Goal: Task Accomplishment & Management: Manage account settings

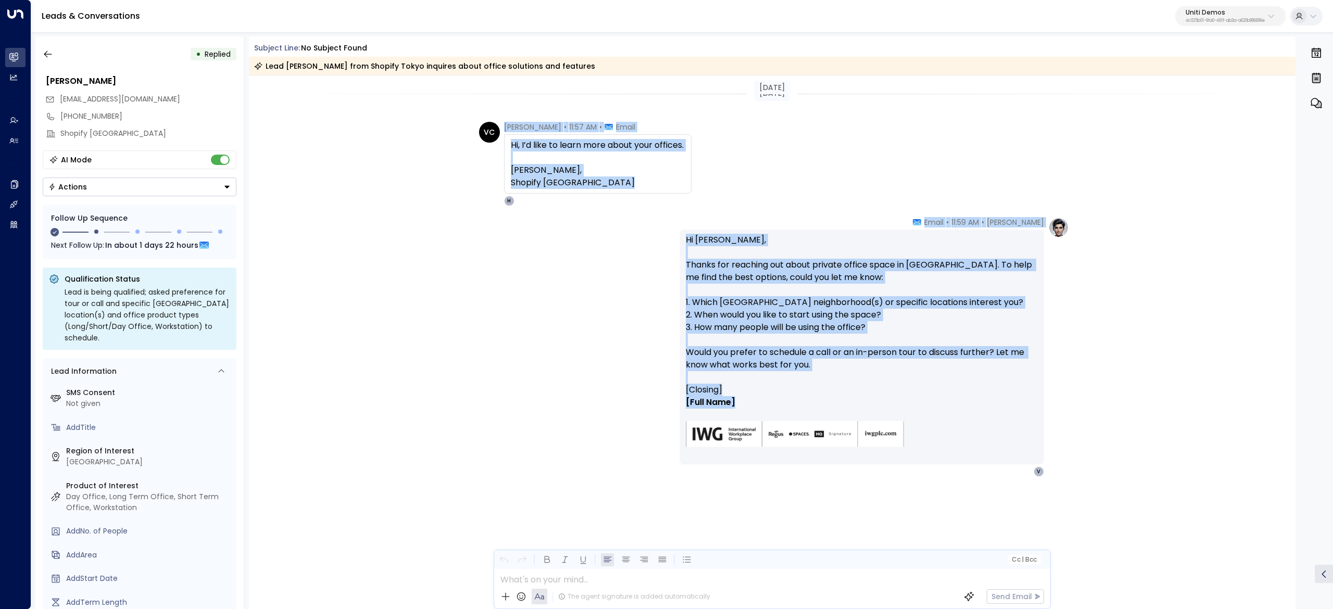
drag, startPoint x: 502, startPoint y: 125, endPoint x: 833, endPoint y: 401, distance: 431.1
click at [833, 401] on div "Today Today VC Valentina Colugnatti • 11:57 AM • Email Hi, I’d like to learn mo…" at bounding box center [772, 329] width 1047 height 506
copy div "Valentina Colugnatti • 11:57 AM • Email Hi, I’d like to learn more about your o…"
click at [692, 184] on div "Hi, I’d like to learn more about your offices. John Smith, Shopify Tokyo" at bounding box center [597, 163] width 187 height 59
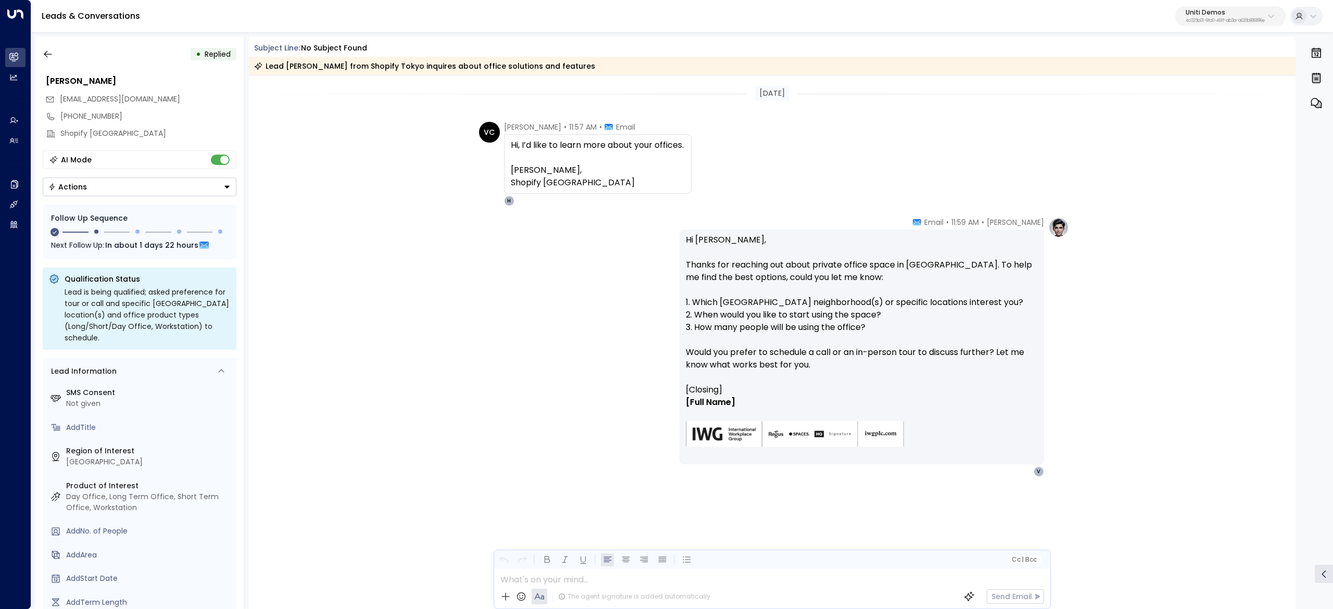
scroll to position [42, 0]
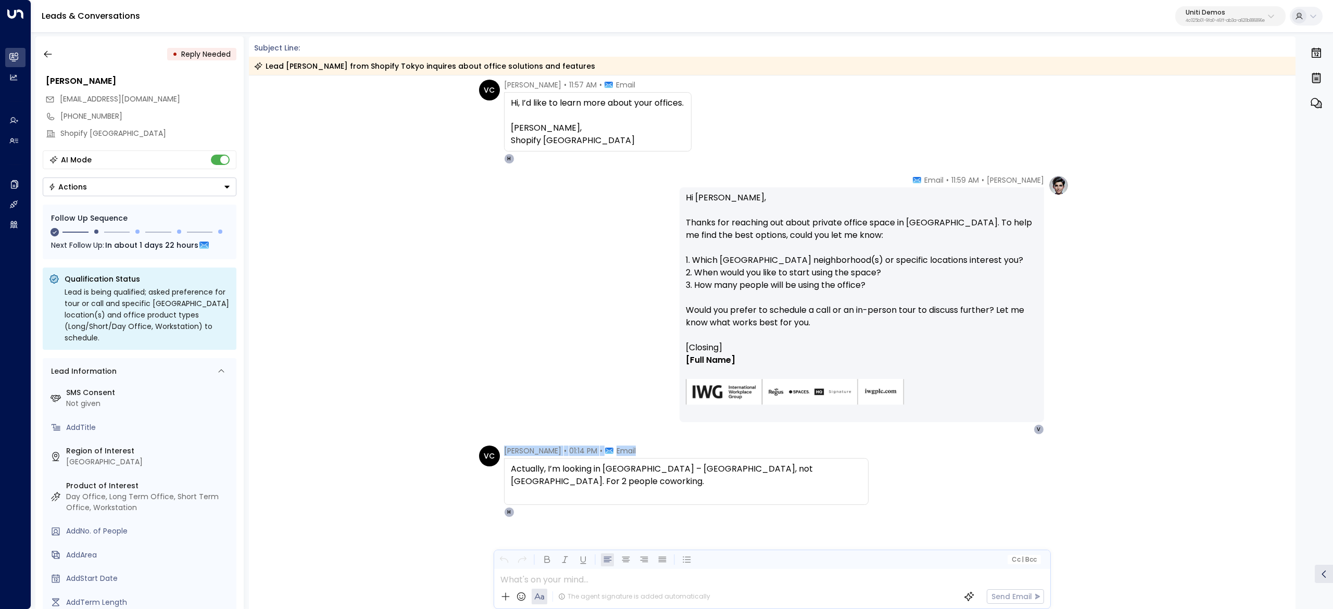
drag, startPoint x: 505, startPoint y: 454, endPoint x: 798, endPoint y: 479, distance: 294.2
click at [798, 479] on div "Valentina Colugnatti • 01:14 PM • Email Actually, I’m looking in NYC – Little I…" at bounding box center [686, 482] width 365 height 72
copy div "Valentina Colugnatti • 01:14 PM • Email"
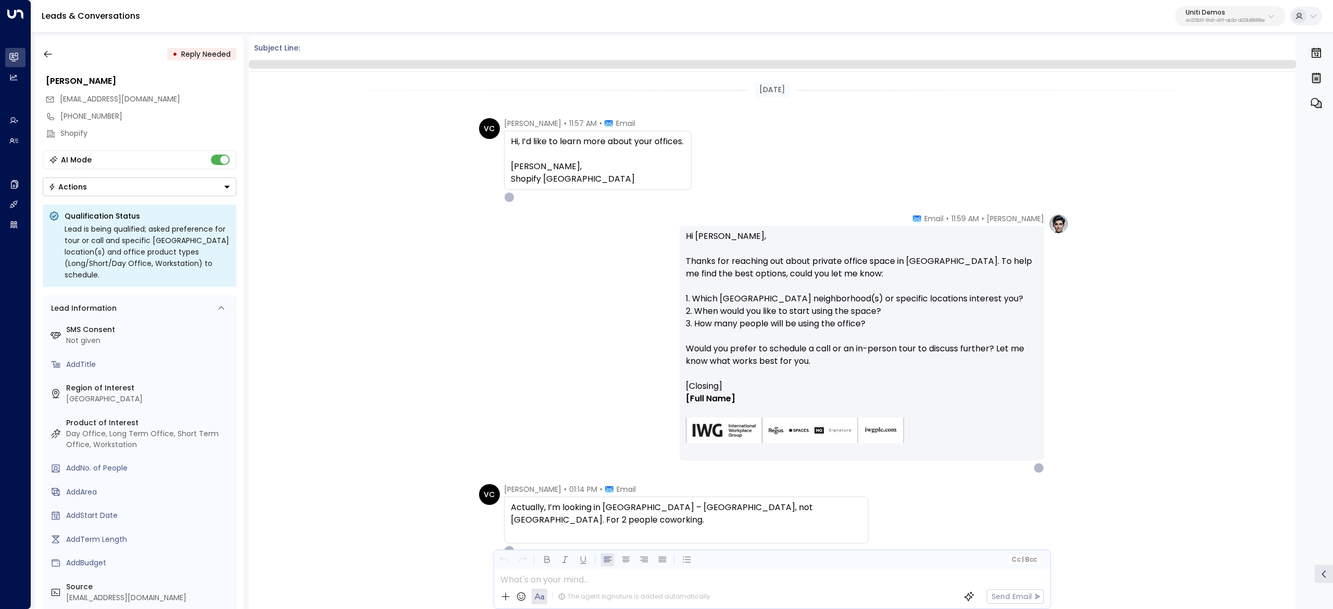
scroll to position [39, 0]
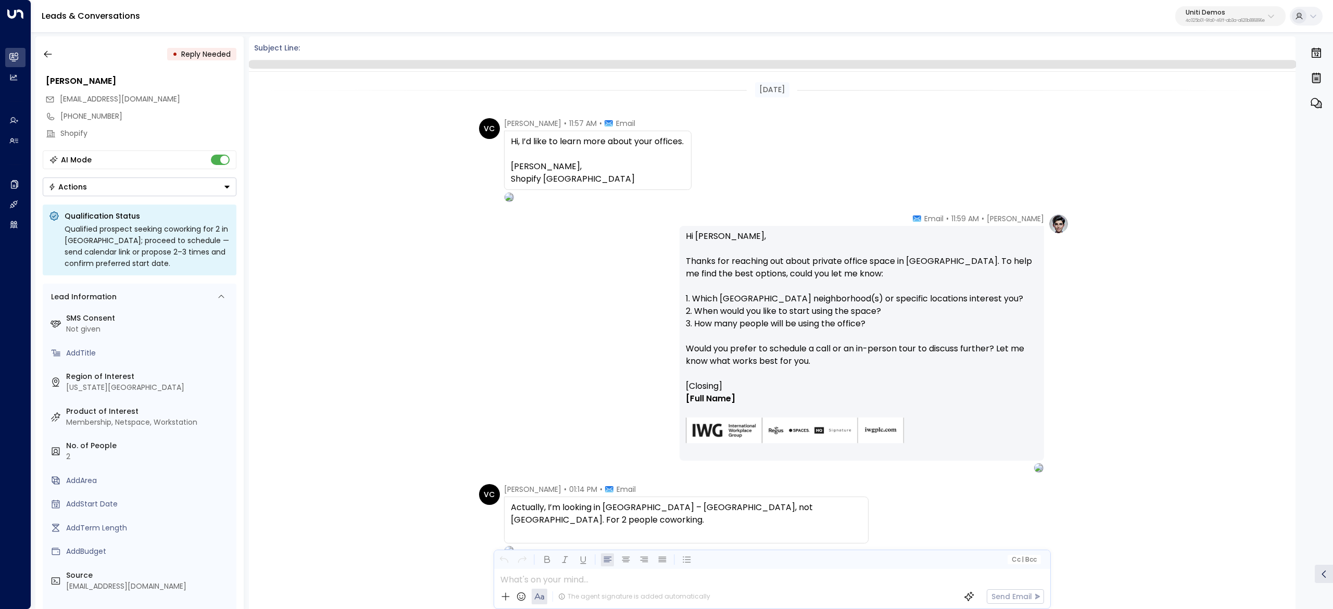
scroll to position [39, 0]
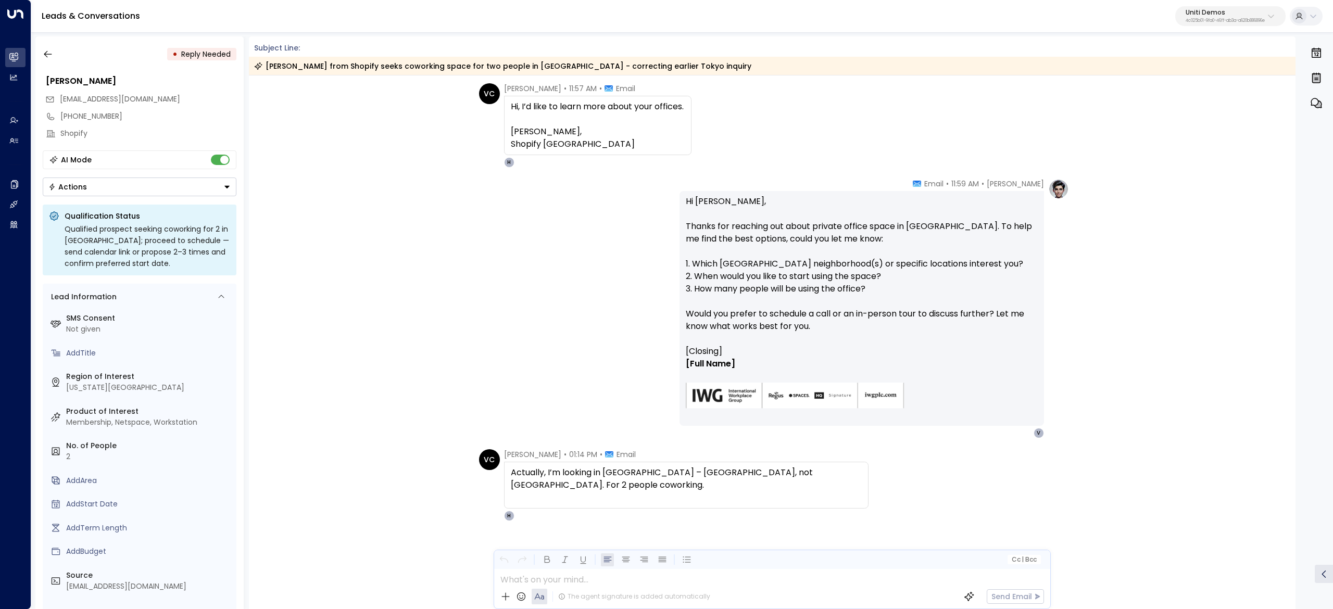
scroll to position [471, 0]
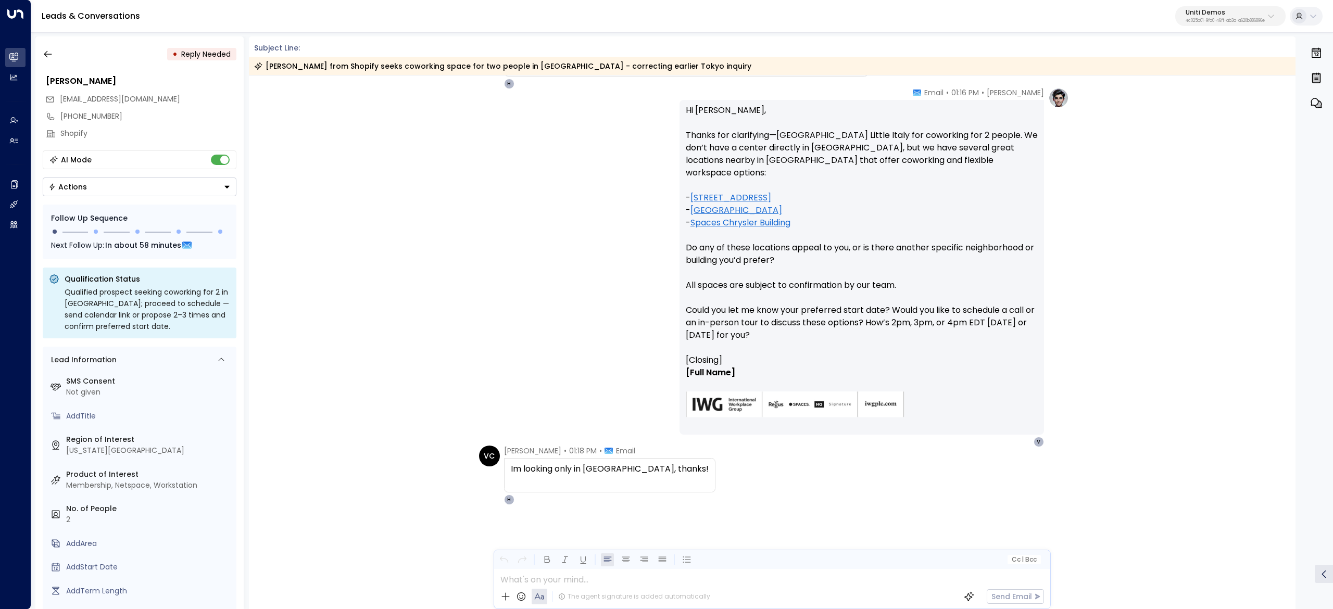
drag, startPoint x: 875, startPoint y: 87, endPoint x: 757, endPoint y: 510, distance: 438.9
click at [757, 510] on div "Today Hanna Simons • 11:59 AM • Email Hi John, Thanks for reaching out about pr…" at bounding box center [772, 107] width 1047 height 1005
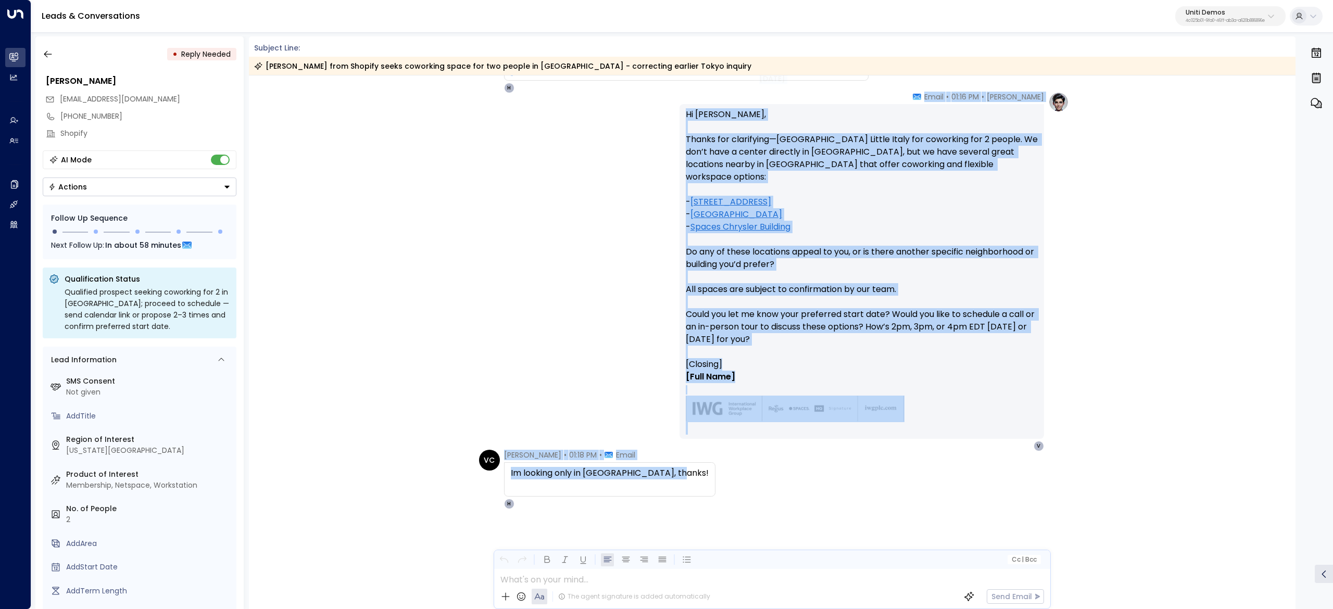
drag, startPoint x: 655, startPoint y: 469, endPoint x: 702, endPoint y: 85, distance: 386.7
click at [702, 85] on div "Today Today Hanna Simons • 11:59 AM • Email Hi John, Thanks for reaching out ab…" at bounding box center [772, 111] width 1047 height 1005
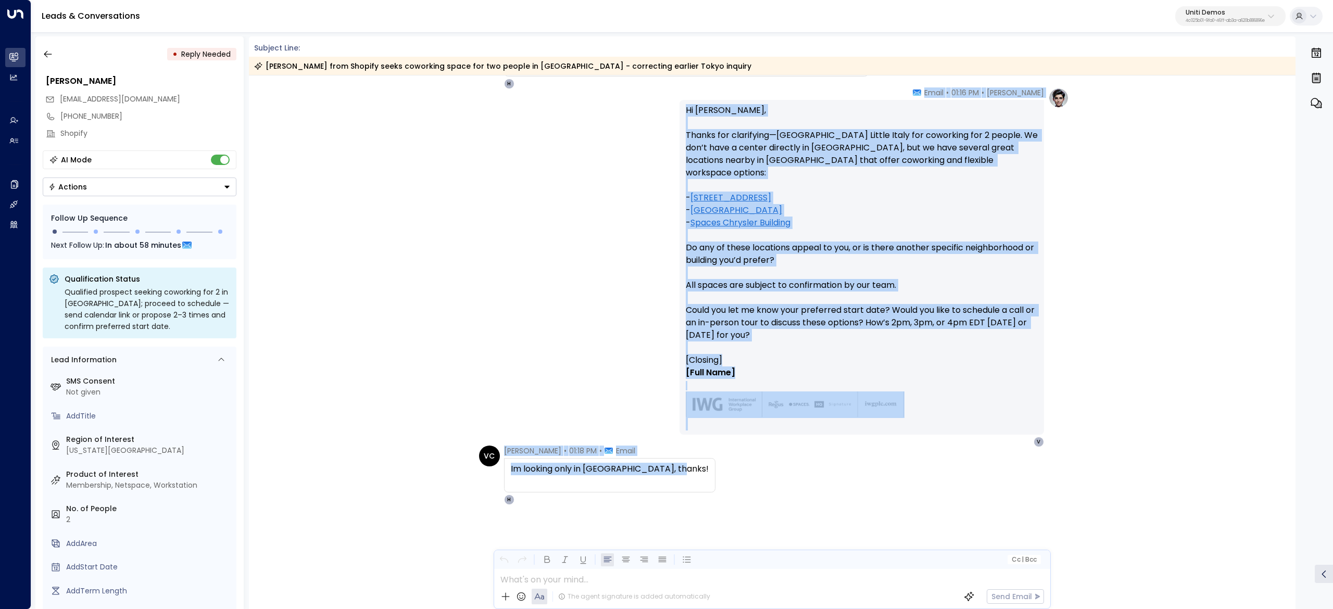
copy div "Today Hanna Simons • 11:59 AM • Email Hi John, Thanks for reaching out about pr…"
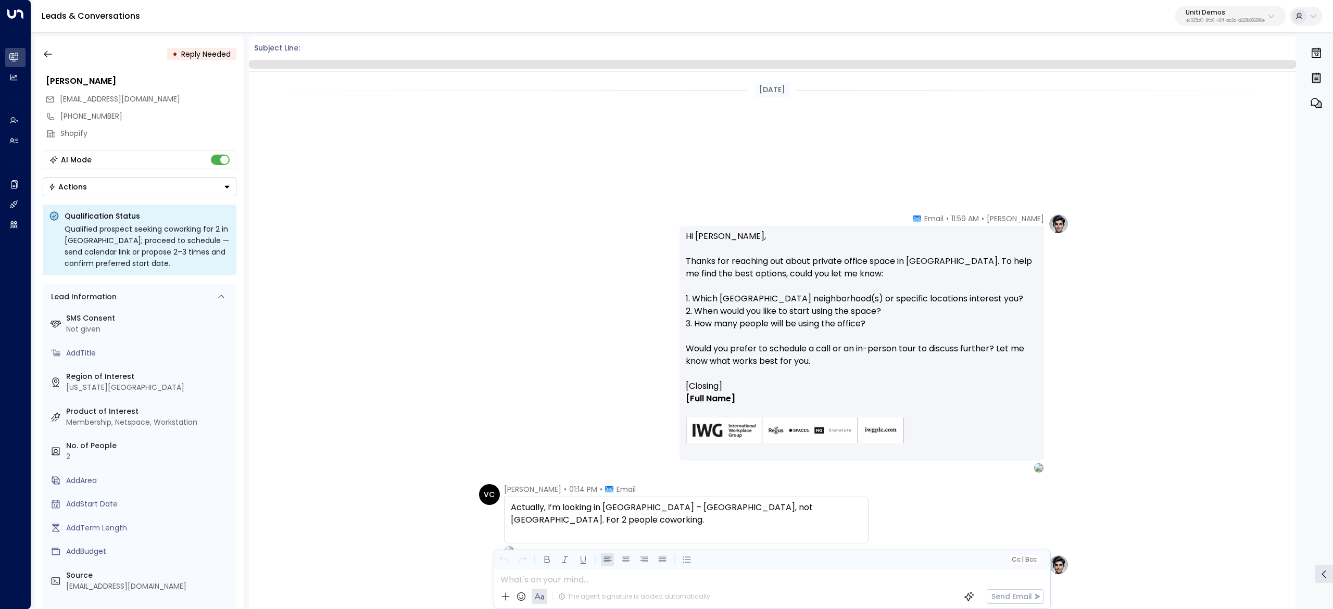
scroll to position [467, 0]
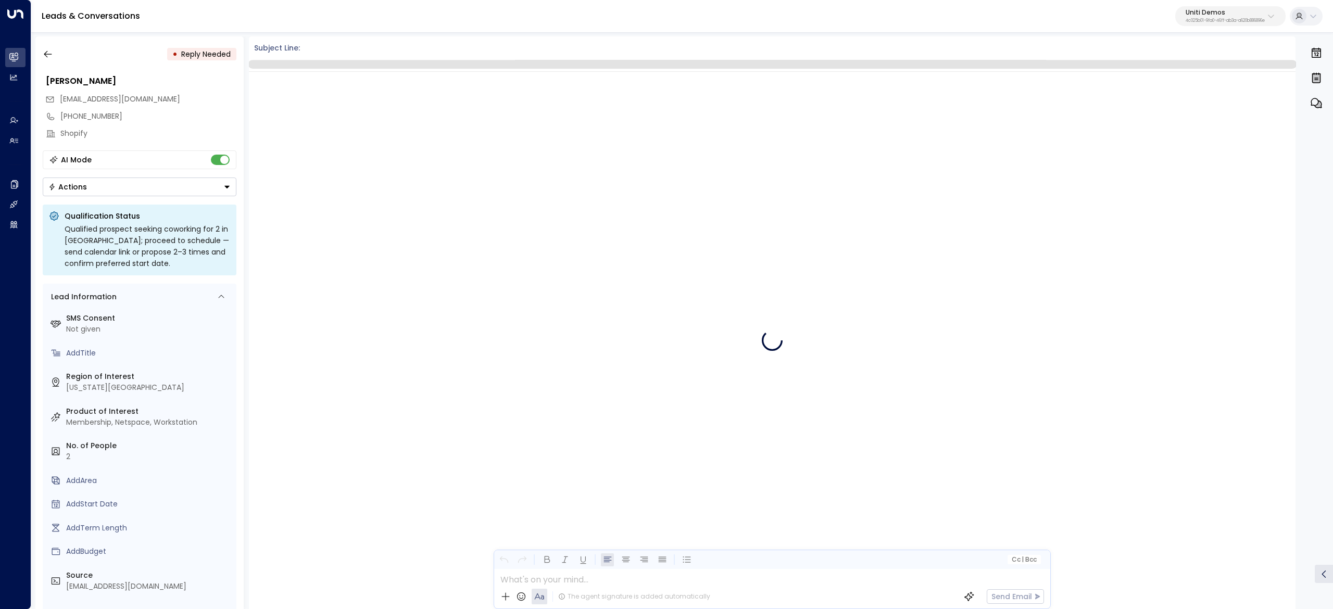
scroll to position [467, 0]
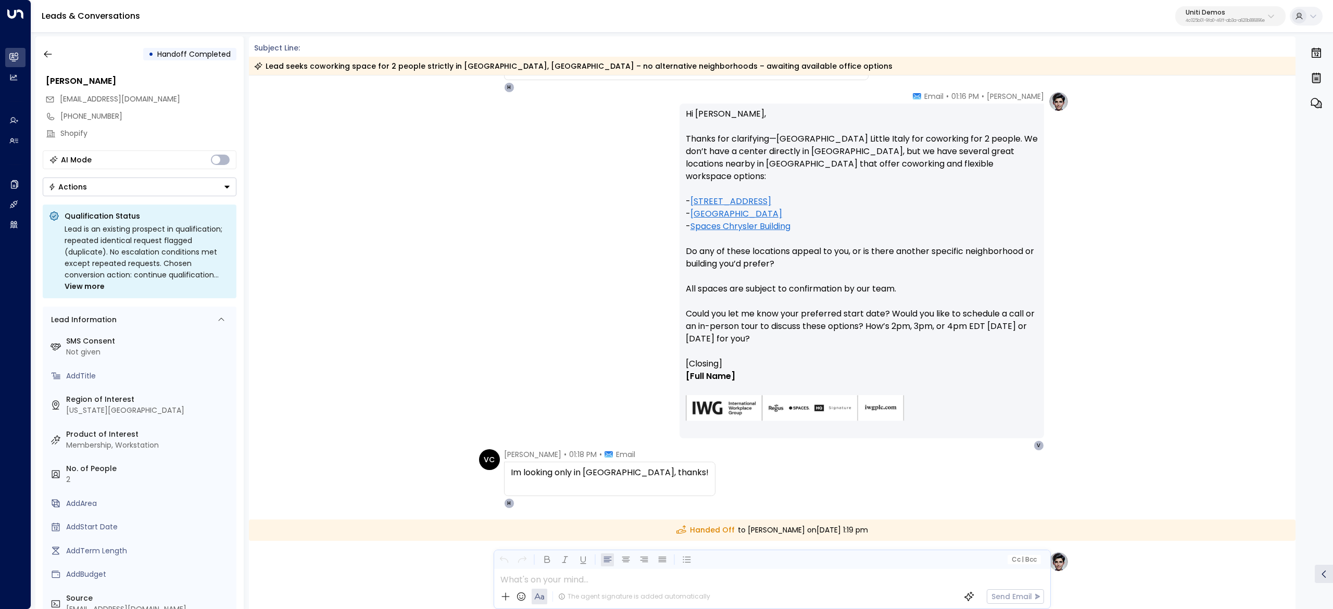
scroll to position [748, 0]
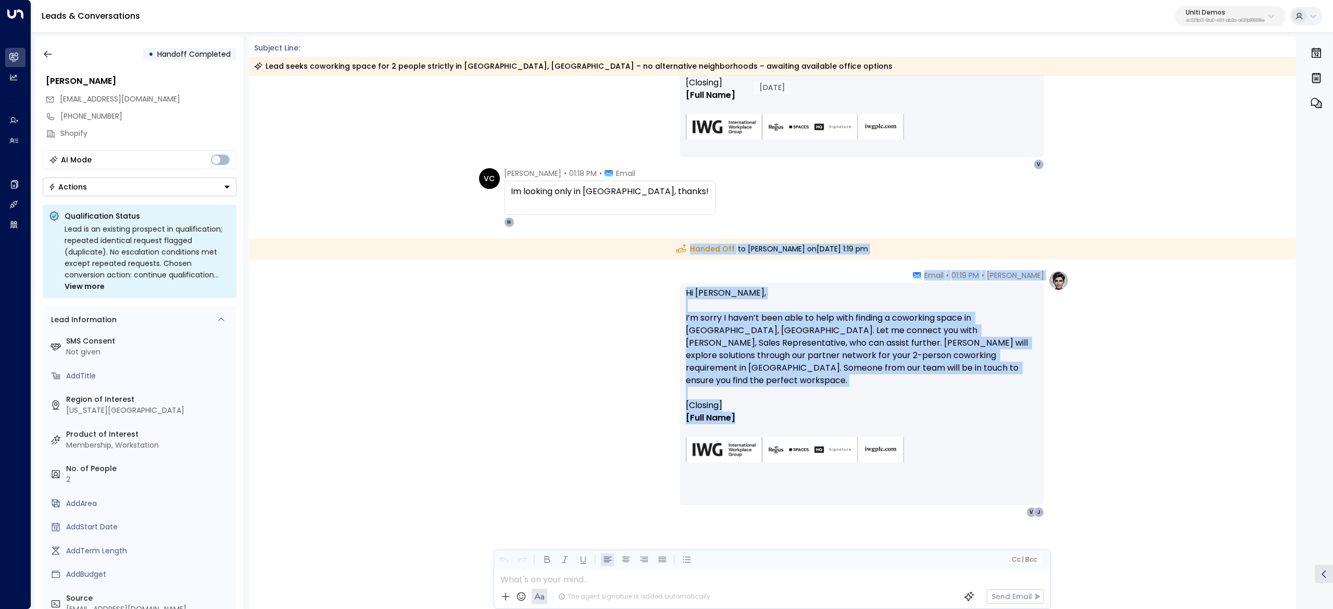
drag, startPoint x: 663, startPoint y: 243, endPoint x: 776, endPoint y: 412, distance: 202.8
copy div "Handed Off to [PERSON_NAME] [DATE][DATE] 1:19 pm [PERSON_NAME] • 01:19 PM • Ema…"
click at [49, 55] on icon "button" at bounding box center [48, 54] width 10 height 10
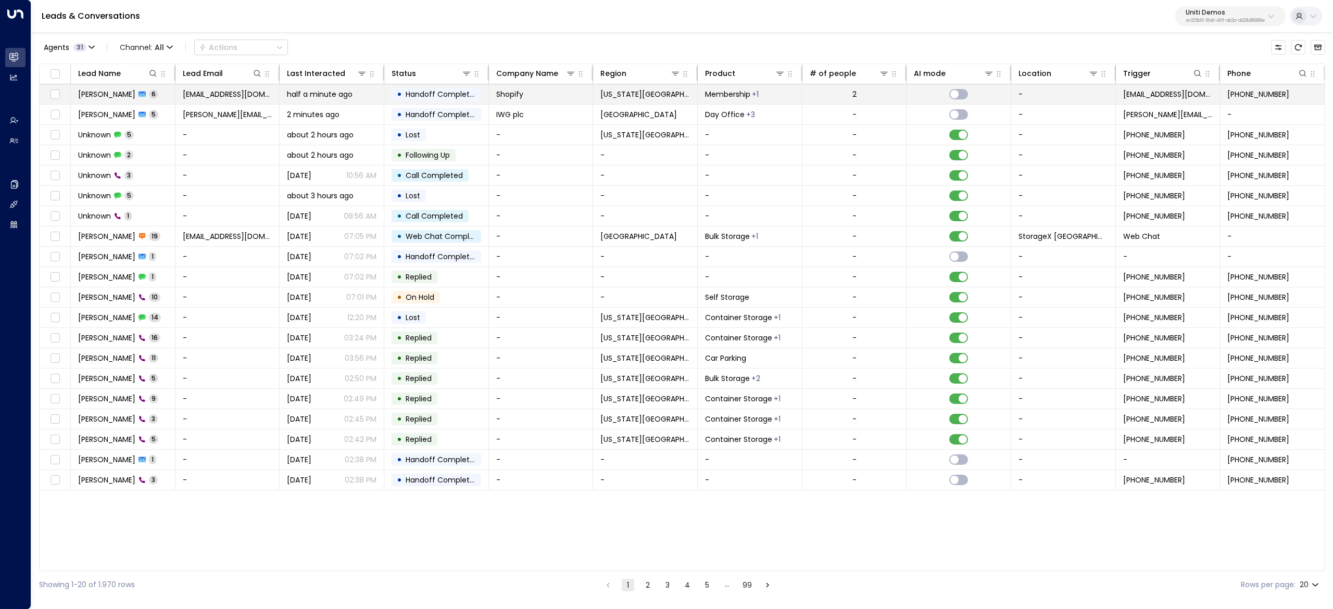
click at [63, 87] on td at bounding box center [55, 94] width 31 height 20
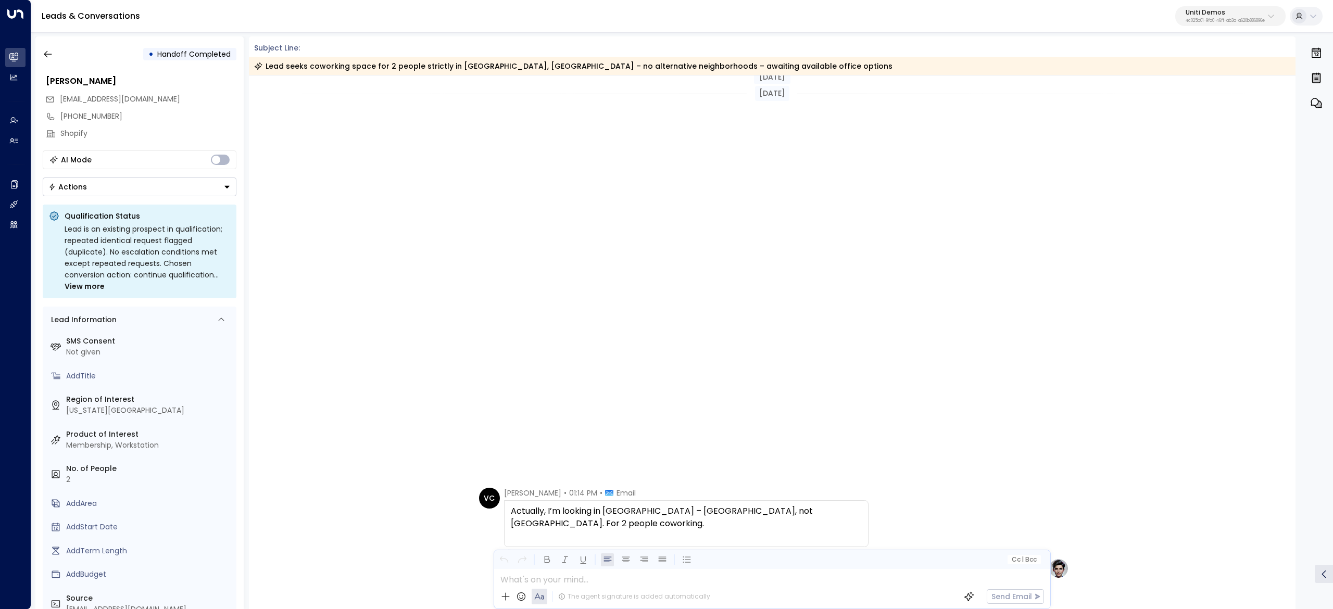
scroll to position [748, 0]
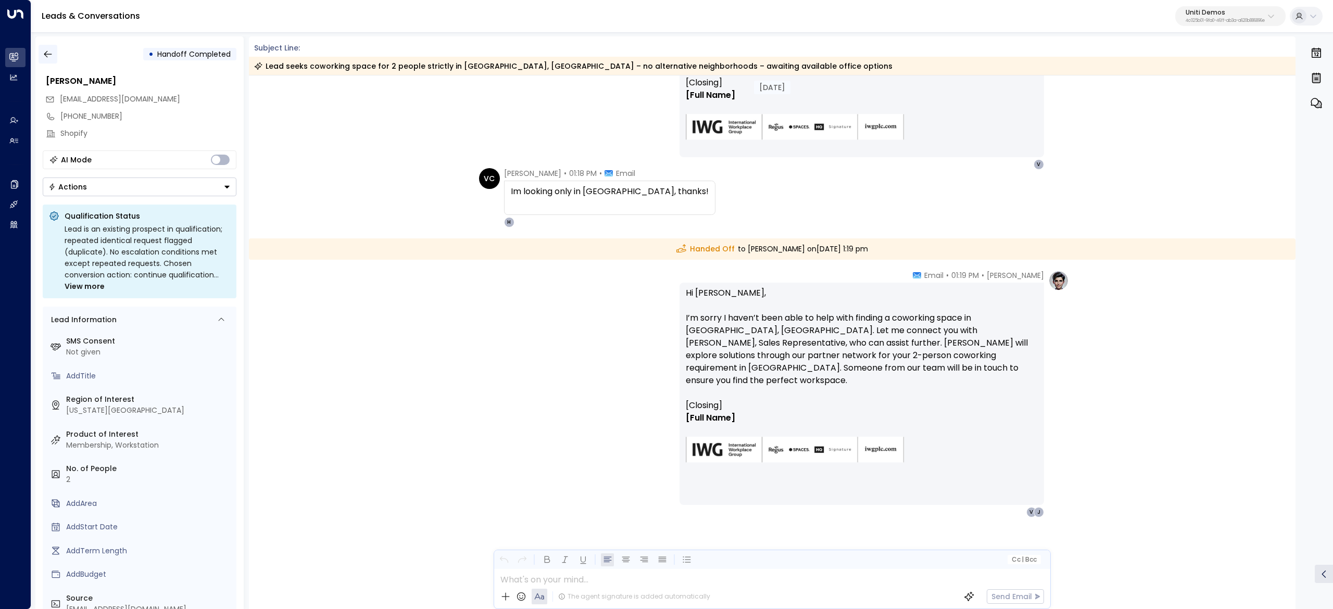
click at [51, 53] on icon "button" at bounding box center [48, 54] width 10 height 10
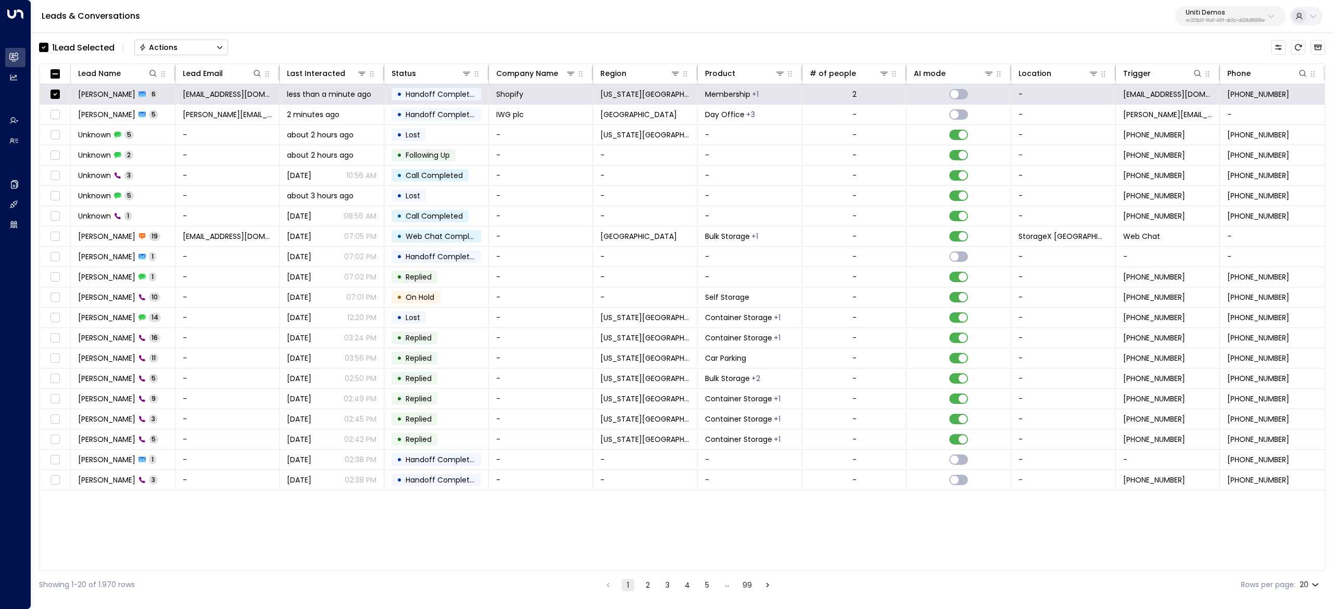
click at [199, 51] on button "Actions" at bounding box center [181, 48] width 94 height 16
click at [196, 118] on li "Archive Lead" at bounding box center [181, 116] width 93 height 17
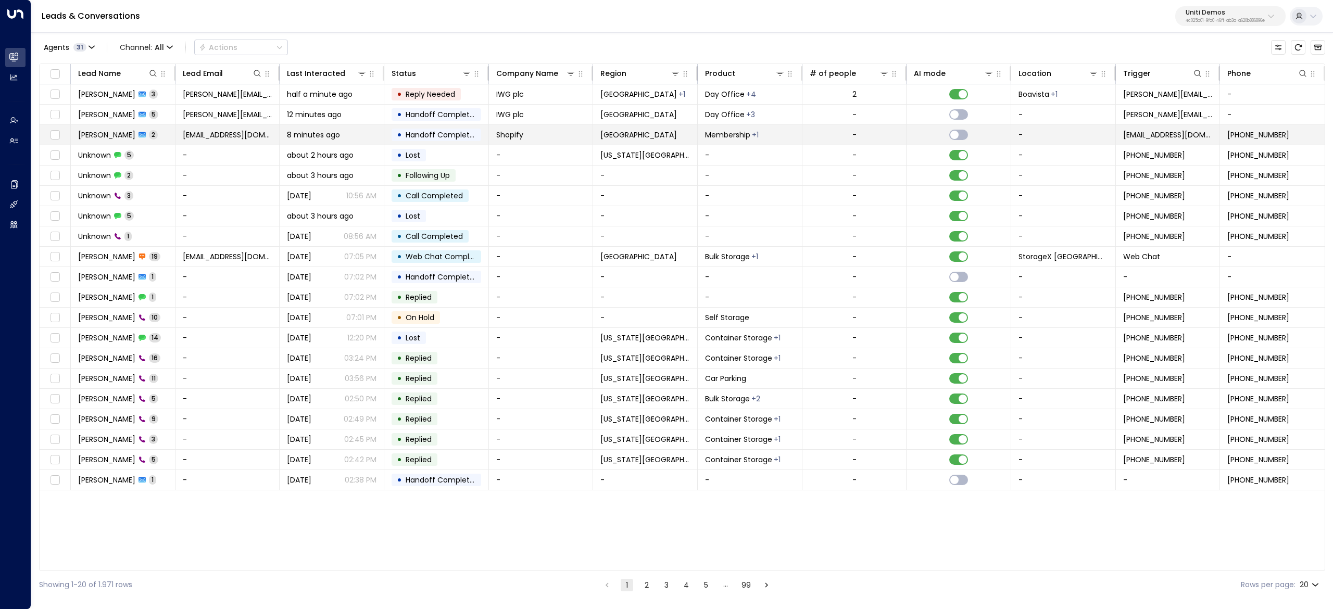
click at [96, 136] on span "[PERSON_NAME]" at bounding box center [106, 135] width 57 height 10
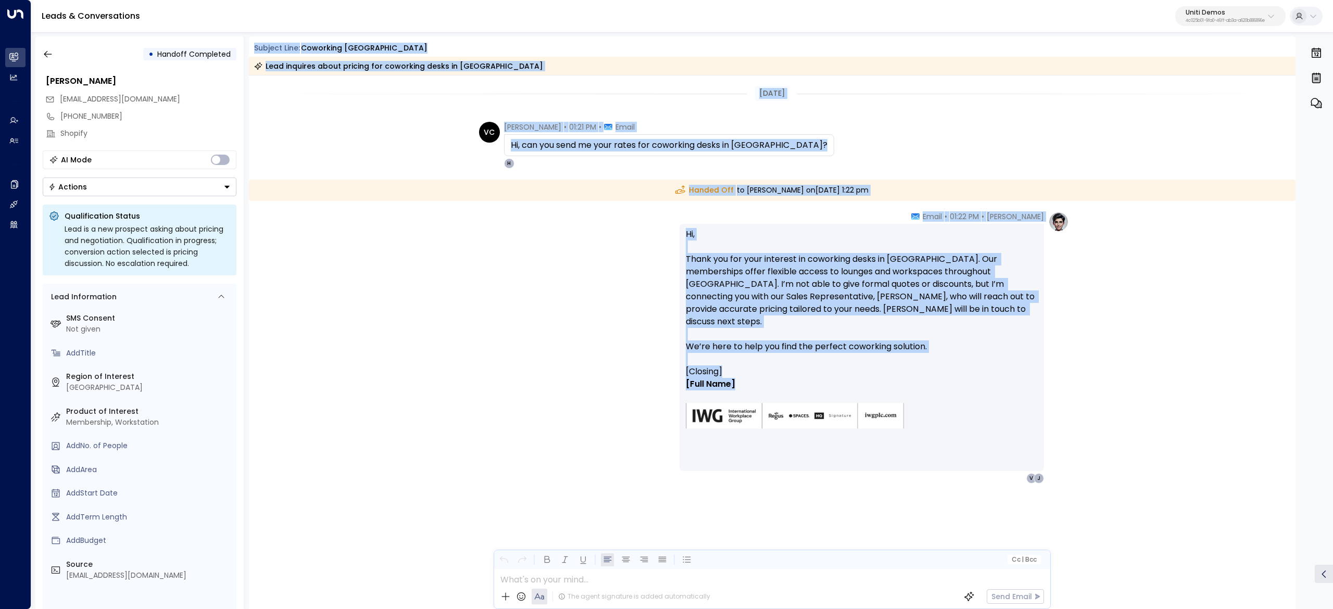
drag, startPoint x: 246, startPoint y: 47, endPoint x: 812, endPoint y: 381, distance: 657.1
click at [812, 381] on div "• Handoff Completed [PERSON_NAME] [EMAIL_ADDRESS][DOMAIN_NAME] [PHONE_NUMBER] S…" at bounding box center [684, 322] width 1298 height 573
copy div "Subject Line: coworking london Lead inquires about pricing for coworking desks …"
click at [48, 47] on button "button" at bounding box center [48, 54] width 19 height 19
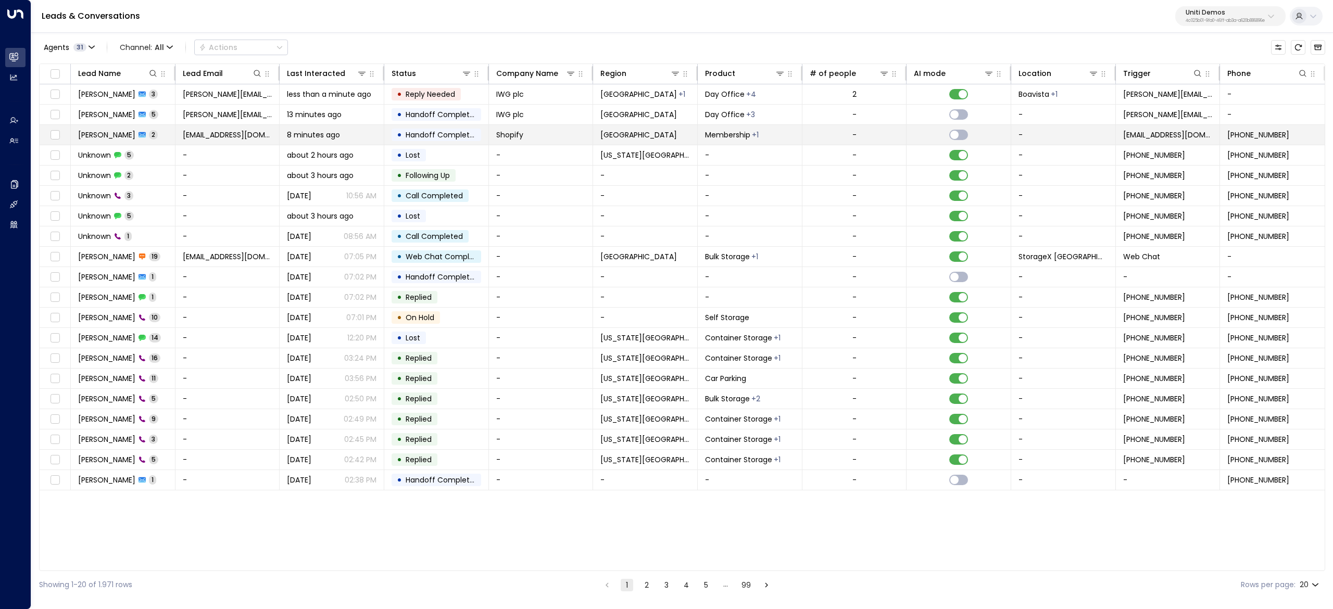
click at [53, 143] on td at bounding box center [55, 135] width 31 height 20
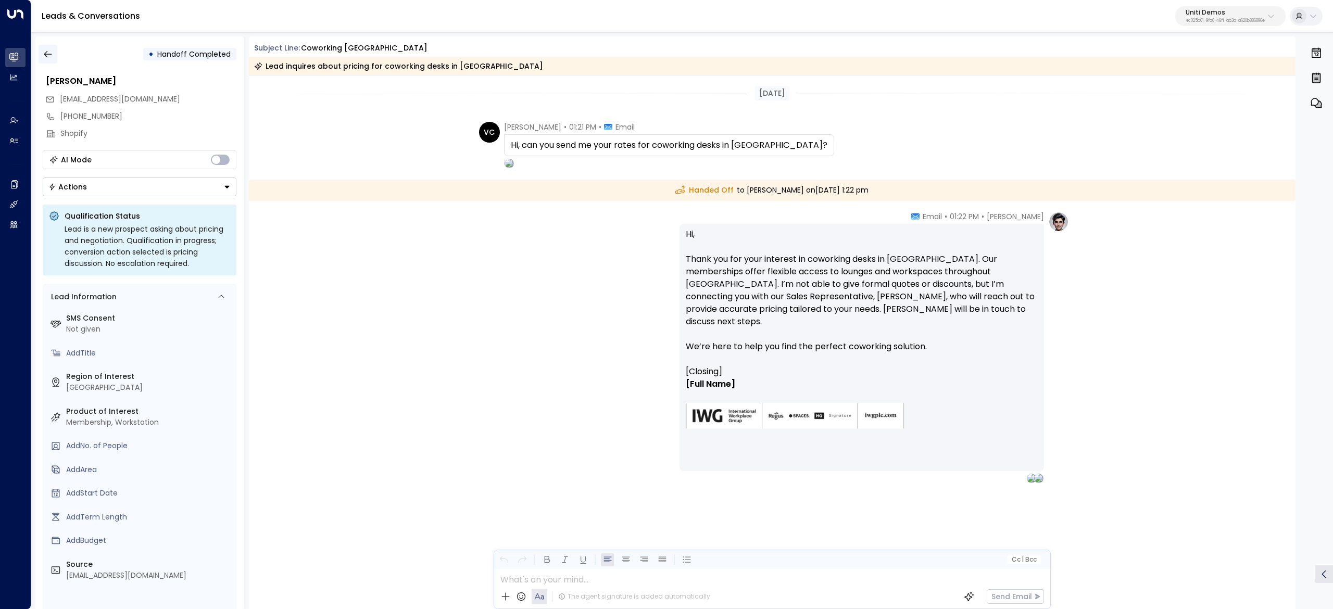
click at [51, 52] on icon "button" at bounding box center [48, 54] width 10 height 10
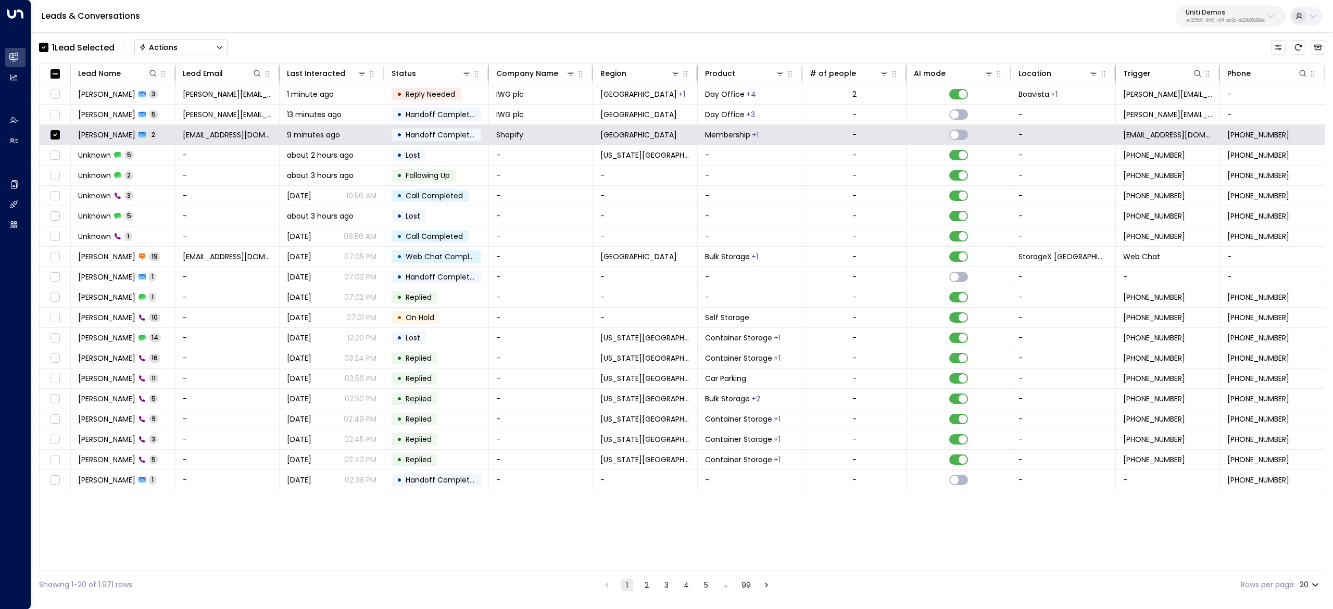
click at [190, 49] on button "Actions" at bounding box center [181, 48] width 94 height 16
click at [209, 116] on li "Archive Lead" at bounding box center [181, 116] width 93 height 17
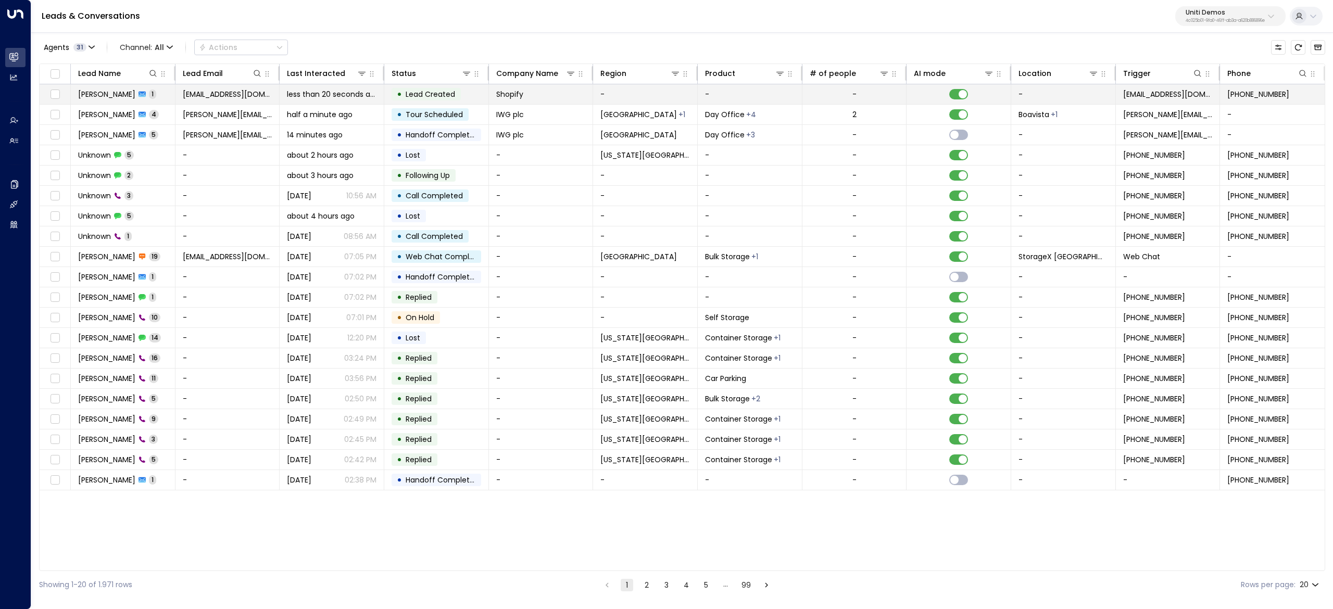
click at [97, 87] on td "John Smith 1" at bounding box center [123, 94] width 105 height 20
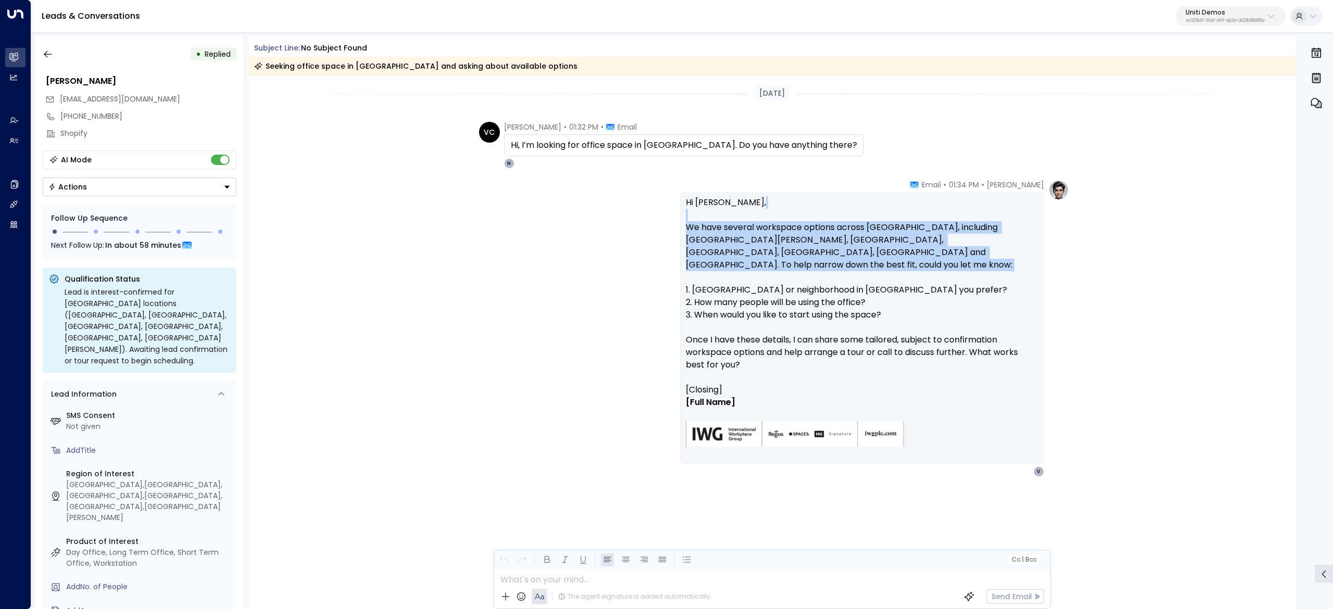
drag, startPoint x: 707, startPoint y: 220, endPoint x: 831, endPoint y: 261, distance: 131.1
click at [831, 261] on p "Hi Valentina, We have several workspace options across Orange County, including…" at bounding box center [862, 289] width 352 height 187
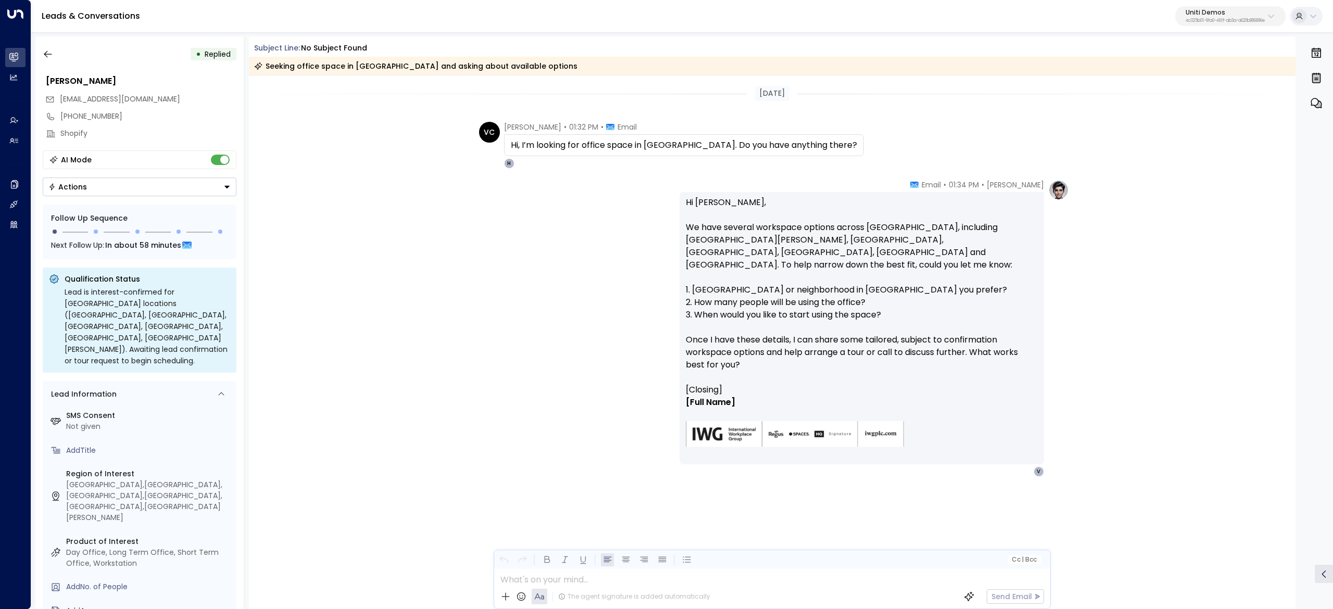
click at [831, 261] on p "Hi Valentina, We have several workspace options across Orange County, including…" at bounding box center [862, 289] width 352 height 187
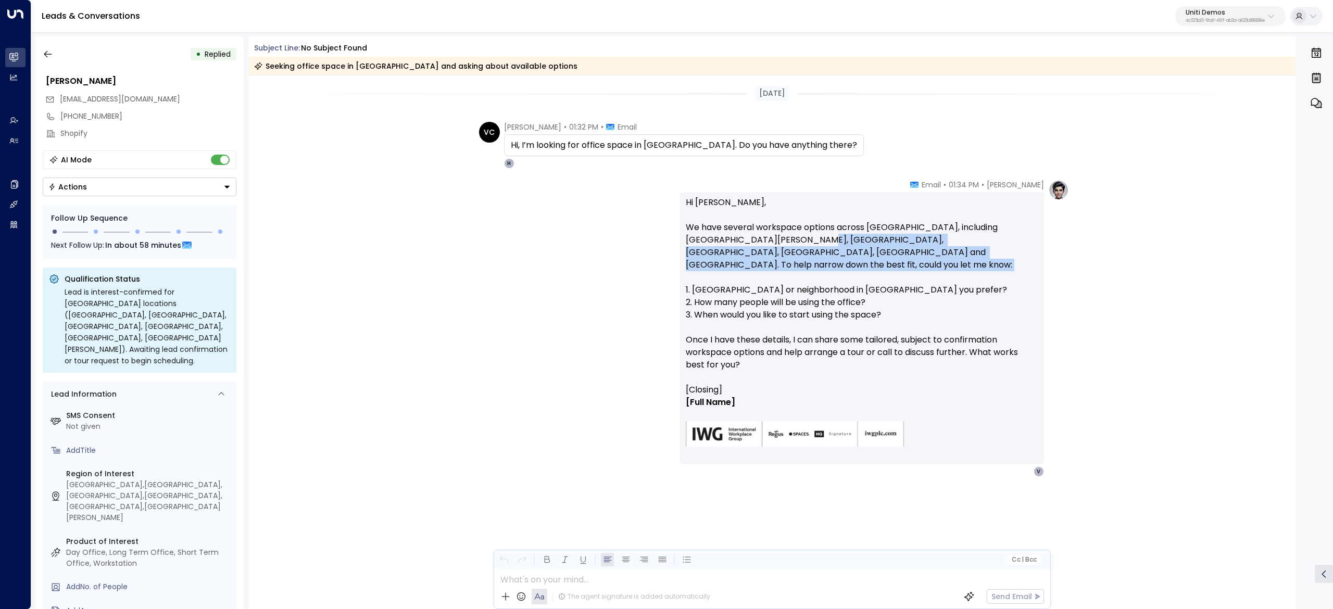
drag, startPoint x: 783, startPoint y: 239, endPoint x: 905, endPoint y: 262, distance: 123.5
click at [905, 262] on p "Hi Valentina, We have several workspace options across Orange County, including…" at bounding box center [862, 289] width 352 height 187
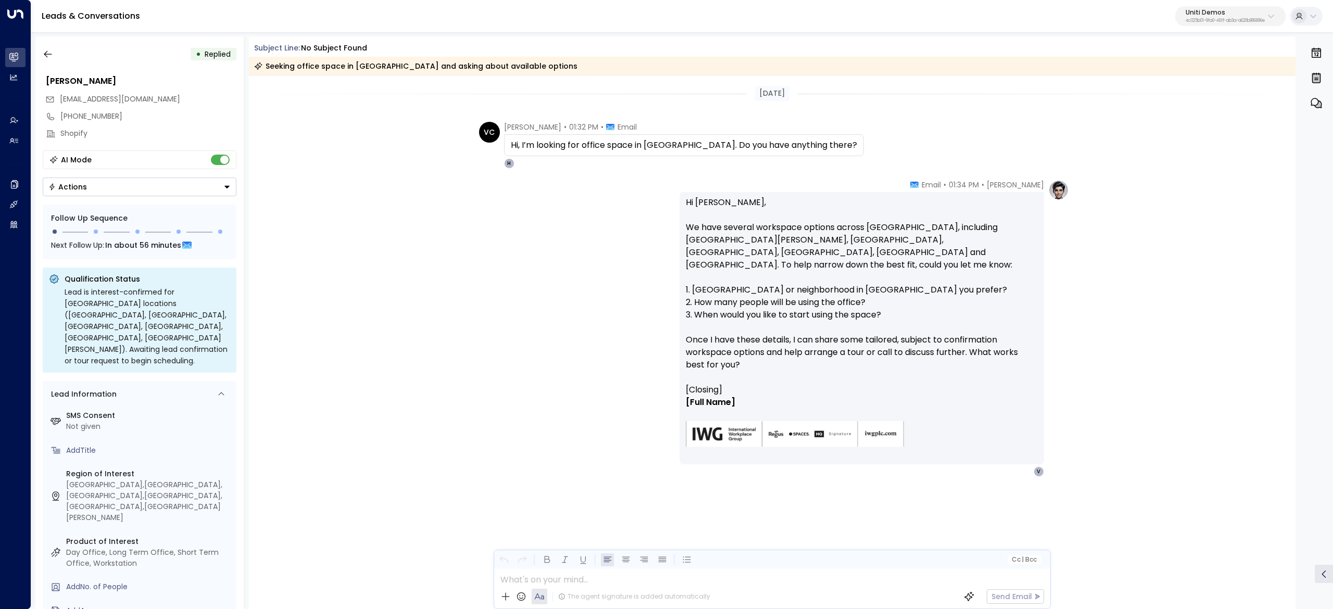
scroll to position [30, 0]
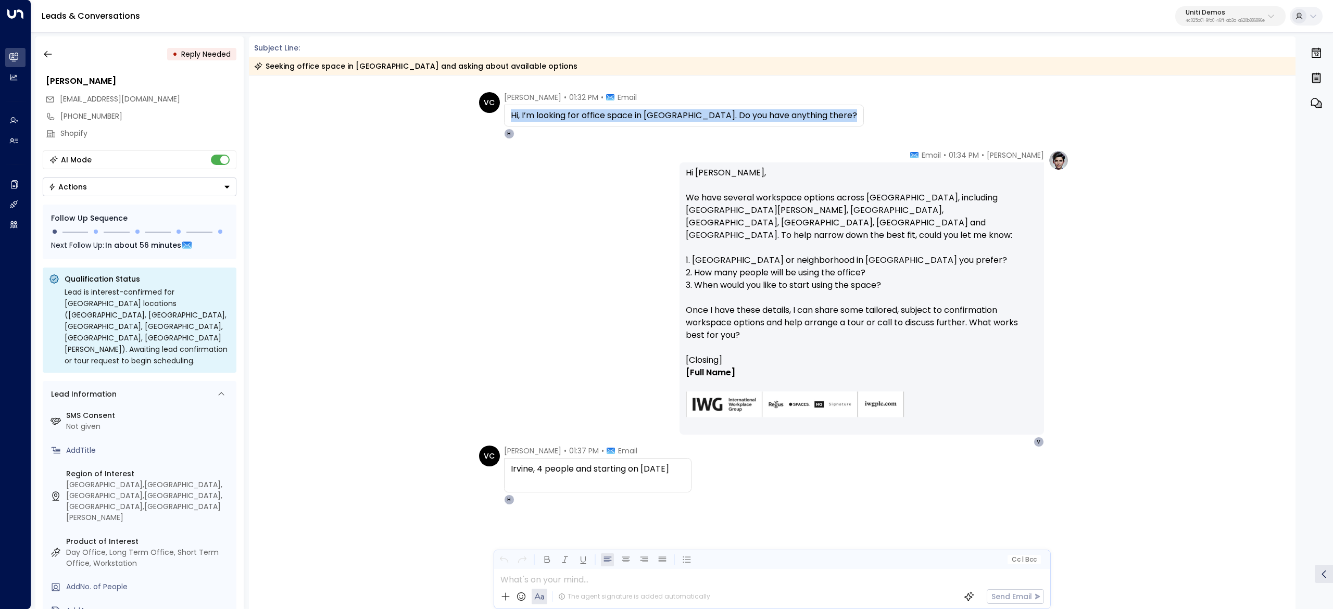
drag, startPoint x: 500, startPoint y: 91, endPoint x: 513, endPoint y: 104, distance: 18.8
click at [513, 104] on div "Today VC Valentina Colugnatti • 01:32 PM • Email Hi, I’m looking for office spa…" at bounding box center [772, 328] width 1047 height 564
click at [504, 101] on span "[PERSON_NAME]" at bounding box center [532, 97] width 57 height 10
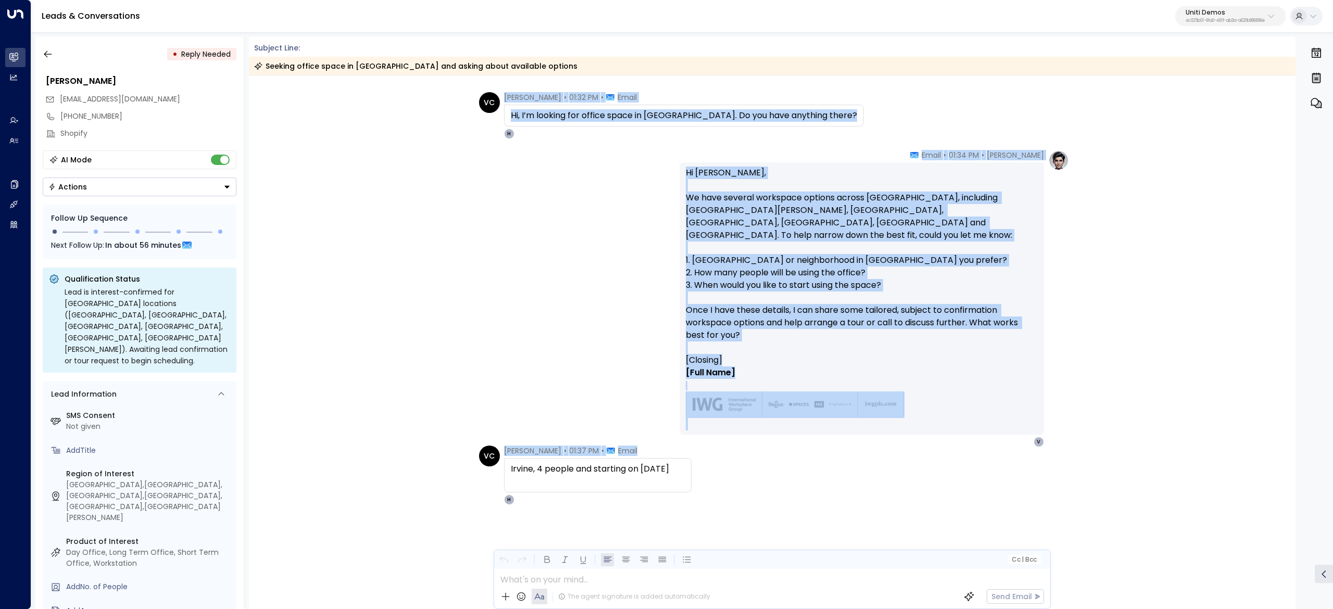
drag, startPoint x: 505, startPoint y: 101, endPoint x: 745, endPoint y: 478, distance: 446.9
click at [745, 478] on div "Today VC Valentina Colugnatti • 01:32 PM • Email Hi, I’m looking for office spa…" at bounding box center [772, 328] width 1047 height 564
copy div "Valentina Colugnatti • 01:32 PM • Email Hi, I’m looking for office space in Ora…"
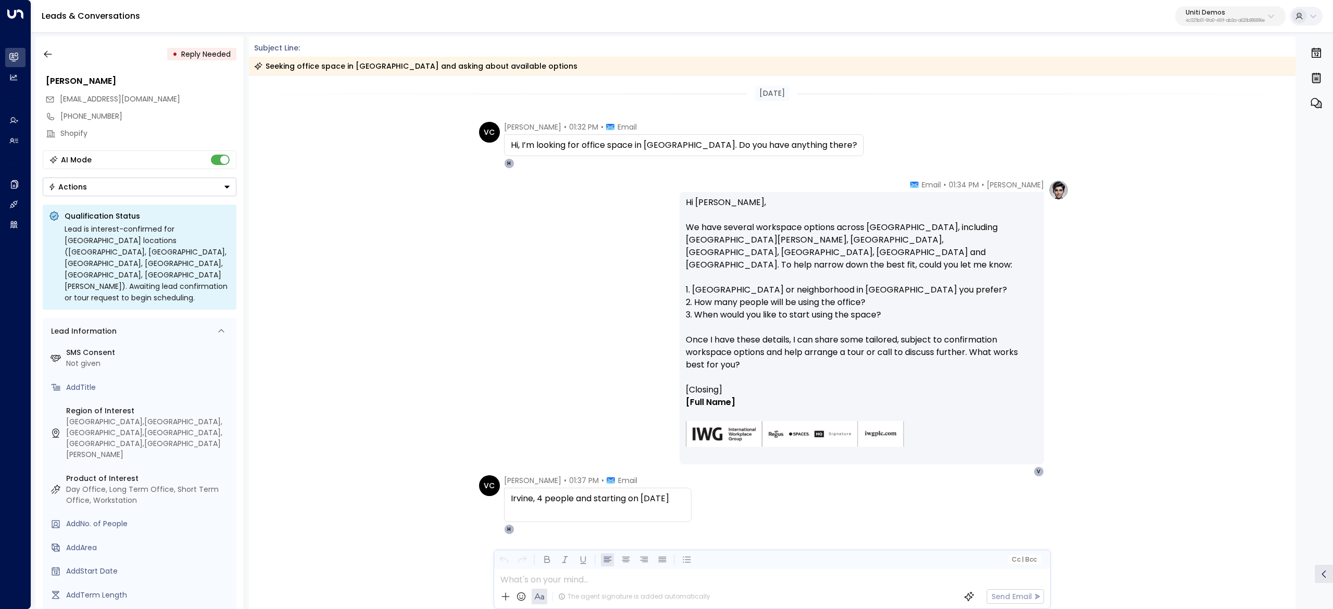
scroll to position [30, 0]
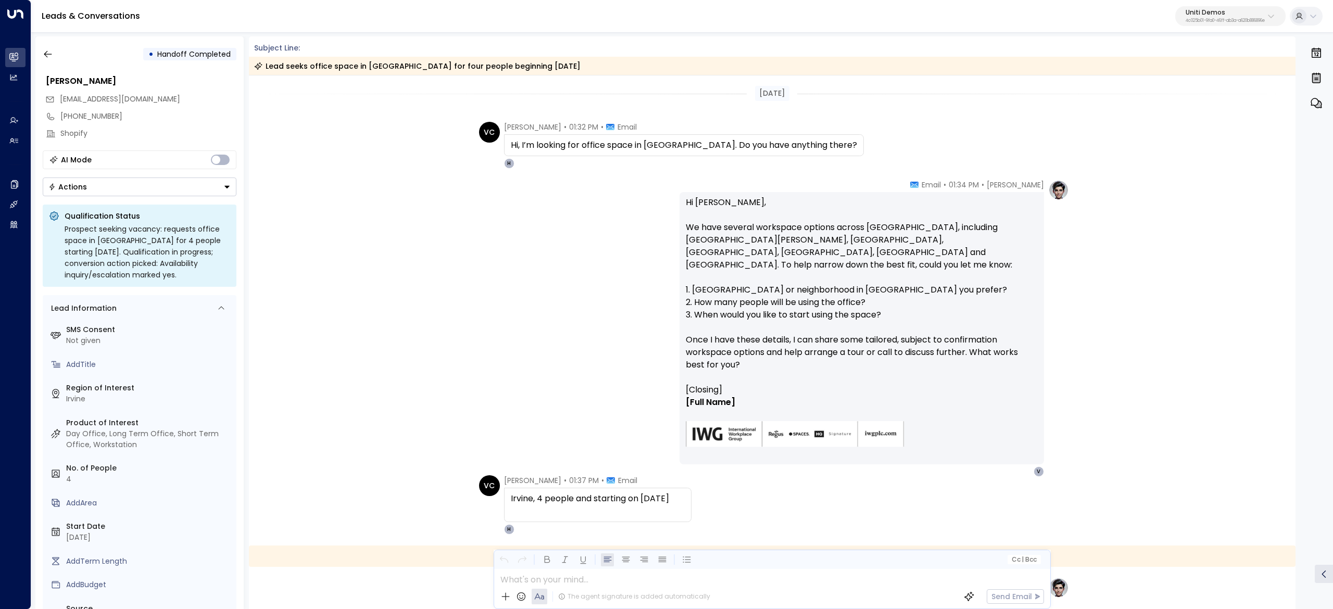
scroll to position [345, 0]
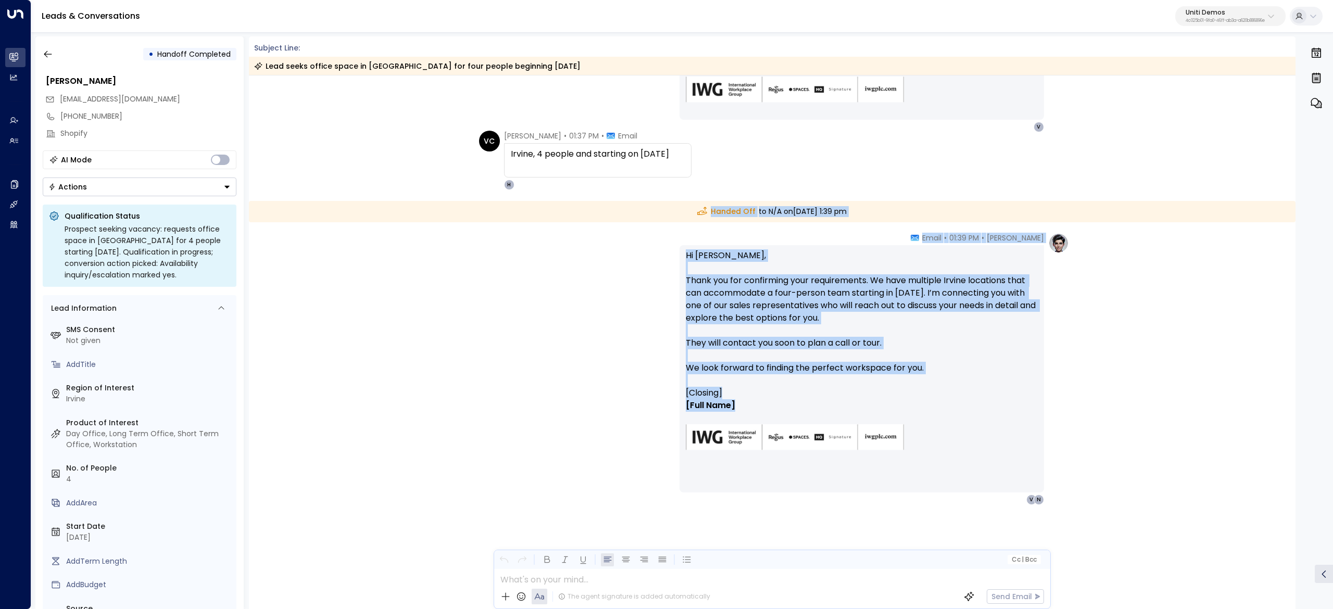
drag, startPoint x: 657, startPoint y: 206, endPoint x: 848, endPoint y: 410, distance: 278.9
click at [848, 410] on div "Today VC Valentina Colugnatti • 01:32 PM • Email Hi, I’m looking for office spa…" at bounding box center [772, 170] width 1047 height 879
copy div "Handed Off to N/A on Tuesday, Sep 30 2025 at 1:39 pm Hanna Simons • 01:39 PM • …"
click at [732, 329] on p "Hi Valentina, Thank you for confirming your requirements. We have multiple Irvi…" at bounding box center [862, 317] width 352 height 137
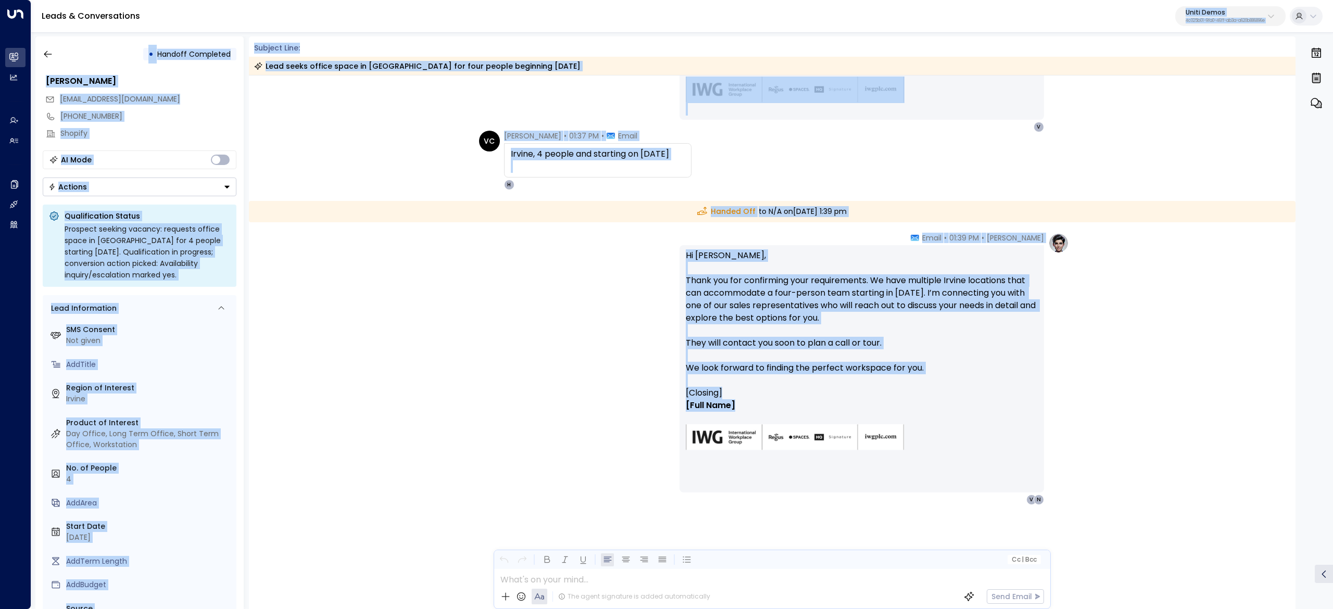
scroll to position [0, 0]
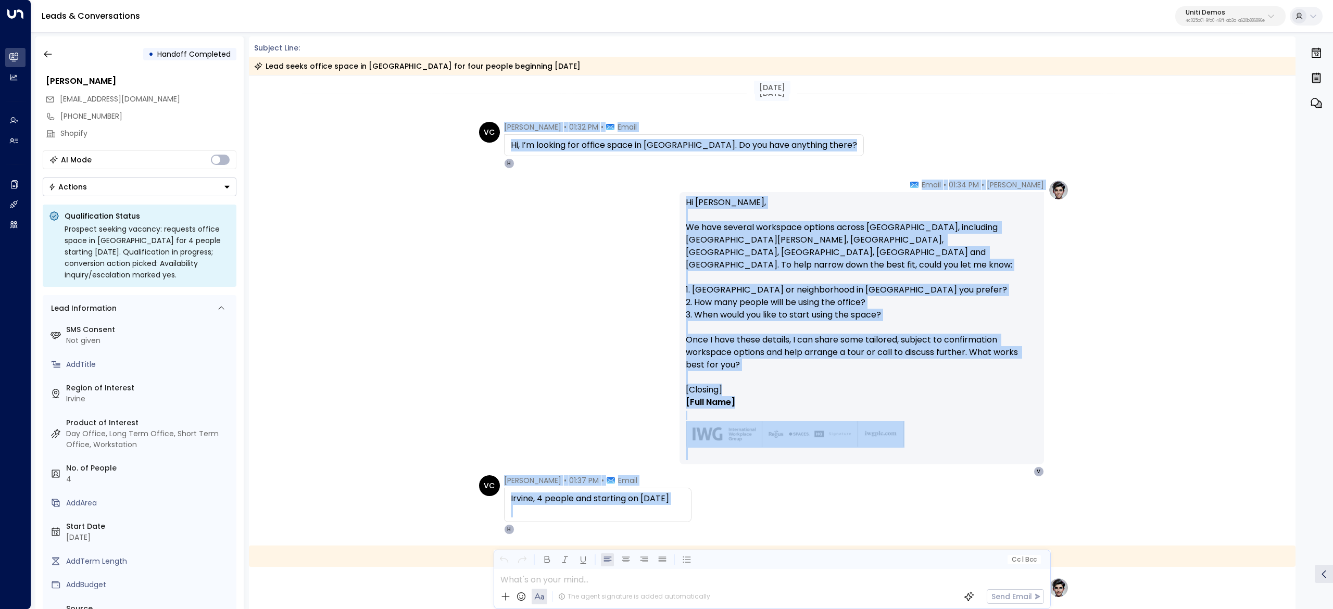
drag, startPoint x: 739, startPoint y: 406, endPoint x: 504, endPoint y: 123, distance: 367.9
click at [504, 123] on div "Today Today VC Valentina Colugnatti • 01:32 PM • Email Hi, I’m looking for offi…" at bounding box center [772, 515] width 1047 height 879
copy div "Valentina Colugnatti • 01:32 PM • Email Hi, I’m looking for office space in Ora…"
click at [40, 55] on button "button" at bounding box center [48, 54] width 19 height 19
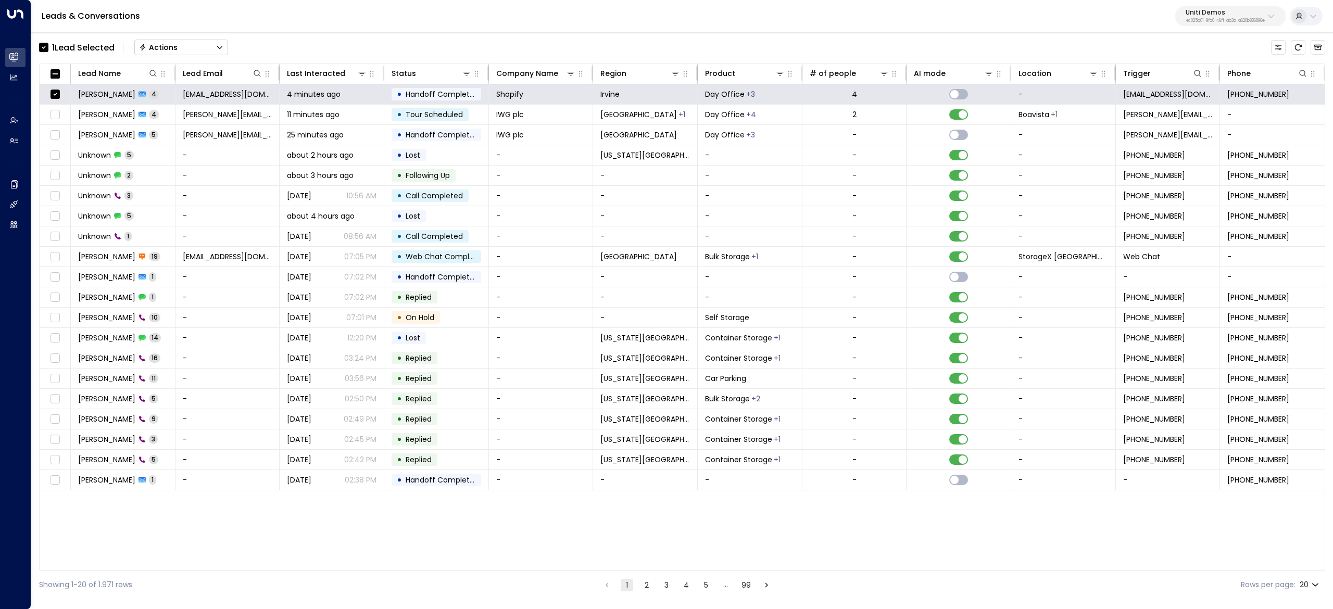
click at [180, 52] on button "Actions" at bounding box center [181, 48] width 94 height 16
click at [180, 116] on span "Archive Lead" at bounding box center [164, 116] width 48 height 11
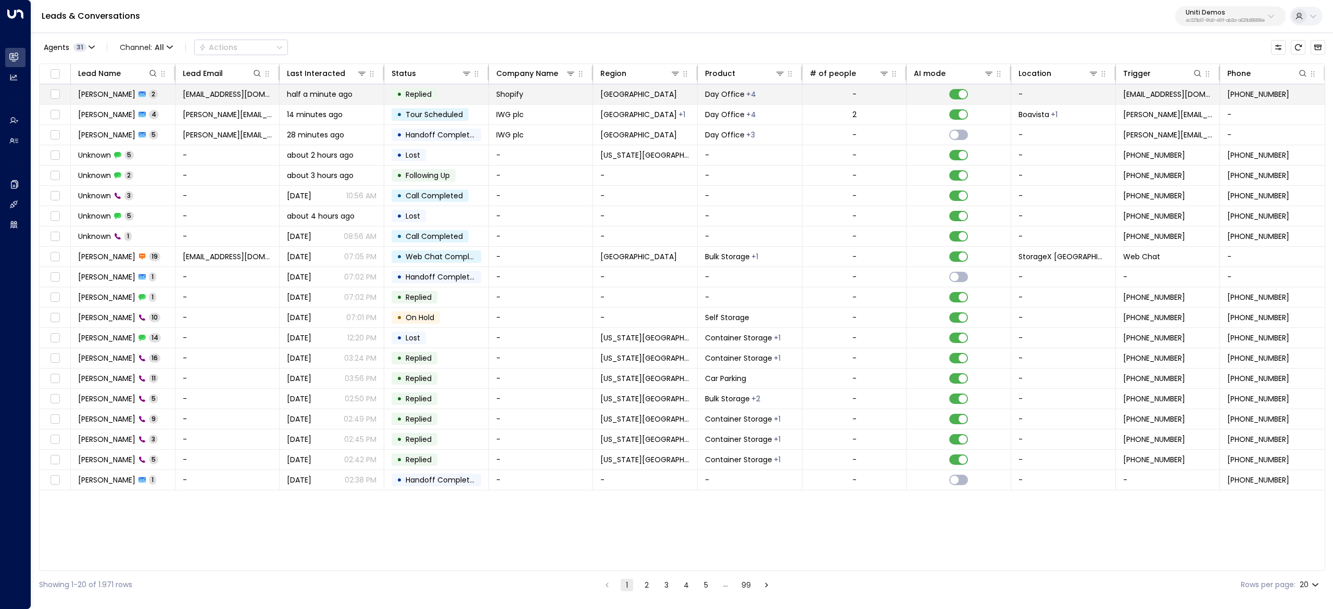
click at [130, 93] on span "[PERSON_NAME]" at bounding box center [106, 94] width 57 height 10
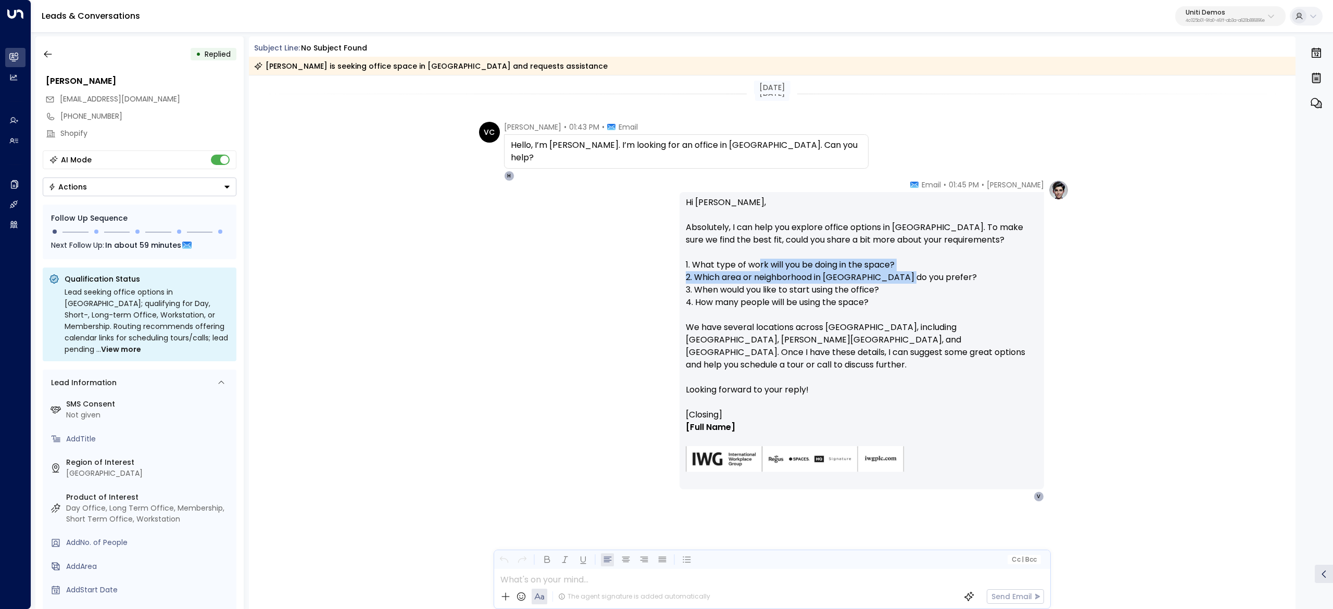
drag, startPoint x: 817, startPoint y: 272, endPoint x: 908, endPoint y: 275, distance: 91.7
click at [908, 275] on p "Hi Dr. Wilson, Absolutely, I can help you explore office options in Chicago. To…" at bounding box center [862, 302] width 352 height 212
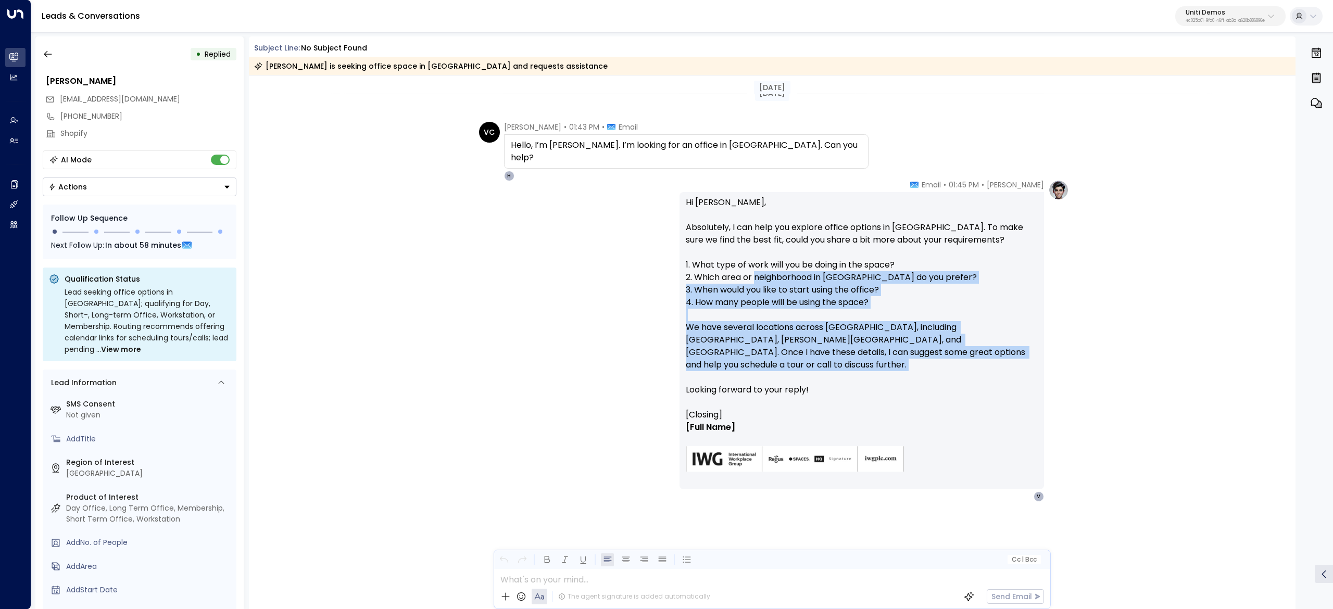
drag, startPoint x: 757, startPoint y: 281, endPoint x: 869, endPoint y: 372, distance: 144.0
click at [869, 372] on p "Hi Dr. Wilson, Absolutely, I can help you explore office options in Chicago. To…" at bounding box center [862, 302] width 352 height 212
click at [869, 373] on p "Hi Dr. Wilson, Absolutely, I can help you explore office options in Chicago. To…" at bounding box center [862, 302] width 352 height 212
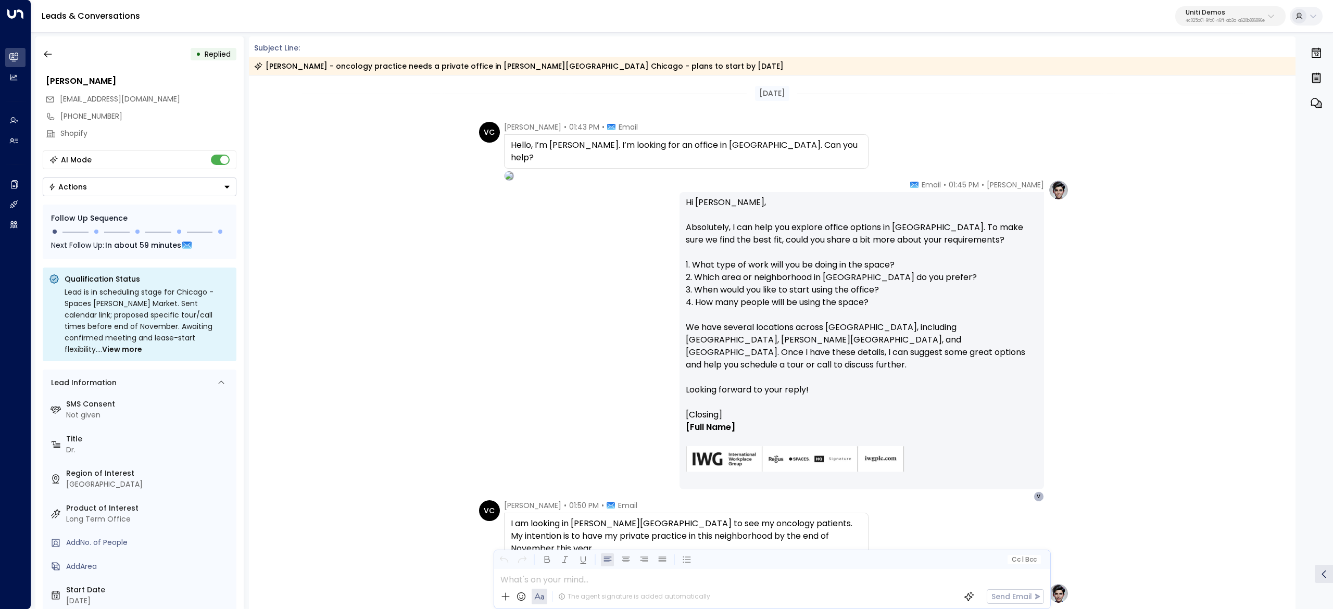
scroll to position [350, 0]
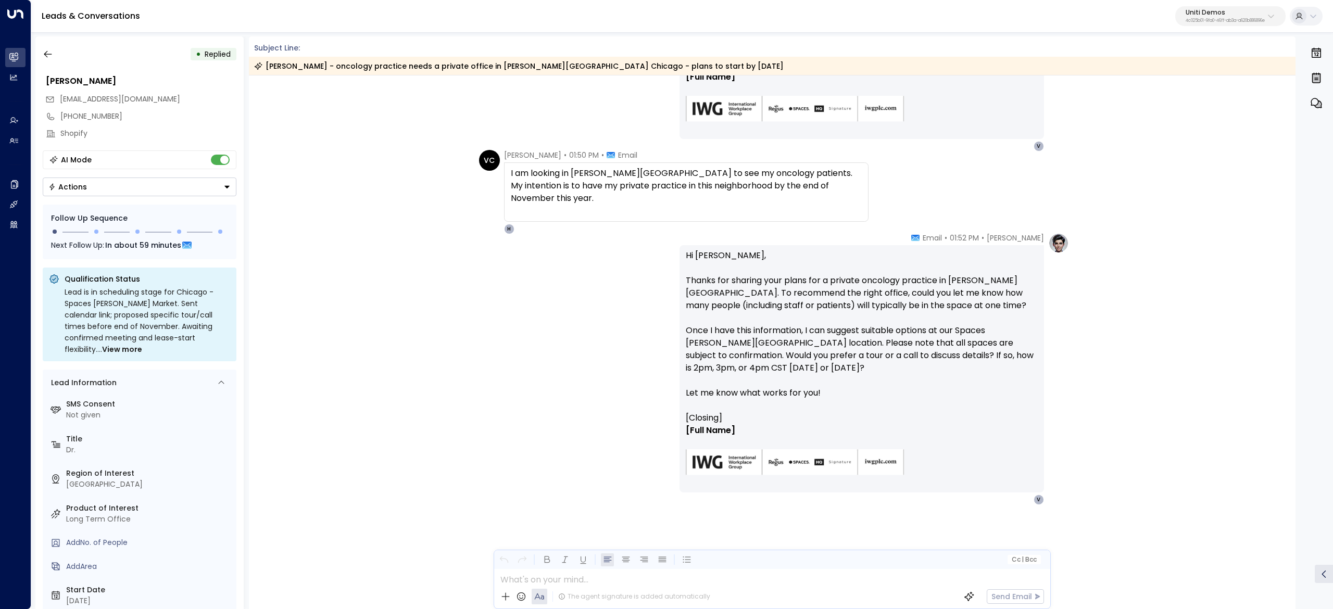
click at [503, 142] on div "Today VC Valentina Colugnatti • 01:43 PM • Email Hello, I’m Dr. Wilson. I’m loo…" at bounding box center [772, 167] width 1047 height 885
click at [479, 200] on div "VC Valentina Colugnatti • 01:50 PM • Email I am looking in Fulton Market to see…" at bounding box center [674, 192] width 390 height 84
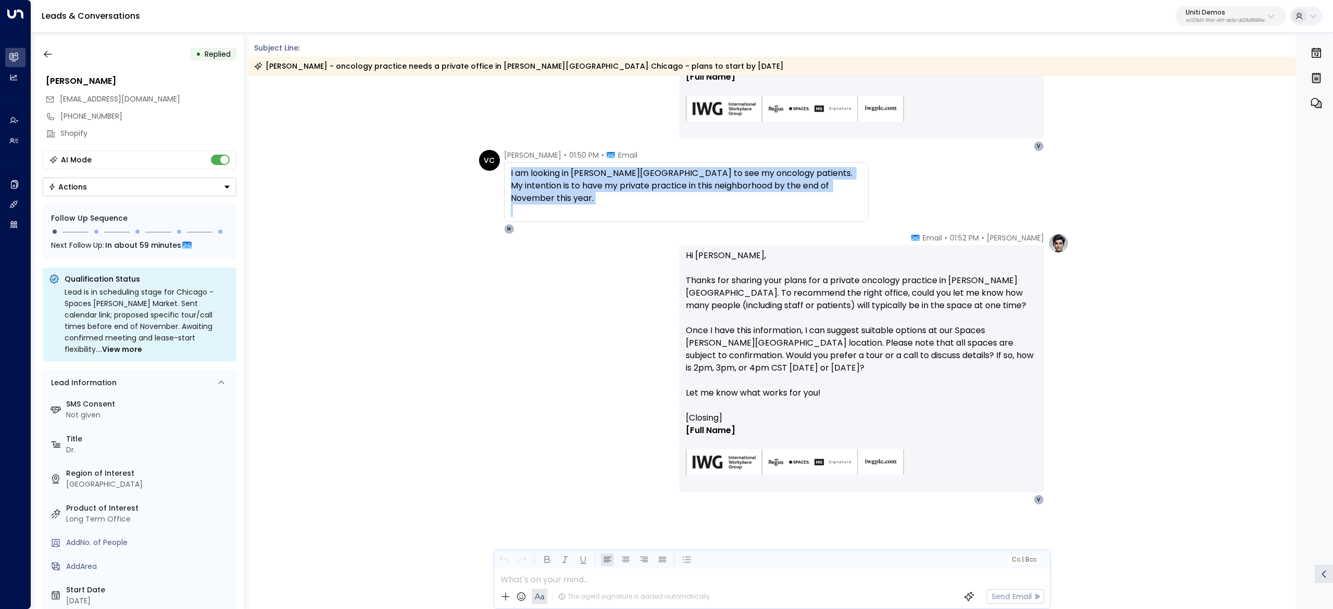
click at [479, 200] on div "VC Valentina Colugnatti • 01:50 PM • Email I am looking in Fulton Market to see…" at bounding box center [674, 192] width 390 height 84
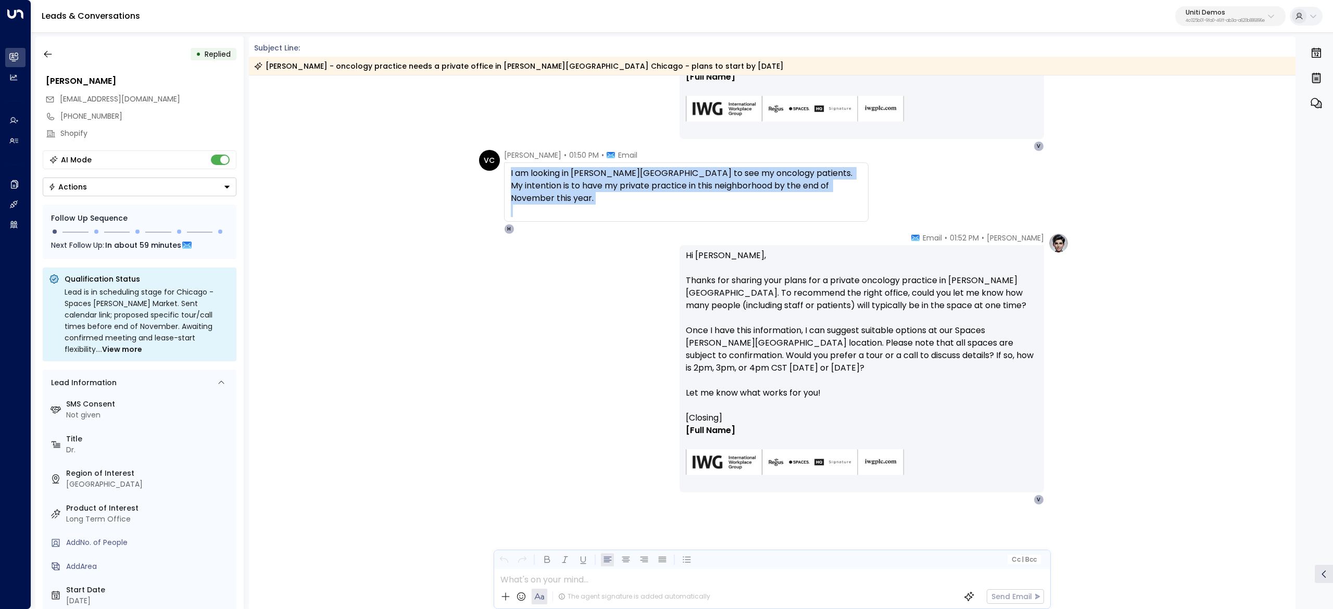
click at [479, 200] on div "VC Valentina Colugnatti • 01:50 PM • Email I am looking in Fulton Market to see…" at bounding box center [674, 192] width 390 height 84
click at [540, 554] on button "button" at bounding box center [546, 560] width 13 height 13
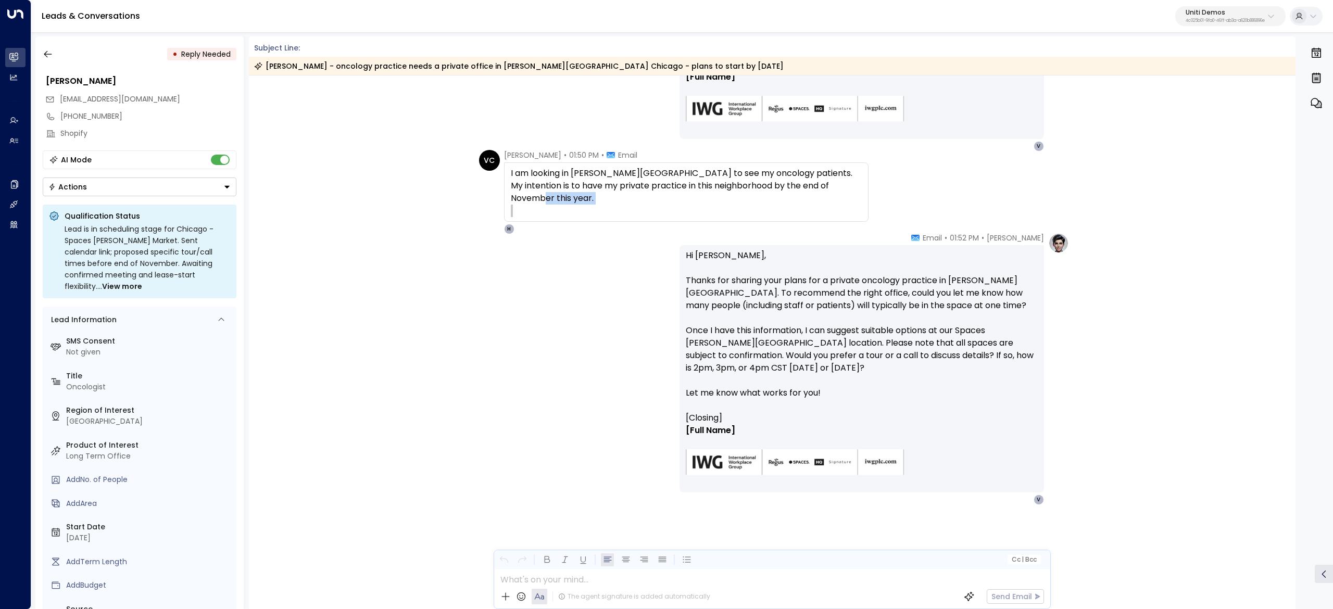
scroll to position [446, 0]
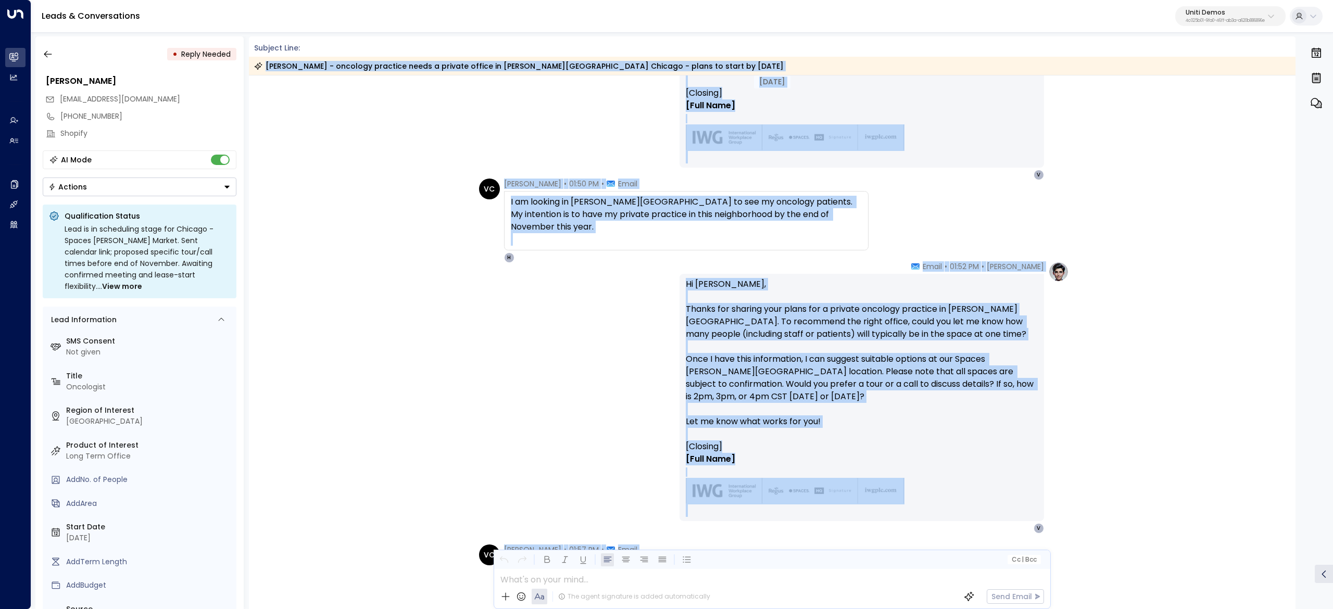
drag, startPoint x: 566, startPoint y: 467, endPoint x: 715, endPoint y: -34, distance: 522.8
click at [715, 0] on html "Overview Leads & Conversations Leads & Conversations Analytics Analytics Agents…" at bounding box center [666, 307] width 1333 height 614
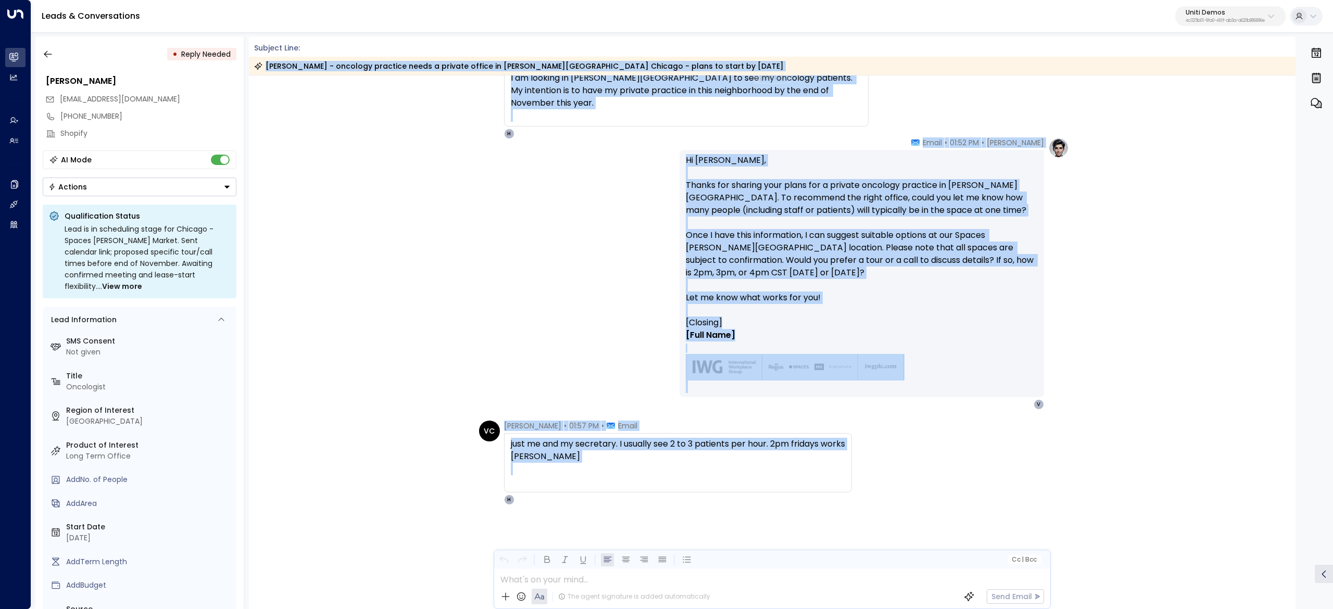
click at [657, 110] on div "I am looking in Fulton Market to see my oncology patients. My intention is to h…" at bounding box center [686, 96] width 365 height 59
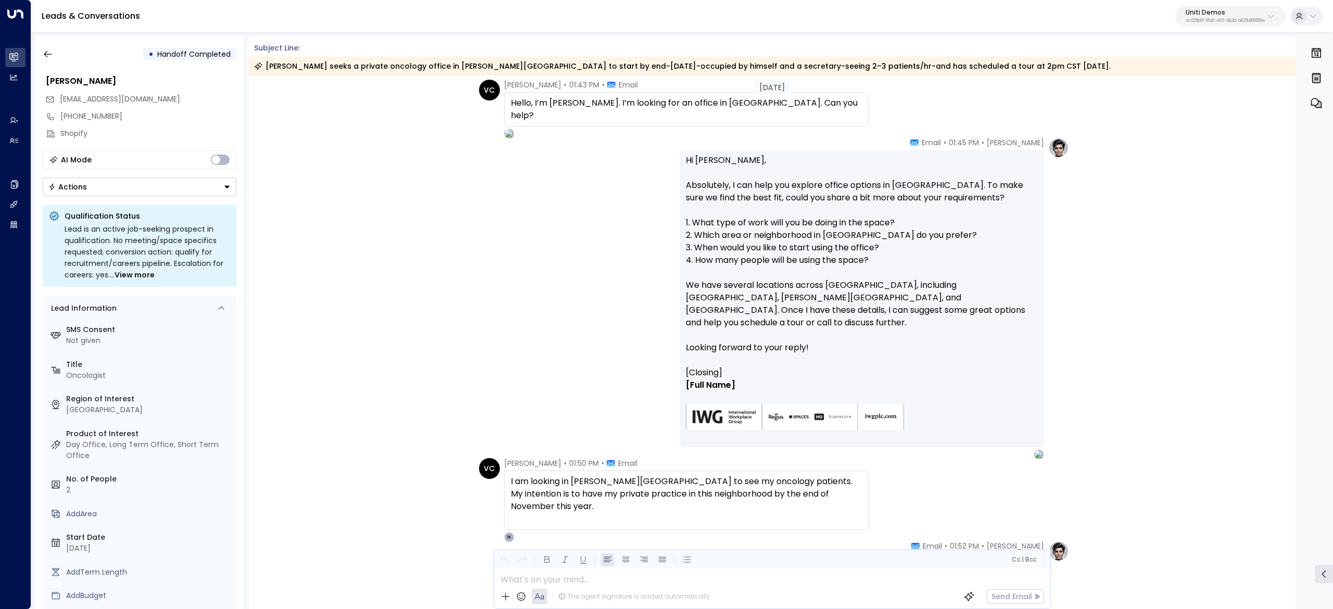
scroll to position [0, 0]
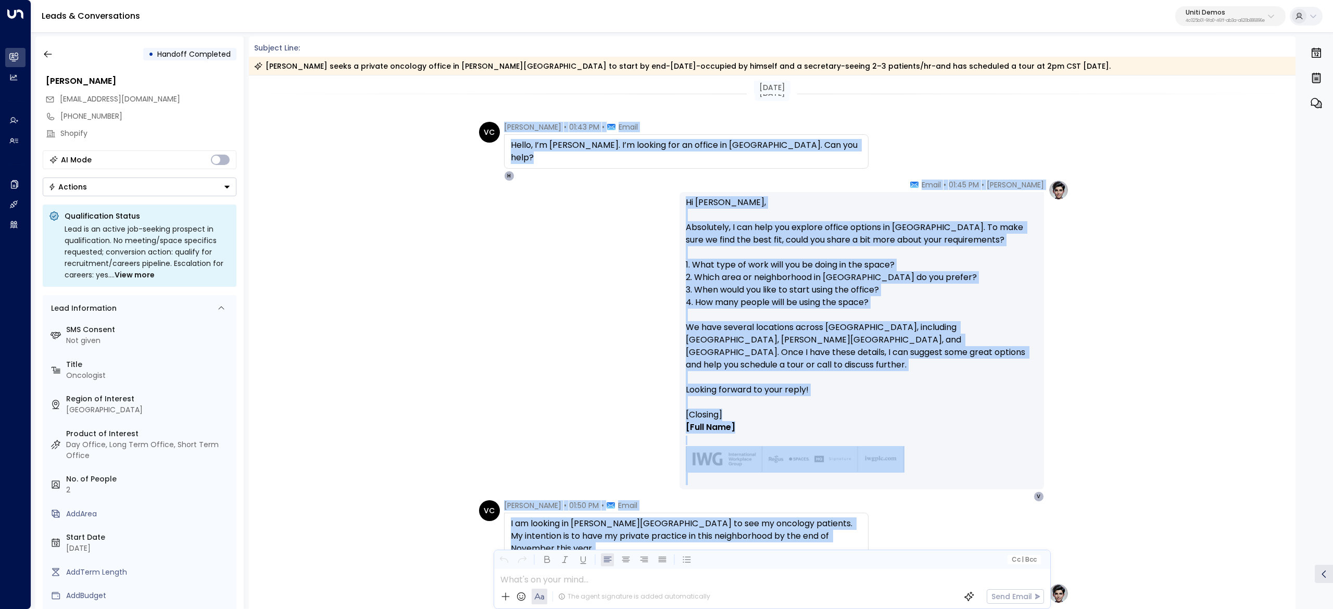
drag, startPoint x: 780, startPoint y: 407, endPoint x: 497, endPoint y: 126, distance: 399.1
copy div "Valentina Colugnatti • 01:43 PM • Email Hello, I’m Dr. Wilson. I’m looking for …"
click at [555, 486] on div "Hanna Simons • 01:45 PM • Email Hi Dr. Wilson, Absolutely, I can help you explo…" at bounding box center [772, 341] width 594 height 322
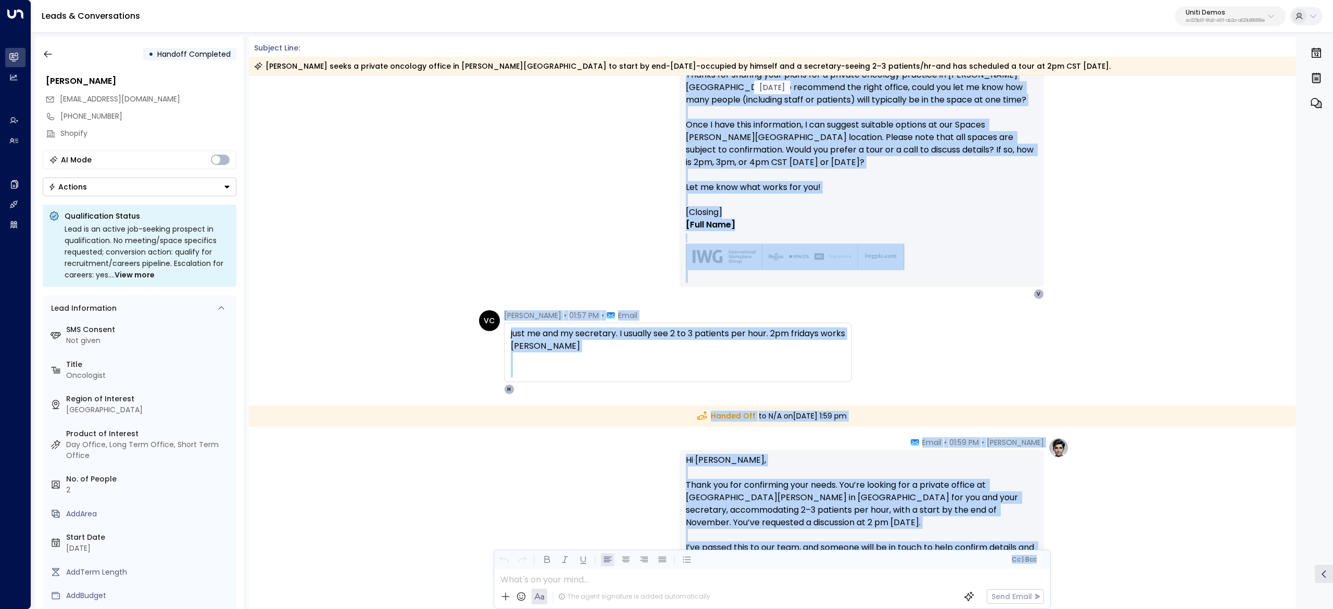
scroll to position [748, 0]
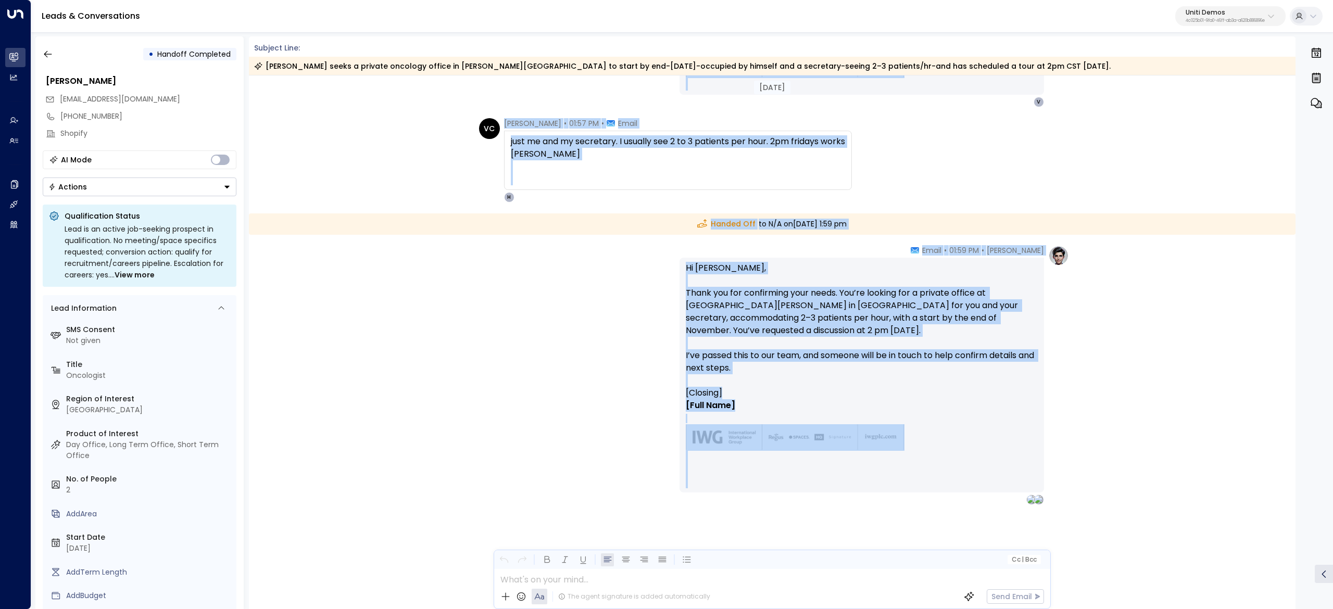
drag, startPoint x: 555, startPoint y: 486, endPoint x: 750, endPoint y: 524, distance: 198.8
click at [492, 358] on div "Hanna Simons • 01:59 PM • Email Hi Valentina, Thank you for confirming your nee…" at bounding box center [772, 375] width 594 height 260
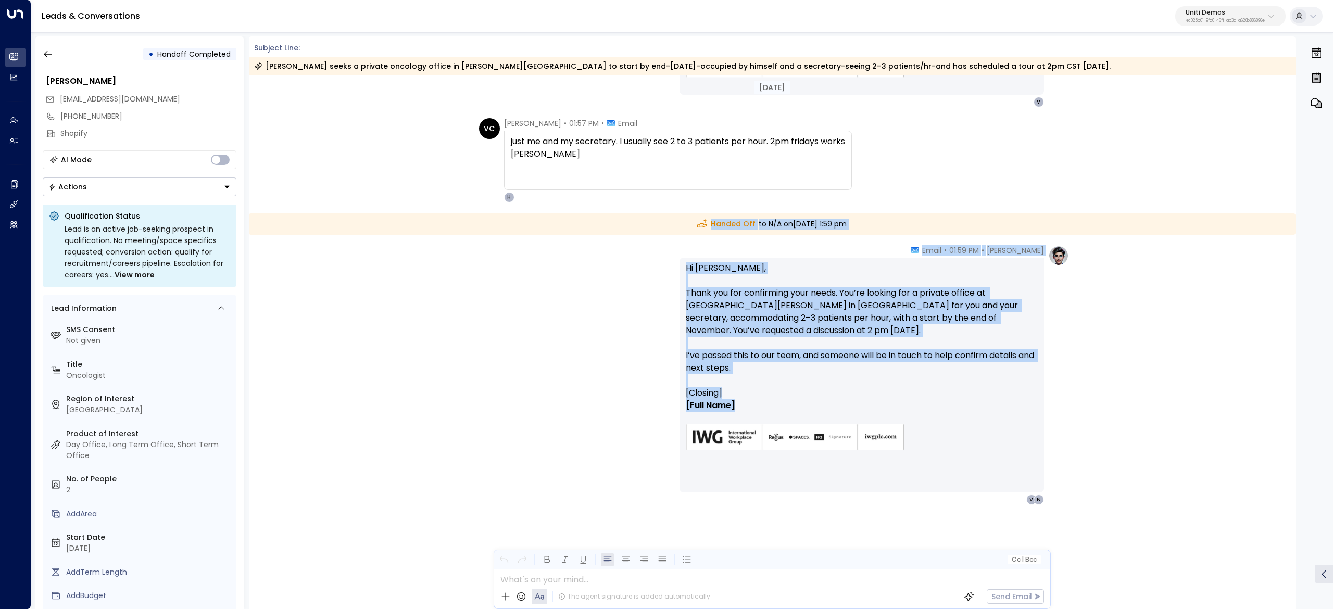
drag, startPoint x: 662, startPoint y: 220, endPoint x: 746, endPoint y: 405, distance: 203.2
copy div "Handed Off to N/A on Tuesday, Sep 30 2025 at 1:59 pm Hanna Simons • 01:59 PM • …"
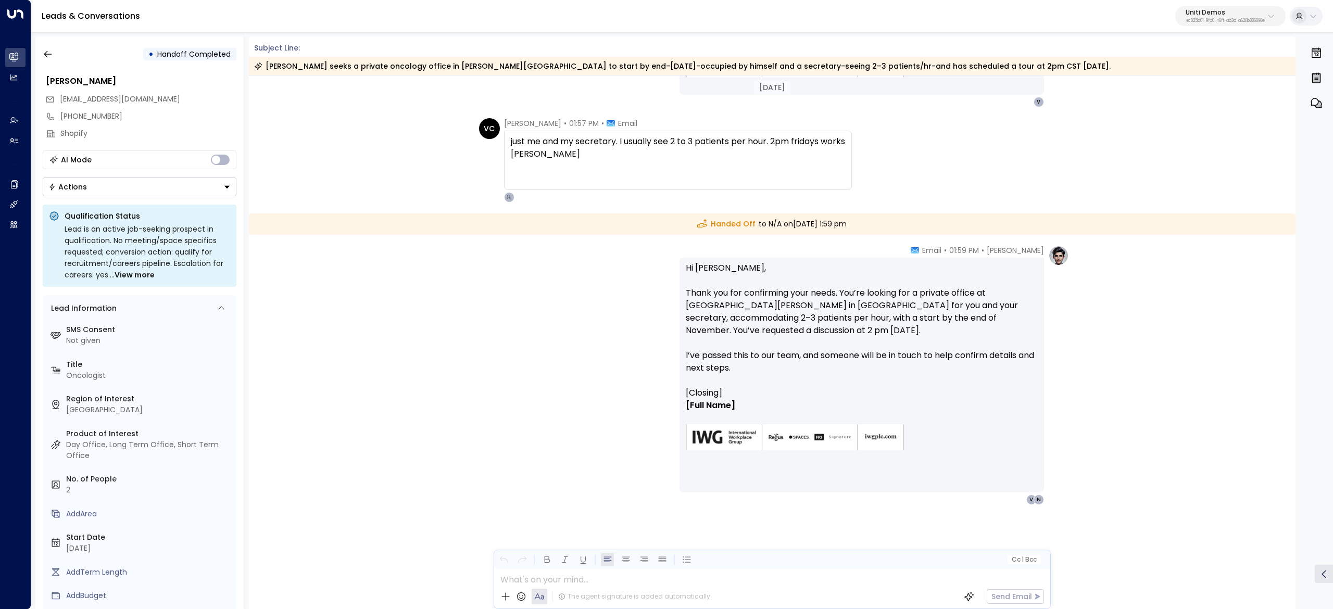
click at [35, 58] on div "• Handoff Completed Valentina Wilson valentinacolugnatti@gmail.com +81497854524…" at bounding box center [139, 322] width 208 height 573
click at [49, 58] on icon "button" at bounding box center [48, 54] width 10 height 10
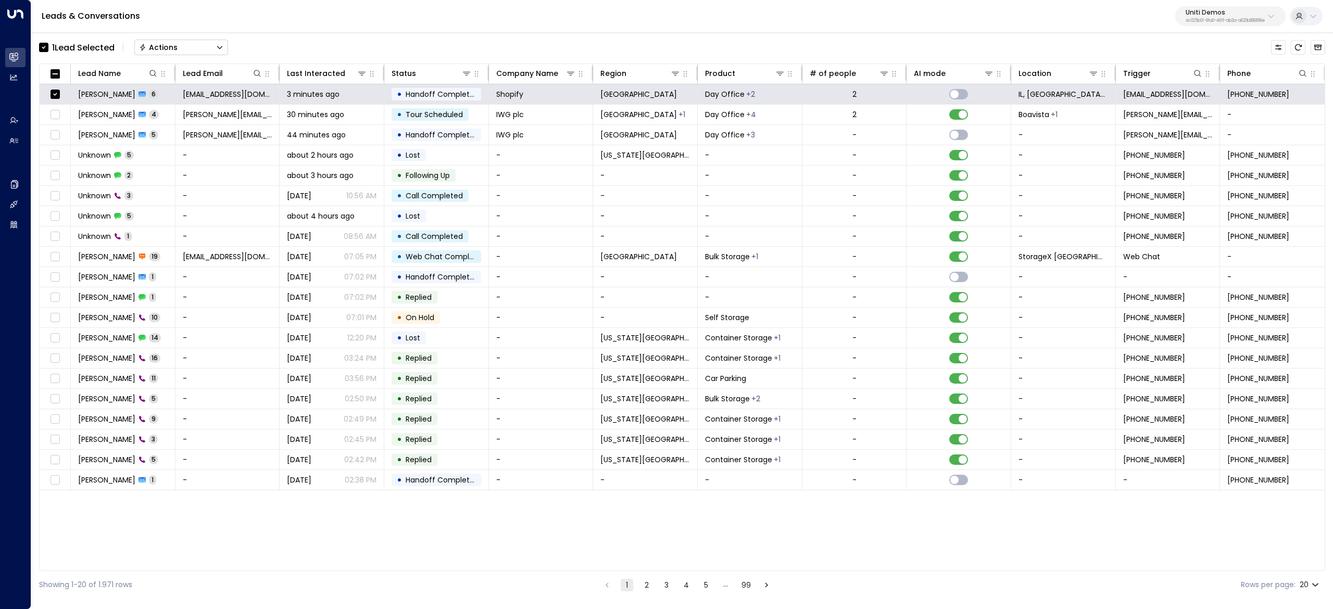
click at [184, 50] on button "Actions" at bounding box center [181, 48] width 94 height 16
click at [202, 120] on li "Archive Lead" at bounding box center [181, 116] width 93 height 17
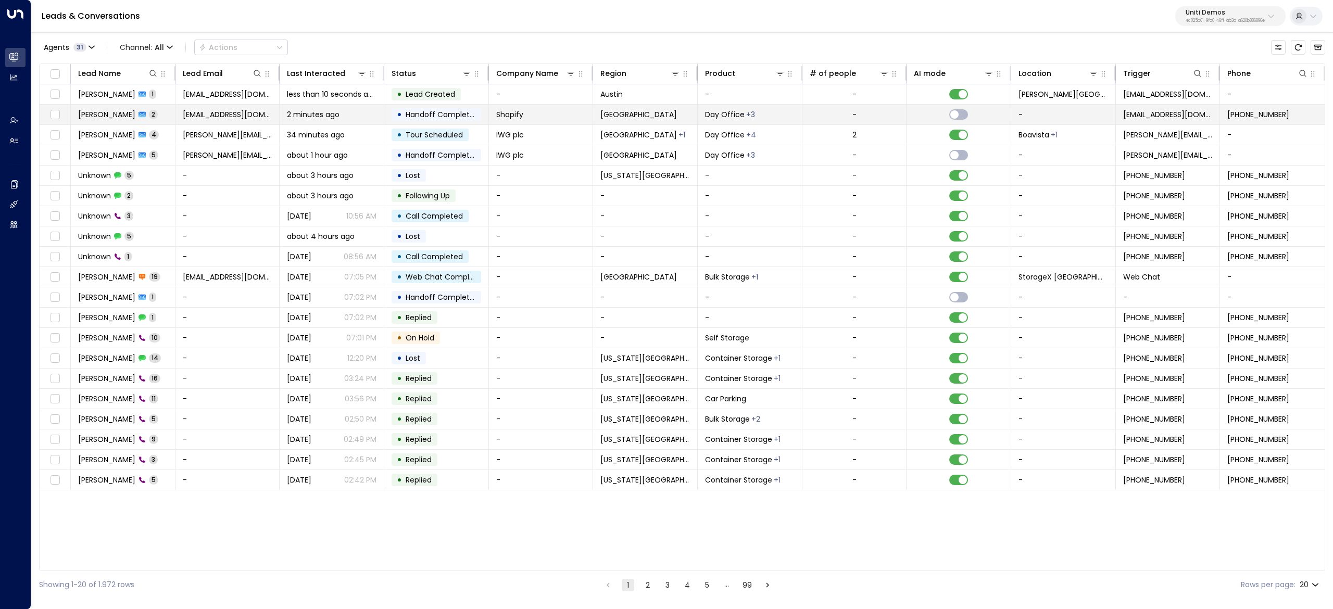
click at [125, 117] on span "[PERSON_NAME]" at bounding box center [106, 114] width 57 height 10
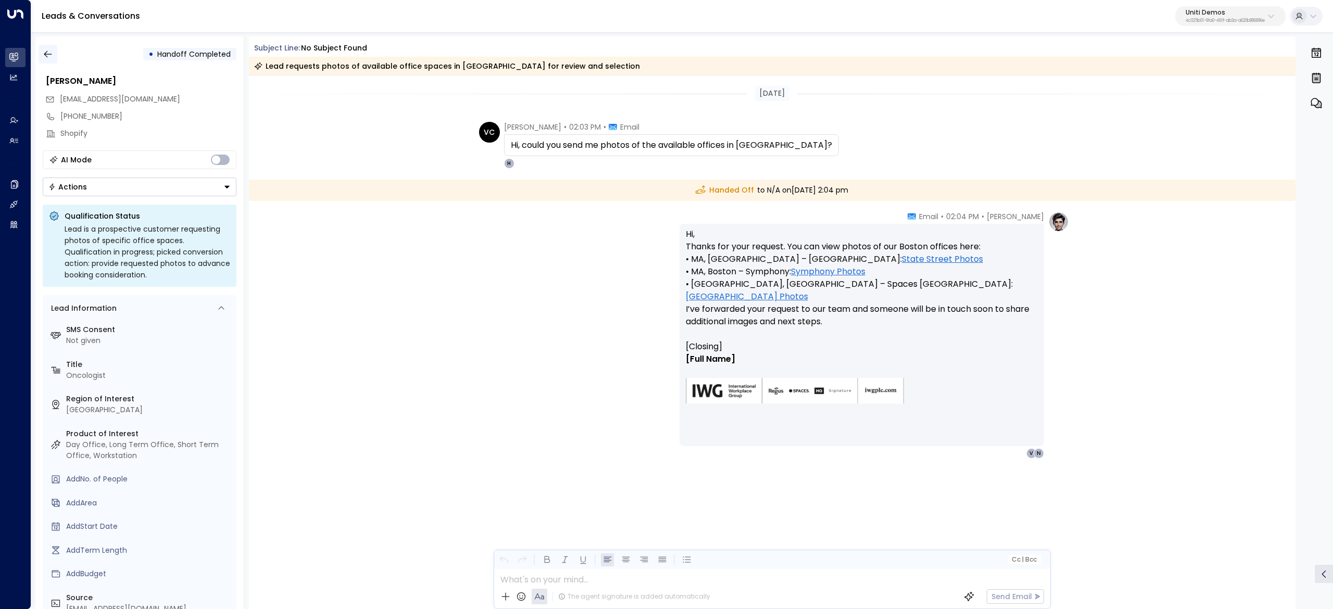
click at [48, 51] on icon "button" at bounding box center [48, 54] width 10 height 10
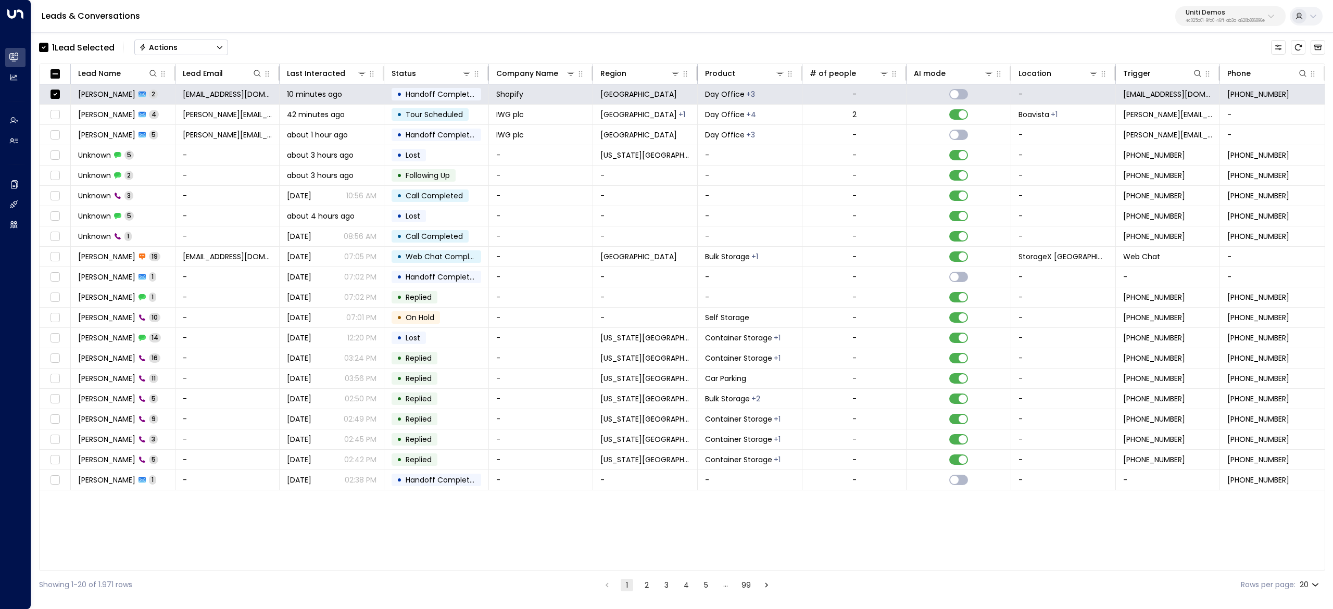
click at [192, 43] on button "Actions" at bounding box center [181, 48] width 94 height 16
click at [215, 116] on li "Archive Lead" at bounding box center [181, 116] width 93 height 17
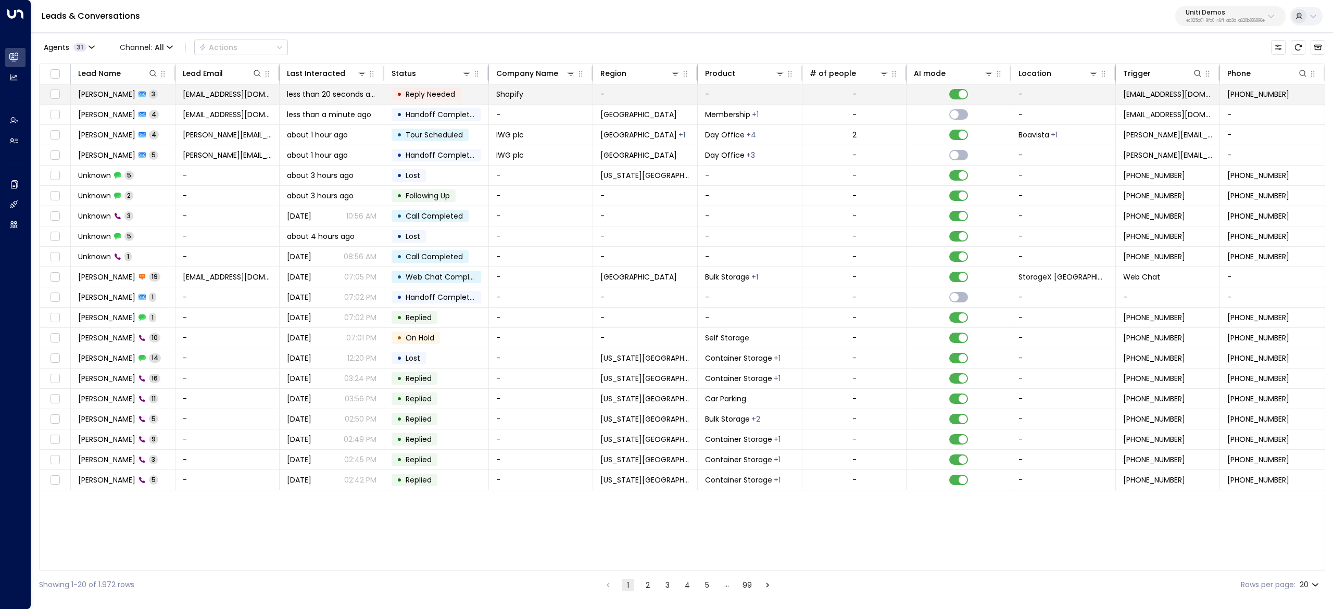
click at [121, 98] on span "[PERSON_NAME]" at bounding box center [106, 94] width 57 height 10
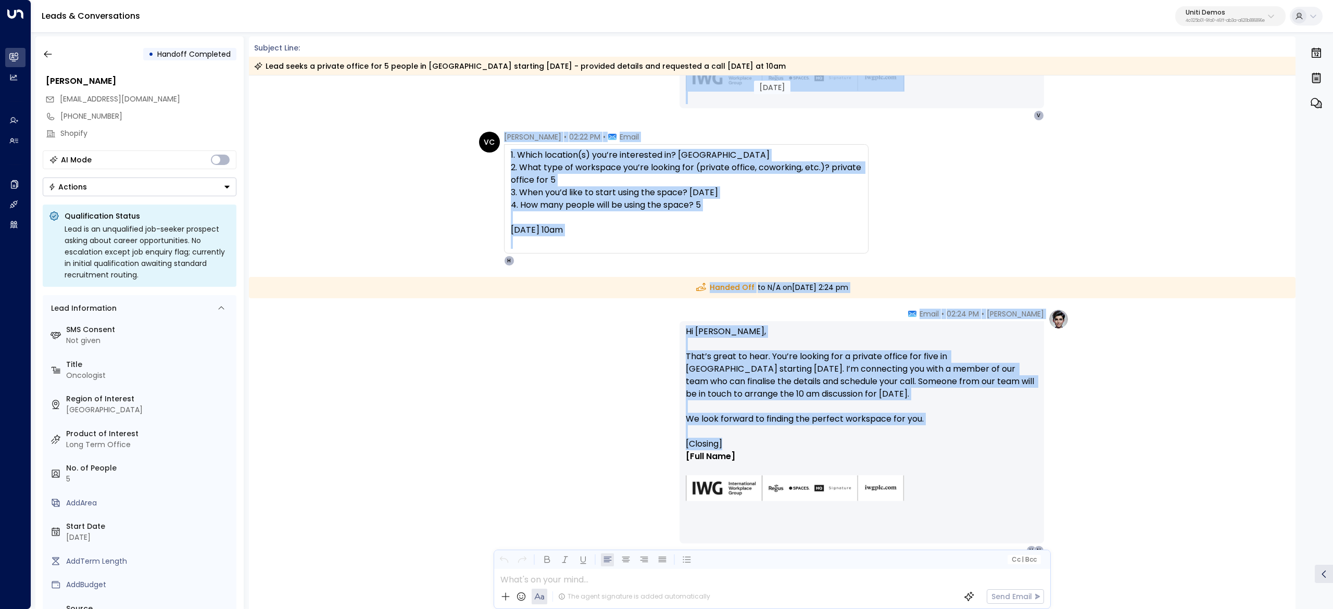
scroll to position [417, 0]
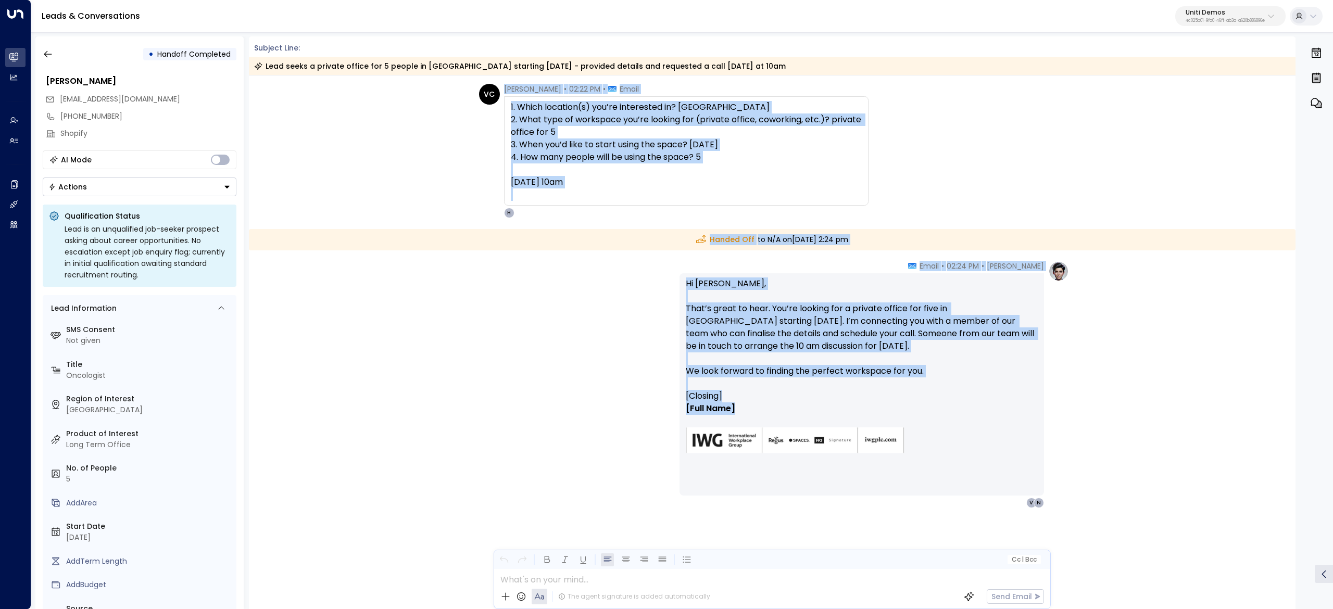
drag, startPoint x: 497, startPoint y: 122, endPoint x: 870, endPoint y: 401, distance: 465.7
click at [868, 406] on div "Today Today VC Valentina Colugnatti • 02:15 PM • Email Hi, can you schedule a v…" at bounding box center [772, 136] width 1047 height 954
copy div "Valentina Colugnatti • 02:15 PM • Email Hi, can you schedule a virtual viewing …"
click at [49, 56] on icon "button" at bounding box center [48, 54] width 10 height 10
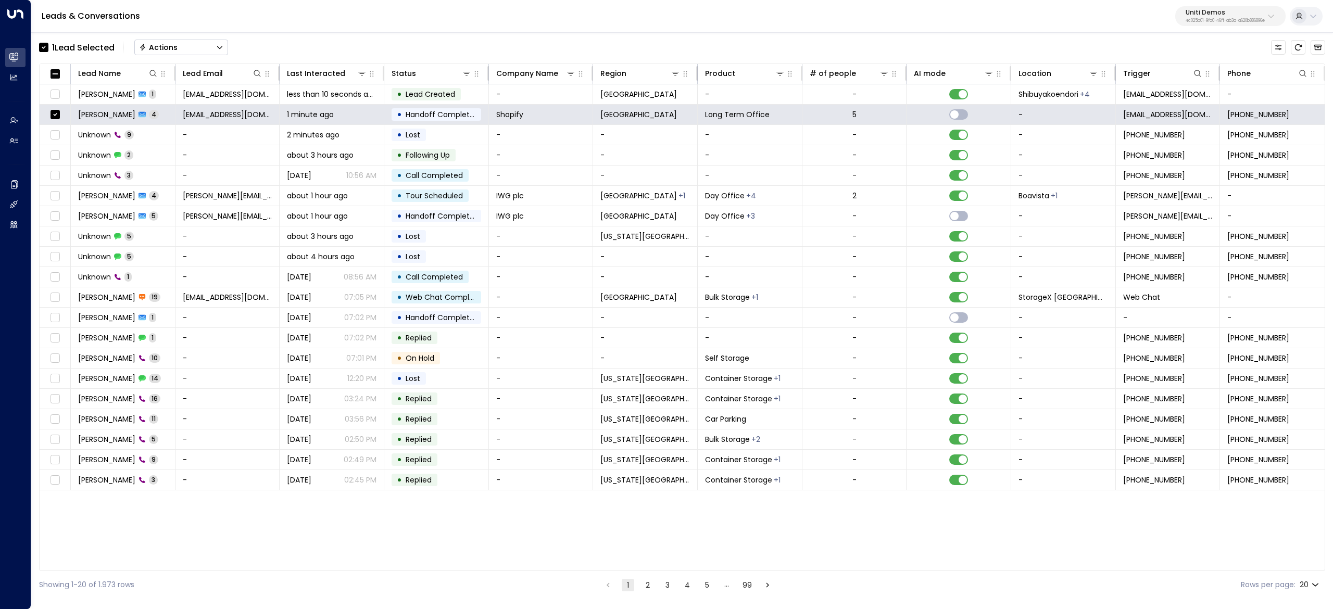
click at [189, 52] on button "Actions" at bounding box center [181, 48] width 94 height 16
click at [198, 114] on li "Archive Lead" at bounding box center [181, 116] width 93 height 17
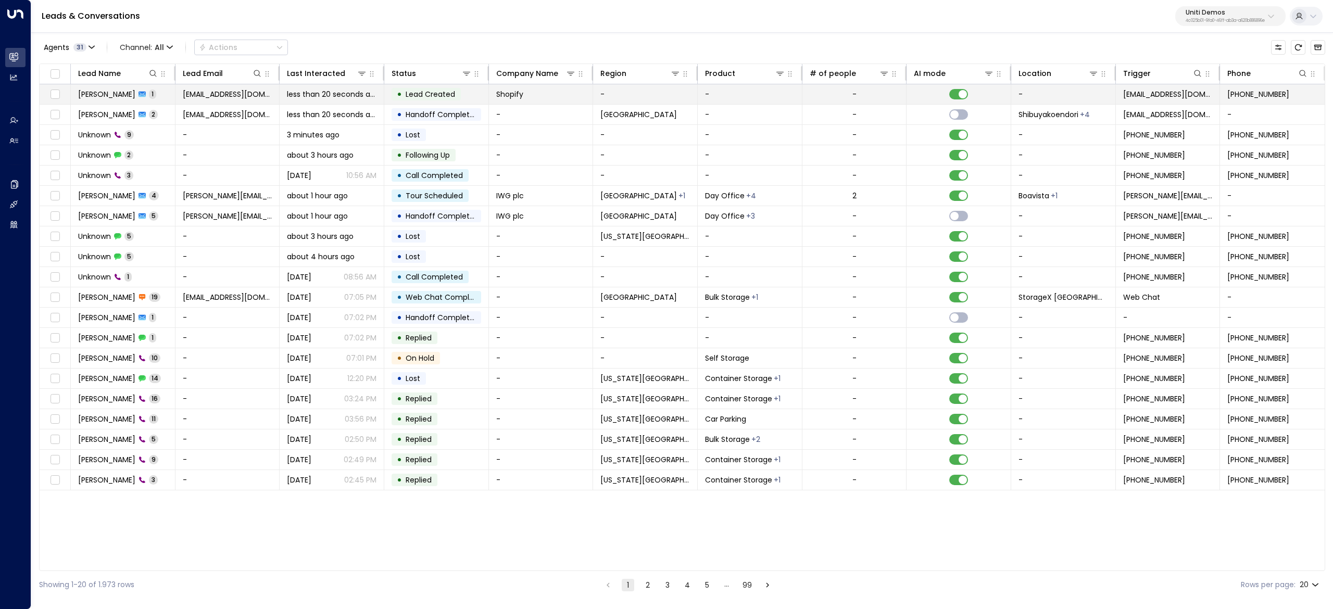
click at [80, 100] on td "Valentina Wilson 1" at bounding box center [123, 94] width 105 height 20
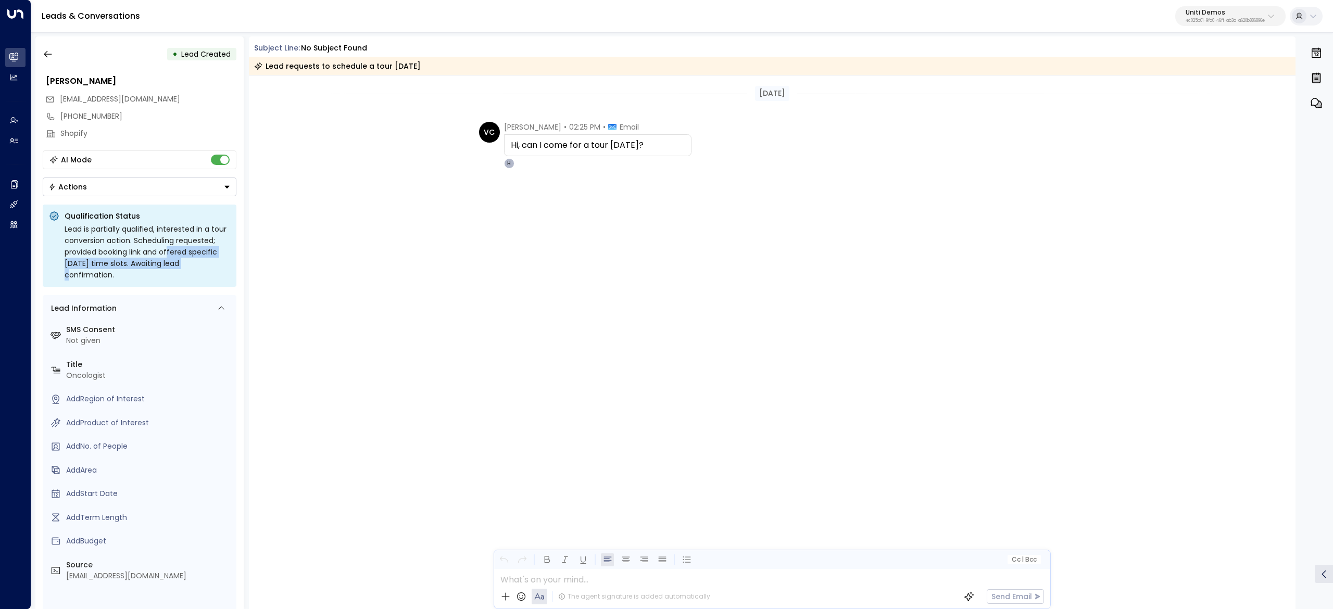
drag, startPoint x: 168, startPoint y: 249, endPoint x: 212, endPoint y: 270, distance: 49.4
click at [212, 270] on div "Lead is partially qualified, interested in a tour conversion action. Scheduling…" at bounding box center [148, 251] width 166 height 57
drag, startPoint x: 147, startPoint y: 259, endPoint x: 174, endPoint y: 254, distance: 27.6
click at [173, 254] on div "Lead is partially qualified, interested in a tour conversion action. Scheduling…" at bounding box center [148, 251] width 166 height 57
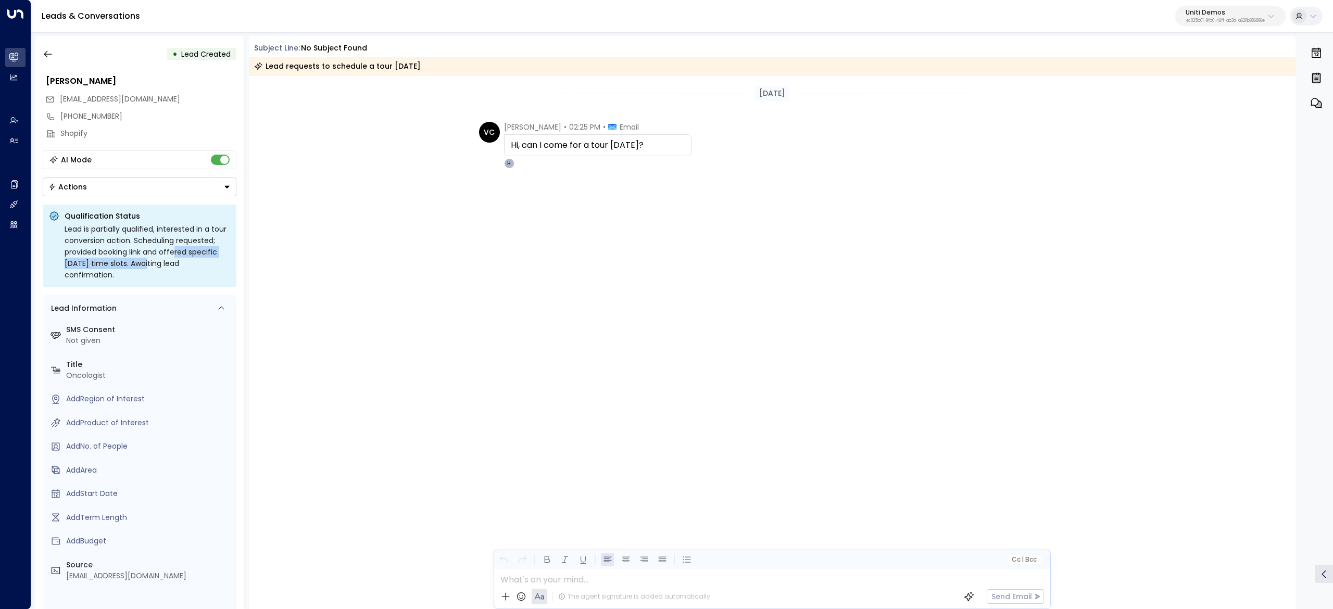
click at [178, 254] on div "Lead is partially qualified, interested in a tour conversion action. Scheduling…" at bounding box center [148, 251] width 166 height 57
click at [150, 258] on div "Lead is partially qualified, interested in a tour conversion action. Scheduling…" at bounding box center [148, 251] width 166 height 57
drag, startPoint x: 173, startPoint y: 260, endPoint x: 234, endPoint y: 269, distance: 61.5
click at [234, 269] on div "Qualification Status Lead is partially qualified, interested in a tour conversi…" at bounding box center [140, 246] width 194 height 82
click at [169, 269] on div "Lead is partially qualified, interested in a tour conversion action. Scheduling…" at bounding box center [148, 251] width 166 height 57
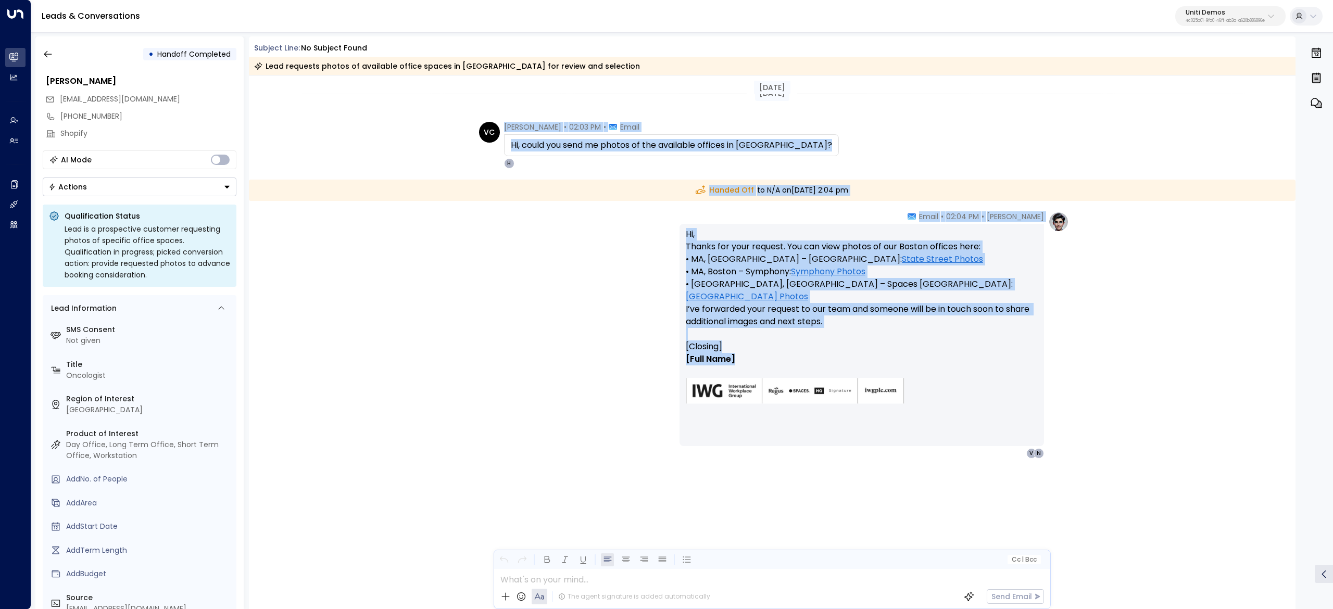
drag, startPoint x: 504, startPoint y: 129, endPoint x: 757, endPoint y: 353, distance: 337.5
click at [757, 353] on div "[DATE] [DATE] VC [PERSON_NAME] • 02:03 PM • Email Hi, could you send me photos …" at bounding box center [772, 313] width 1047 height 475
copy div "[PERSON_NAME] • 02:03 PM • Email Hi, could you send me photos of the available …"
click at [53, 45] on button "button" at bounding box center [48, 54] width 19 height 19
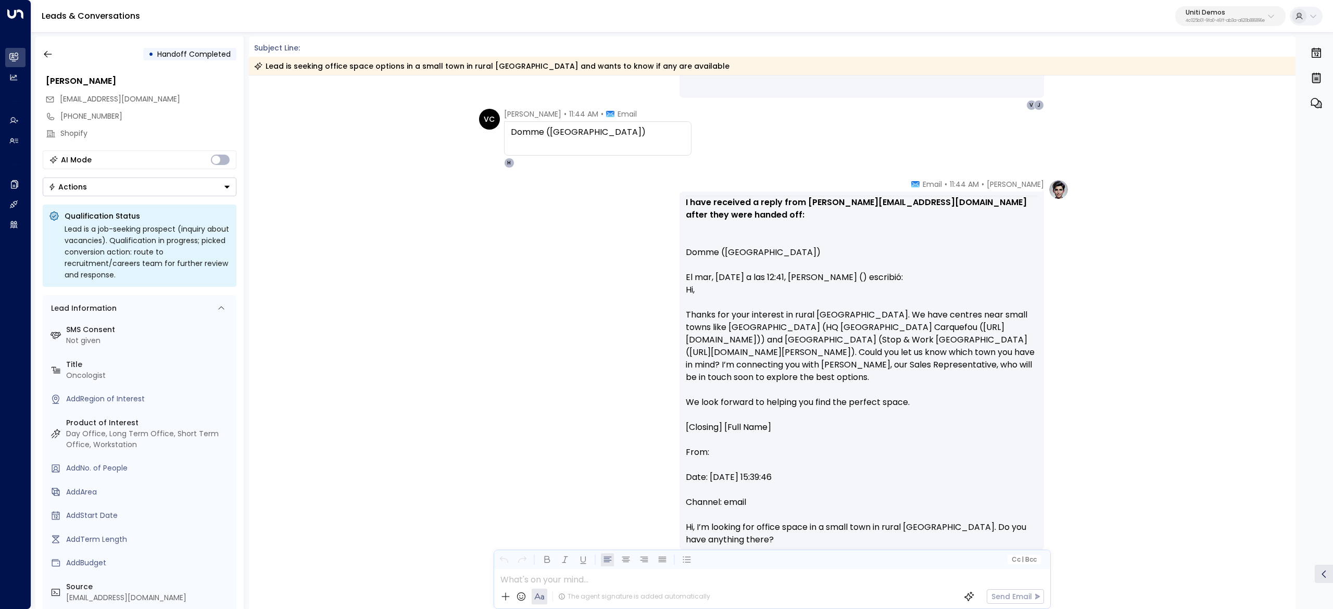
scroll to position [444, 0]
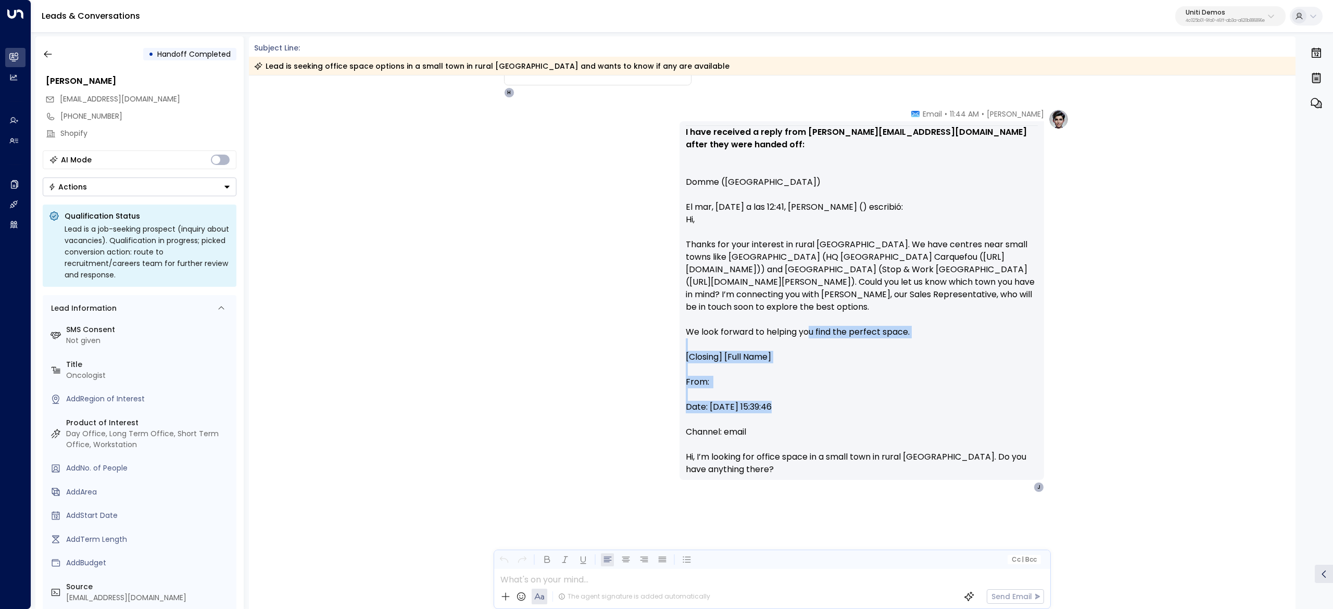
drag, startPoint x: 1286, startPoint y: 366, endPoint x: 1288, endPoint y: 314, distance: 52.1
click at [1288, 314] on div "[PERSON_NAME] • 11:44 AM • Email I have received a reply from [PERSON_NAME][EMA…" at bounding box center [772, 353] width 1047 height 488
click at [1300, 329] on div "• Handoff Completed [PERSON_NAME] [EMAIL_ADDRESS][DOMAIN_NAME] [PHONE_NUMBER] S…" at bounding box center [684, 322] width 1298 height 573
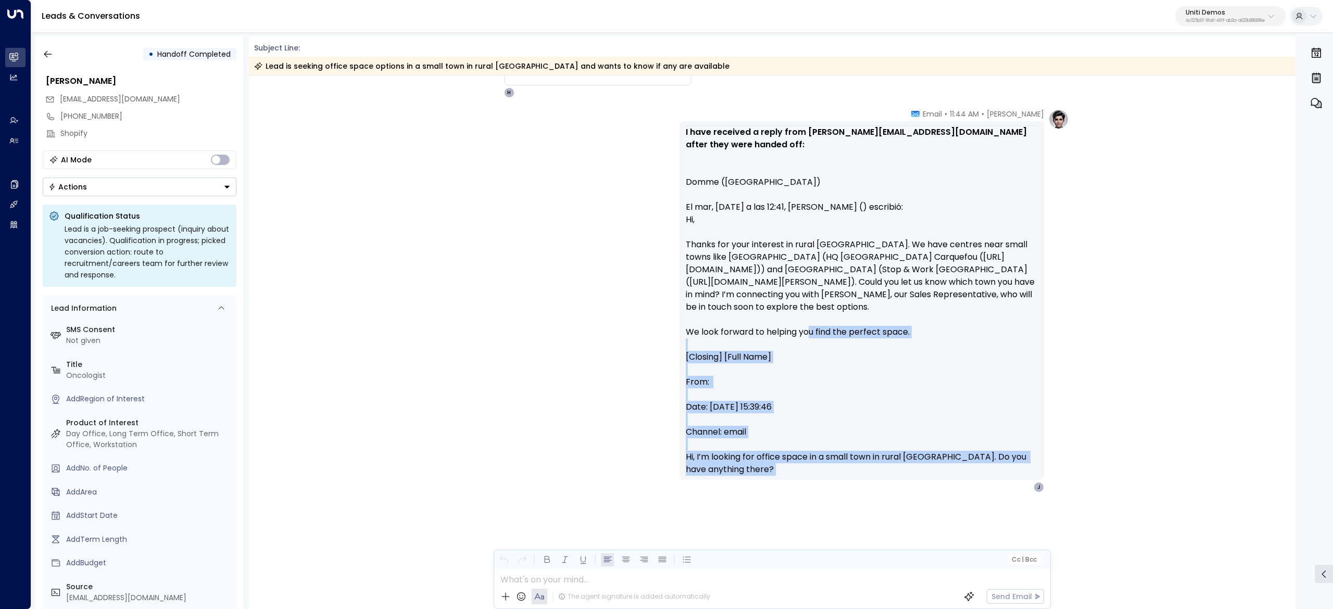
drag, startPoint x: 1290, startPoint y: 322, endPoint x: 1294, endPoint y: 302, distance: 20.6
click at [1294, 302] on div "[DATE] [PERSON_NAME] • 11:41 AM • Email Hi, Thanks for your interest in rural […" at bounding box center [772, 343] width 1047 height 534
click at [1292, 341] on div "[PERSON_NAME] • 11:44 AM • Email I have received a reply from [PERSON_NAME][EMA…" at bounding box center [772, 353] width 1047 height 488
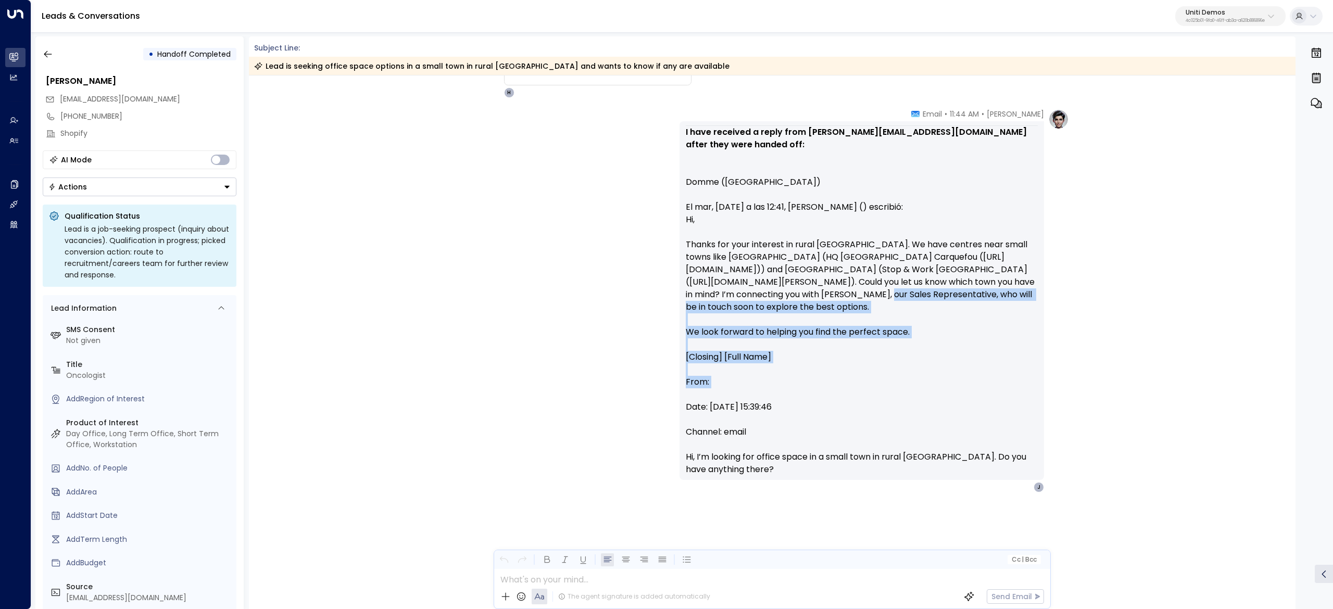
drag, startPoint x: 1291, startPoint y: 341, endPoint x: 1292, endPoint y: 297, distance: 43.2
click at [1292, 297] on div "[PERSON_NAME] • 11:44 AM • Email I have received a reply from [PERSON_NAME][EMA…" at bounding box center [772, 353] width 1047 height 488
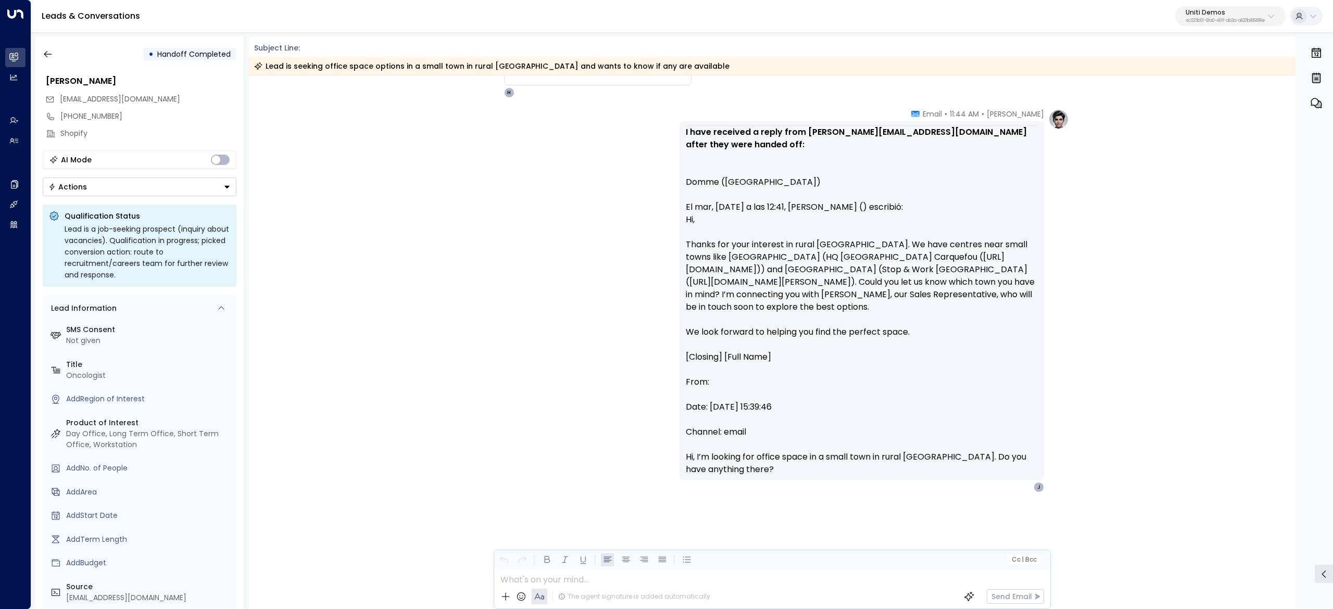
click at [869, 133] on strong "I have received a reply from [PERSON_NAME][EMAIL_ADDRESS][DOMAIN_NAME] after th…" at bounding box center [857, 138] width 343 height 24
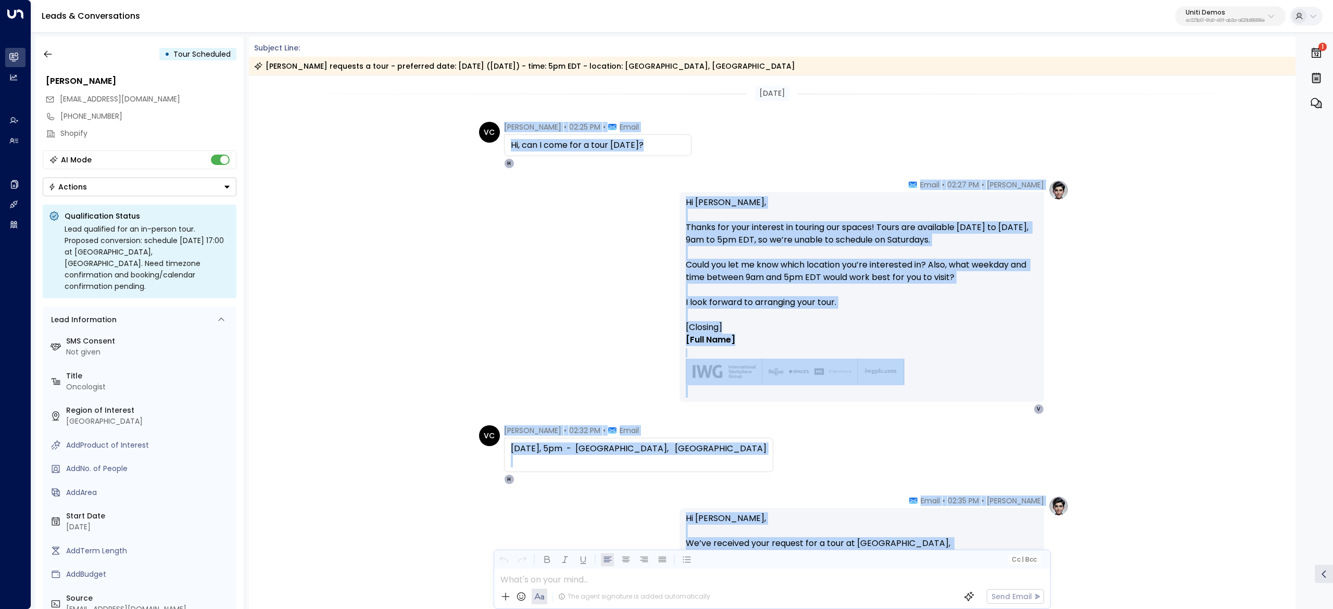
copy div "Loremipsu Dolorsitam • 38:99 CO • Adipi El, sed D eius tem i utla etdo Magnaali…"
drag, startPoint x: 821, startPoint y: 422, endPoint x: 480, endPoint y: 114, distance: 460.1
click at [480, 114] on div "[DATE] VC [PERSON_NAME] • 02:25 PM • Email Hi, can I come for a tour [DATE]? [P…" at bounding box center [772, 443] width 1047 height 735
click at [47, 59] on button "button" at bounding box center [48, 54] width 19 height 19
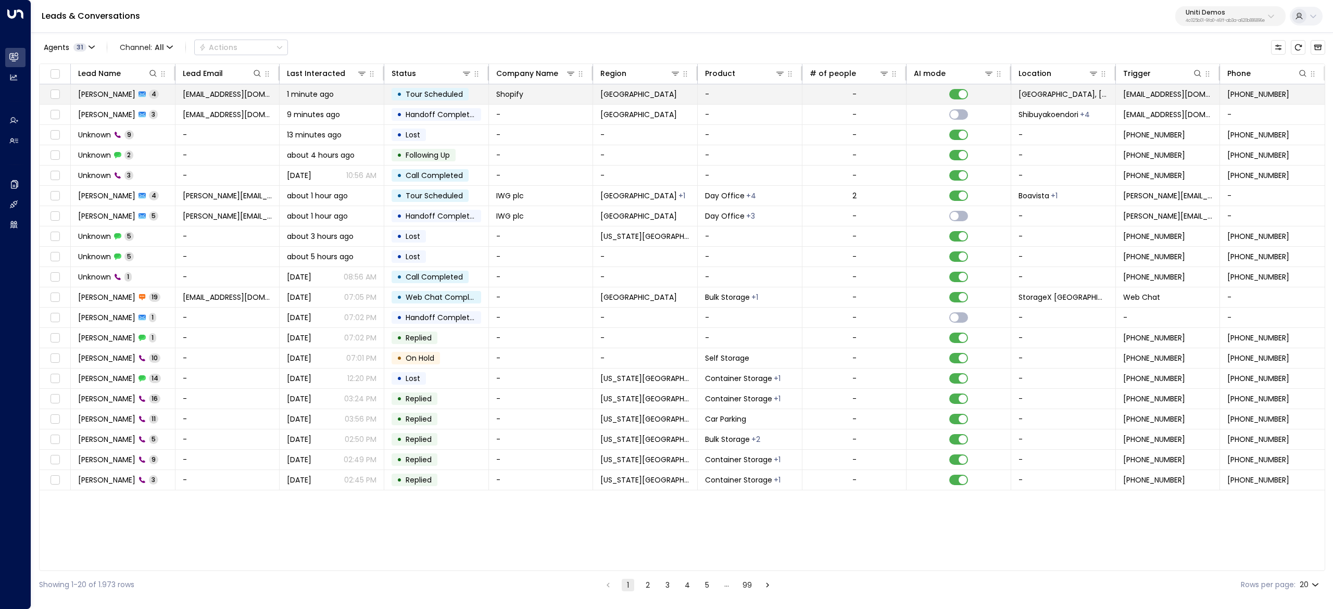
click at [55, 102] on td at bounding box center [55, 94] width 31 height 20
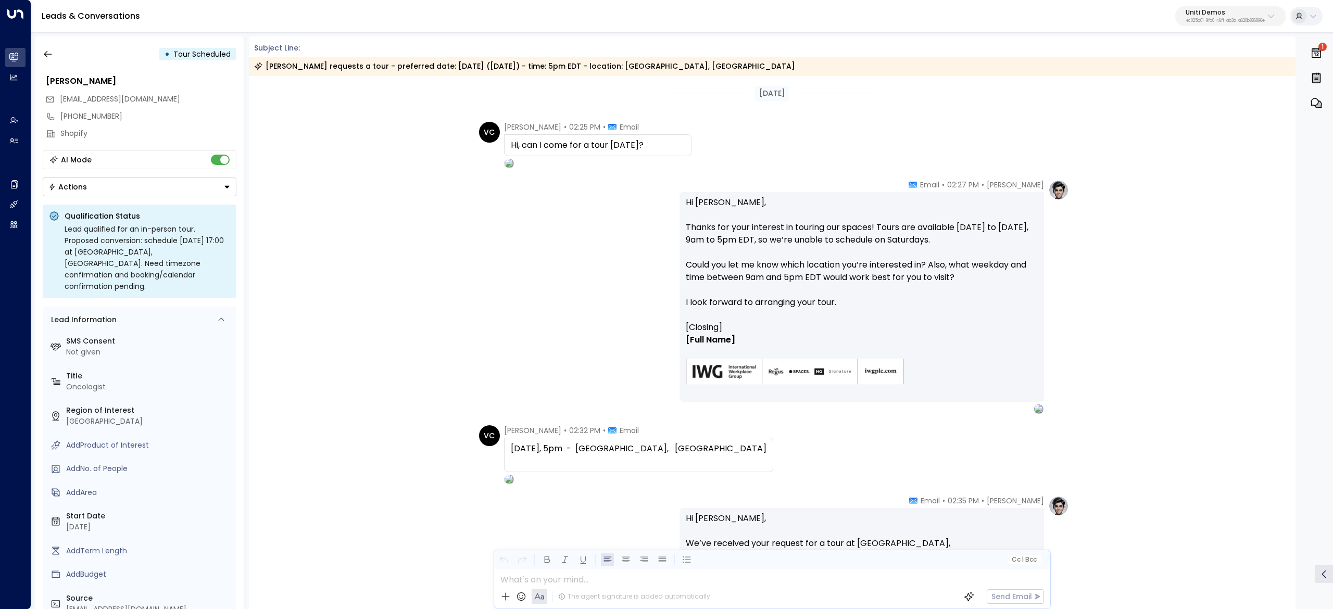
scroll to position [200, 0]
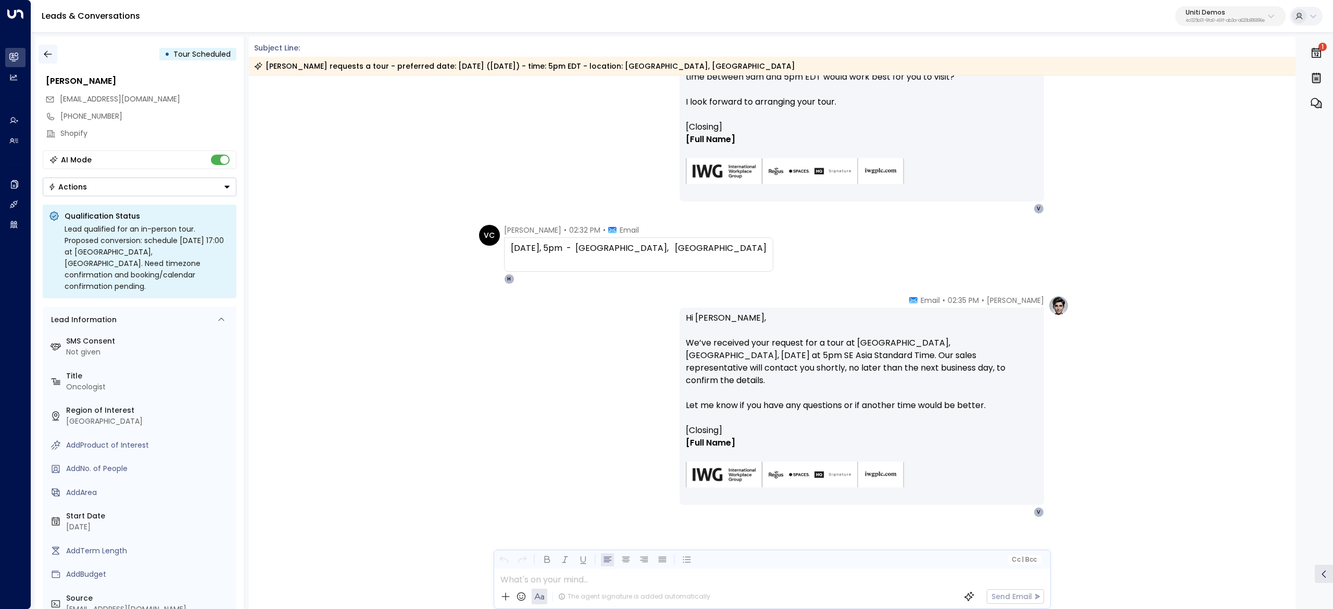
click at [47, 62] on button "button" at bounding box center [48, 54] width 19 height 19
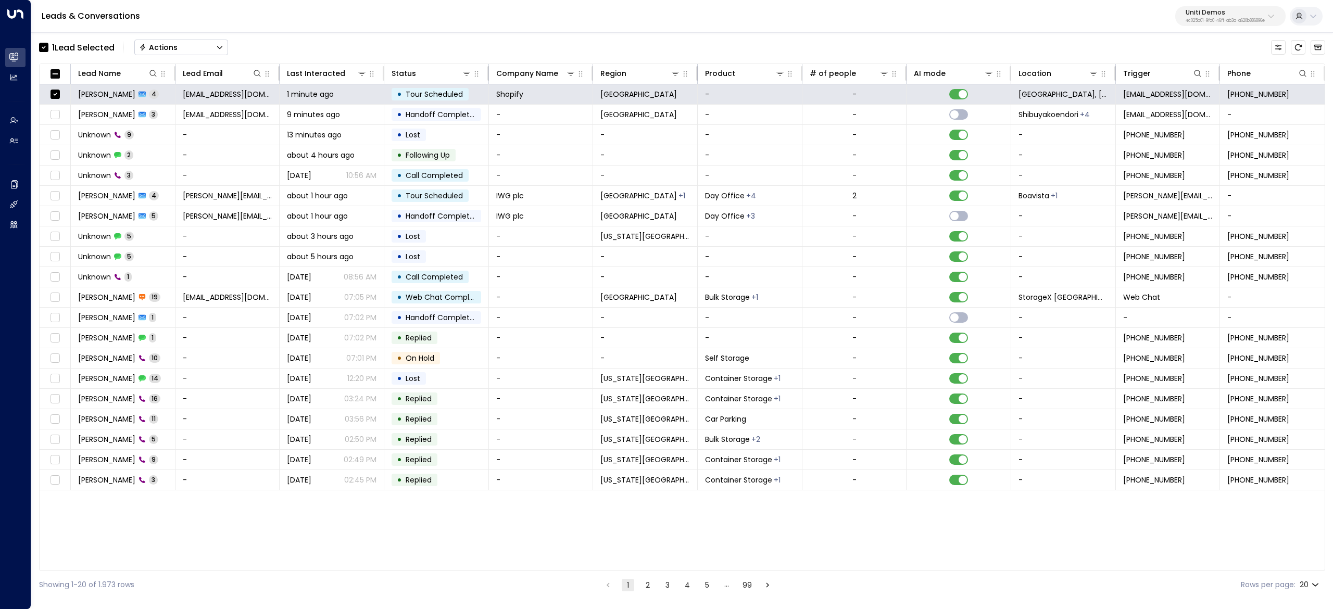
click at [200, 43] on button "Actions" at bounding box center [181, 48] width 94 height 16
click at [177, 122] on li "Archive Lead" at bounding box center [181, 116] width 93 height 17
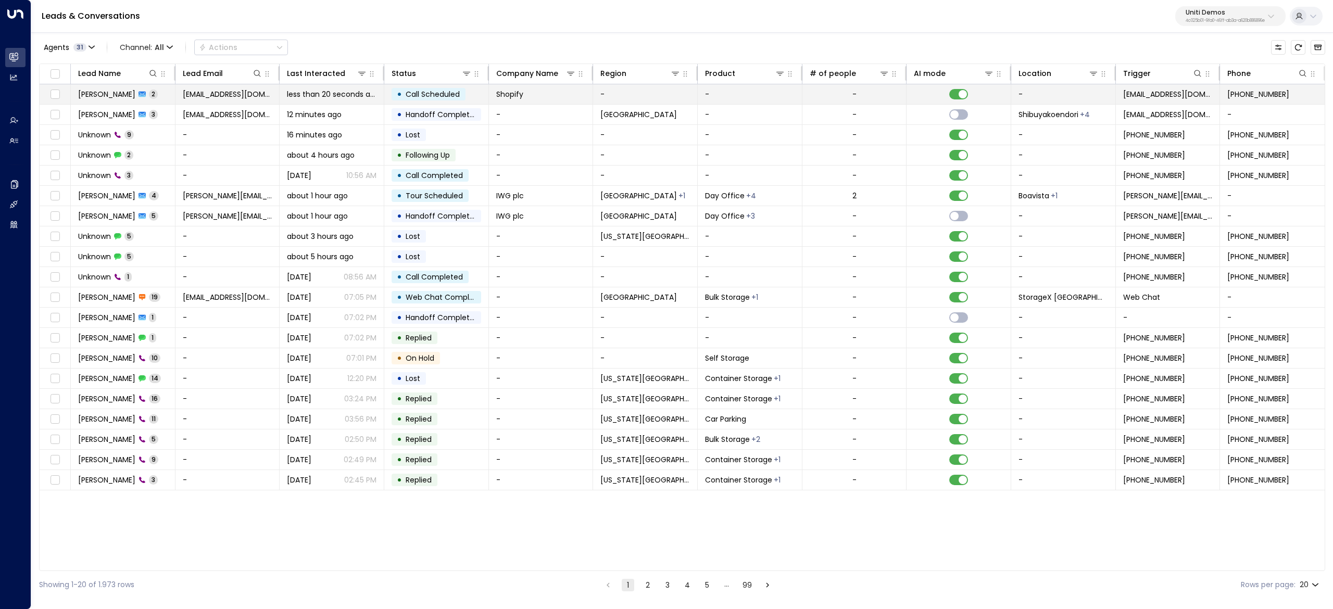
drag, startPoint x: 134, startPoint y: 89, endPoint x: 129, endPoint y: 85, distance: 5.6
click at [129, 85] on td "Valentina Wilson 2" at bounding box center [123, 94] width 105 height 20
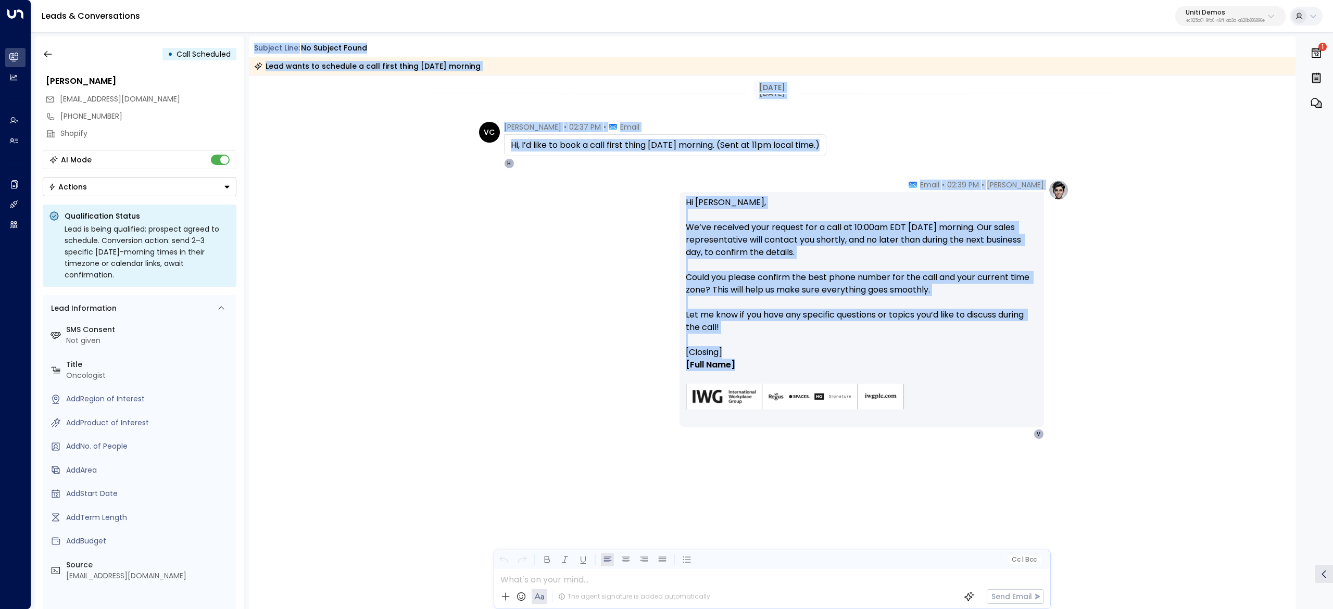
drag, startPoint x: 253, startPoint y: 50, endPoint x: 853, endPoint y: 368, distance: 679.2
click at [853, 368] on div "Subject Line: No subject found Lead wants to schedule a call first thing tomorr…" at bounding box center [772, 322] width 1047 height 573
copy div "Subject Line: No subject found Lead wants to schedule a call first thing tomorr…"
click at [792, 286] on p "Hi Valentina, We’ve received your request for a call at 10:00am EDT tomorrow mo…" at bounding box center [862, 271] width 352 height 150
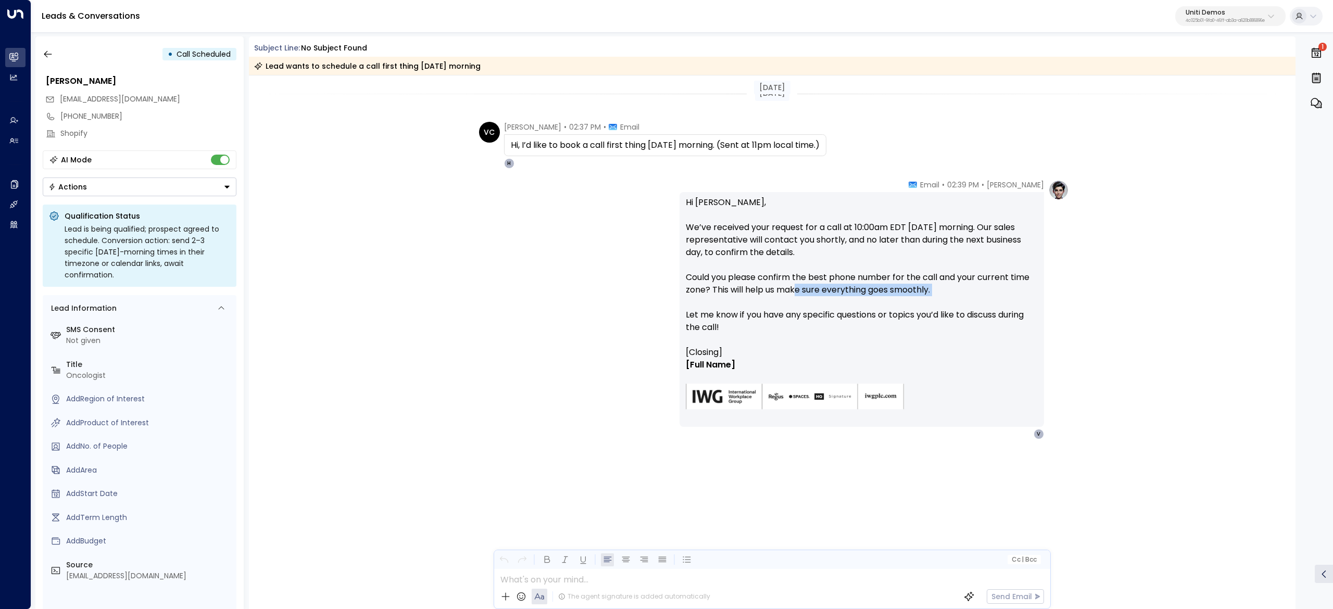
drag, startPoint x: 796, startPoint y: 288, endPoint x: 803, endPoint y: 301, distance: 14.5
click at [803, 301] on p "Hi Valentina, We’ve received your request for a call at 10:00am EDT tomorrow mo…" at bounding box center [862, 271] width 352 height 150
click at [804, 301] on p "Hi Valentina, We’ve received your request for a call at 10:00am EDT tomorrow mo…" at bounding box center [862, 271] width 352 height 150
drag, startPoint x: 799, startPoint y: 237, endPoint x: 801, endPoint y: 252, distance: 14.7
click at [800, 252] on p "Hi Valentina, We’ve received your request for a call at 10:00am EDT tomorrow mo…" at bounding box center [862, 271] width 352 height 150
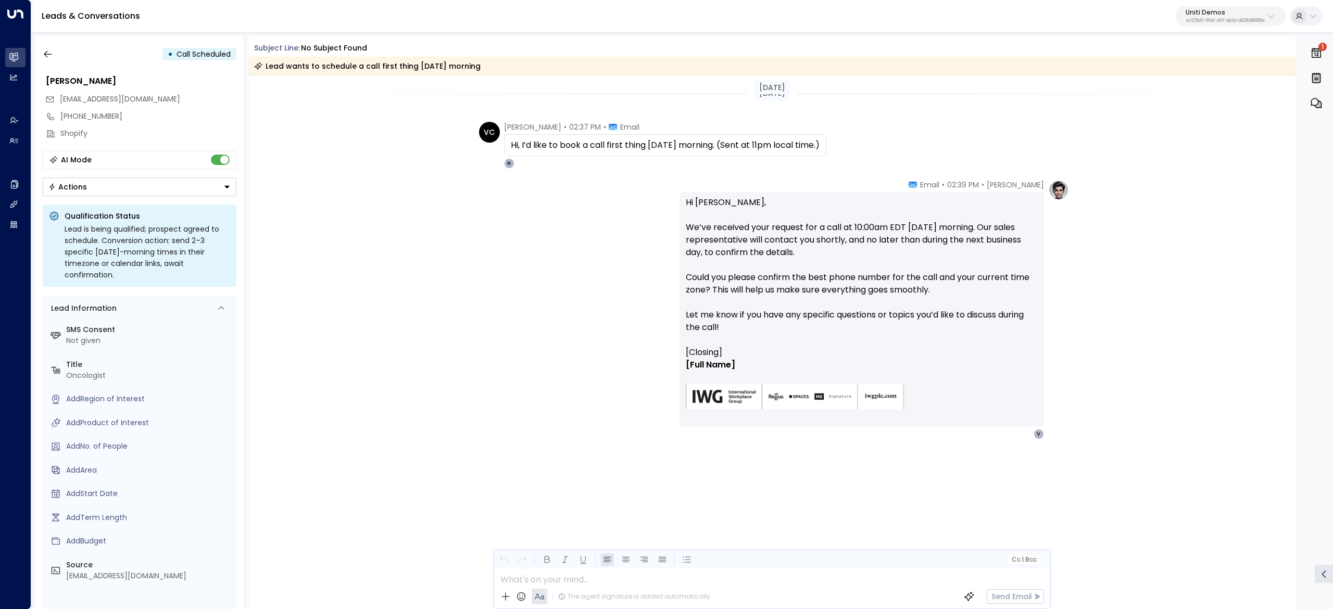
click at [853, 241] on p "Hi Valentina, We’ve received your request for a call at 10:00am EDT tomorrow mo…" at bounding box center [862, 271] width 352 height 150
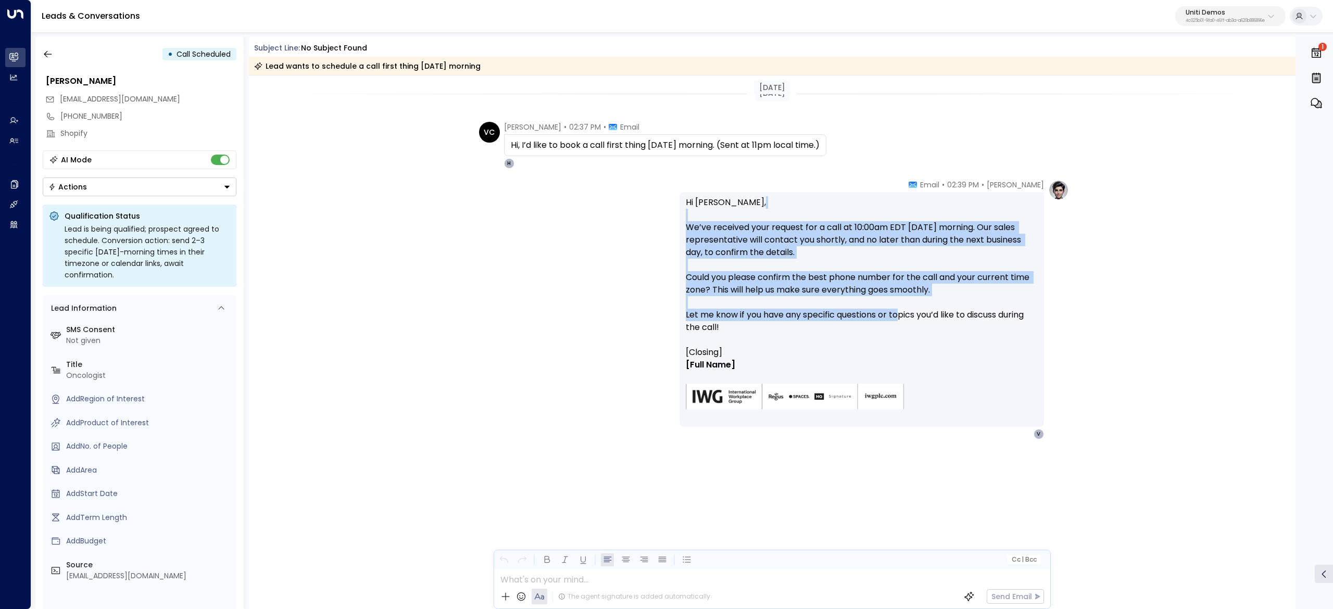
drag, startPoint x: 893, startPoint y: 220, endPoint x: 899, endPoint y: 311, distance: 91.3
click at [899, 311] on p "Hi Valentina, We’ve received your request for a call at 10:00am EDT tomorrow mo…" at bounding box center [862, 271] width 352 height 150
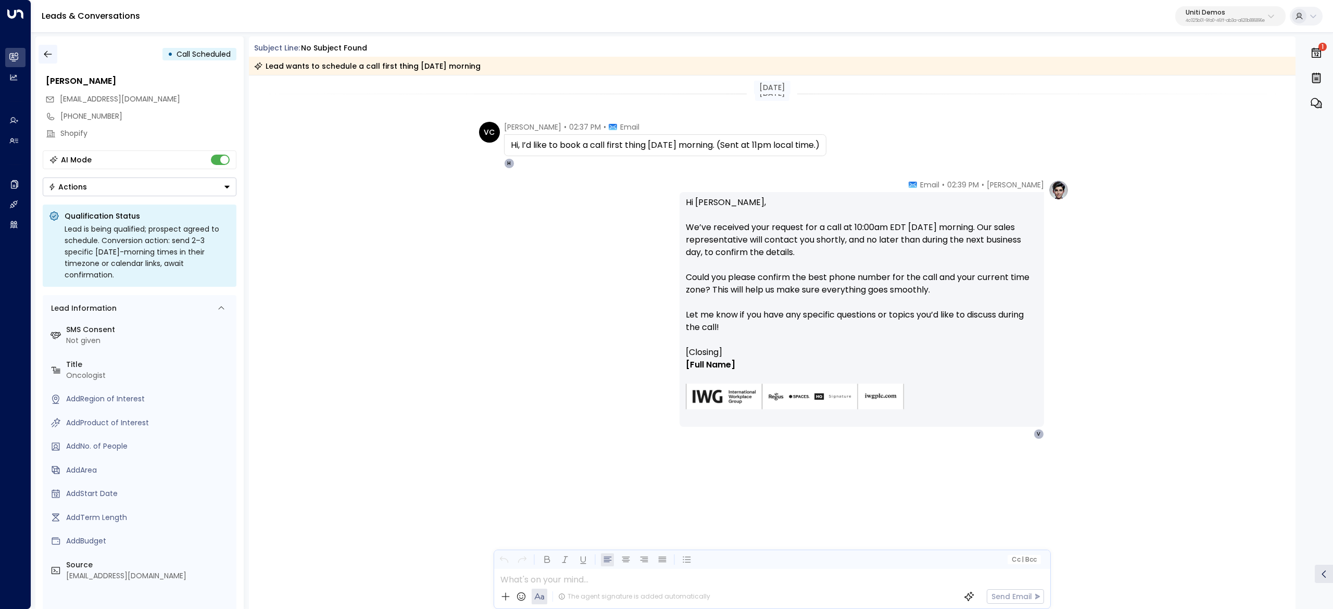
click at [42, 49] on button "button" at bounding box center [48, 54] width 19 height 19
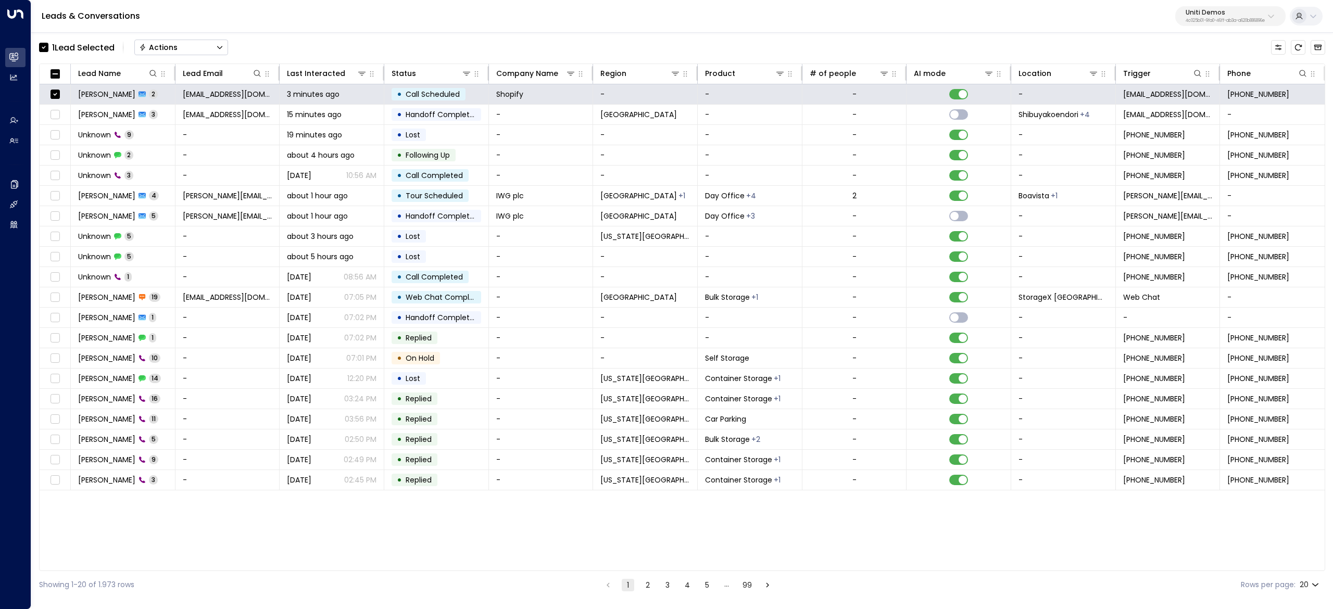
click at [204, 39] on div "1 Lead Selected Actions" at bounding box center [133, 47] width 189 height 21
click at [208, 42] on button "Actions" at bounding box center [181, 48] width 94 height 16
click at [325, 33] on div "1 Lead Selected Actions Status Changes Won Replied Offline Archive Lead On Hold…" at bounding box center [682, 315] width 1286 height 568
click at [225, 54] on button "Actions" at bounding box center [181, 48] width 94 height 16
click at [206, 110] on li "Archive Lead" at bounding box center [181, 116] width 93 height 17
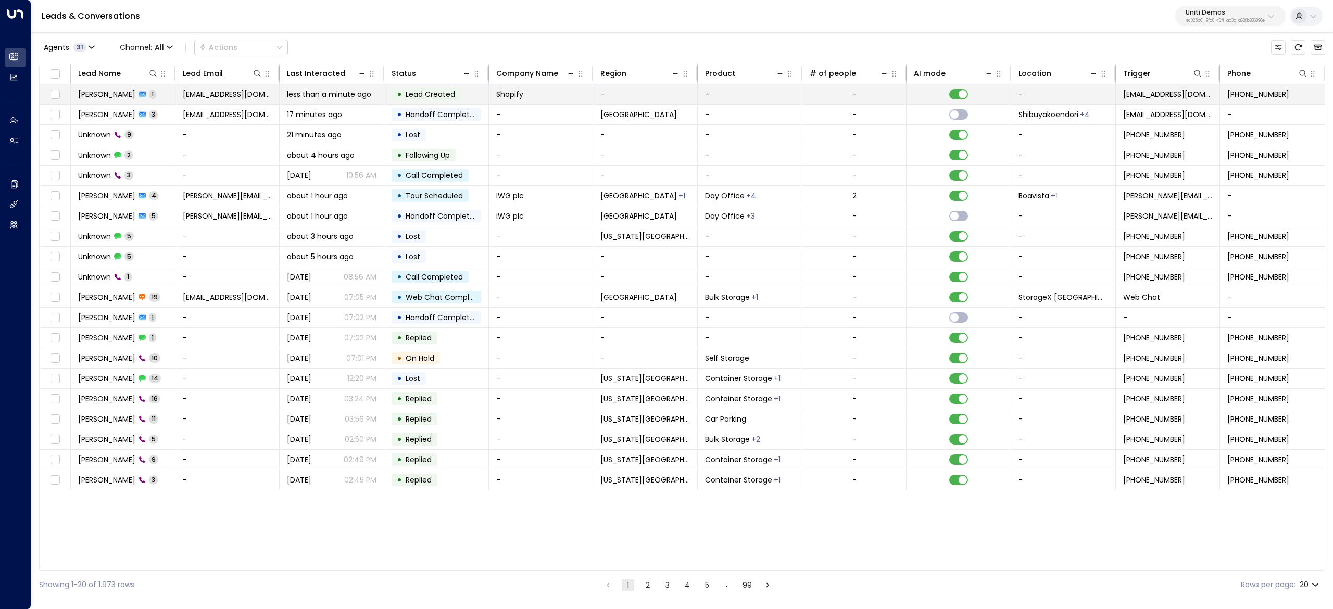
click at [117, 95] on span "[PERSON_NAME]" at bounding box center [106, 94] width 57 height 10
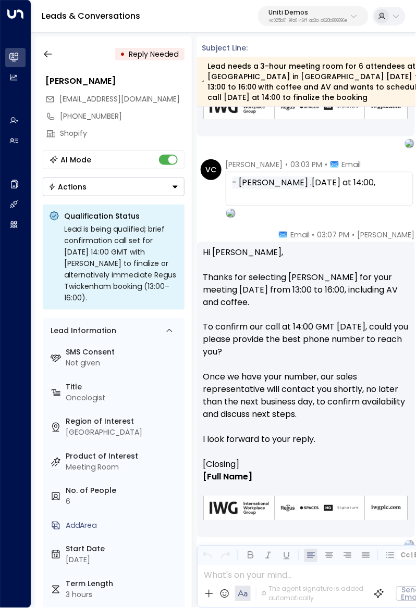
scroll to position [1402, 0]
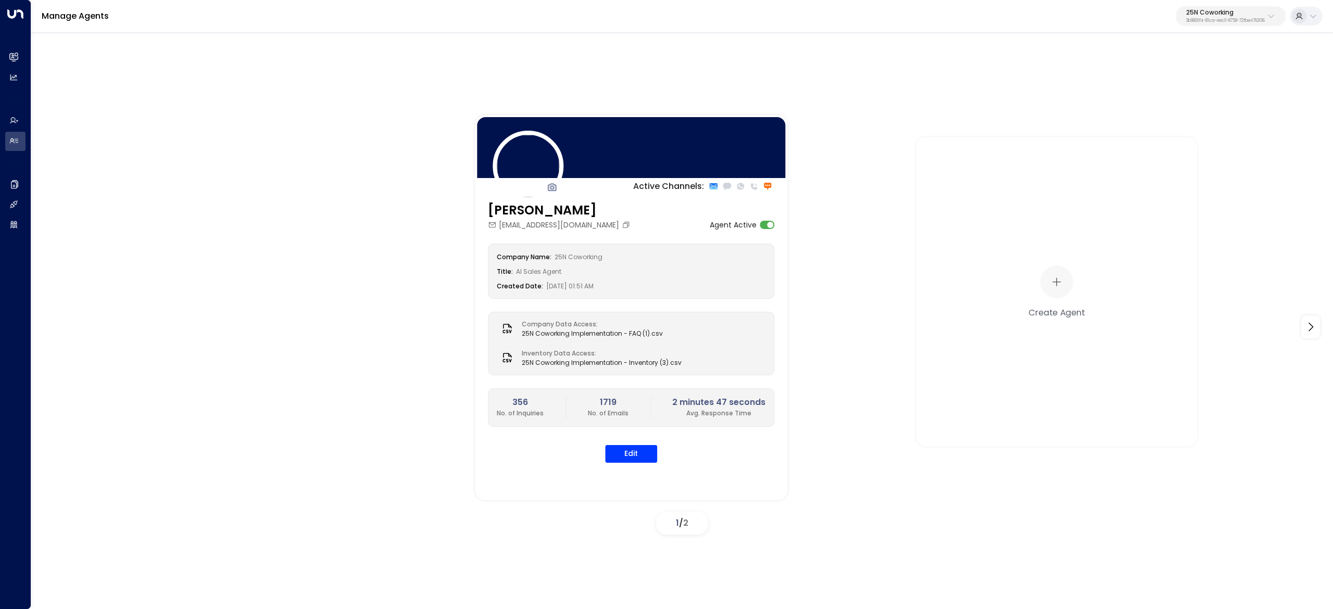
click at [1246, 8] on button "25N Coworking 3b9800f4-81ca-4ec0-8758-72fbe4763f36" at bounding box center [1231, 16] width 110 height 20
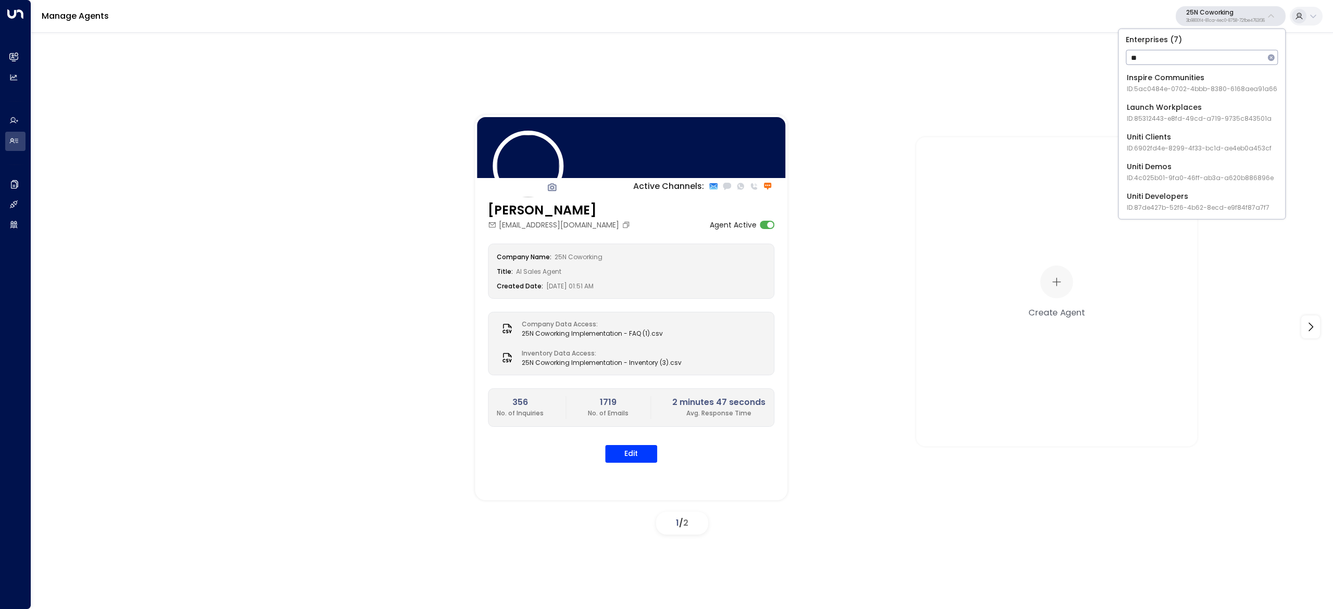
type input "**"
click at [1140, 170] on div "Uniti Demos ID: 4c025b01-9fa0-46ff-ab3a-a620b886896e" at bounding box center [1200, 171] width 147 height 21
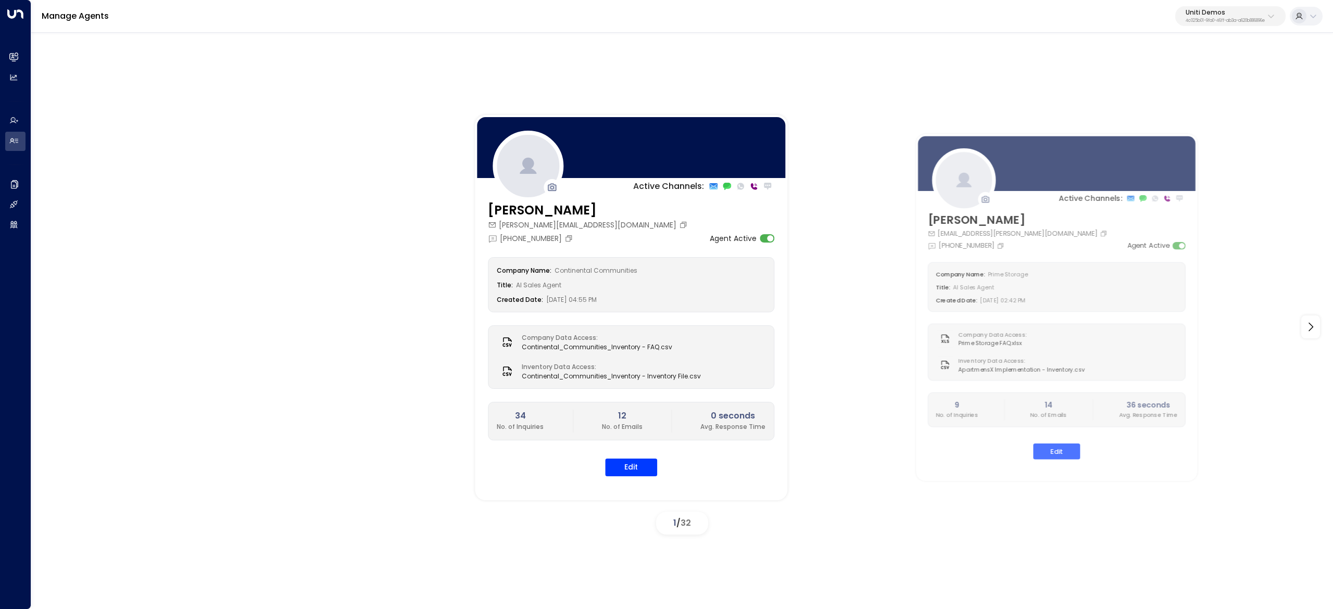
click at [730, 607] on html "Overview Leads & Conversations Leads & Conversations Analytics Analytics Agents…" at bounding box center [666, 303] width 1333 height 607
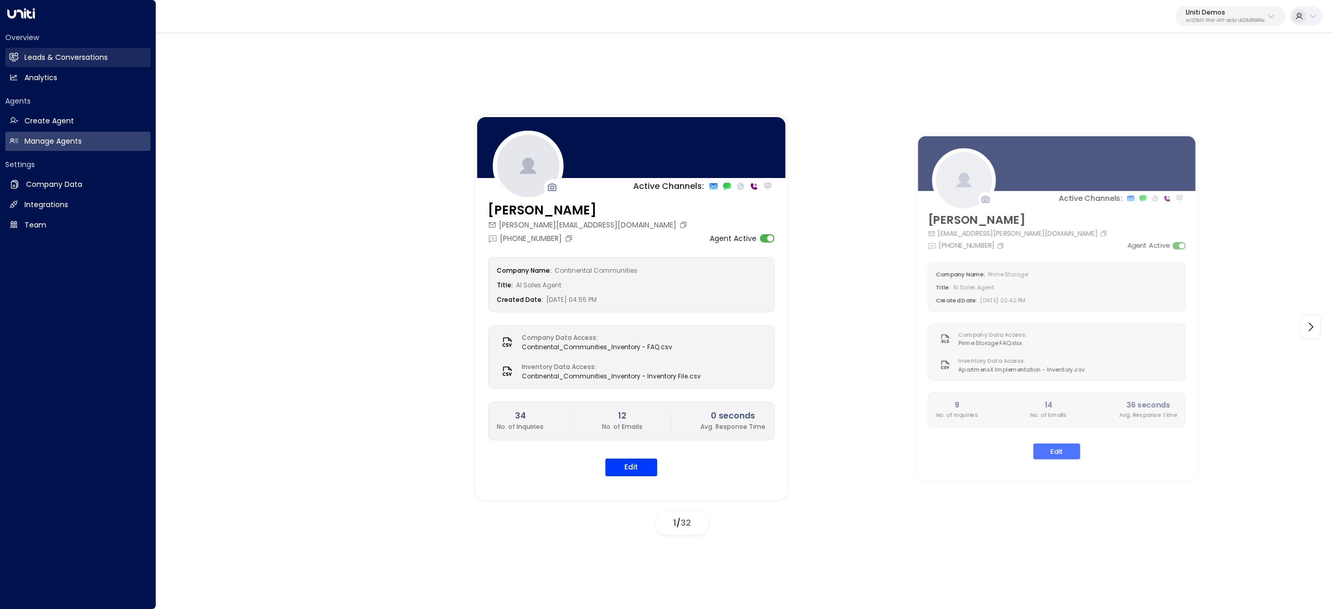
click at [68, 58] on h2 "Leads & Conversations" at bounding box center [65, 57] width 83 height 11
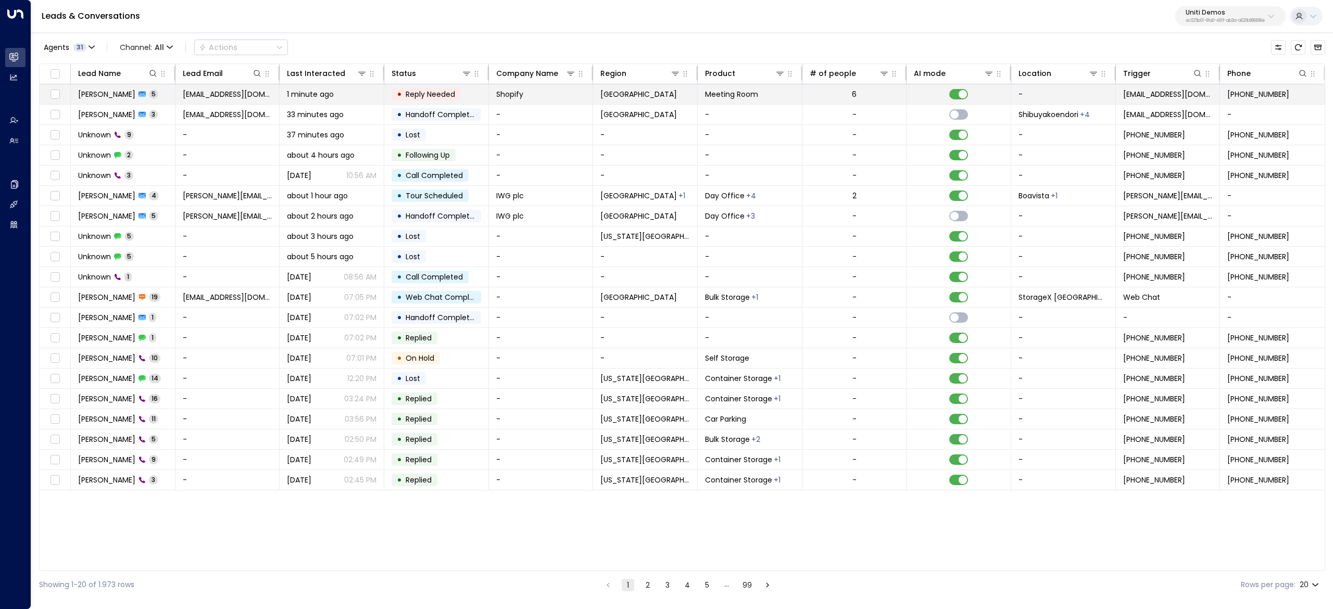
click at [112, 95] on span "[PERSON_NAME]" at bounding box center [106, 94] width 57 height 10
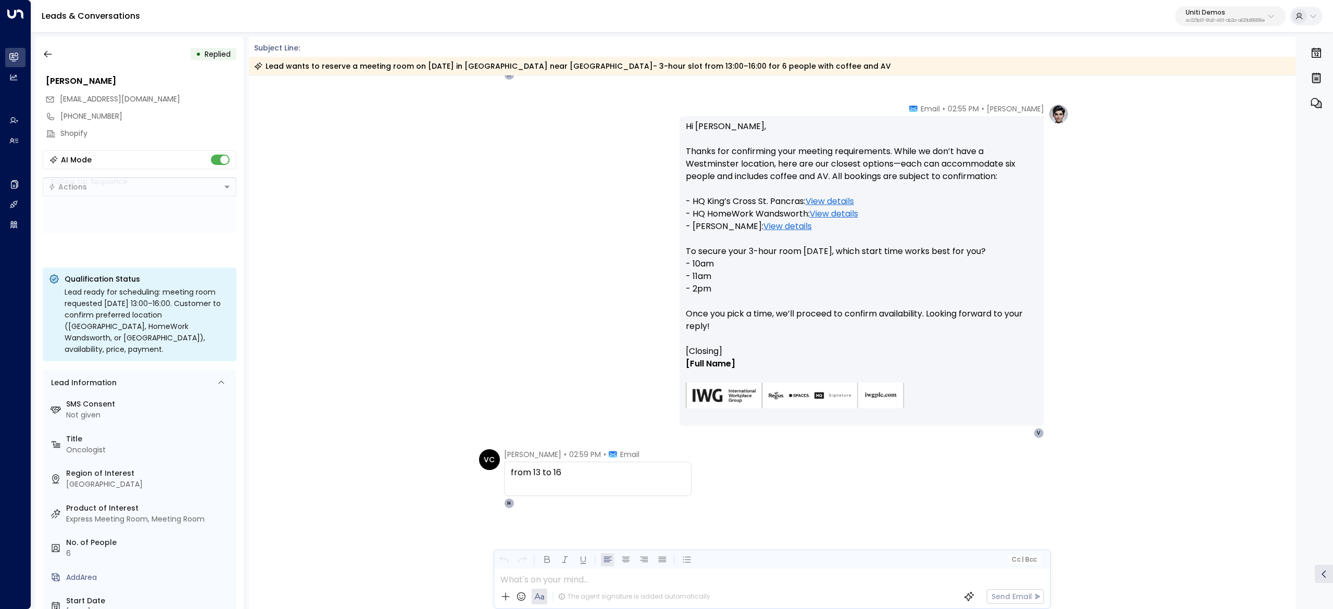
scroll to position [916, 0]
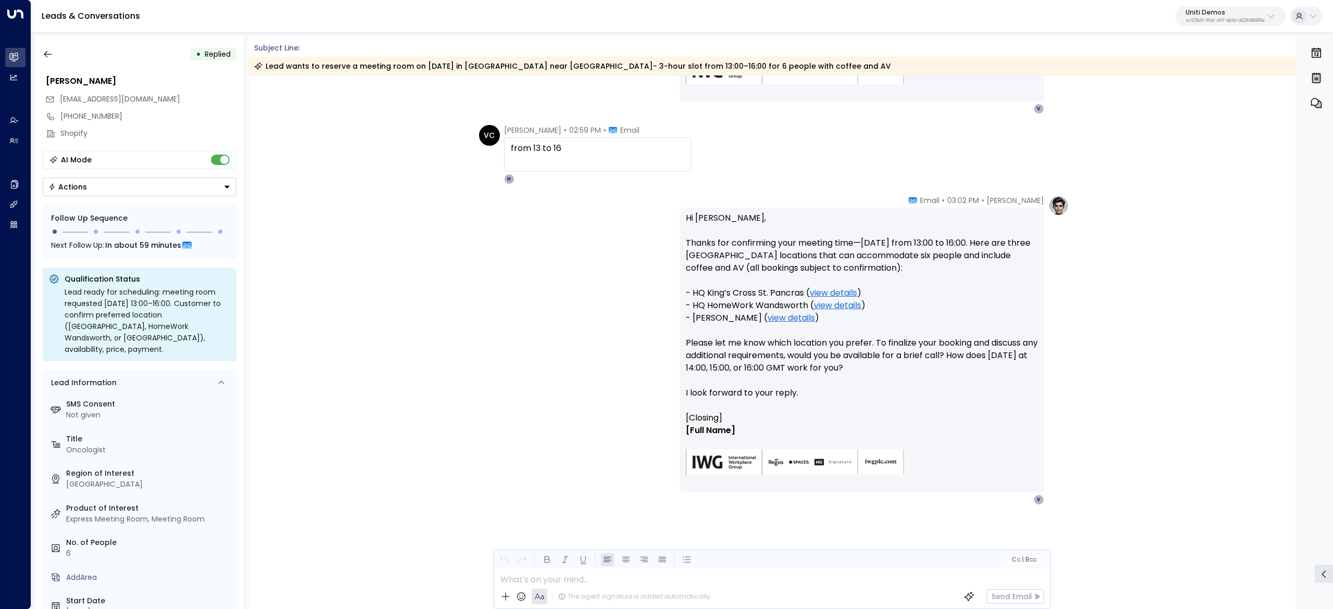
drag, startPoint x: 736, startPoint y: 241, endPoint x: 857, endPoint y: 276, distance: 125.7
click at [857, 276] on p "Hi [PERSON_NAME], Thanks for confirming your meeting time—[DATE] from 13:00 to …" at bounding box center [862, 312] width 352 height 200
drag, startPoint x: 687, startPoint y: 297, endPoint x: 777, endPoint y: 319, distance: 92.7
click at [777, 319] on p "Hi Valentina, Thanks for confirming your meeting time—Thursday from 13:00 to 16…" at bounding box center [862, 312] width 352 height 200
copy p "HQ King’s Cross St. Pancras ( view details ) - HQ HomeWork Wandsworth ( view de…"
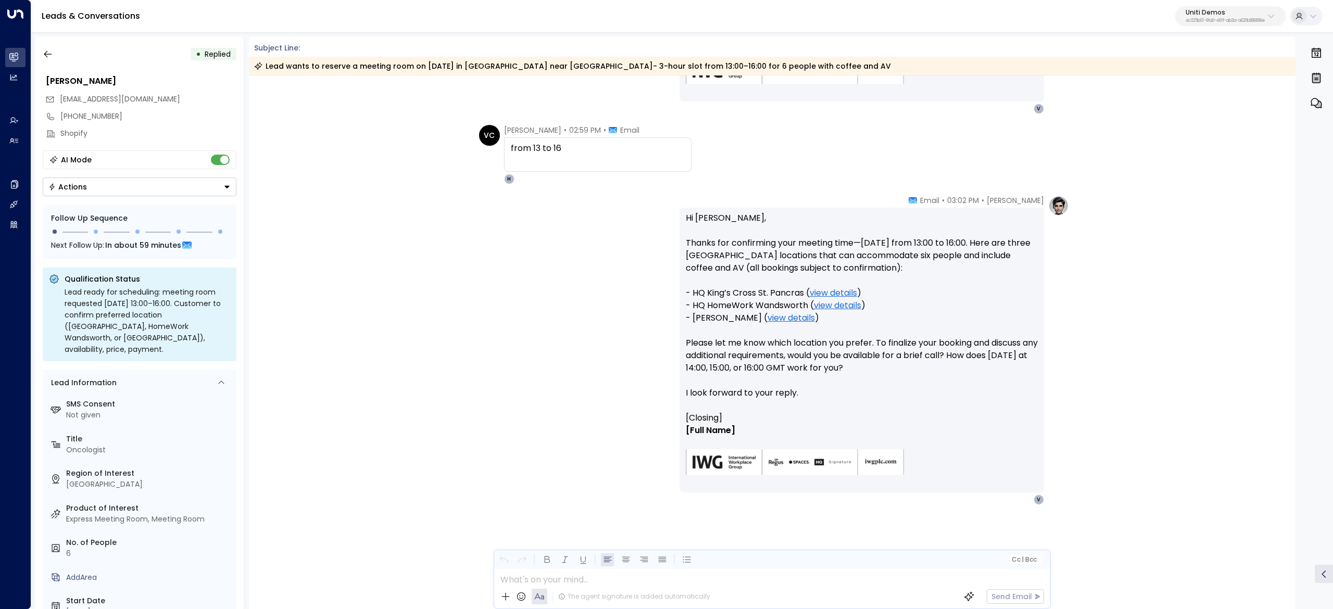
click at [843, 324] on p "Hi Valentina, Thanks for confirming your meeting time—Thursday from 13:00 to 16…" at bounding box center [862, 312] width 352 height 200
drag, startPoint x: 775, startPoint y: 320, endPoint x: 677, endPoint y: 323, distance: 97.4
click at [680, 323] on div "Hi Valentina, Thanks for confirming your meeting time—Thursday from 13:00 to 16…" at bounding box center [862, 350] width 365 height 285
copy p "- Regus Twickenham"
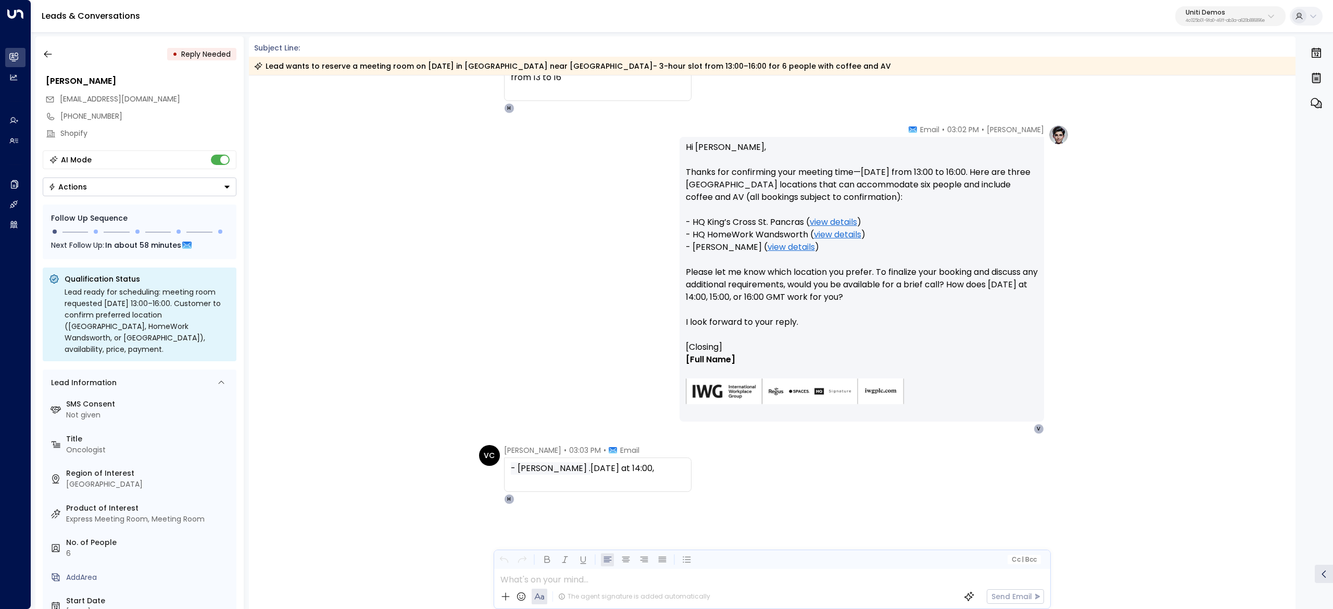
click at [654, 326] on div "Hanna Simons • 03:02 PM • Email Hi Valentina, Thanks for confirming your meetin…" at bounding box center [772, 279] width 594 height 310
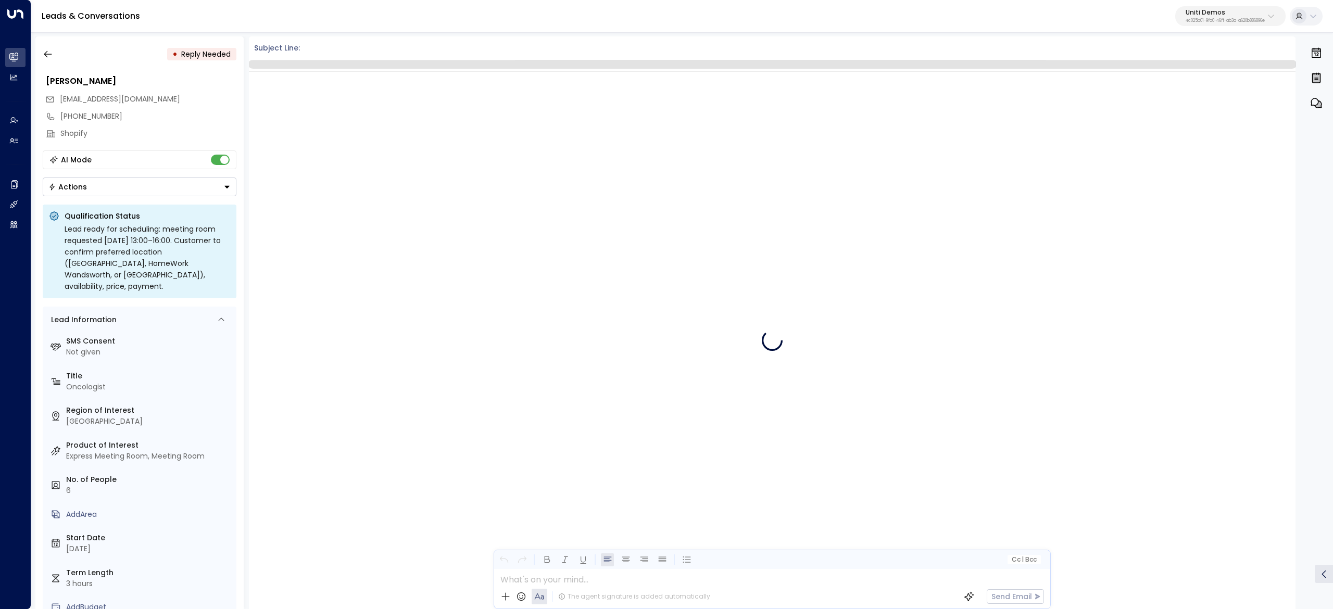
scroll to position [954, 0]
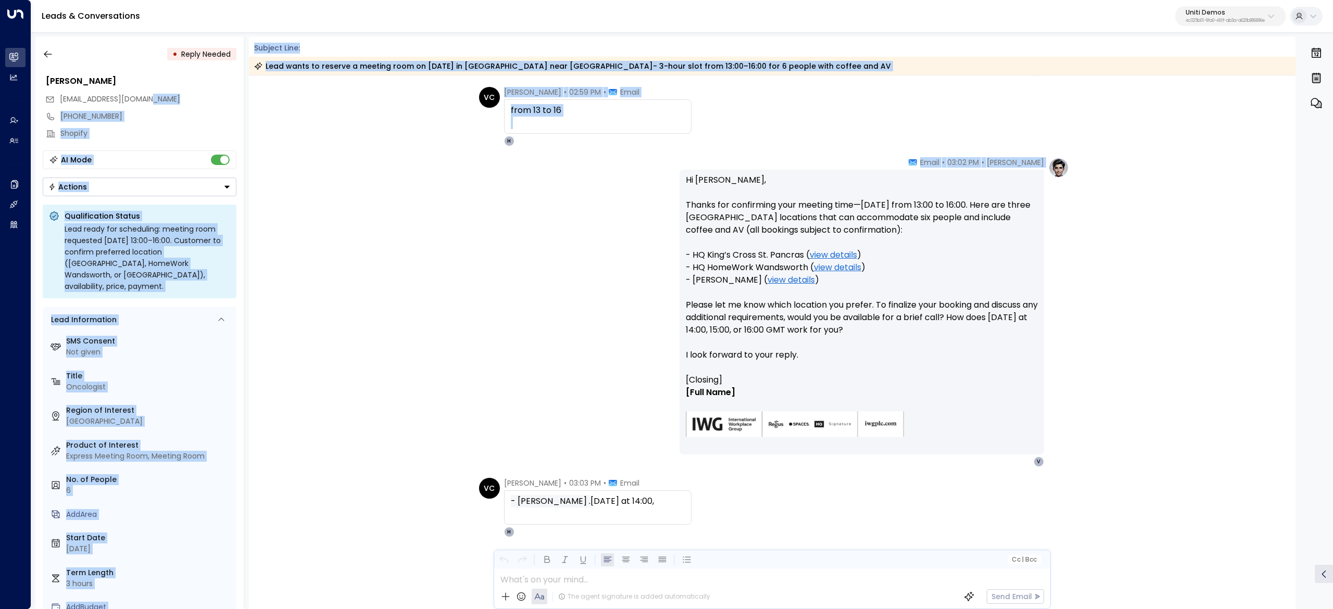
drag, startPoint x: 171, startPoint y: 122, endPoint x: 260, endPoint y: 182, distance: 107.3
click at [260, 182] on div "• Reply Needed [PERSON_NAME] [EMAIL_ADDRESS][DOMAIN_NAME] [PHONE_NUMBER] Shopif…" at bounding box center [684, 322] width 1298 height 573
click at [272, 137] on div "VC [PERSON_NAME] • 02:59 PM • Email from 13 to 16 H" at bounding box center [772, 116] width 1047 height 59
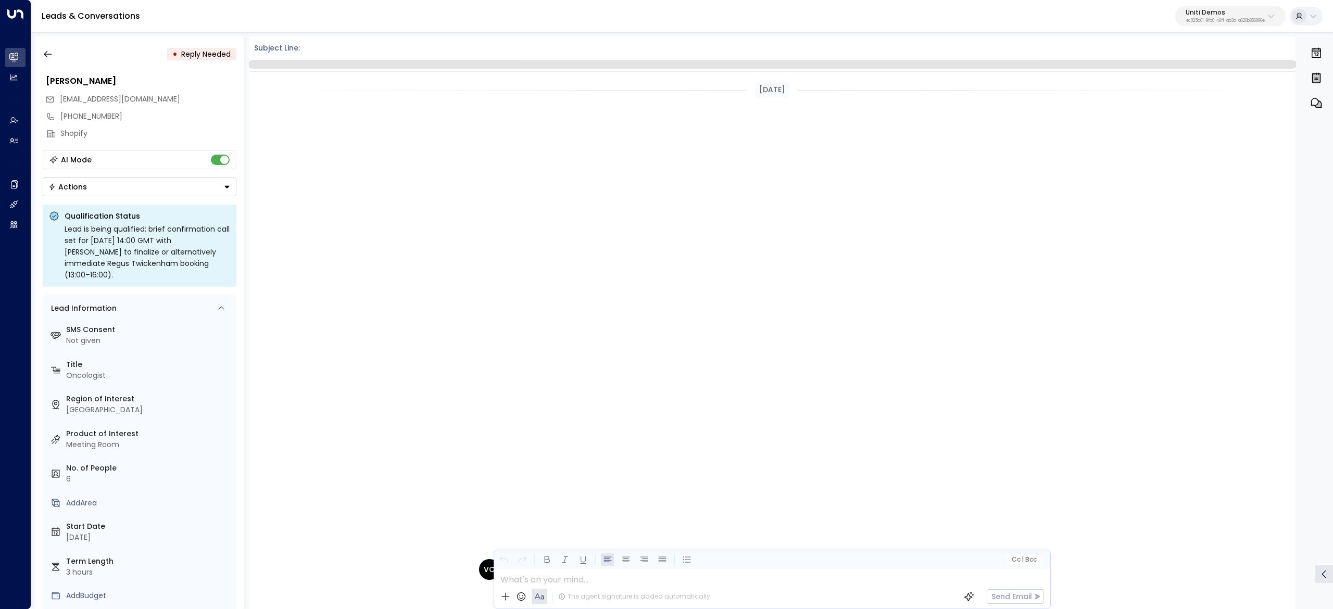
scroll to position [954, 0]
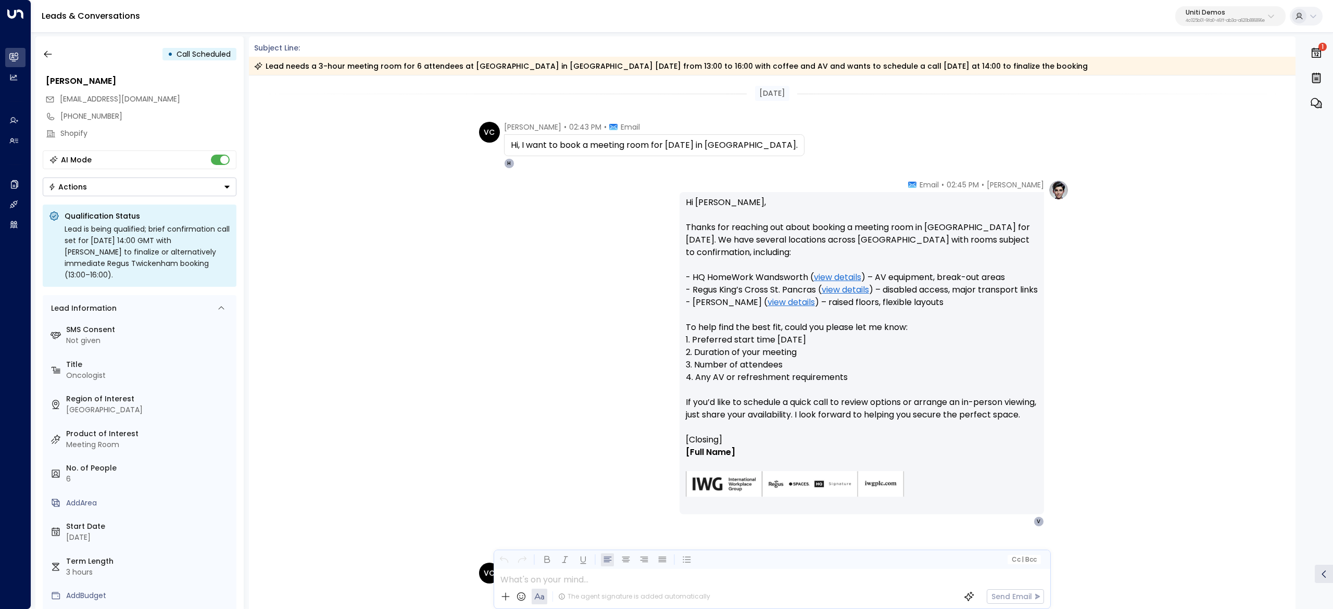
scroll to position [1271, 0]
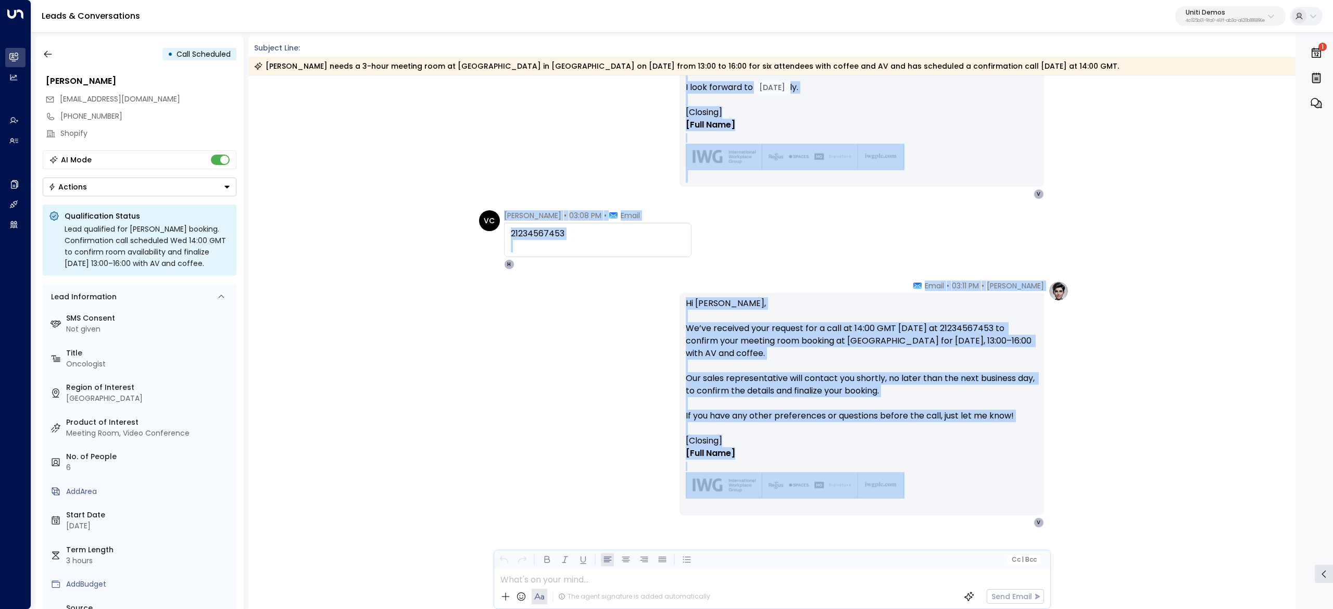
scroll to position [1599, 0]
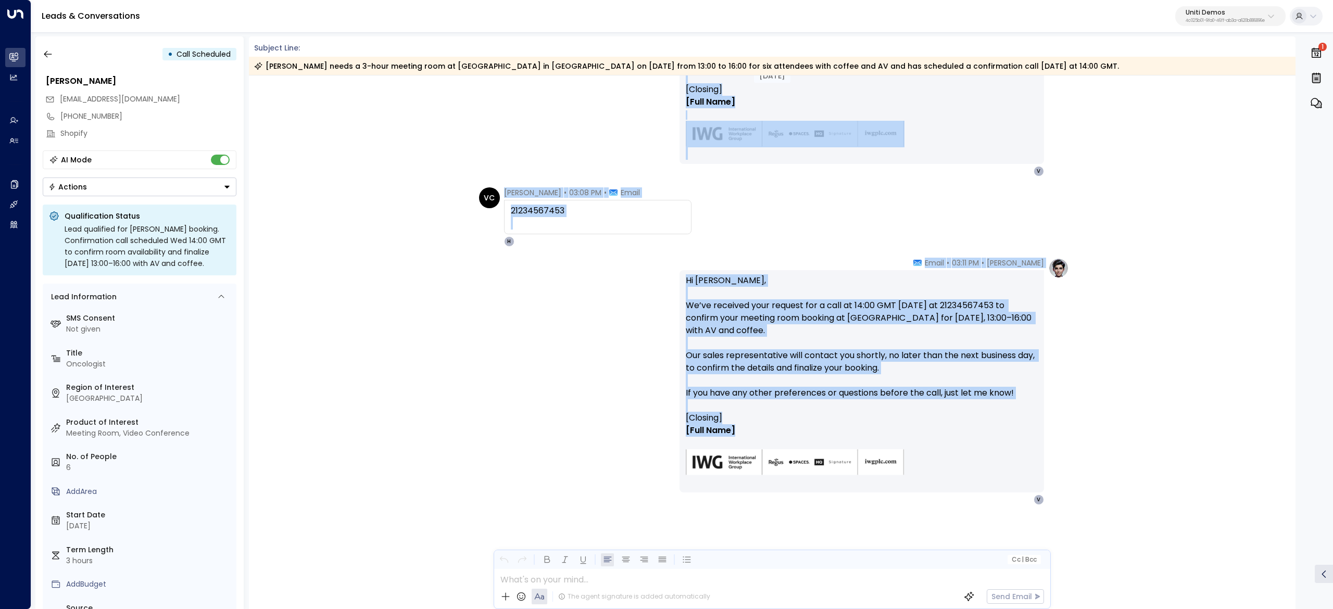
drag, startPoint x: 505, startPoint y: 131, endPoint x: 872, endPoint y: 432, distance: 475.1
copy div "Loremipsu Dolorsitam • 58:78 CO • Adipi - Elits Doeiusmodt . Incididun ut 65:41…"
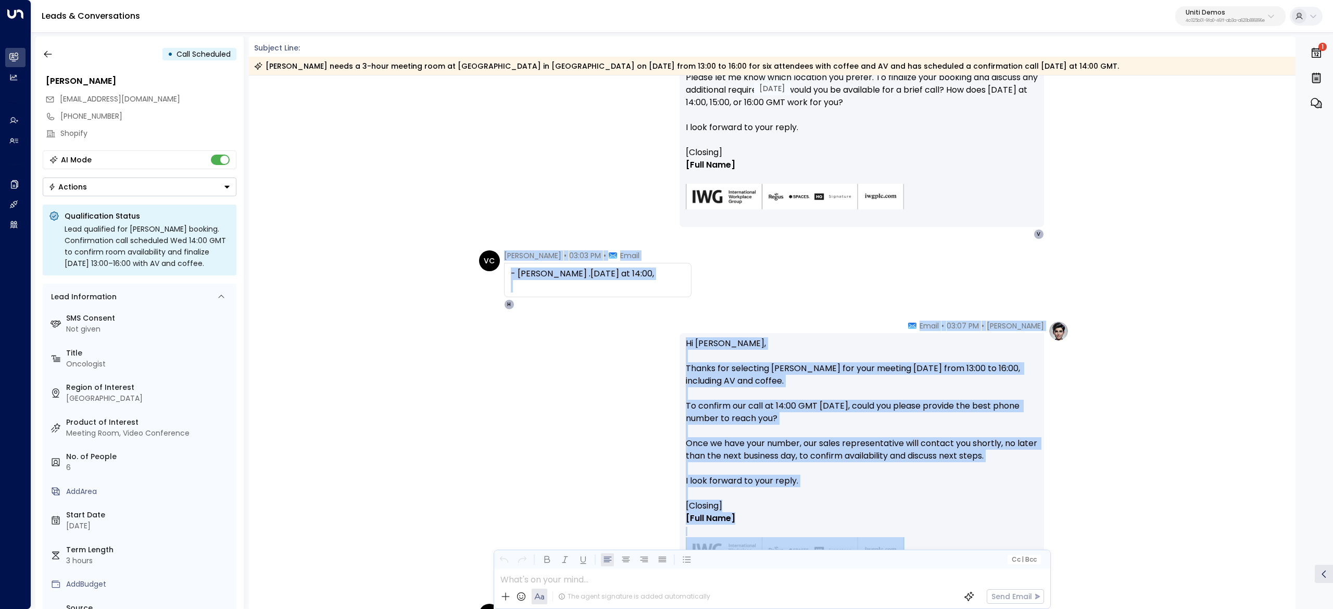
scroll to position [1078, 0]
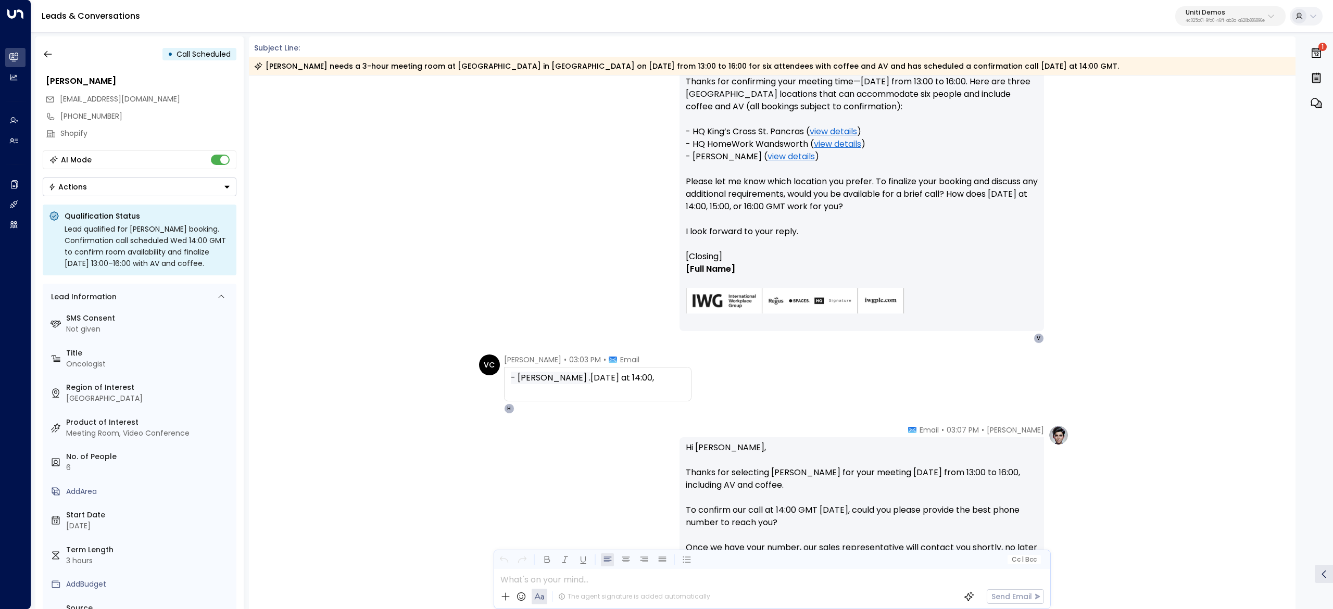
click at [843, 242] on p "Hi [PERSON_NAME], Thanks for confirming your meeting time—[DATE] from 13:00 to …" at bounding box center [862, 151] width 352 height 200
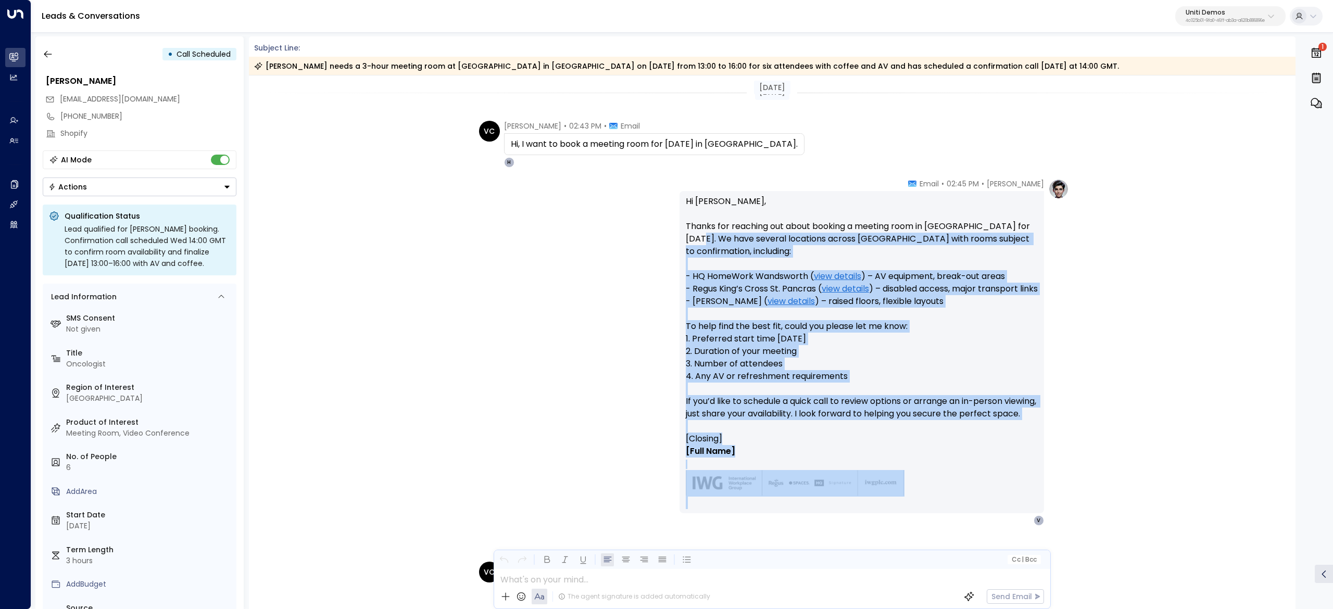
scroll to position [0, 0]
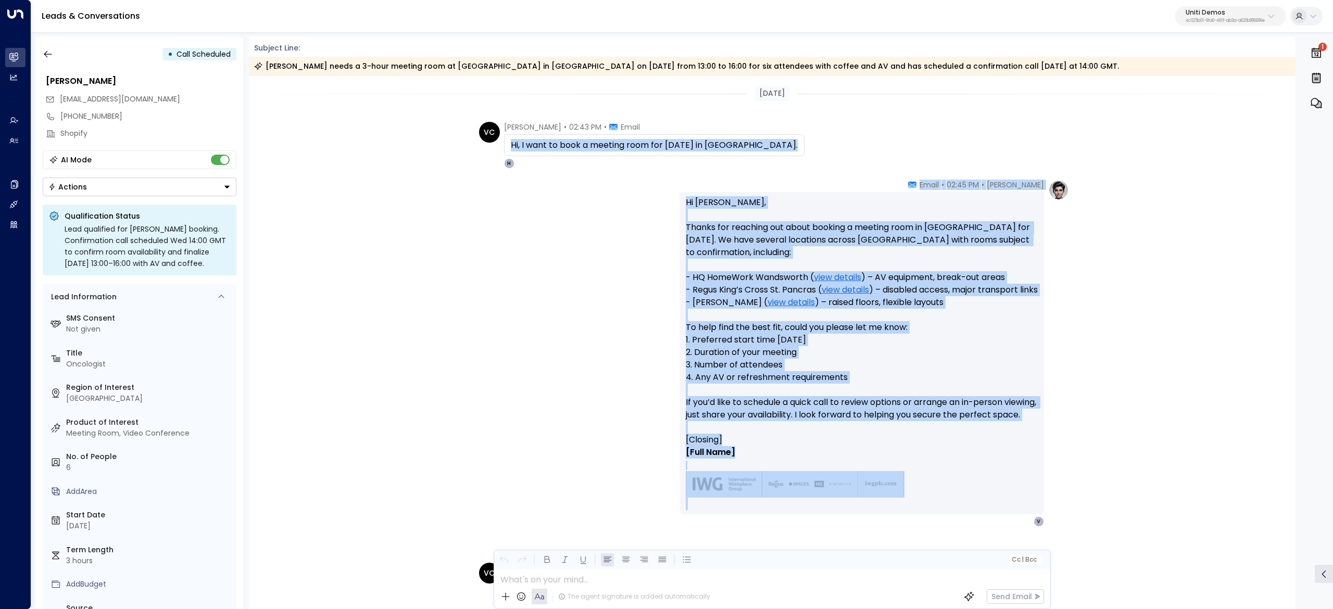
drag, startPoint x: 759, startPoint y: 263, endPoint x: 509, endPoint y: 137, distance: 280.6
copy div "Lo, I dolo si amet c adipisc elit sed doei Temporin ut Labore. E Dolor Magnaa •…"
click at [45, 60] on button "button" at bounding box center [48, 54] width 19 height 19
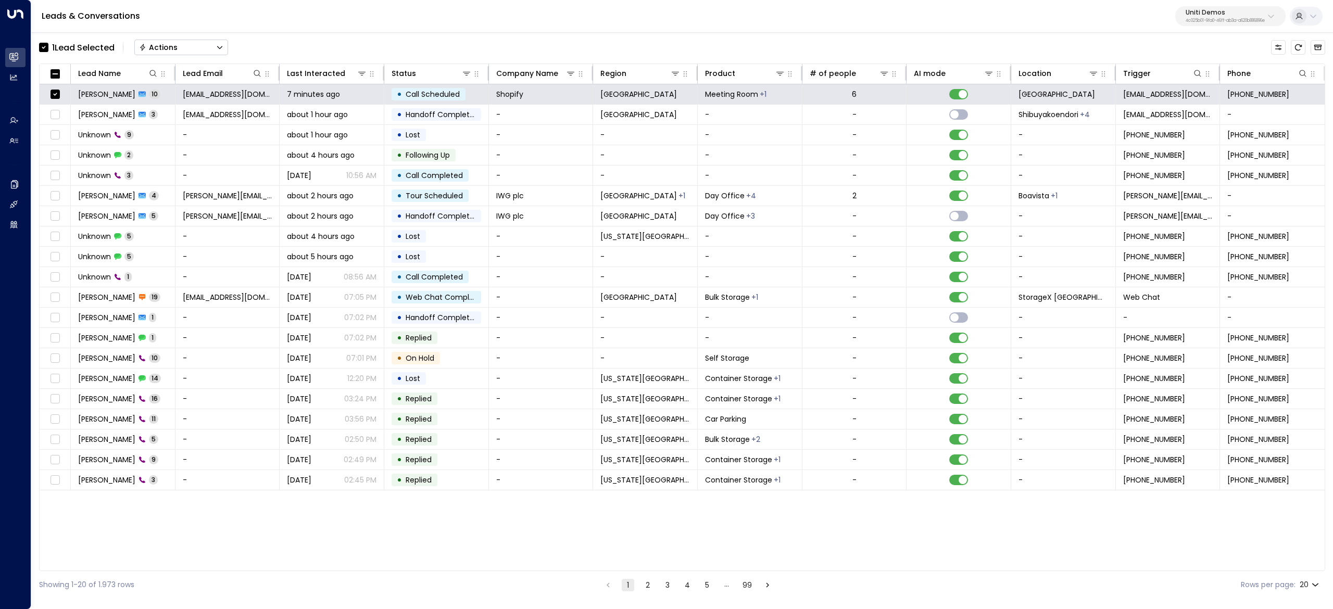
click at [227, 37] on div "1 Lead Selected Actions" at bounding box center [133, 47] width 189 height 21
click at [211, 46] on button "Actions" at bounding box center [181, 48] width 94 height 16
click at [201, 116] on li "Archive Lead" at bounding box center [181, 116] width 93 height 17
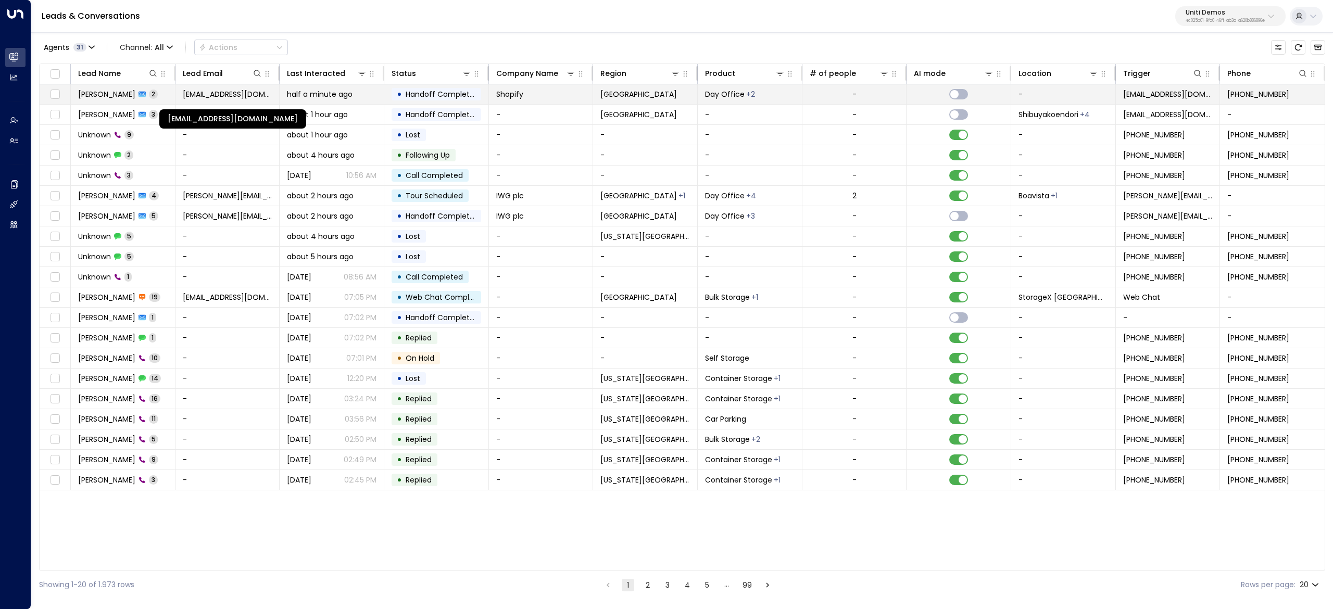
click at [251, 91] on span "[EMAIL_ADDRESS][DOMAIN_NAME]" at bounding box center [228, 94] width 90 height 10
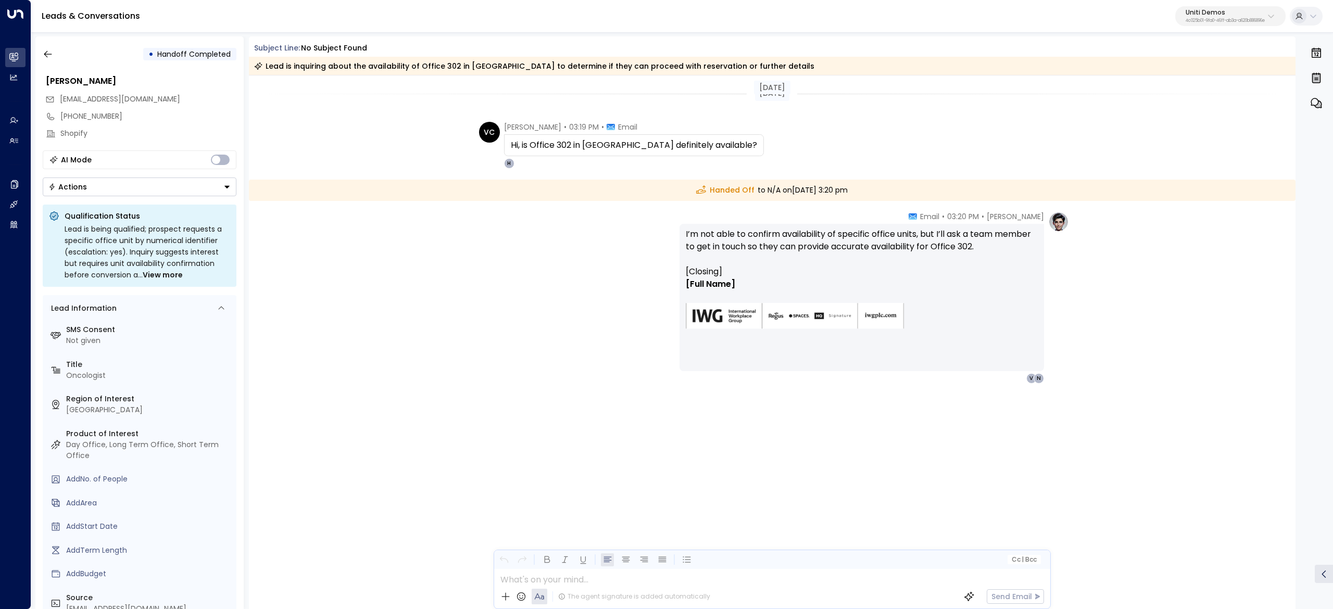
drag, startPoint x: 497, startPoint y: 128, endPoint x: 583, endPoint y: 158, distance: 91.4
click at [583, 158] on div "VC Valentina Colugnatti • 03:19 PM • Email Hi, is Office 302 in Berlin definite…" at bounding box center [621, 145] width 285 height 47
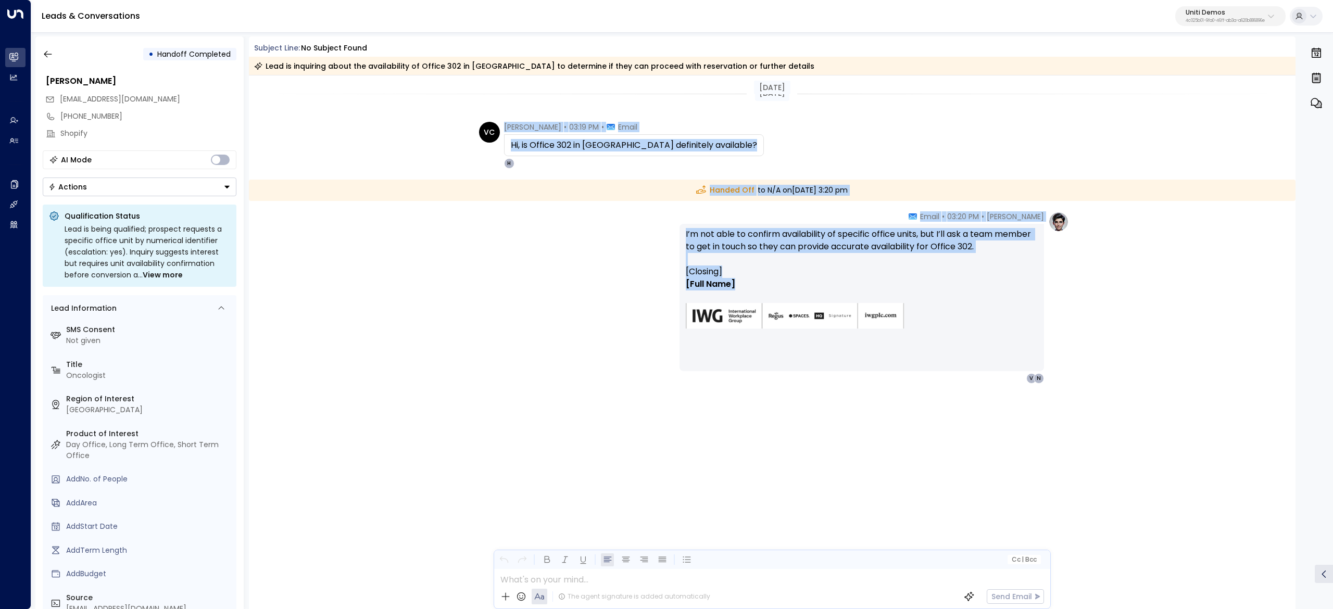
drag, startPoint x: 501, startPoint y: 122, endPoint x: 917, endPoint y: 286, distance: 447.2
click at [917, 286] on div "Today Today VC Valentina Colugnatti • 03:19 PM • Email Hi, is Office 302 in Ber…" at bounding box center [772, 282] width 1047 height 413
copy div "Valentina Colugnatti • 03:19 PM • Email Hi, is Office 302 in Berlin definitely …"
click at [48, 58] on icon "button" at bounding box center [48, 54] width 10 height 10
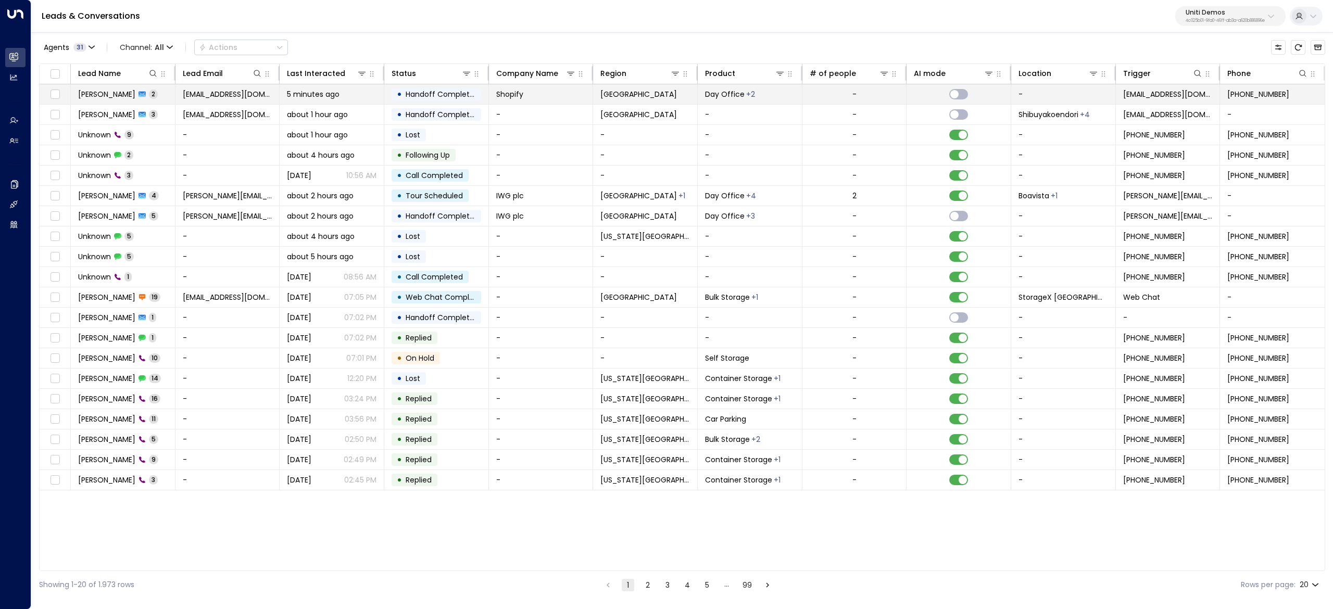
click at [98, 97] on span "[PERSON_NAME]" at bounding box center [106, 94] width 57 height 10
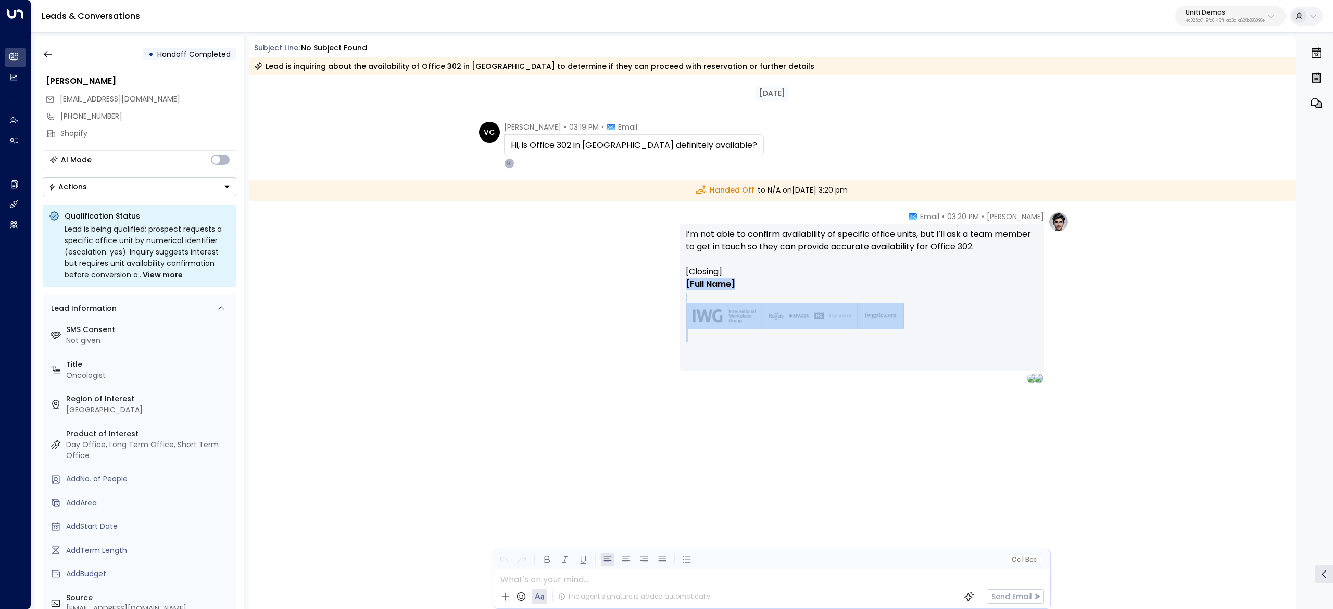
drag, startPoint x: 617, startPoint y: 236, endPoint x: 543, endPoint y: 165, distance: 103.5
click at [561, 189] on div "Today VC Valentina Colugnatti • 03:19 PM • Email Hi, is Office 302 in Berlin de…" at bounding box center [772, 282] width 1047 height 413
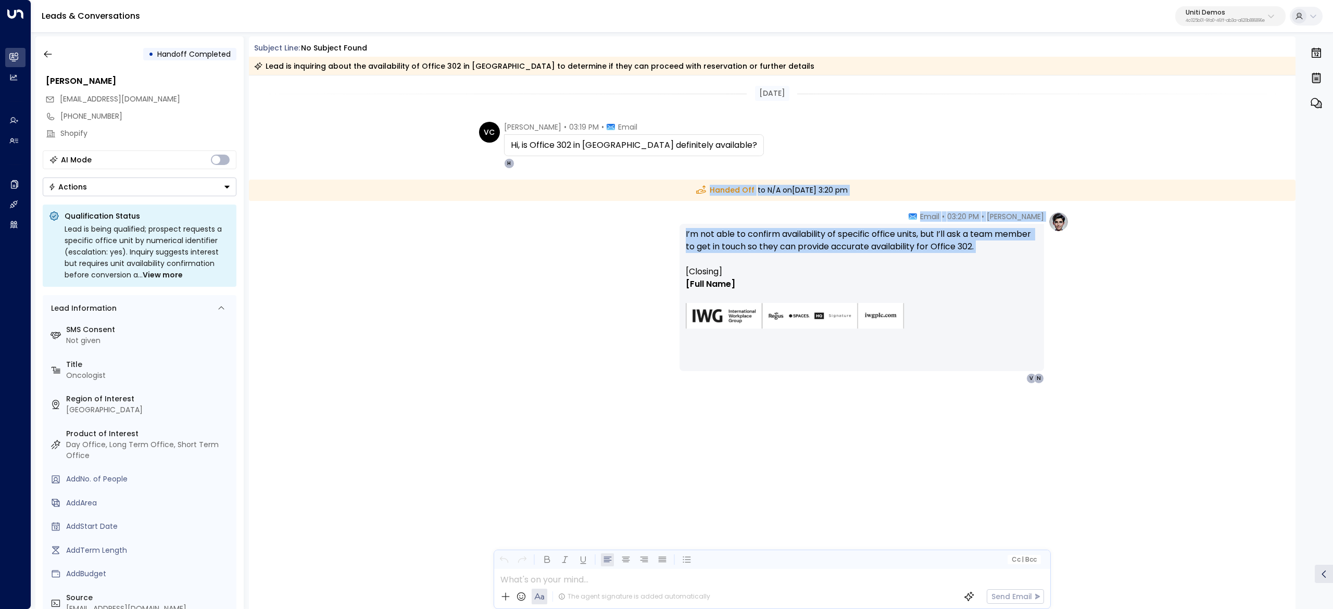
drag, startPoint x: 496, startPoint y: 122, endPoint x: 773, endPoint y: 258, distance: 308.6
click at [773, 258] on div "Today VC Valentina Colugnatti • 03:19 PM • Email Hi, is Office 302 in Berlin de…" at bounding box center [772, 282] width 1047 height 413
click at [765, 262] on p "I’m not able to confirm availability of specific office units, but I’ll ask a t…" at bounding box center [862, 246] width 352 height 37
drag, startPoint x: 506, startPoint y: 123, endPoint x: 777, endPoint y: 283, distance: 314.9
click at [777, 283] on div "Today VC Valentina Colugnatti • 03:19 PM • Email Hi, is Office 302 in Berlin de…" at bounding box center [772, 282] width 1047 height 413
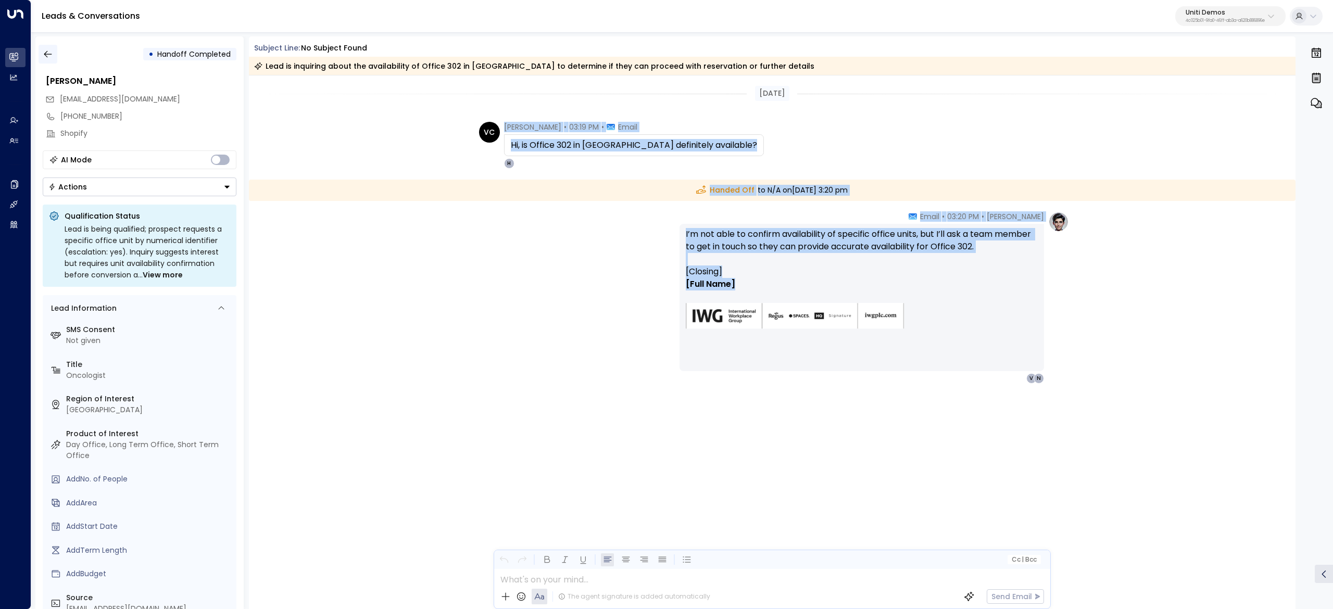
click at [53, 58] on icon "button" at bounding box center [48, 54] width 10 height 10
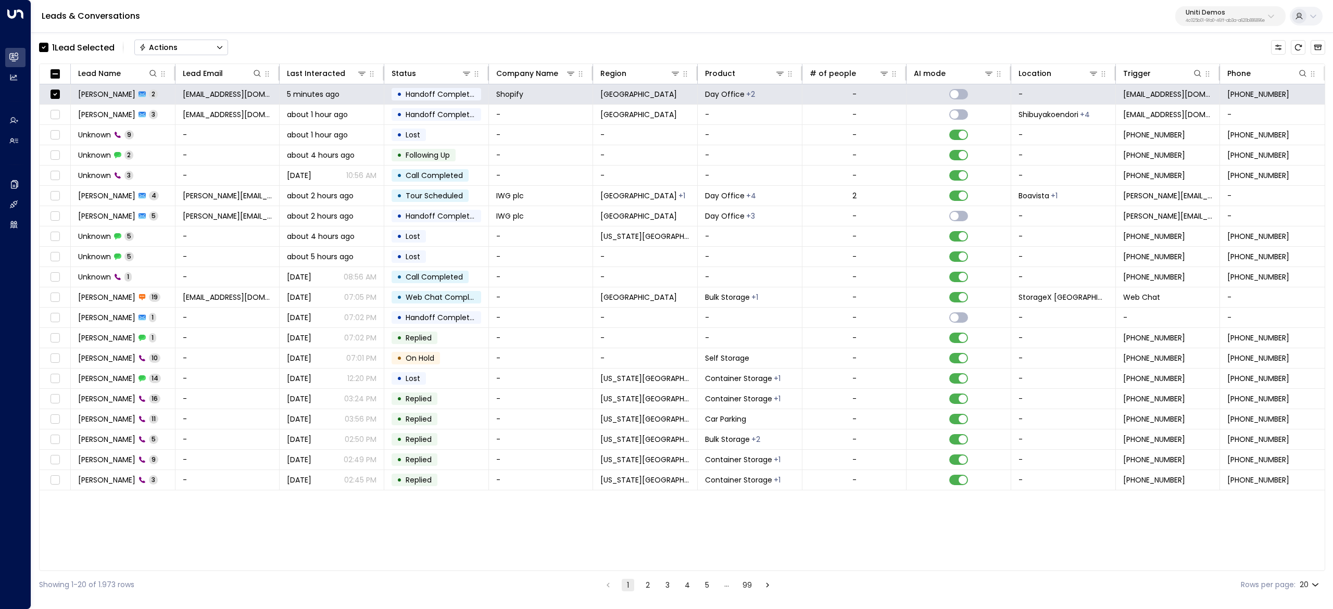
click at [208, 44] on button "Actions" at bounding box center [181, 48] width 94 height 16
click at [194, 114] on li "Archive Lead" at bounding box center [181, 116] width 93 height 17
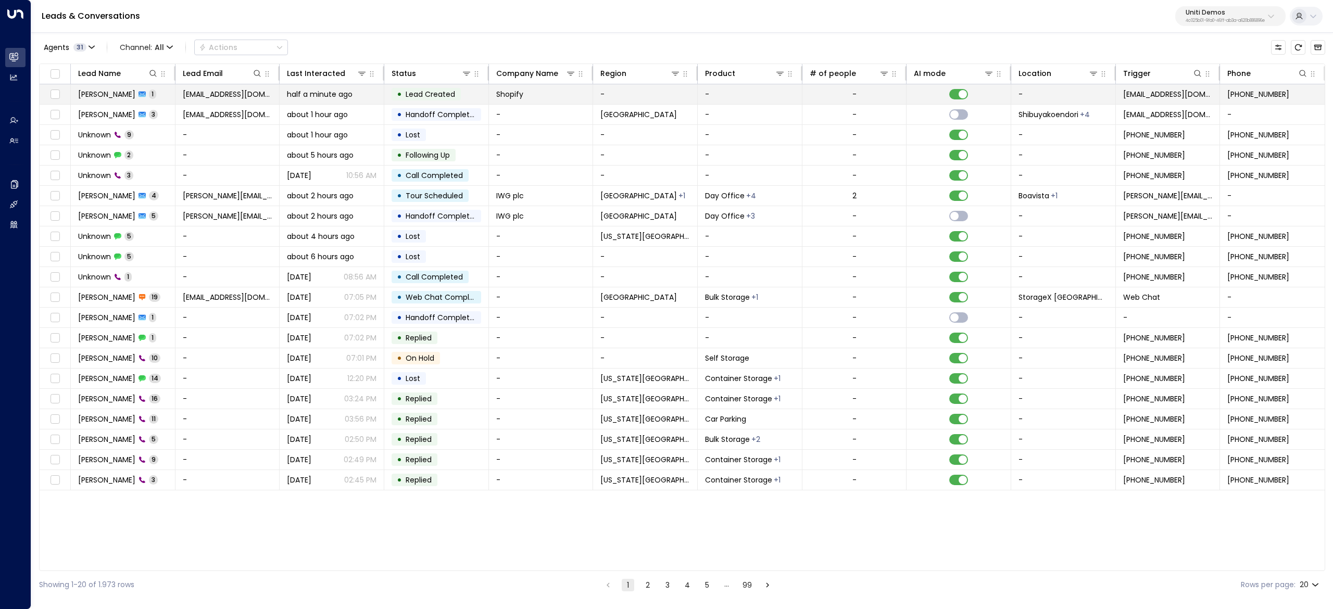
click at [116, 97] on span "[PERSON_NAME]" at bounding box center [106, 94] width 57 height 10
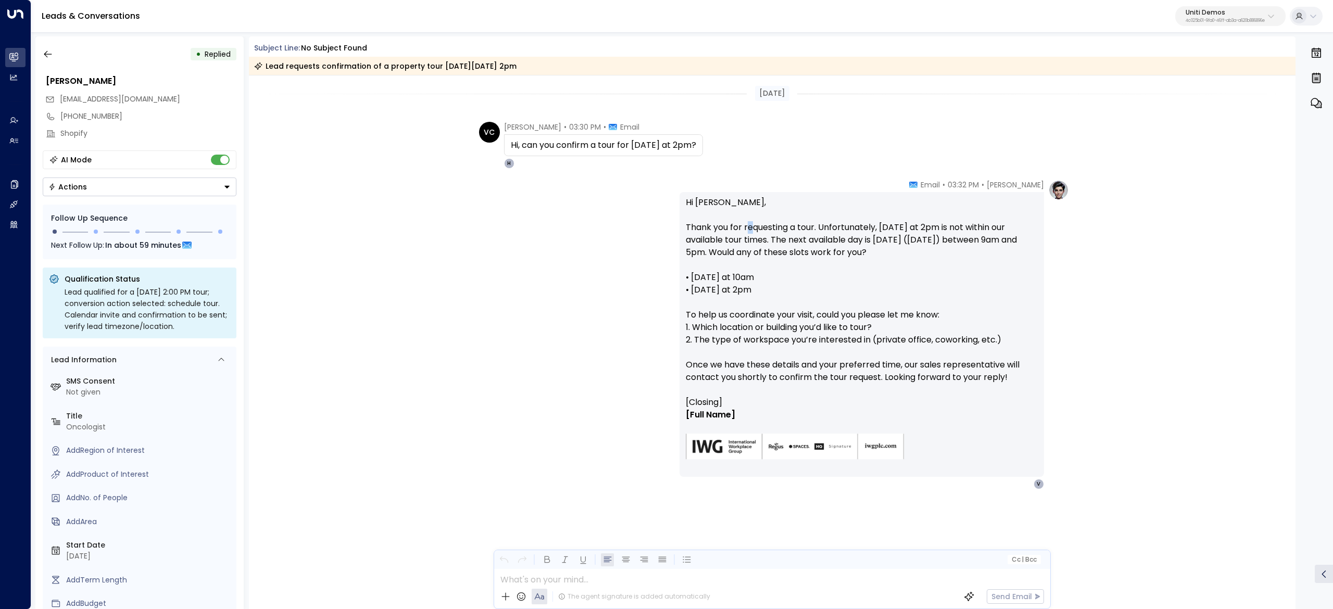
click at [784, 233] on p "Hi [PERSON_NAME], Thank you for requesting a tour. Unfortunately, [DATE] at 2pm…" at bounding box center [862, 296] width 352 height 200
click at [875, 246] on p "Hi [PERSON_NAME], Thank you for requesting a tour. Unfortunately, [DATE] at 2pm…" at bounding box center [862, 296] width 352 height 200
drag, startPoint x: 794, startPoint y: 229, endPoint x: 882, endPoint y: 229, distance: 88.5
click at [834, 229] on p "Hi [PERSON_NAME], Thank you for requesting a tour. Unfortunately, [DATE] at 2pm…" at bounding box center [862, 296] width 352 height 200
click at [889, 229] on p "Hi [PERSON_NAME], Thank you for requesting a tour. Unfortunately, [DATE] at 2pm…" at bounding box center [862, 296] width 352 height 200
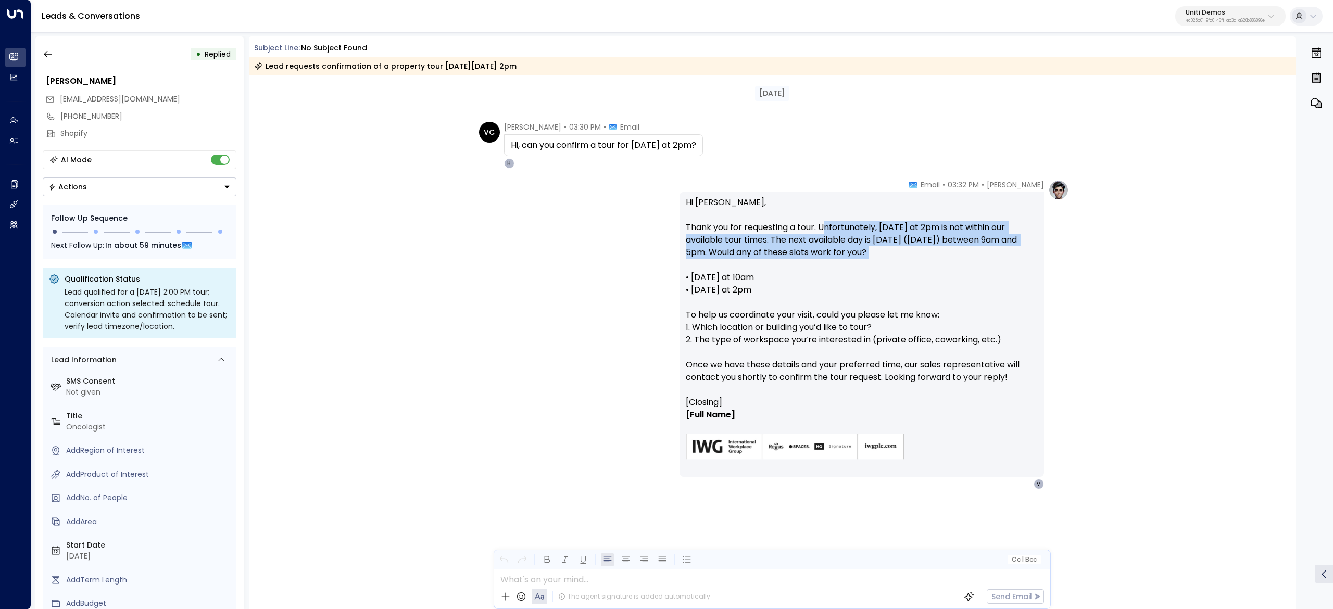
drag, startPoint x: 825, startPoint y: 226, endPoint x: 948, endPoint y: 264, distance: 128.6
click at [948, 264] on p "Hi [PERSON_NAME], Thank you for requesting a tour. Unfortunately, [DATE] at 2pm…" at bounding box center [862, 296] width 352 height 200
click at [948, 245] on p "Hi [PERSON_NAME], Thank you for requesting a tour. Unfortunately, [DATE] at 2pm…" at bounding box center [862, 296] width 352 height 200
drag, startPoint x: 891, startPoint y: 225, endPoint x: 1025, endPoint y: 237, distance: 134.4
click at [1025, 237] on p "Hi [PERSON_NAME], Thank you for requesting a tour. Unfortunately, [DATE] at 2pm…" at bounding box center [862, 296] width 352 height 200
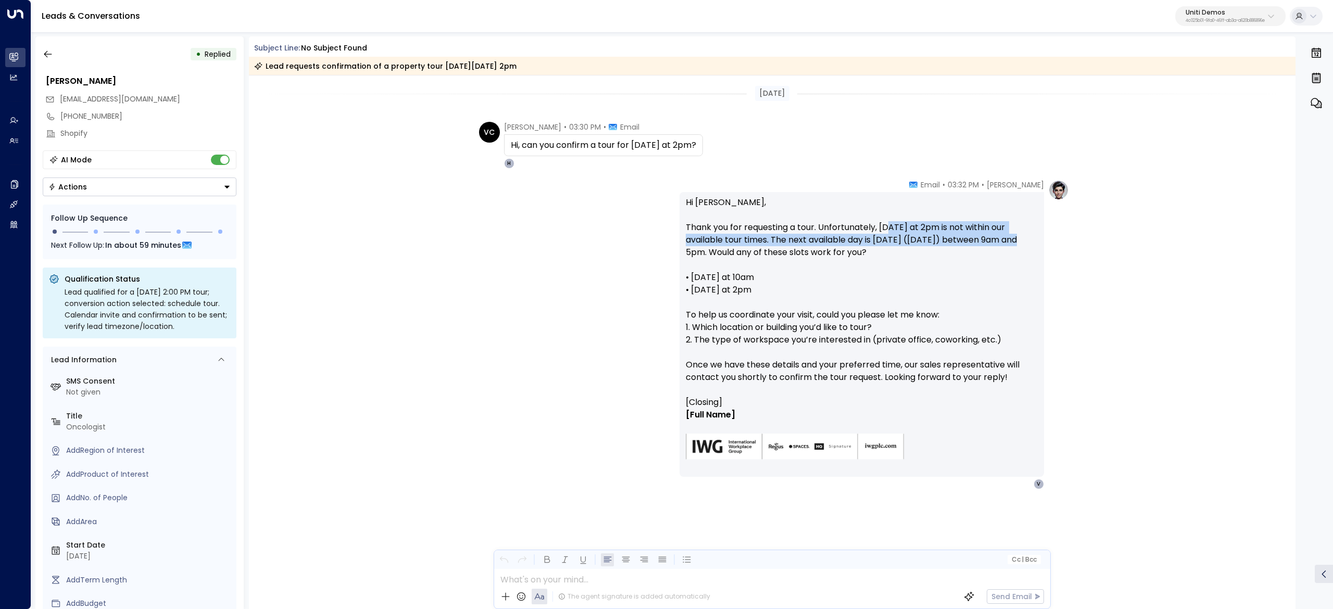
click at [1025, 237] on p "Hi [PERSON_NAME], Thank you for requesting a tour. Unfortunately, [DATE] at 2pm…" at bounding box center [862, 296] width 352 height 200
drag, startPoint x: 705, startPoint y: 241, endPoint x: 888, endPoint y: 241, distance: 183.3
click at [886, 241] on p "Hi [PERSON_NAME], Thank you for requesting a tour. Unfortunately, [DATE] at 2pm…" at bounding box center [862, 296] width 352 height 200
click at [890, 241] on p "Hi [PERSON_NAME], Thank you for requesting a tour. Unfortunately, [DATE] at 2pm…" at bounding box center [862, 296] width 352 height 200
drag, startPoint x: 792, startPoint y: 235, endPoint x: 834, endPoint y: 235, distance: 41.7
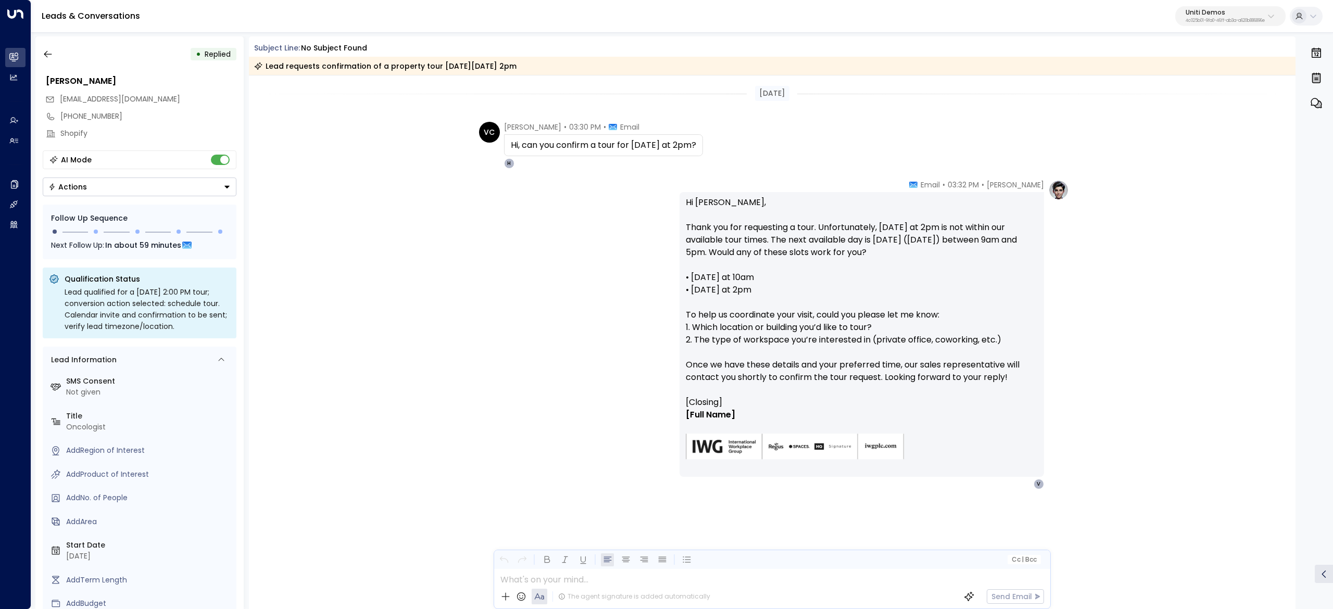
click at [834, 235] on p "Hi [PERSON_NAME], Thank you for requesting a tour. Unfortunately, [DATE] at 2pm…" at bounding box center [862, 296] width 352 height 200
click at [888, 239] on p "Hi [PERSON_NAME], Thank you for requesting a tour. Unfortunately, [DATE] at 2pm…" at bounding box center [862, 296] width 352 height 200
drag, startPoint x: 767, startPoint y: 214, endPoint x: 845, endPoint y: 229, distance: 79.5
click at [810, 221] on p "Hi [PERSON_NAME], Thank you for requesting a tour. Unfortunately, [DATE] at 2pm…" at bounding box center [862, 296] width 352 height 200
drag, startPoint x: 845, startPoint y: 229, endPoint x: 759, endPoint y: 244, distance: 86.7
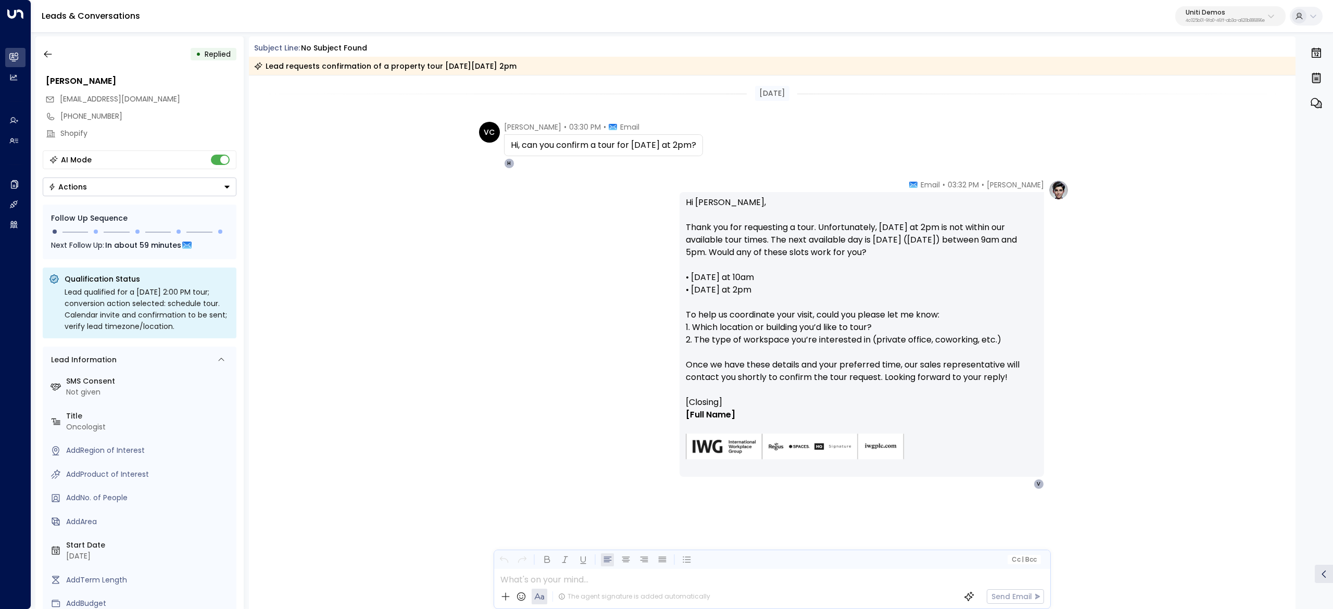
click at [845, 229] on p "Hi [PERSON_NAME], Thank you for requesting a tour. Unfortunately, [DATE] at 2pm…" at bounding box center [862, 296] width 352 height 200
drag, startPoint x: 759, startPoint y: 243, endPoint x: 848, endPoint y: 236, distance: 89.8
click at [848, 236] on p "Hi [PERSON_NAME], Thank you for requesting a tour. Unfortunately, [DATE] at 2pm…" at bounding box center [862, 296] width 352 height 200
drag, startPoint x: 921, startPoint y: 240, endPoint x: 861, endPoint y: 231, distance: 61.0
click at [921, 241] on p "Hi [PERSON_NAME], Thank you for requesting a tour. Unfortunately, [DATE] at 2pm…" at bounding box center [862, 296] width 352 height 200
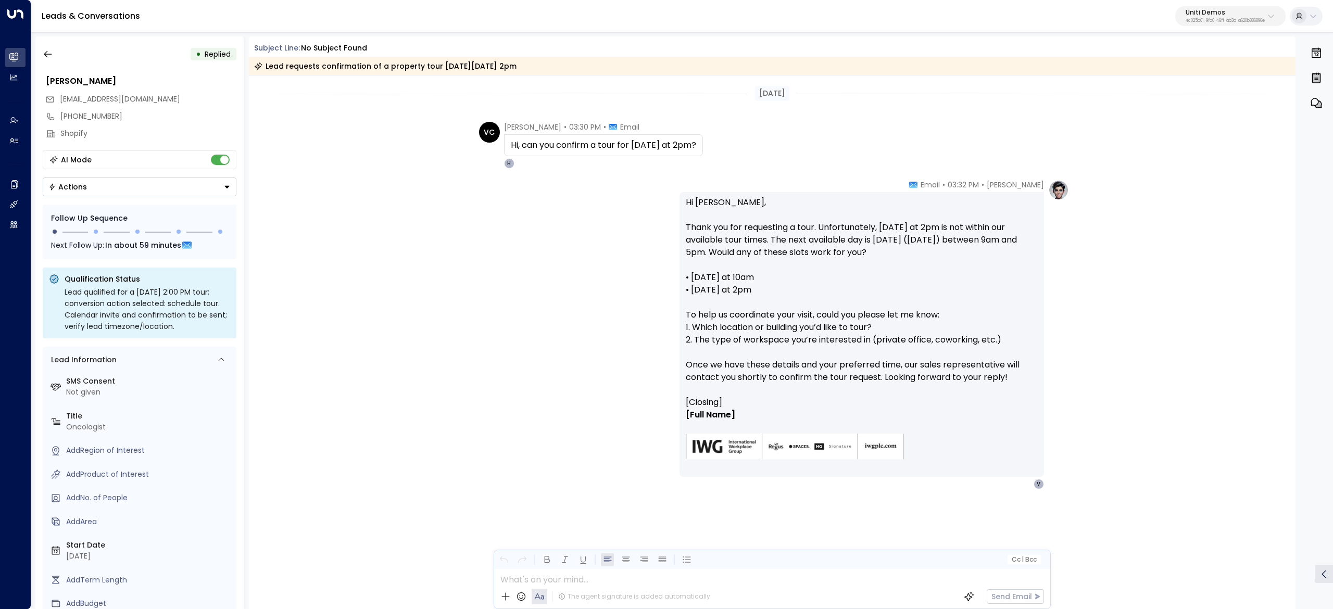
drag, startPoint x: 861, startPoint y: 231, endPoint x: 901, endPoint y: 228, distance: 40.2
click at [885, 228] on p "Hi [PERSON_NAME], Thank you for requesting a tour. Unfortunately, [DATE] at 2pm…" at bounding box center [862, 296] width 352 height 200
click at [972, 230] on p "Hi [PERSON_NAME], Thank you for requesting a tour. Unfortunately, [DATE] at 2pm…" at bounding box center [862, 296] width 352 height 200
drag, startPoint x: 929, startPoint y: 229, endPoint x: 991, endPoint y: 256, distance: 68.3
click at [991, 256] on p "Hi [PERSON_NAME], Thank you for requesting a tour. Unfortunately, [DATE] at 2pm…" at bounding box center [862, 296] width 352 height 200
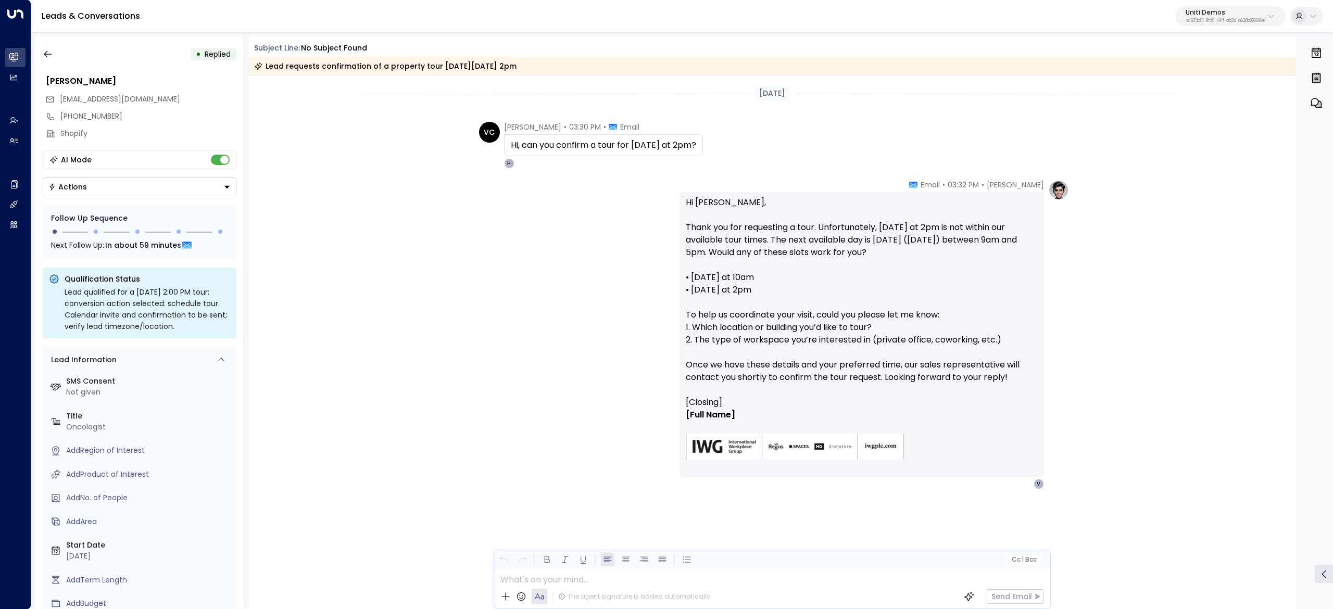
click at [991, 258] on p "Hi [PERSON_NAME], Thank you for requesting a tour. Unfortunately, [DATE] at 2pm…" at bounding box center [862, 296] width 352 height 200
click at [764, 241] on p "Hi [PERSON_NAME], Thank you for requesting a tour. Unfortunately, [DATE] at 2pm…" at bounding box center [862, 296] width 352 height 200
click at [788, 243] on p "Hi [PERSON_NAME], Thank you for requesting a tour. Unfortunately, [DATE] at 2pm…" at bounding box center [862, 296] width 352 height 200
click at [888, 257] on p "Hi [PERSON_NAME], Thank you for requesting a tour. Unfortunately, [DATE] at 2pm…" at bounding box center [862, 296] width 352 height 200
drag, startPoint x: 843, startPoint y: 248, endPoint x: 921, endPoint y: 254, distance: 78.3
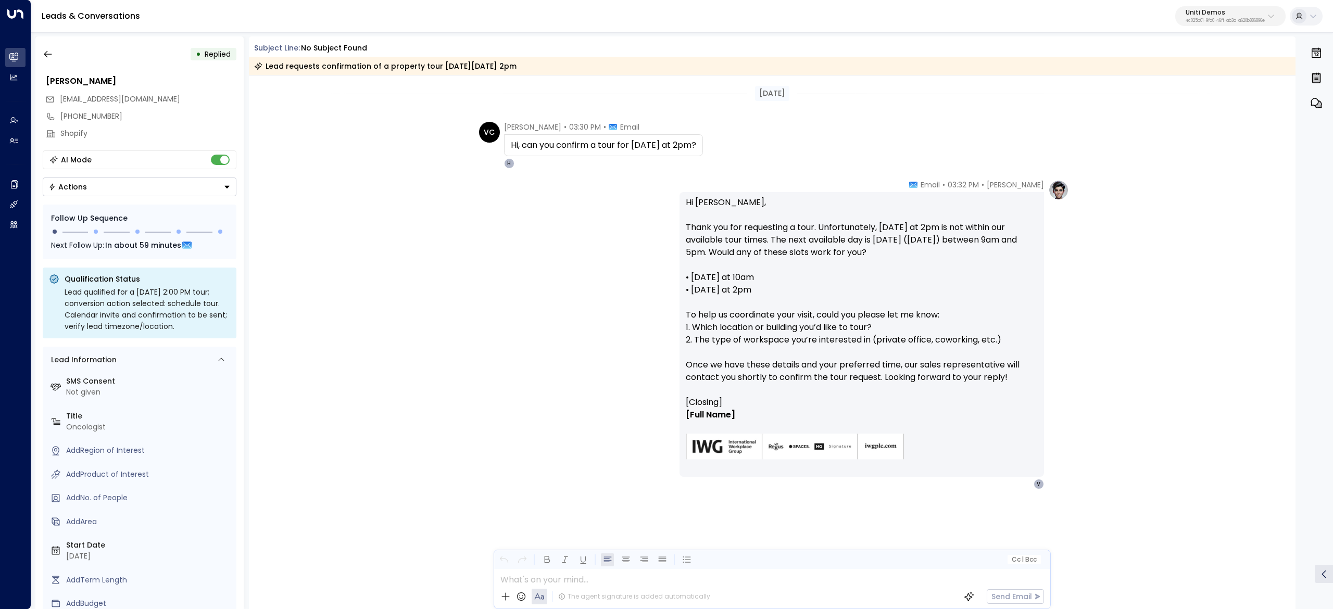
click at [921, 254] on p "Hi [PERSON_NAME], Thank you for requesting a tour. Unfortunately, [DATE] at 2pm…" at bounding box center [862, 296] width 352 height 200
drag, startPoint x: 840, startPoint y: 270, endPoint x: 786, endPoint y: 262, distance: 54.6
click at [839, 270] on p "Hi [PERSON_NAME], Thank you for requesting a tour. Unfortunately, [DATE] at 2pm…" at bounding box center [862, 296] width 352 height 200
drag, startPoint x: 757, startPoint y: 255, endPoint x: 894, endPoint y: 261, distance: 137.1
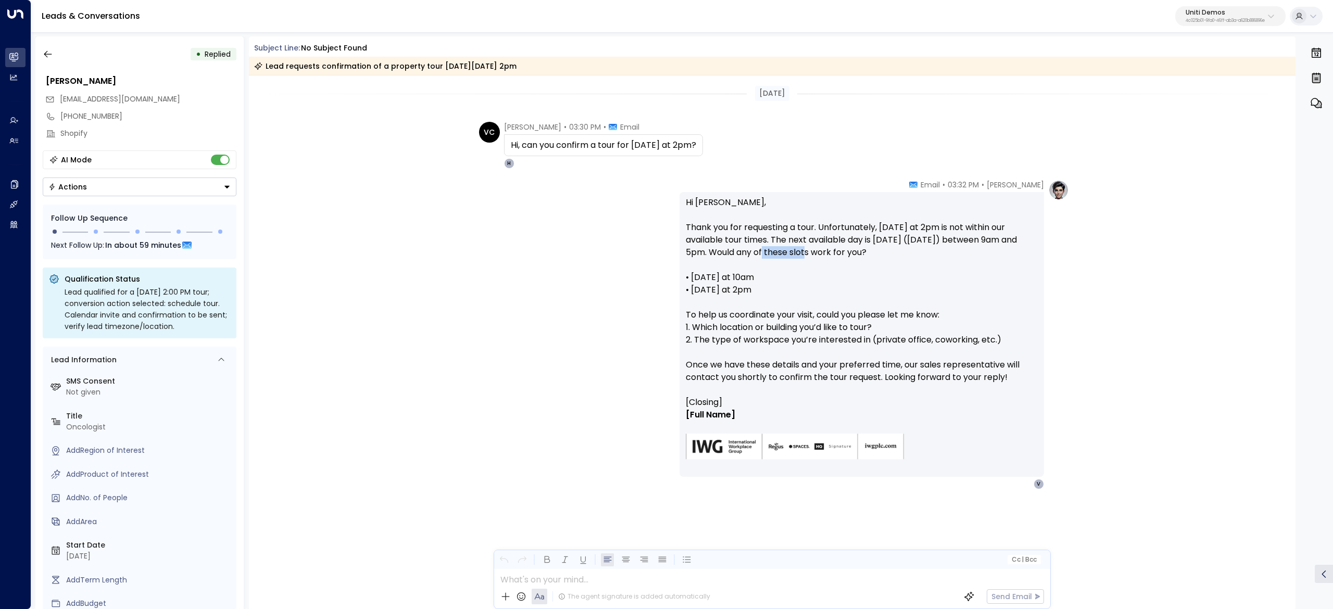
click at [819, 254] on p "Hi [PERSON_NAME], Thank you for requesting a tour. Unfortunately, [DATE] at 2pm…" at bounding box center [862, 296] width 352 height 200
click at [904, 264] on p "Hi [PERSON_NAME], Thank you for requesting a tour. Unfortunately, [DATE] at 2pm…" at bounding box center [862, 296] width 352 height 200
drag, startPoint x: 688, startPoint y: 286, endPoint x: 823, endPoint y: 299, distance: 135.5
click at [823, 299] on p "Hi [PERSON_NAME], Thank you for requesting a tour. Unfortunately, [DATE] at 2pm…" at bounding box center [862, 296] width 352 height 200
click at [586, 581] on div at bounding box center [771, 525] width 555 height 120
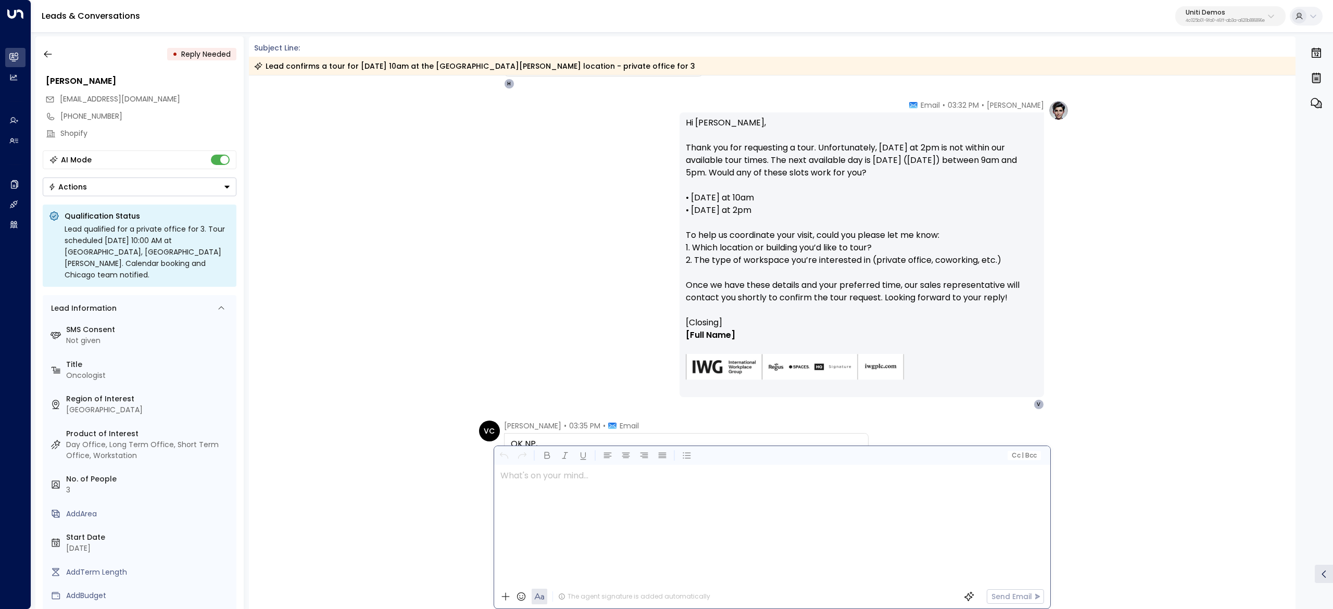
scroll to position [80, 0]
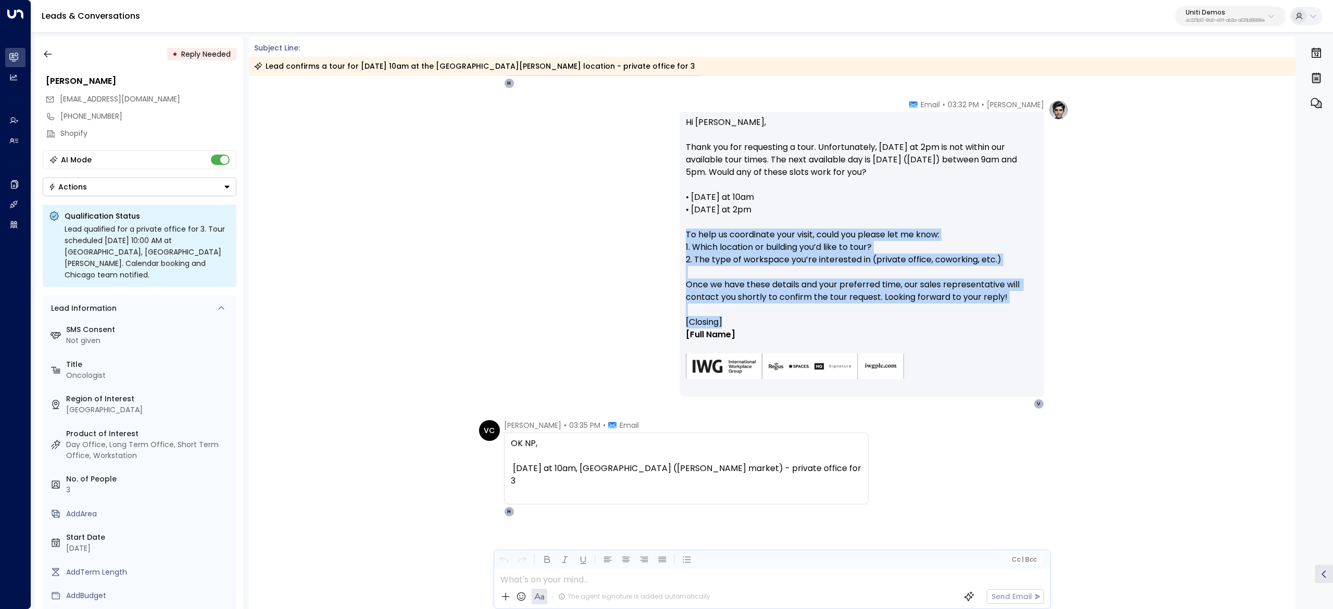
drag, startPoint x: 680, startPoint y: 231, endPoint x: 811, endPoint y: 329, distance: 163.8
click at [811, 329] on div "Hi [PERSON_NAME], Thank you for requesting a tour. Unfortunately, [DATE] at 2pm…" at bounding box center [862, 254] width 365 height 285
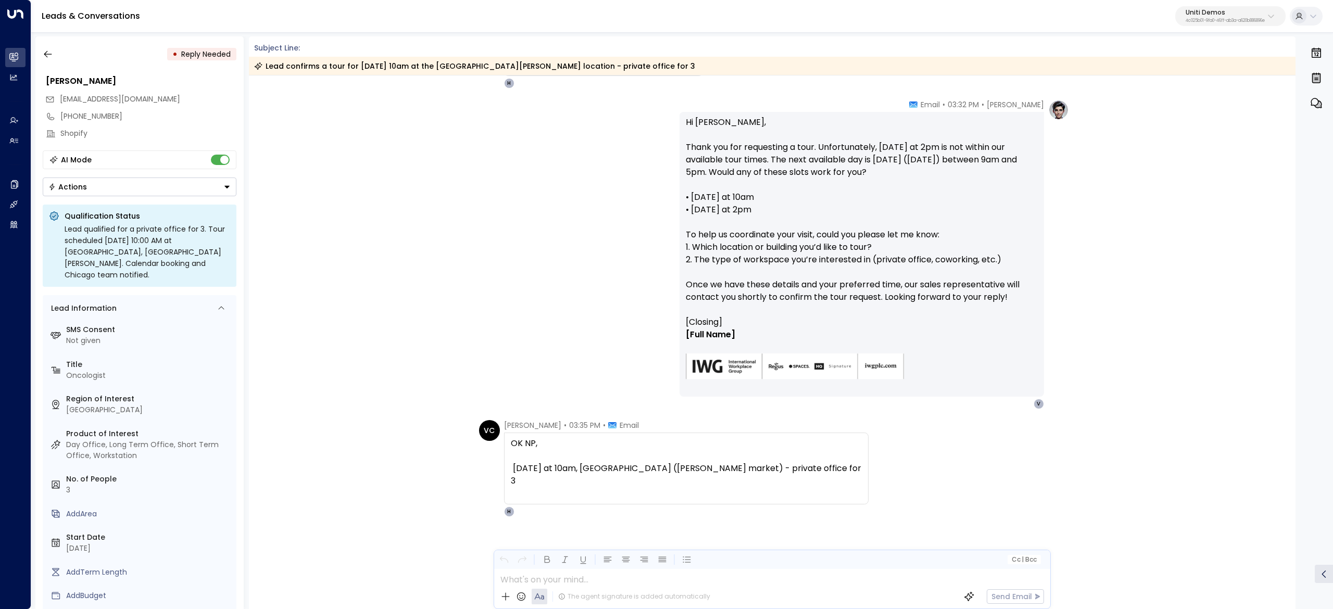
click at [719, 459] on div "OK NP, [DATE] at 10am, [GEOGRAPHIC_DATA] ([PERSON_NAME] market) - private offic…" at bounding box center [686, 462] width 351 height 50
click at [1239, 382] on div "[PERSON_NAME] • 03:32 PM • Email Hi [PERSON_NAME], Thank you for requesting a t…" at bounding box center [772, 254] width 1047 height 310
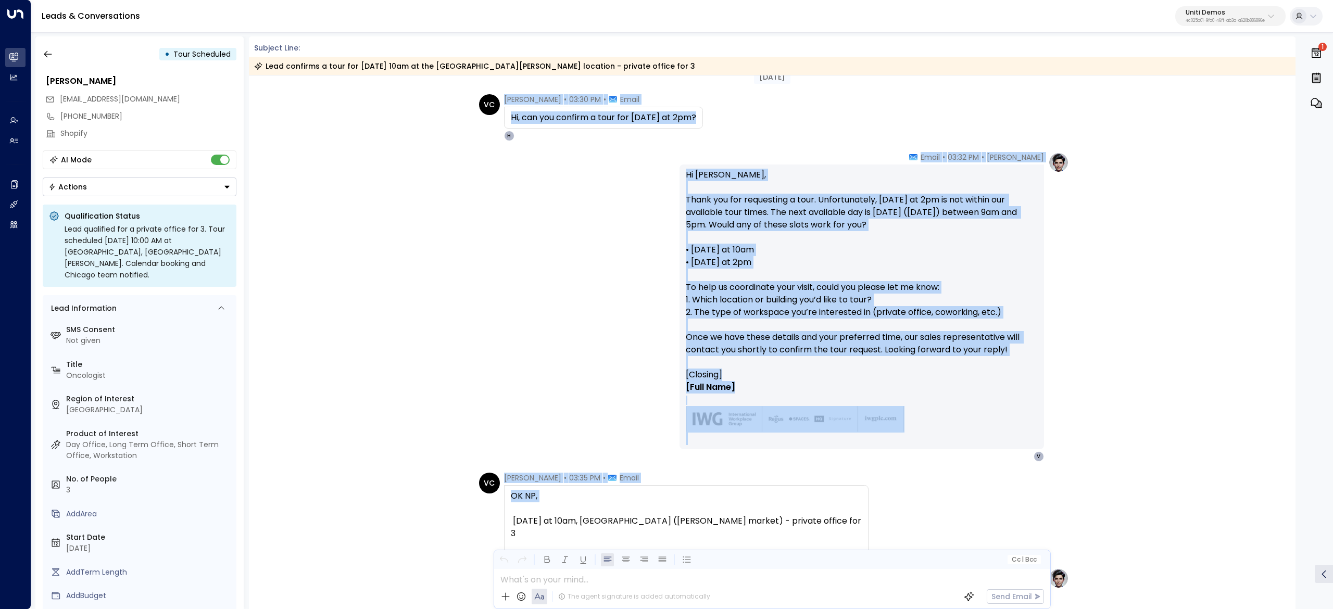
scroll to position [104, 0]
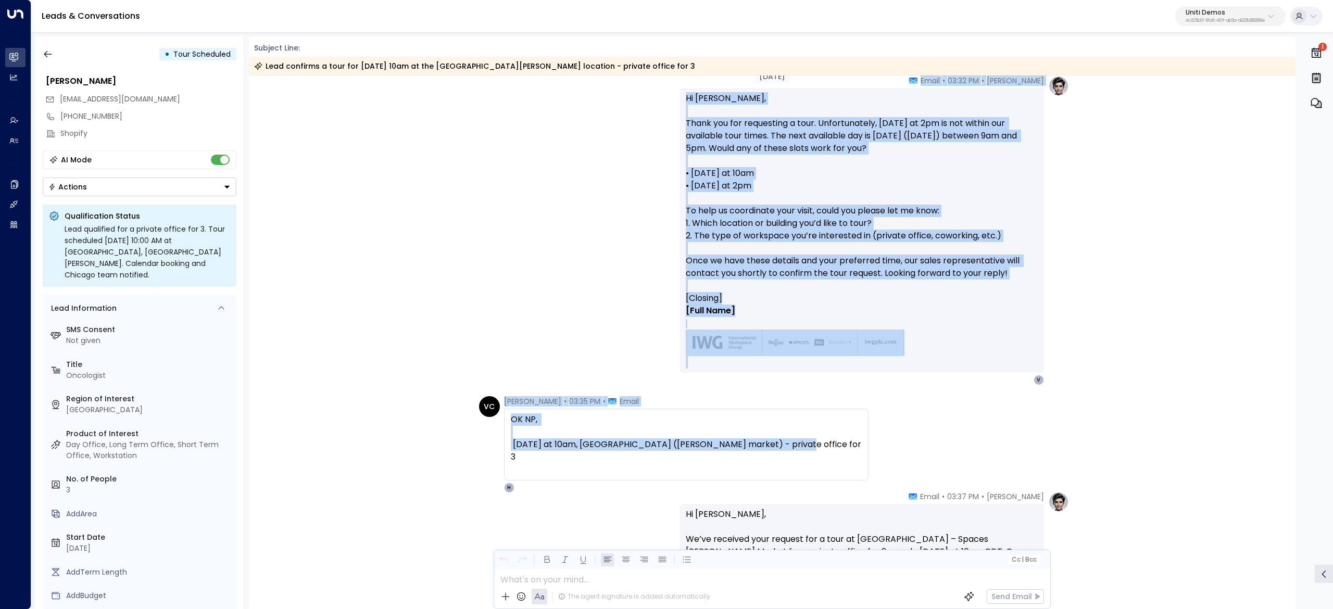
drag, startPoint x: 504, startPoint y: 124, endPoint x: 863, endPoint y: 448, distance: 483.4
click at [865, 451] on div "[DATE] [DATE] VC [PERSON_NAME] • 03:30 PM • Email Hi, can you confirm a tour fo…" at bounding box center [772, 388] width 1047 height 835
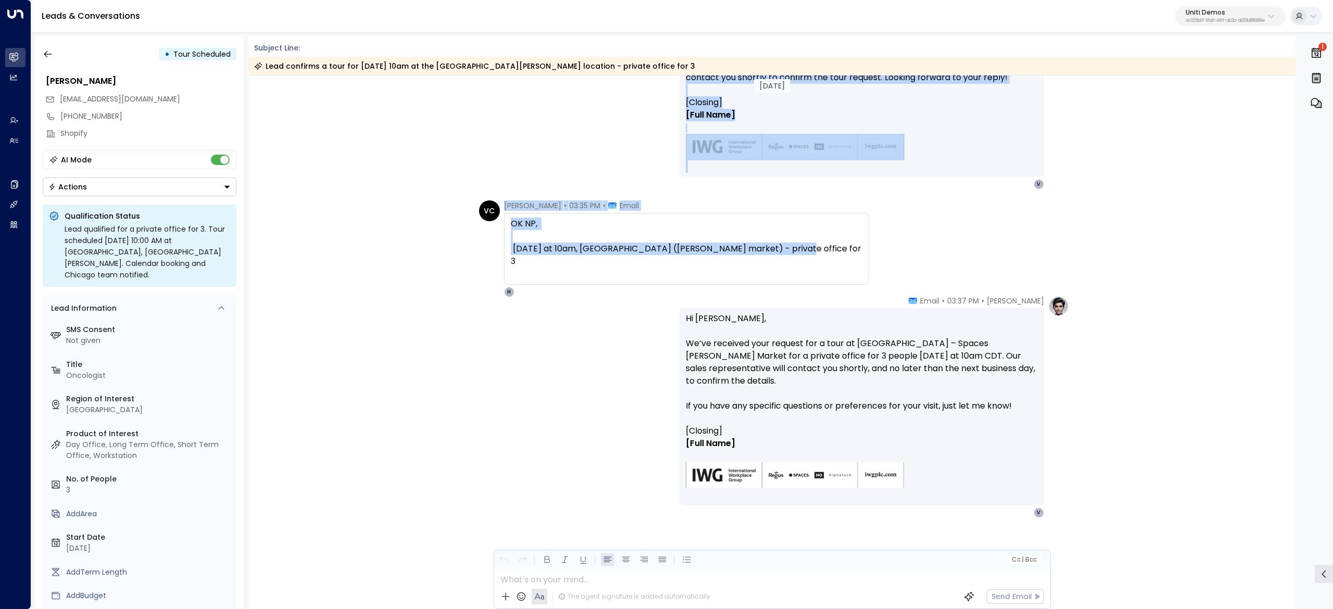
scroll to position [300, 0]
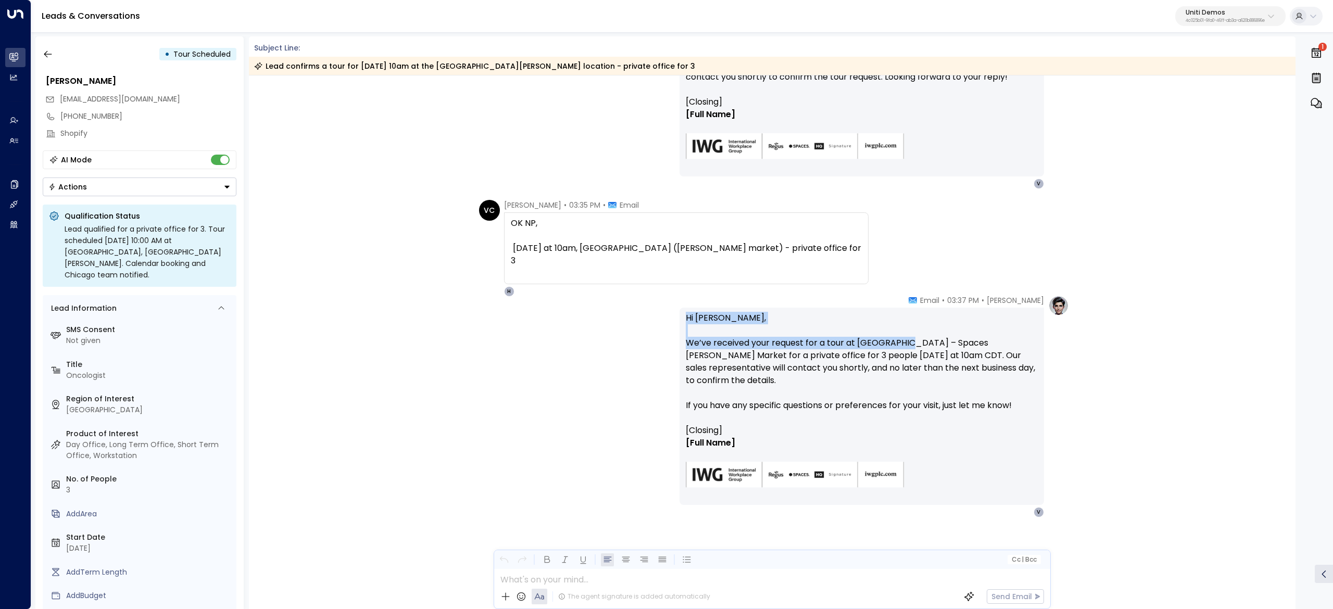
drag, startPoint x: 754, startPoint y: 293, endPoint x: 909, endPoint y: 345, distance: 163.0
click at [909, 345] on div "[DATE] VC [PERSON_NAME] • 03:30 PM • Email Hi, can you confirm a tour for [DATE…" at bounding box center [772, 192] width 1047 height 835
click at [909, 324] on p "Hi [PERSON_NAME], We’ve received your request for a tour at [GEOGRAPHIC_DATA] –…" at bounding box center [862, 368] width 352 height 112
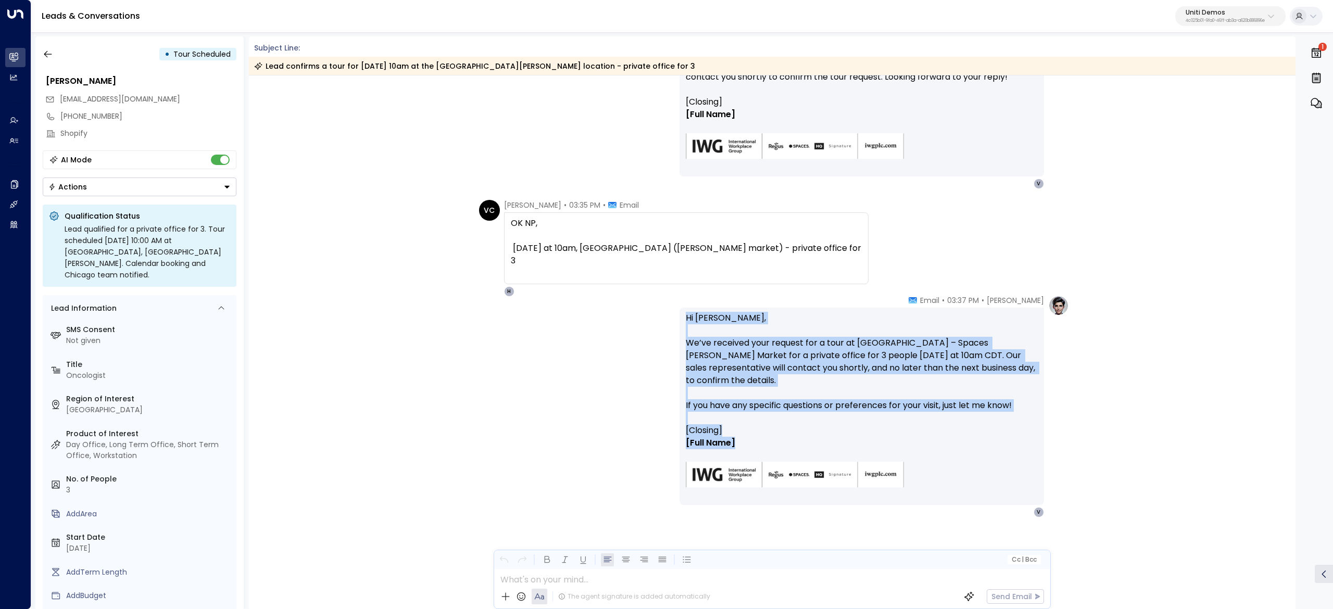
drag, startPoint x: 684, startPoint y: 318, endPoint x: 754, endPoint y: 443, distance: 143.8
click at [754, 443] on div "Hi [PERSON_NAME], We’ve received your request for a tour at [GEOGRAPHIC_DATA] –…" at bounding box center [862, 406] width 352 height 189
drag, startPoint x: 924, startPoint y: 296, endPoint x: 961, endPoint y: 427, distance: 136.3
click at [961, 427] on div "[PERSON_NAME] • 03:37 PM • Email Hi [PERSON_NAME], We’ve received your request …" at bounding box center [862, 406] width 365 height 222
copy div "Email Hi [PERSON_NAME], We’ve received your request for a tour at [GEOGRAPHIC_D…"
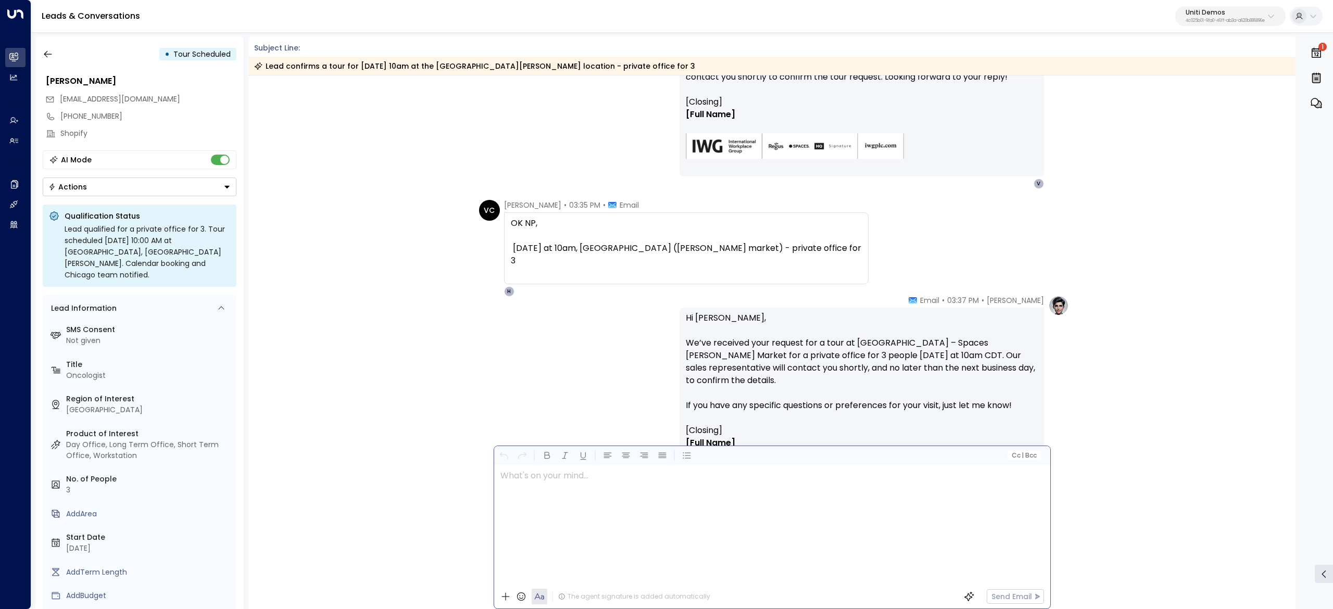
click at [603, 579] on div at bounding box center [771, 525] width 555 height 120
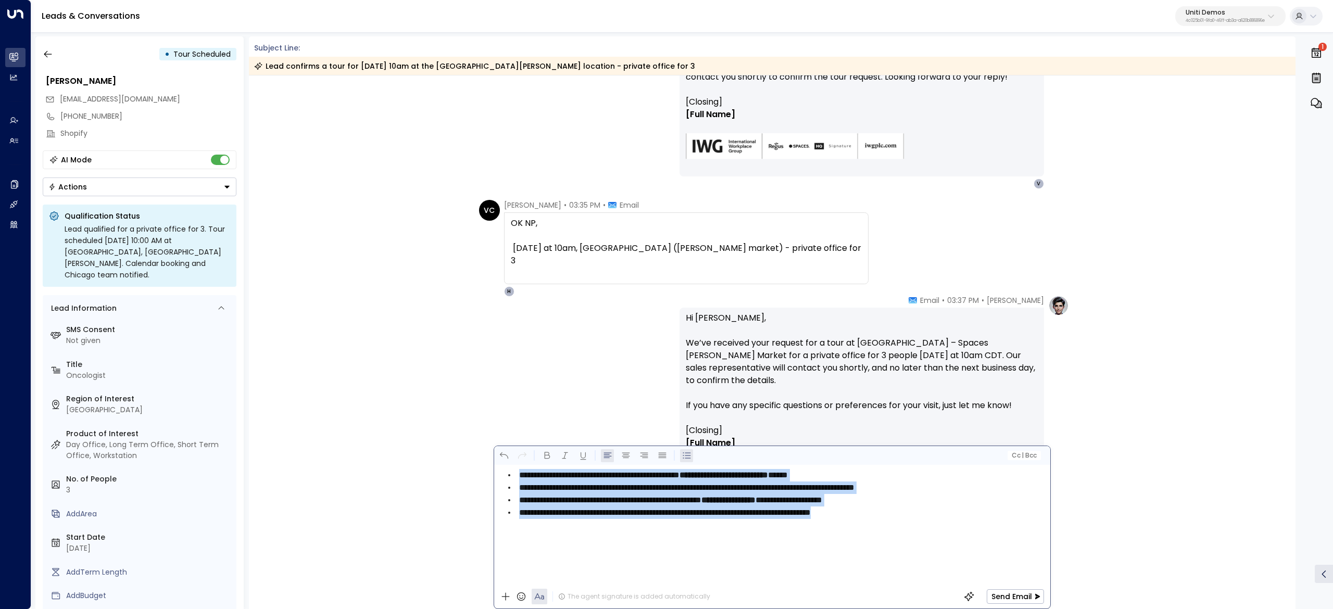
drag, startPoint x: 511, startPoint y: 472, endPoint x: 922, endPoint y: 539, distance: 415.9
click at [923, 542] on div "**********" at bounding box center [771, 525] width 555 height 120
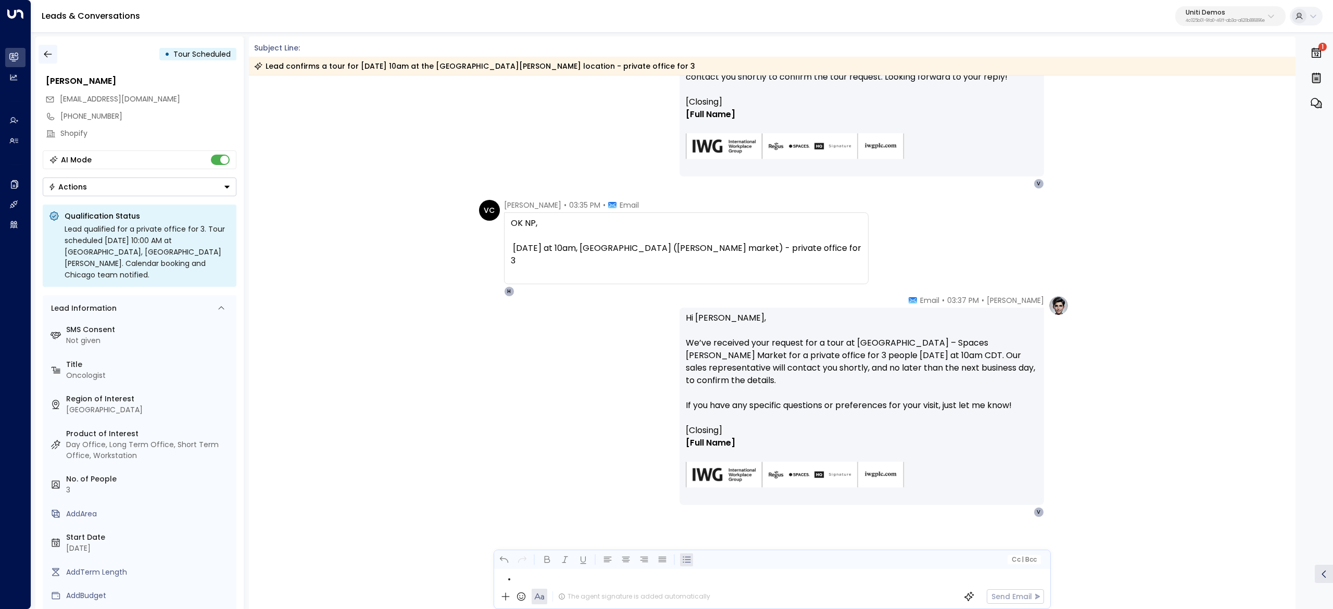
click at [44, 55] on icon "button" at bounding box center [48, 54] width 10 height 10
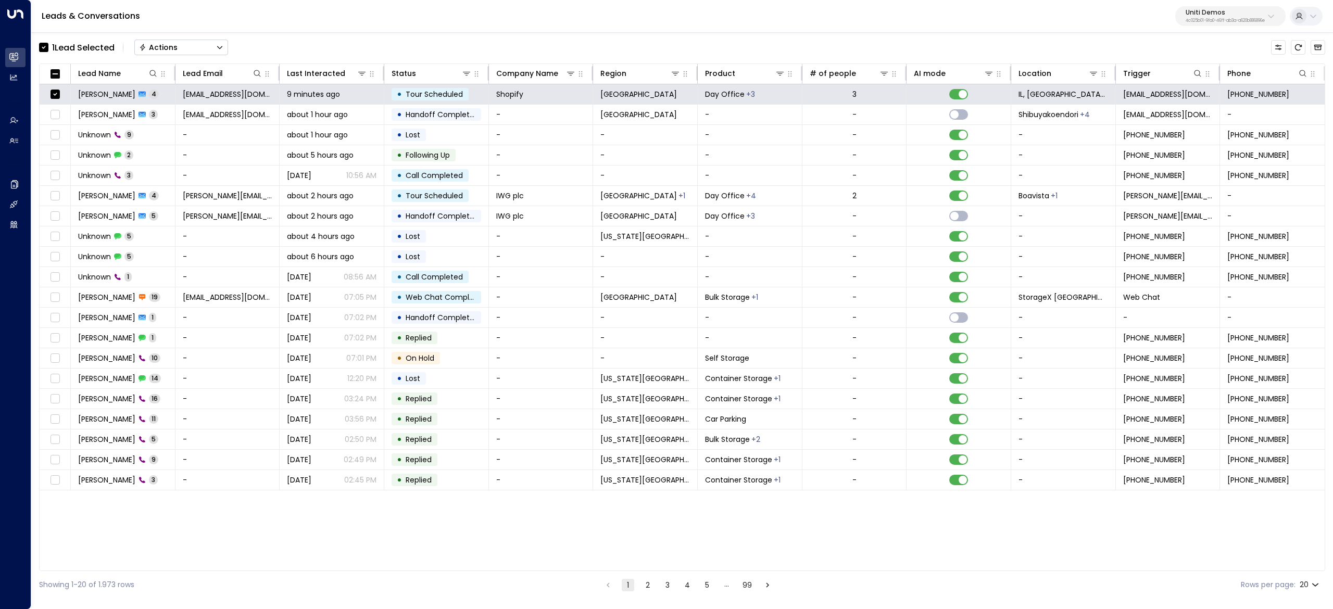
click at [204, 43] on button "Actions" at bounding box center [181, 48] width 94 height 16
click at [192, 119] on li "Archive Lead" at bounding box center [181, 116] width 93 height 17
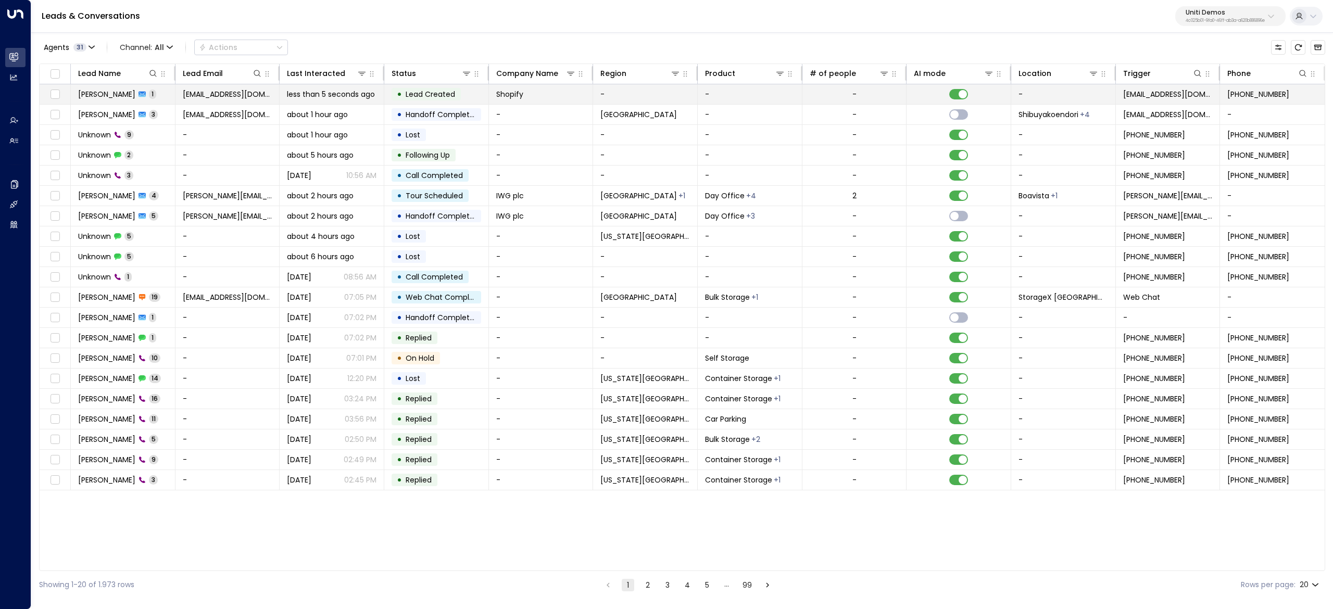
click at [101, 97] on span "[PERSON_NAME]" at bounding box center [106, 94] width 57 height 10
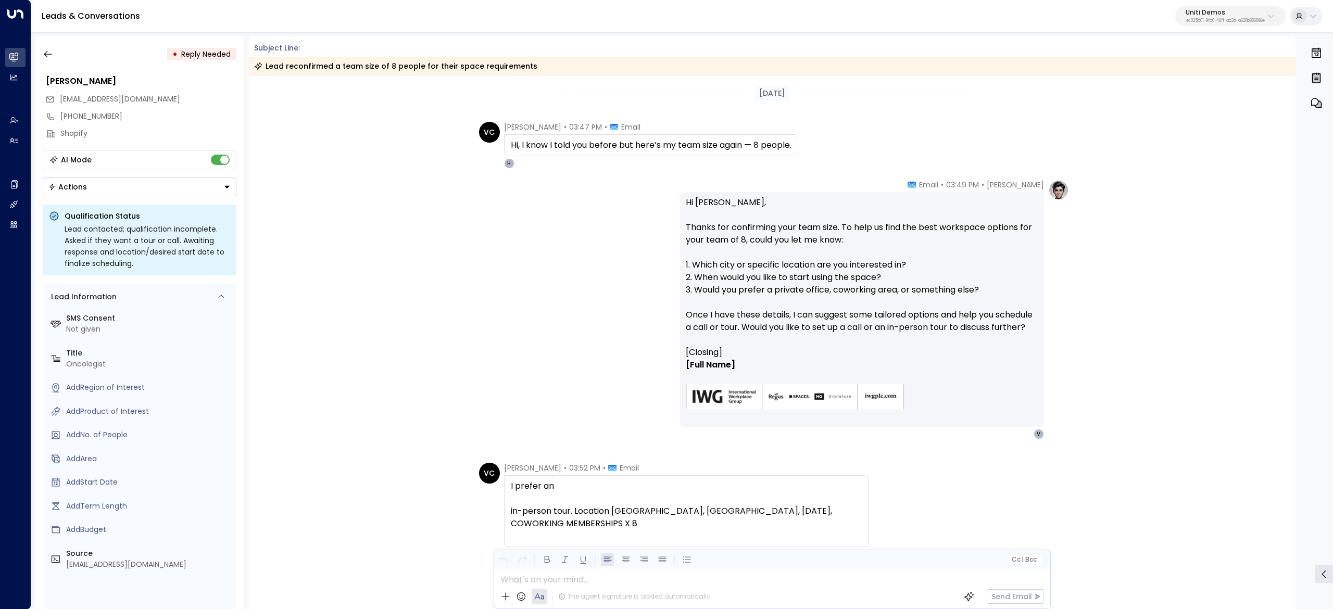
scroll to position [42, 0]
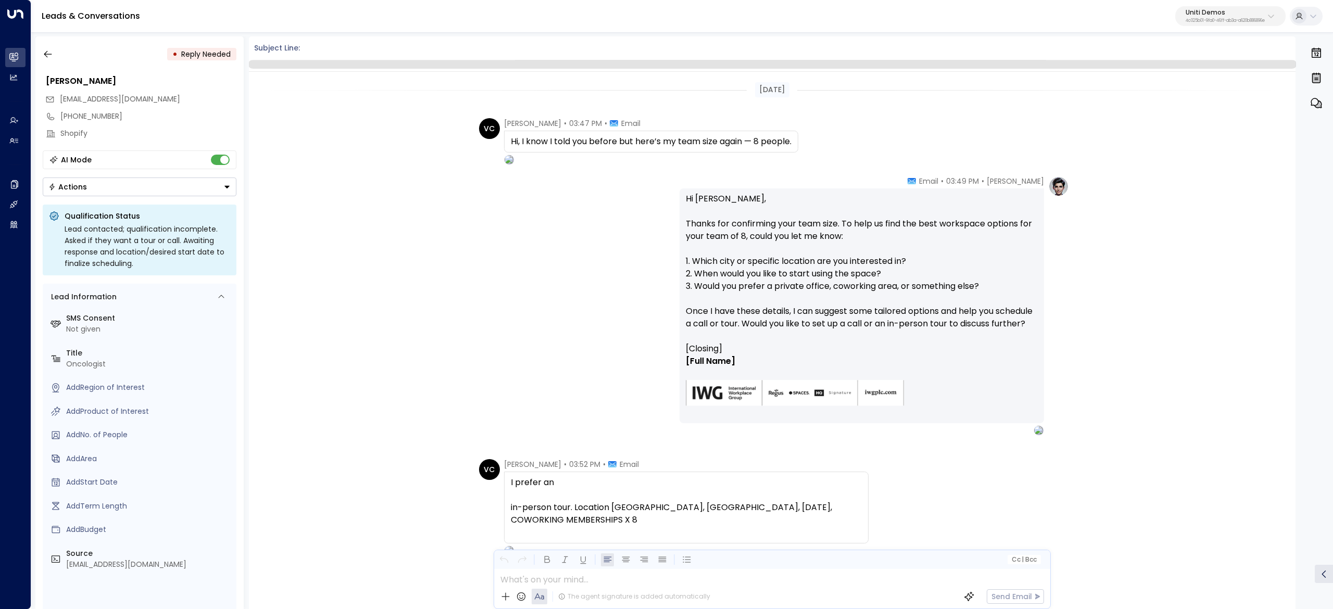
scroll to position [39, 0]
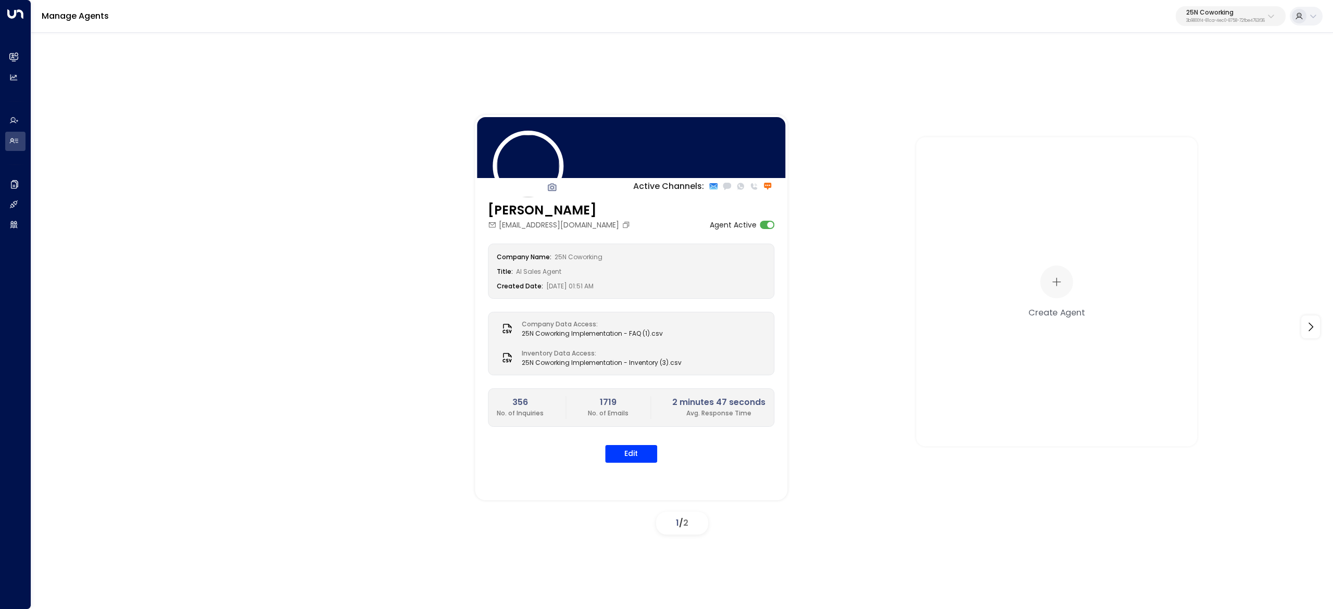
click at [1207, 10] on p "25N Coworking" at bounding box center [1225, 12] width 79 height 6
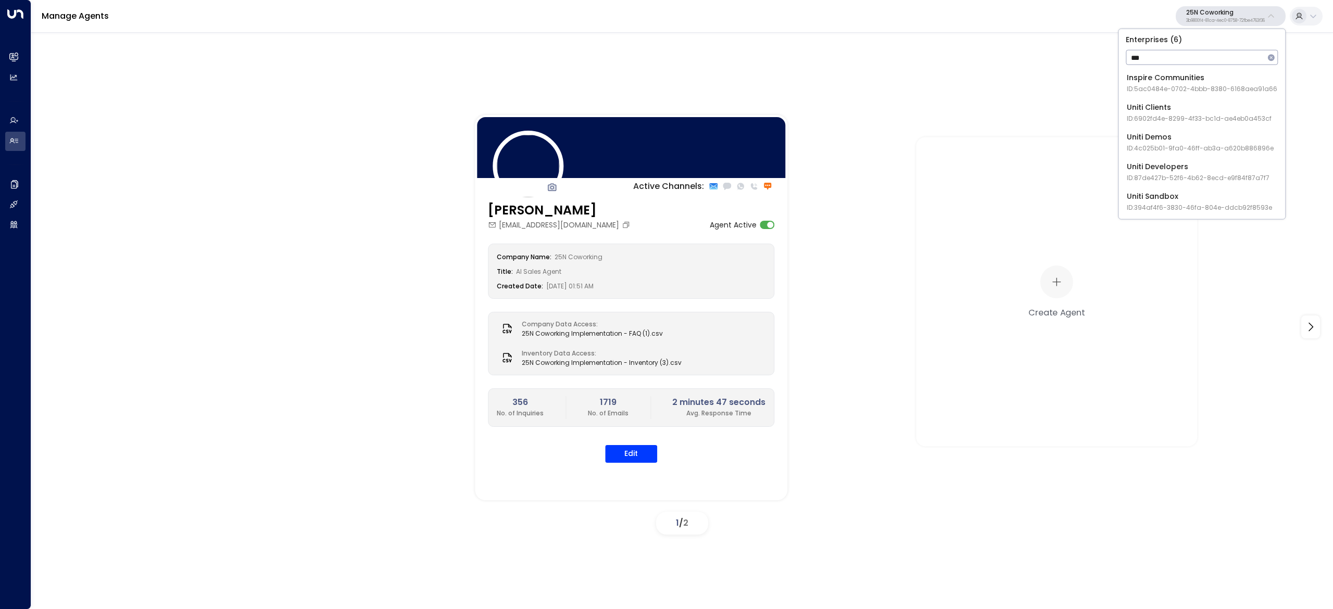
type input "***"
click at [1146, 141] on div "Uniti Demos ID: 4c025b01-9fa0-46ff-ab3a-a620b886896e" at bounding box center [1200, 142] width 147 height 21
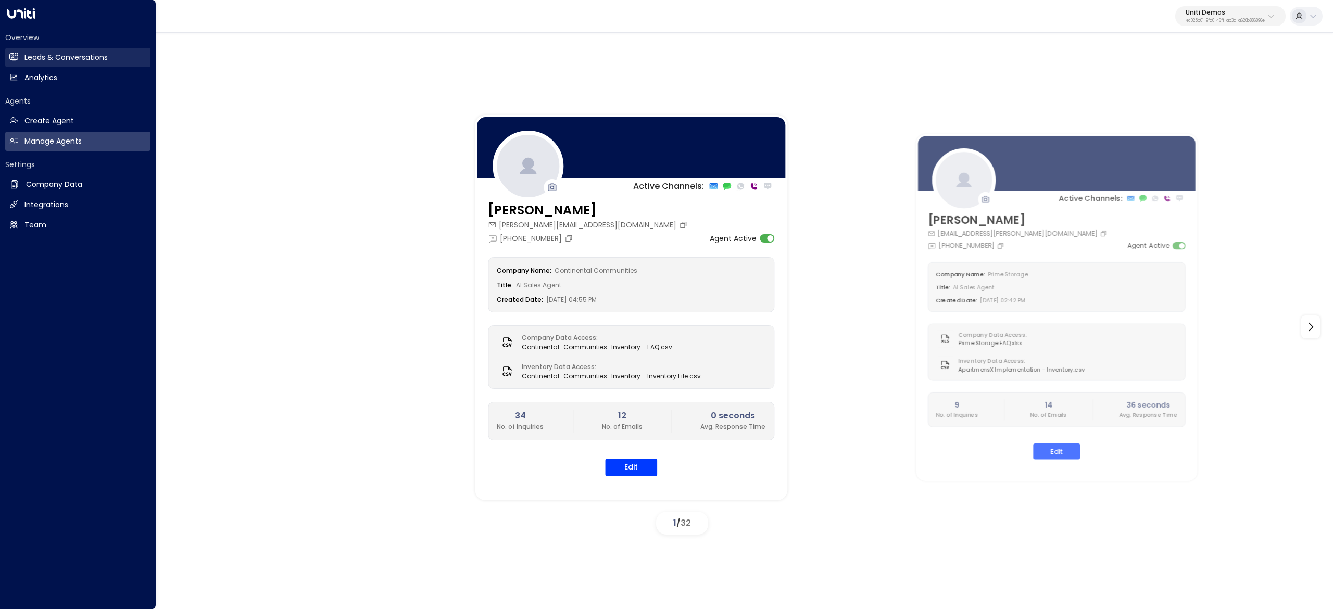
click at [78, 61] on h2 "Leads & Conversations" at bounding box center [65, 57] width 83 height 11
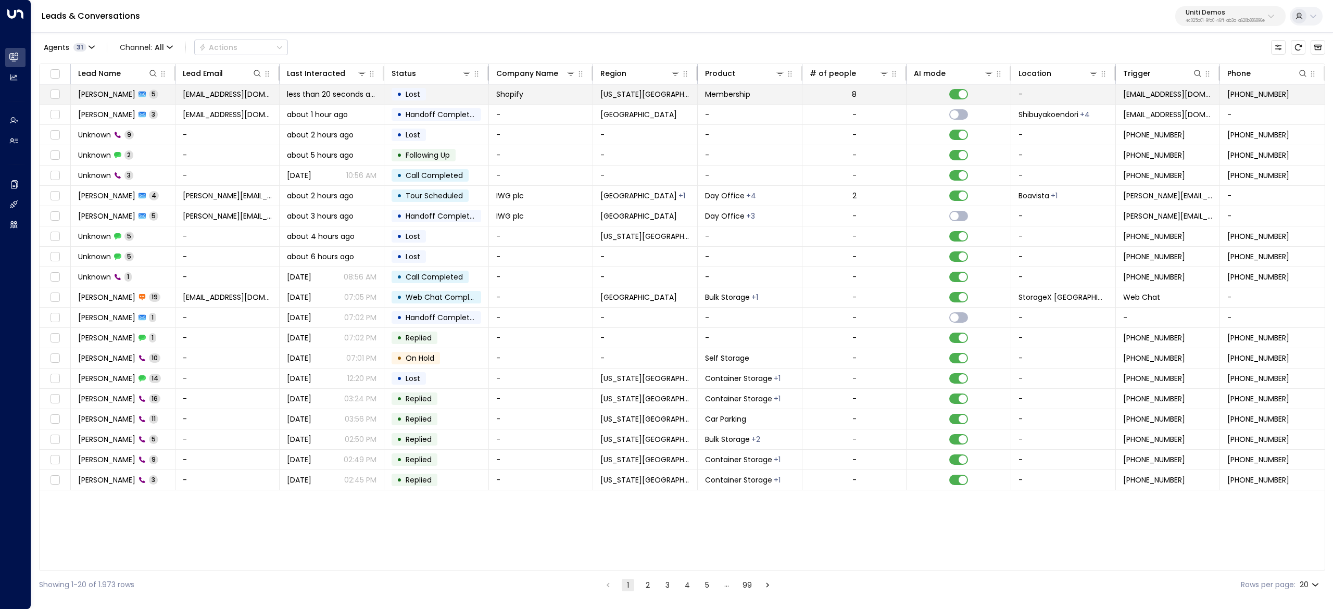
click at [93, 95] on span "[PERSON_NAME]" at bounding box center [106, 94] width 57 height 10
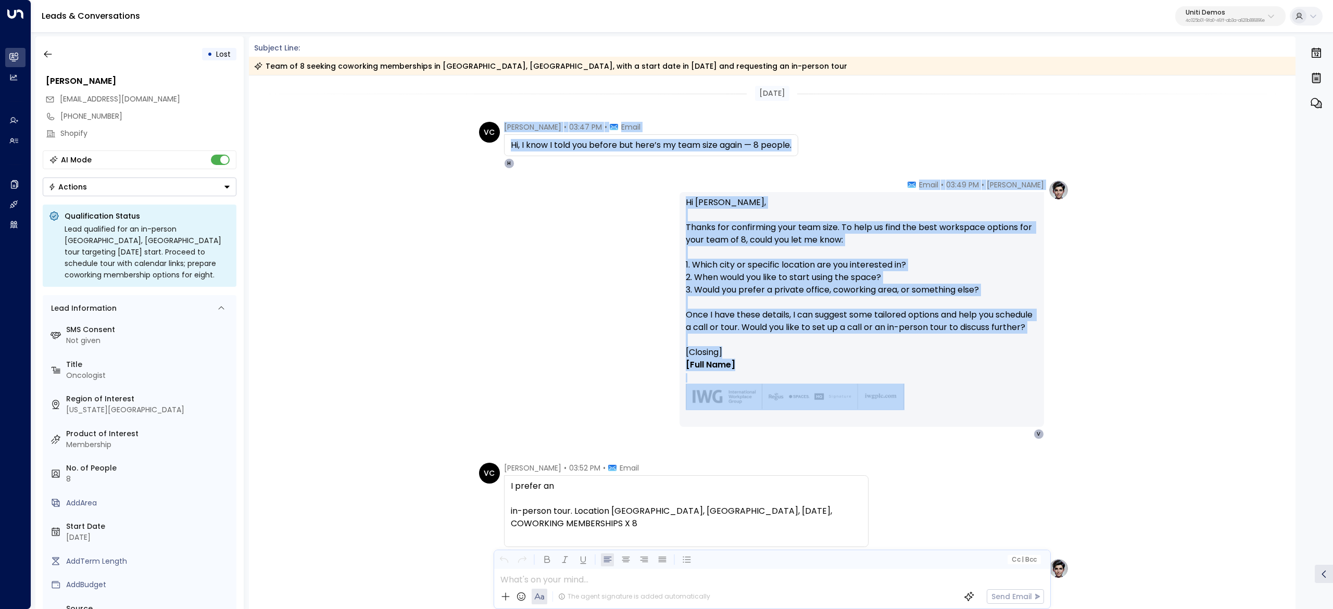
drag, startPoint x: 501, startPoint y: 121, endPoint x: 873, endPoint y: 414, distance: 474.2
click at [873, 414] on div "[DATE] VC [PERSON_NAME] • 03:47 PM • Email Hi, I know I told you before but her…" at bounding box center [772, 578] width 1047 height 1005
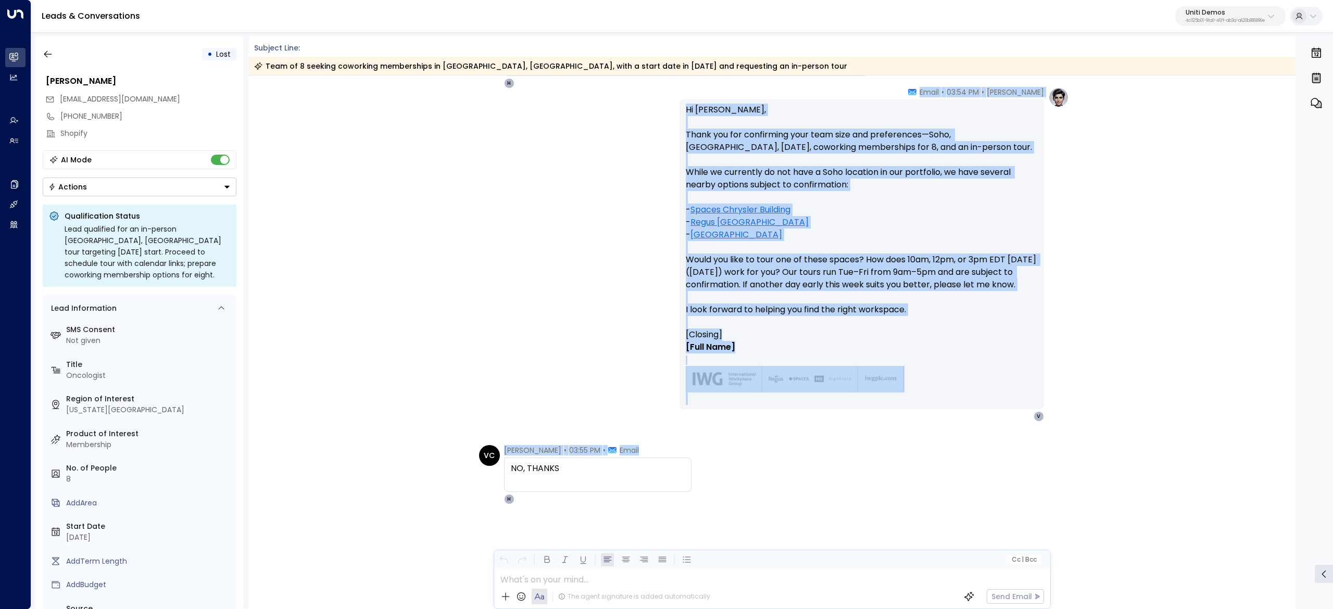
scroll to position [471, 0]
drag, startPoint x: 504, startPoint y: 466, endPoint x: 765, endPoint y: 476, distance: 261.6
click at [765, 476] on div "[DATE] [DATE] [PERSON_NAME] • 03:49 PM • Email Hi [PERSON_NAME], Thanks for con…" at bounding box center [772, 107] width 1047 height 1005
copy div "Loremipsu Dolorsitam • 99:82 CO • Adipi E seddoe te in-utlabo etdo. Magnaali En…"
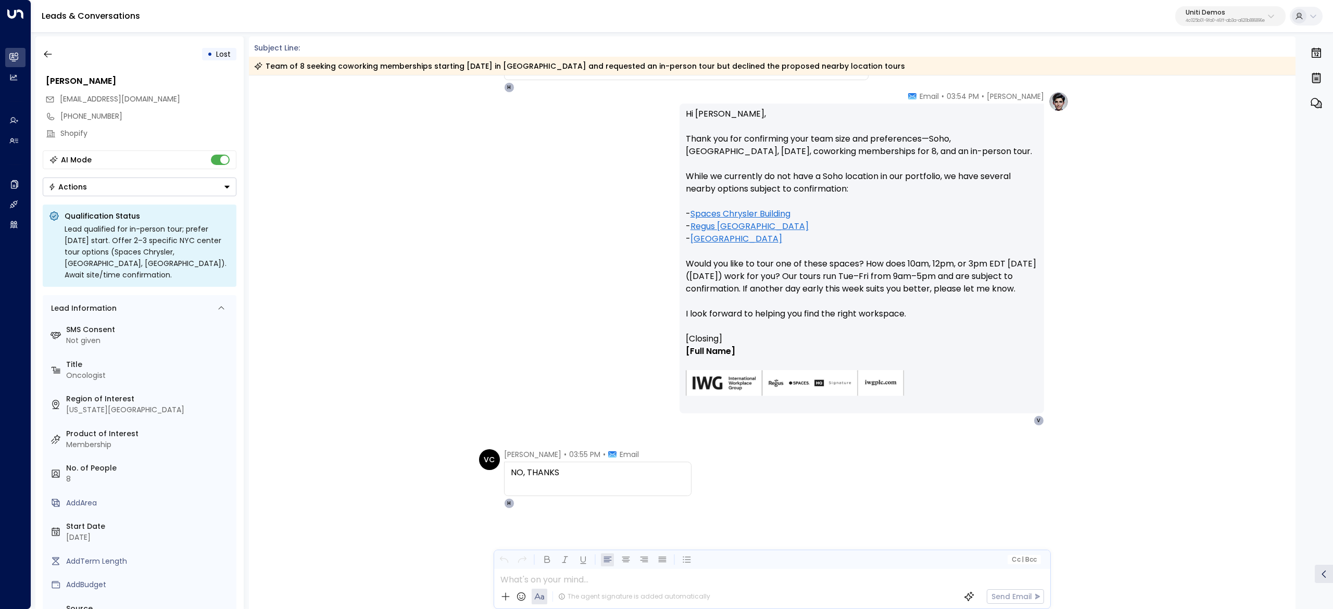
scroll to position [667, 0]
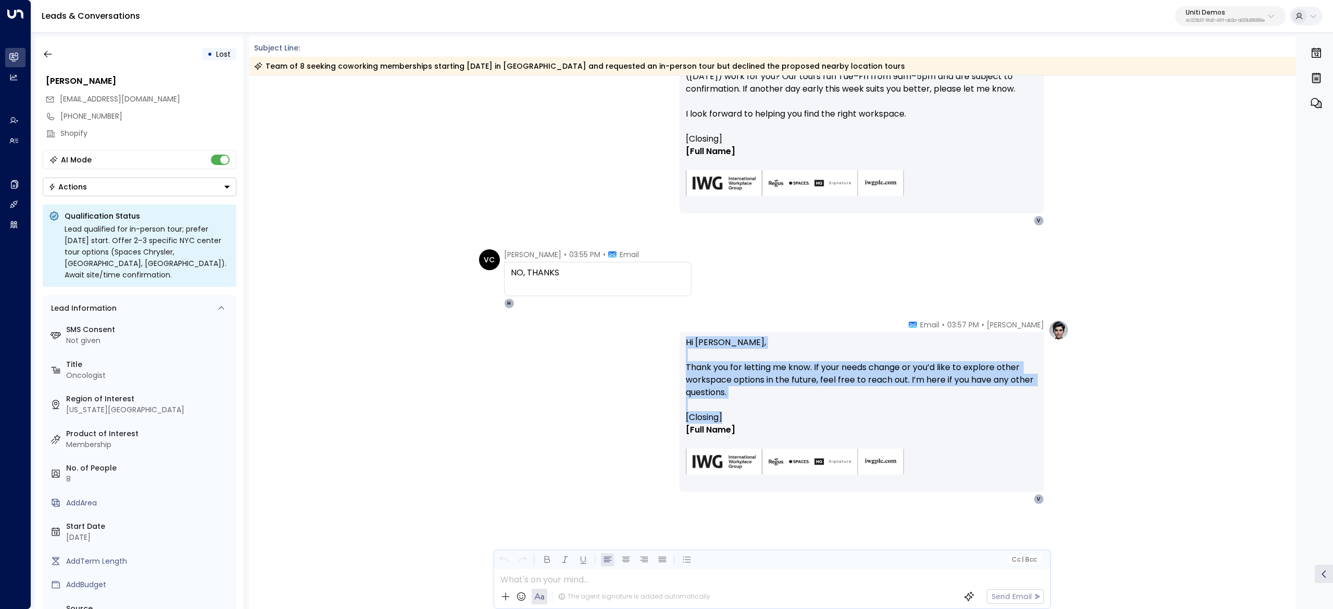
drag, startPoint x: 680, startPoint y: 329, endPoint x: 790, endPoint y: 409, distance: 136.0
click at [802, 419] on div "Hanna Simons • 03:57 PM • Email Hi Valentina, Thank you for letting me know. If…" at bounding box center [862, 412] width 365 height 185
copy div "Hi Valentina, Thank you for letting me know. If your needs change or you’d like…"
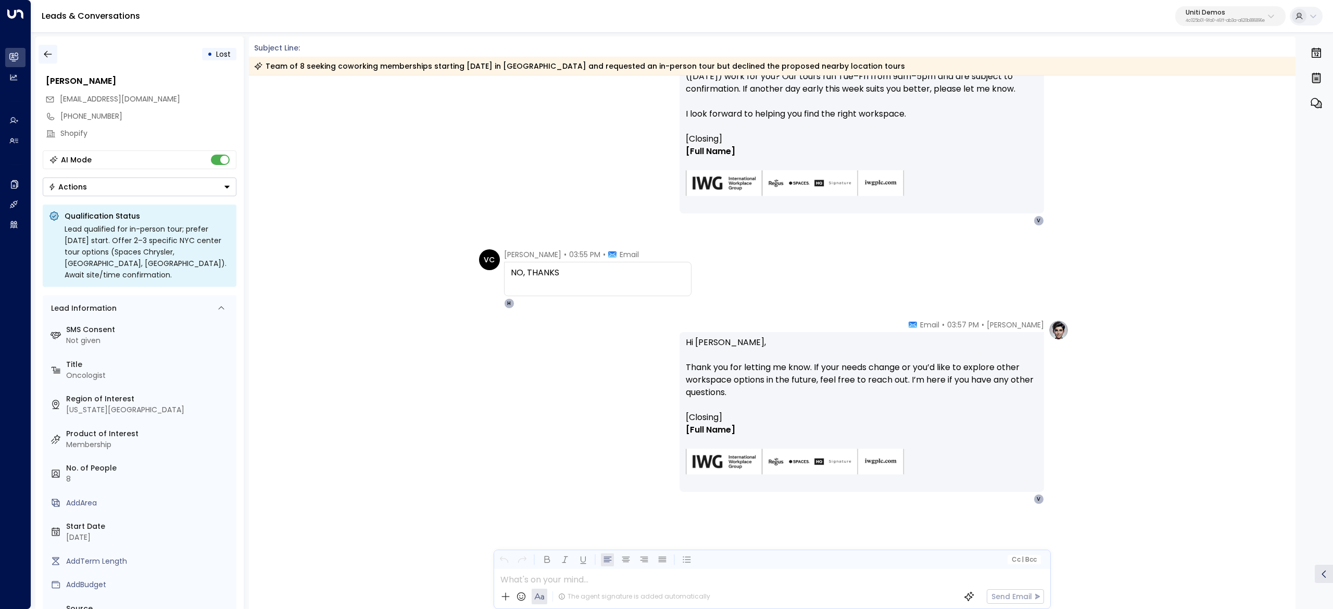
click at [57, 56] on div "• Lost" at bounding box center [140, 54] width 194 height 19
click at [43, 59] on button "button" at bounding box center [48, 54] width 19 height 19
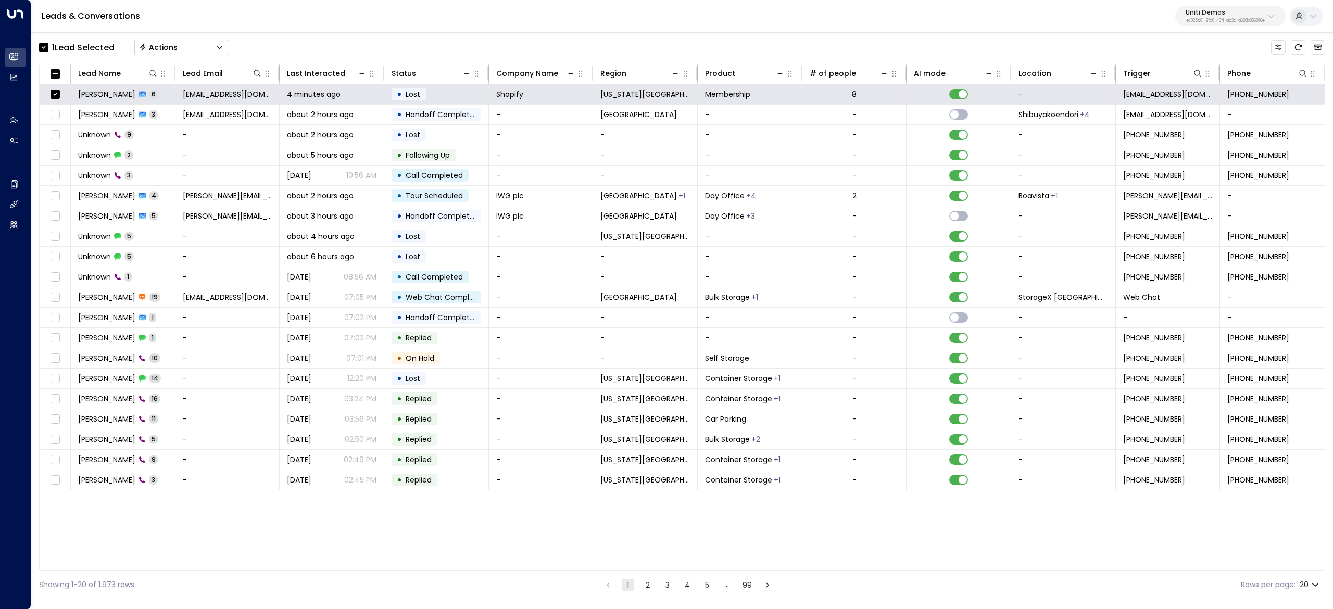
click at [159, 52] on button "Actions" at bounding box center [181, 48] width 94 height 16
click at [190, 118] on li "Archive Lead" at bounding box center [181, 116] width 93 height 17
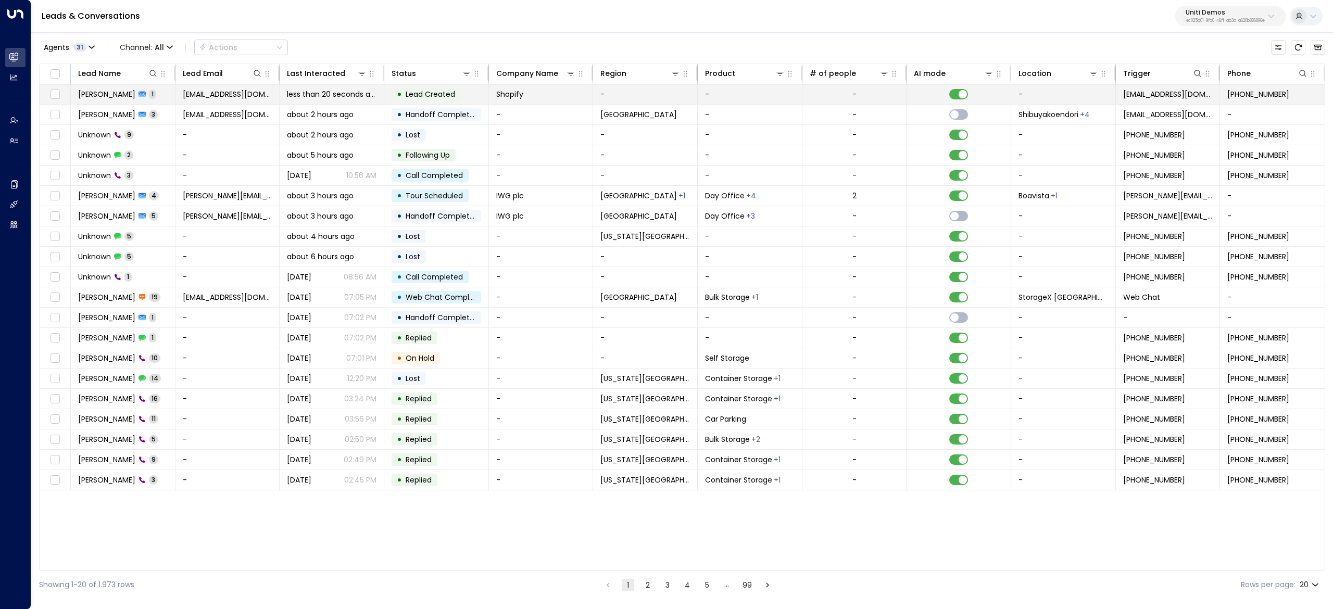
click at [112, 91] on span "[PERSON_NAME]" at bounding box center [106, 94] width 57 height 10
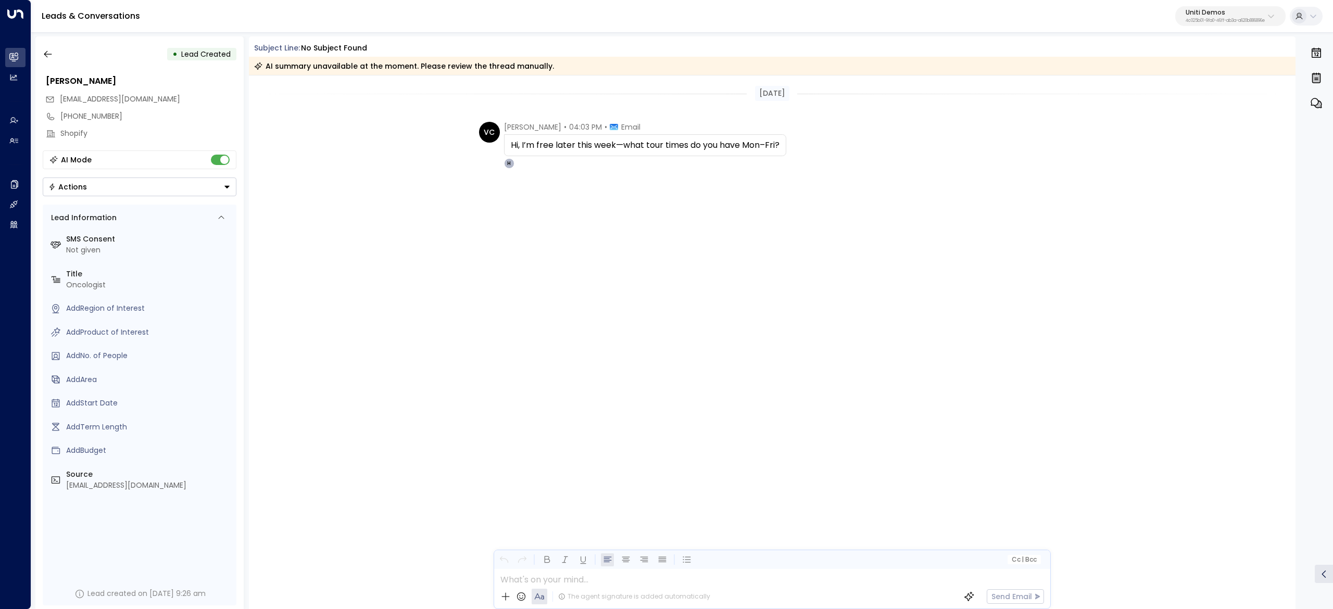
click at [806, 428] on div "Today VC Valentina Colugnatti • 04:03 PM • Email Hi, I’m free later this week—w…" at bounding box center [772, 343] width 1047 height 534
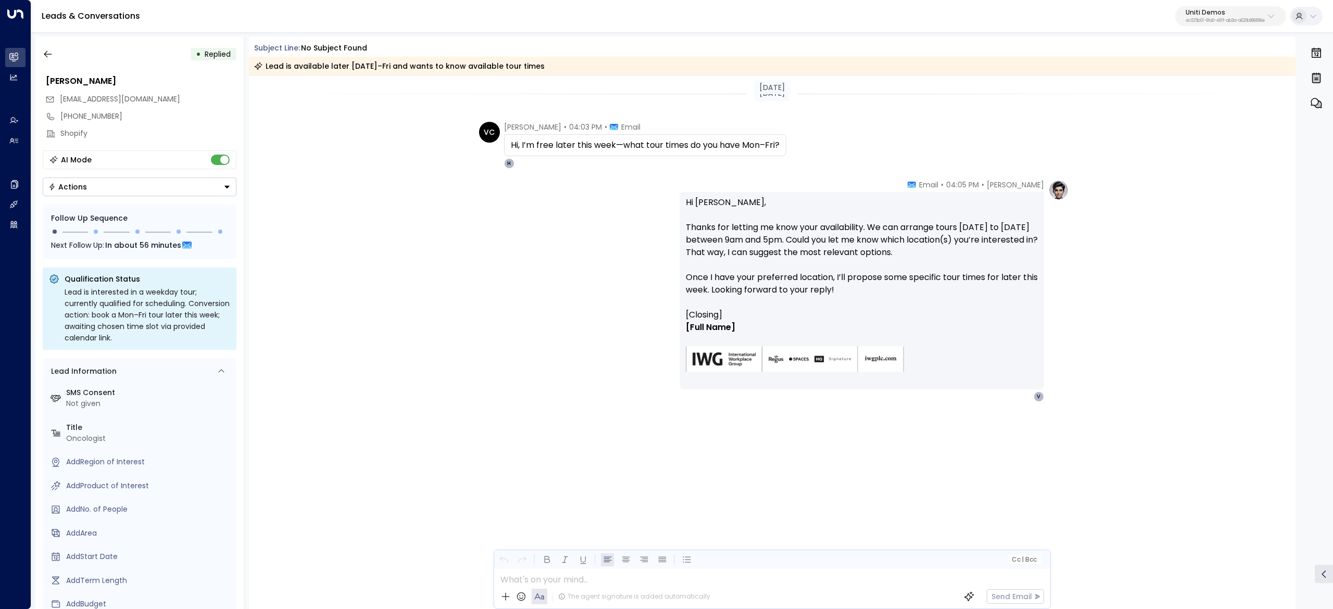
scroll to position [295, 0]
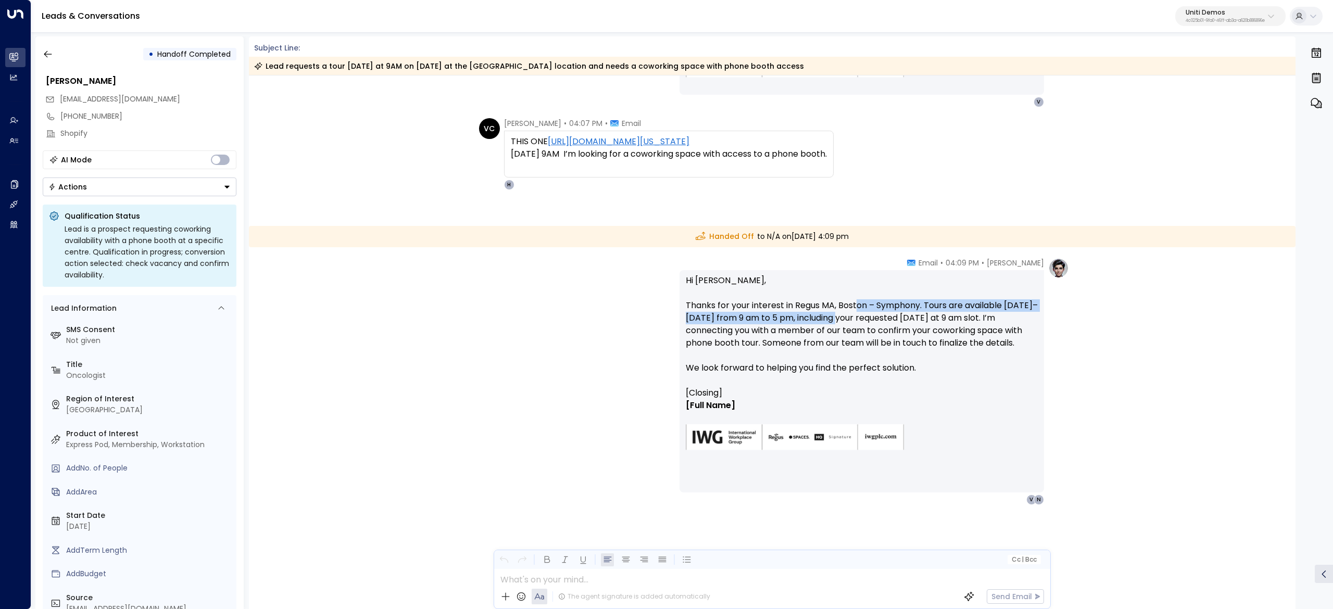
drag, startPoint x: 857, startPoint y: 304, endPoint x: 889, endPoint y: 318, distance: 35.9
click at [888, 318] on p "Hi Valentina, Thanks for your interest in Regus MA, Boston – Symphony. Tours ar…" at bounding box center [862, 330] width 352 height 112
click at [890, 319] on p "Hi Valentina, Thanks for your interest in Regus MA, Boston – Symphony. Tours ar…" at bounding box center [862, 330] width 352 height 112
click at [790, 317] on p "Hi Valentina, Thanks for your interest in Regus MA, Boston – Symphony. Tours ar…" at bounding box center [862, 330] width 352 height 112
drag, startPoint x: 878, startPoint y: 316, endPoint x: 1099, endPoint y: 316, distance: 220.8
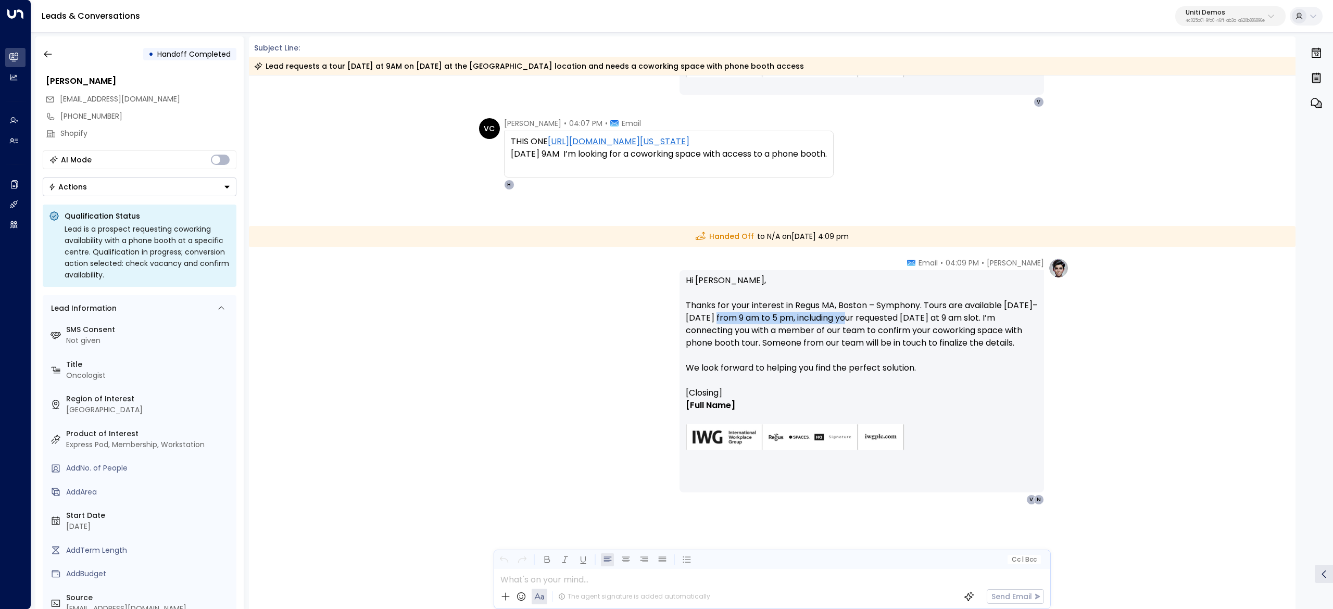
click at [1085, 316] on div "Hanna Simons • 04:09 PM • Email Hi Valentina, Thanks for your interest in Regus…" at bounding box center [772, 433] width 1047 height 351
click at [972, 317] on p "Hi Valentina, Thanks for your interest in Regus MA, Boston – Symphony. Tours ar…" at bounding box center [862, 330] width 352 height 112
drag, startPoint x: 869, startPoint y: 318, endPoint x: 906, endPoint y: 320, distance: 37.6
click at [903, 320] on p "Hi Valentina, Thanks for your interest in Regus MA, Boston – Symphony. Tours ar…" at bounding box center [862, 330] width 352 height 112
click at [906, 320] on p "Hi Valentina, Thanks for your interest in Regus MA, Boston – Symphony. Tours ar…" at bounding box center [862, 330] width 352 height 112
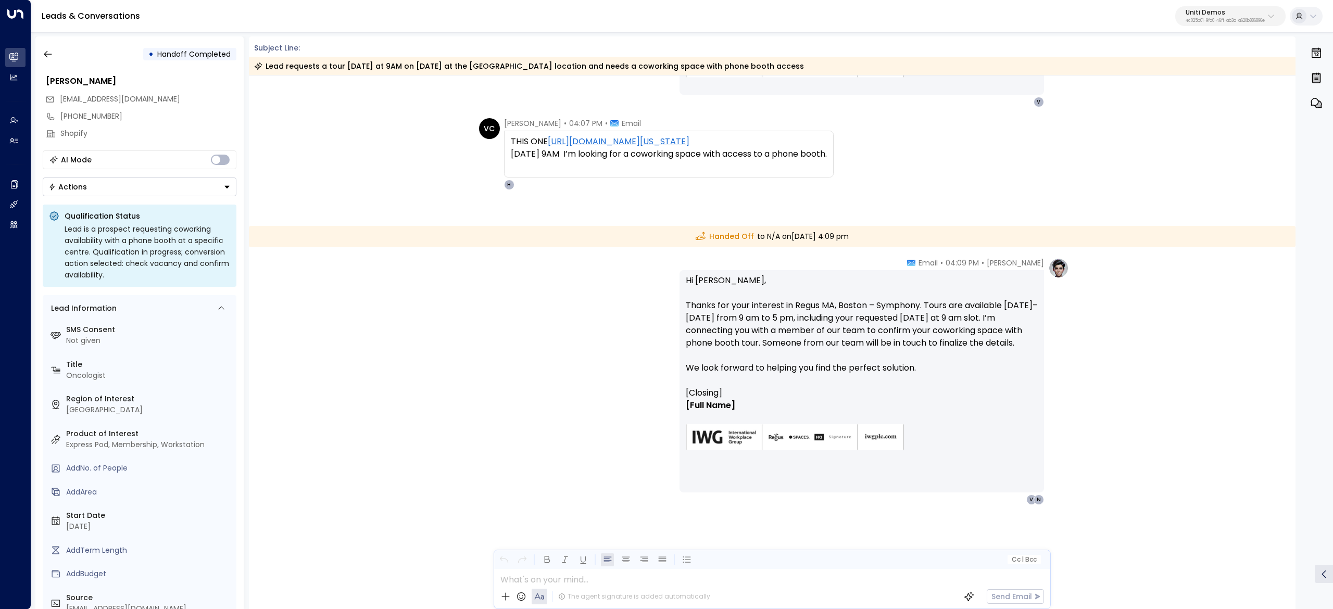
click at [757, 316] on p "Hi Valentina, Thanks for your interest in Regus MA, Boston – Symphony. Tours ar…" at bounding box center [862, 330] width 352 height 112
click at [934, 313] on p "Hi Valentina, Thanks for your interest in Regus MA, Boston – Symphony. Tours ar…" at bounding box center [862, 330] width 352 height 112
drag, startPoint x: 937, startPoint y: 313, endPoint x: 767, endPoint y: 316, distance: 170.3
click at [936, 313] on p "Hi Valentina, Thanks for your interest in Regus MA, Boston – Symphony. Tours ar…" at bounding box center [862, 330] width 352 height 112
click at [750, 318] on p "Hi Valentina, Thanks for your interest in Regus MA, Boston – Symphony. Tours ar…" at bounding box center [862, 330] width 352 height 112
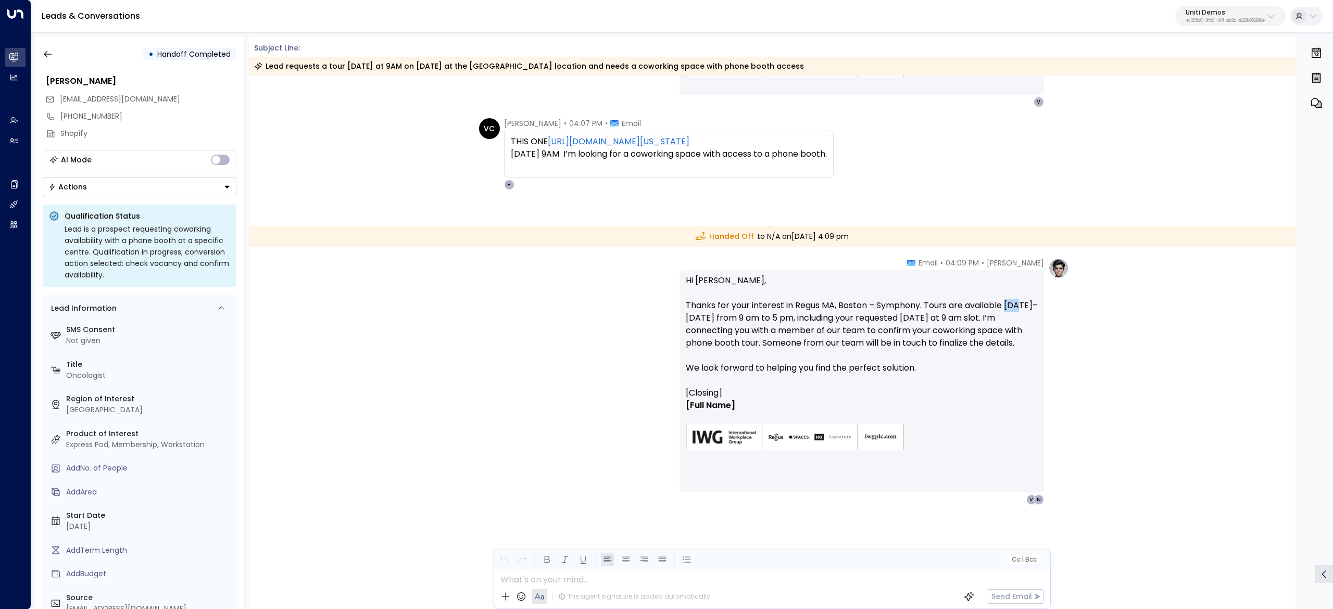
click at [800, 315] on p "Hi Valentina, Thanks for your interest in Regus MA, Boston – Symphony. Tours ar…" at bounding box center [862, 330] width 352 height 112
click at [777, 316] on p "Hi Valentina, Thanks for your interest in Regus MA, Boston – Symphony. Tours ar…" at bounding box center [862, 330] width 352 height 112
click at [717, 316] on p "Hi Valentina, Thanks for your interest in Regus MA, Boston – Symphony. Tours ar…" at bounding box center [862, 330] width 352 height 112
drag, startPoint x: 686, startPoint y: 316, endPoint x: 793, endPoint y: 314, distance: 106.2
click at [783, 314] on p "Hi Valentina, Thanks for your interest in Regus MA, Boston – Symphony. Tours ar…" at bounding box center [862, 330] width 352 height 112
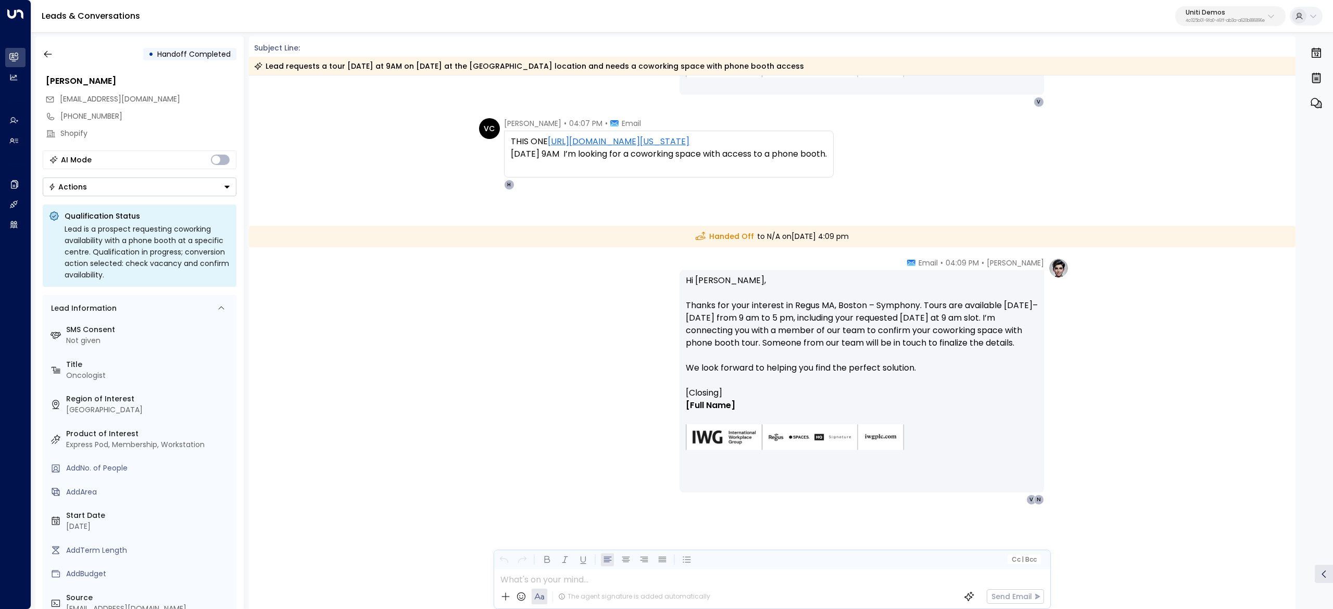
drag, startPoint x: 793, startPoint y: 314, endPoint x: 785, endPoint y: 316, distance: 7.6
click at [792, 316] on p "Hi Valentina, Thanks for your interest in Regus MA, Boston – Symphony. Tours ar…" at bounding box center [862, 330] width 352 height 112
drag, startPoint x: 732, startPoint y: 316, endPoint x: 814, endPoint y: 317, distance: 82.8
click at [804, 317] on p "Hi Valentina, Thanks for your interest in Regus MA, Boston – Symphony. Tours ar…" at bounding box center [862, 330] width 352 height 112
drag, startPoint x: 814, startPoint y: 317, endPoint x: 771, endPoint y: 319, distance: 43.8
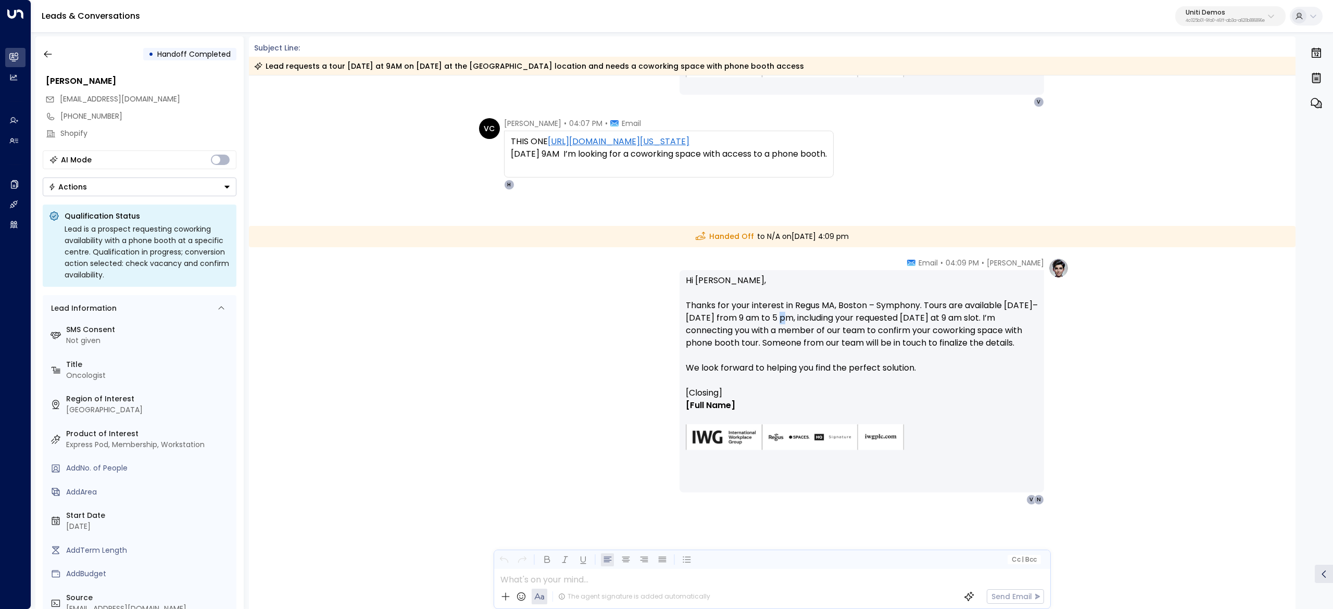
click at [800, 319] on p "Hi Valentina, Thanks for your interest in Regus MA, Boston – Symphony. Tours ar…" at bounding box center [862, 330] width 352 height 112
drag, startPoint x: 730, startPoint y: 318, endPoint x: 830, endPoint y: 315, distance: 100.5
click at [813, 315] on p "Hi Valentina, Thanks for your interest in Regus MA, Boston – Symphony. Tours ar…" at bounding box center [862, 330] width 352 height 112
drag, startPoint x: 831, startPoint y: 315, endPoint x: 821, endPoint y: 317, distance: 10.1
click at [825, 317] on p "Hi Valentina, Thanks for your interest in Regus MA, Boston – Symphony. Tours ar…" at bounding box center [862, 330] width 352 height 112
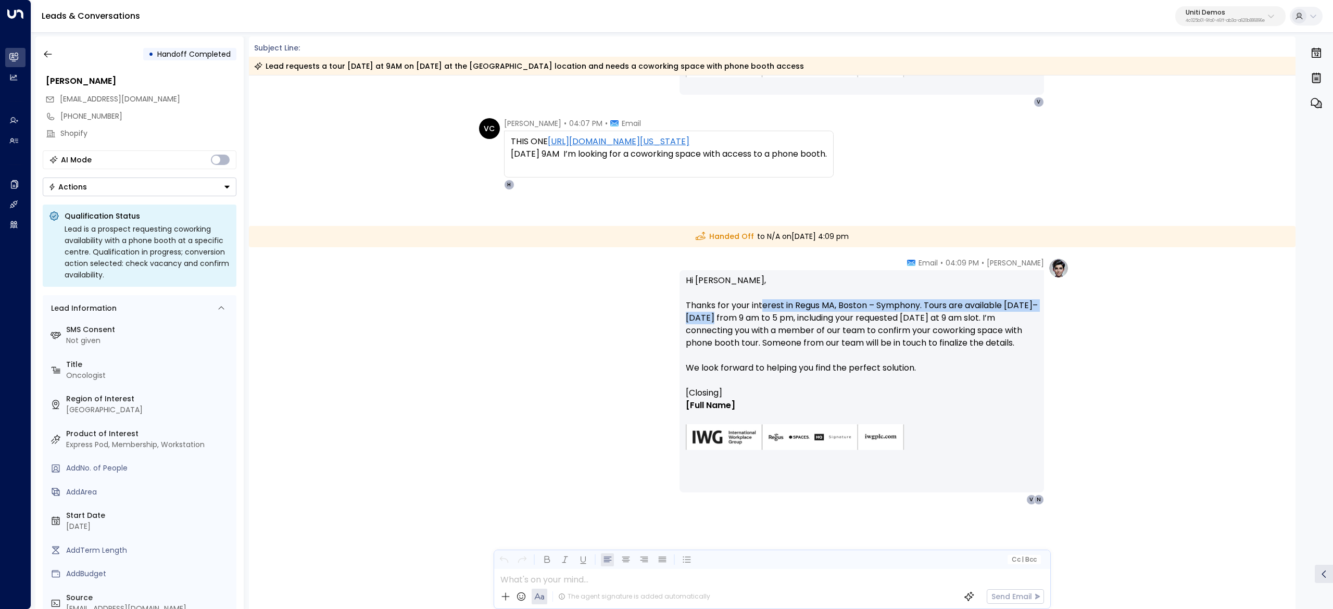
drag, startPoint x: 748, startPoint y: 312, endPoint x: 885, endPoint y: 308, distance: 137.0
click at [842, 308] on p "Hi Valentina, Thanks for your interest in Regus MA, Boston – Symphony. Tours ar…" at bounding box center [862, 330] width 352 height 112
click at [904, 308] on p "Hi Valentina, Thanks for your interest in Regus MA, Boston – Symphony. Tours ar…" at bounding box center [862, 330] width 352 height 112
drag, startPoint x: 798, startPoint y: 310, endPoint x: 887, endPoint y: 312, distance: 89.6
click at [836, 310] on p "Hi Valentina, Thanks for your interest in Regus MA, Boston – Symphony. Tours ar…" at bounding box center [862, 330] width 352 height 112
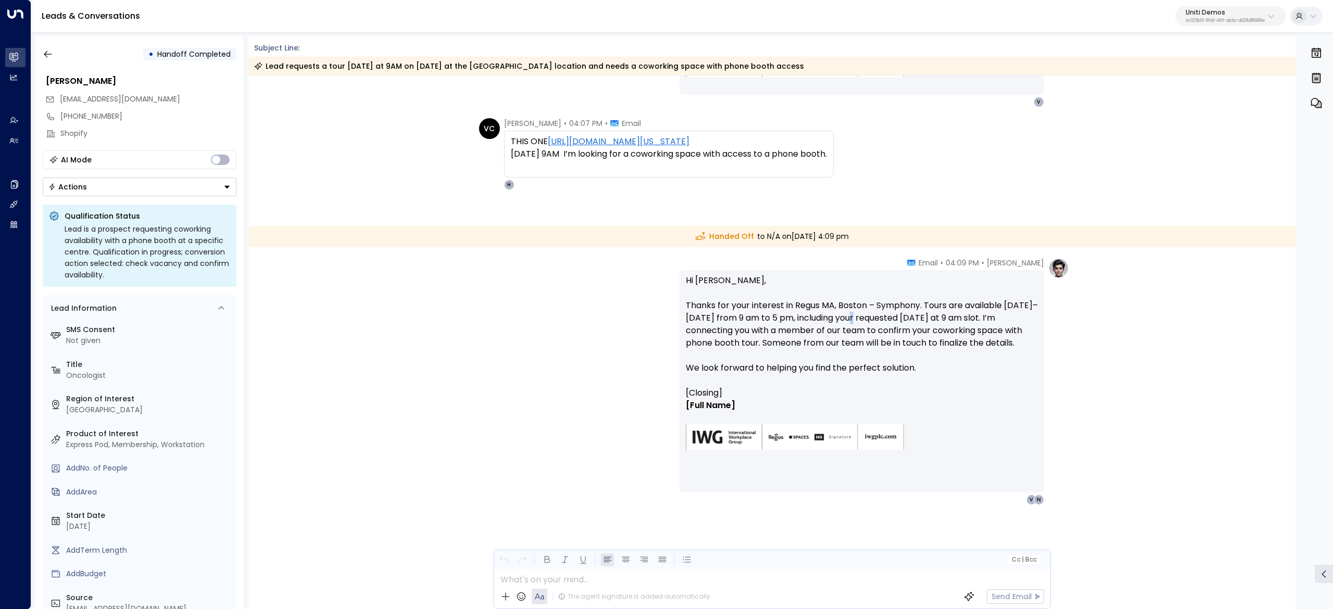
drag, startPoint x: 887, startPoint y: 312, endPoint x: 819, endPoint y: 316, distance: 68.3
click at [872, 316] on p "Hi Valentina, Thanks for your interest in Regus MA, Boston – Symphony. Tours ar…" at bounding box center [862, 330] width 352 height 112
drag, startPoint x: 849, startPoint y: 315, endPoint x: 952, endPoint y: 317, distance: 103.6
click at [925, 315] on p "Hi Valentina, Thanks for your interest in Regus MA, Boston – Symphony. Tours ar…" at bounding box center [862, 330] width 352 height 112
click at [953, 317] on p "Hi Valentina, Thanks for your interest in Regus MA, Boston – Symphony. Tours ar…" at bounding box center [862, 330] width 352 height 112
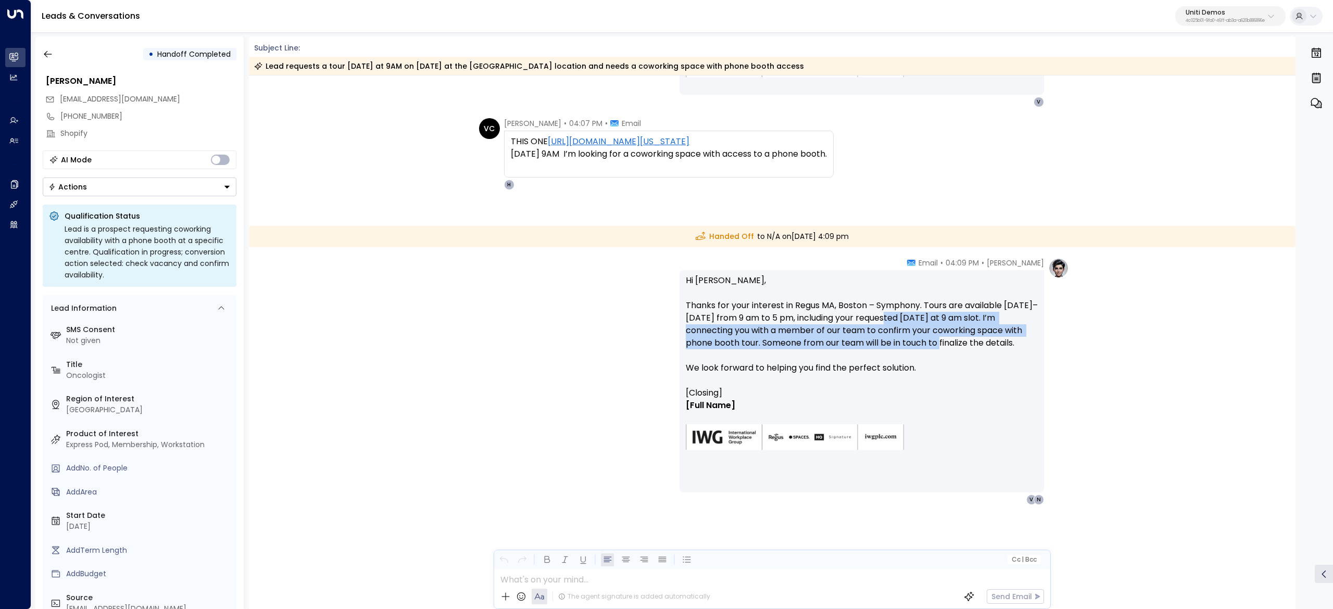
drag, startPoint x: 921, startPoint y: 318, endPoint x: 936, endPoint y: 338, distance: 25.4
click at [936, 338] on p "Hi Valentina, Thanks for your interest in Regus MA, Boston – Symphony. Tours ar…" at bounding box center [862, 330] width 352 height 112
click at [936, 339] on p "Hi Valentina, Thanks for your interest in Regus MA, Boston – Symphony. Tours ar…" at bounding box center [862, 330] width 352 height 112
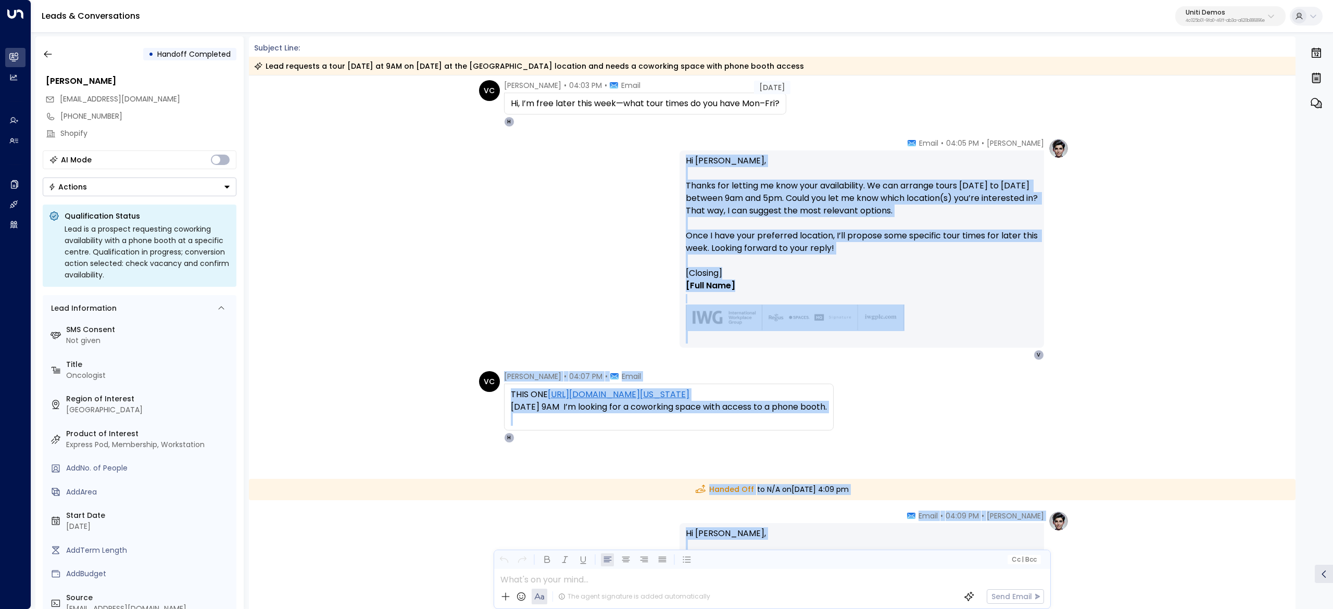
scroll to position [0, 0]
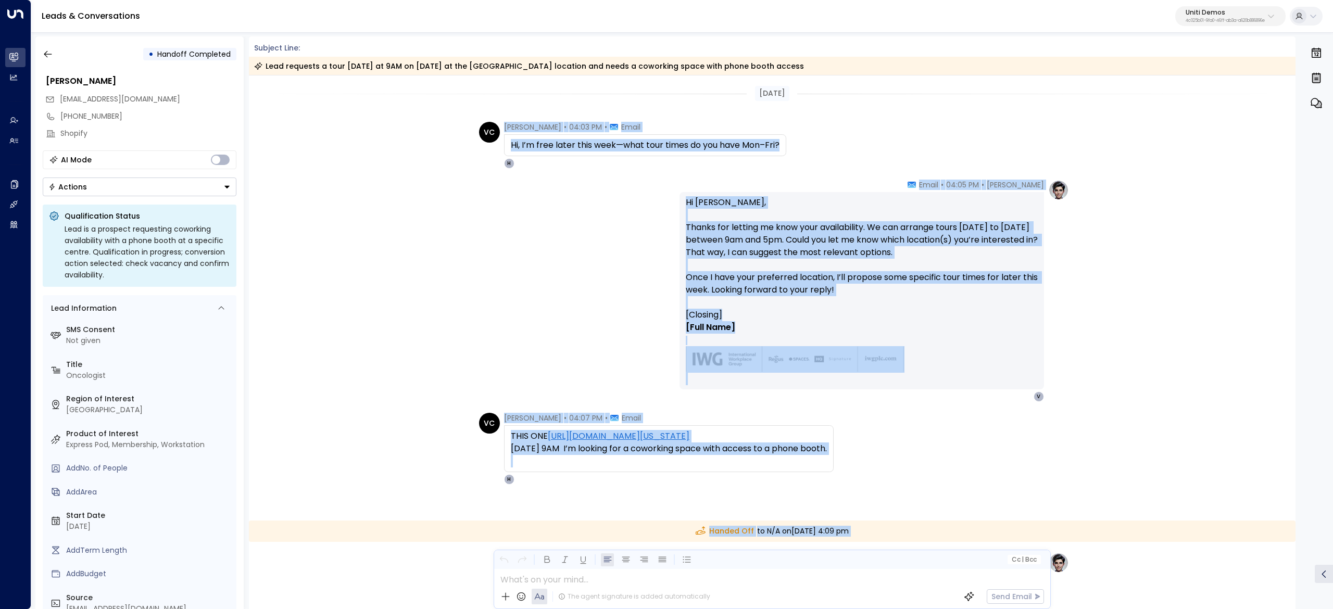
drag, startPoint x: 785, startPoint y: 395, endPoint x: 495, endPoint y: 122, distance: 398.2
click at [495, 122] on div "Today VC Valentina Colugnatti • 04:03 PM • Email Hi, I’m free later this week—w…" at bounding box center [772, 490] width 1047 height 829
copy div "Valentina Colugnatti • 04:03 PM • Email Hi, I’m free later this week—what tour …"
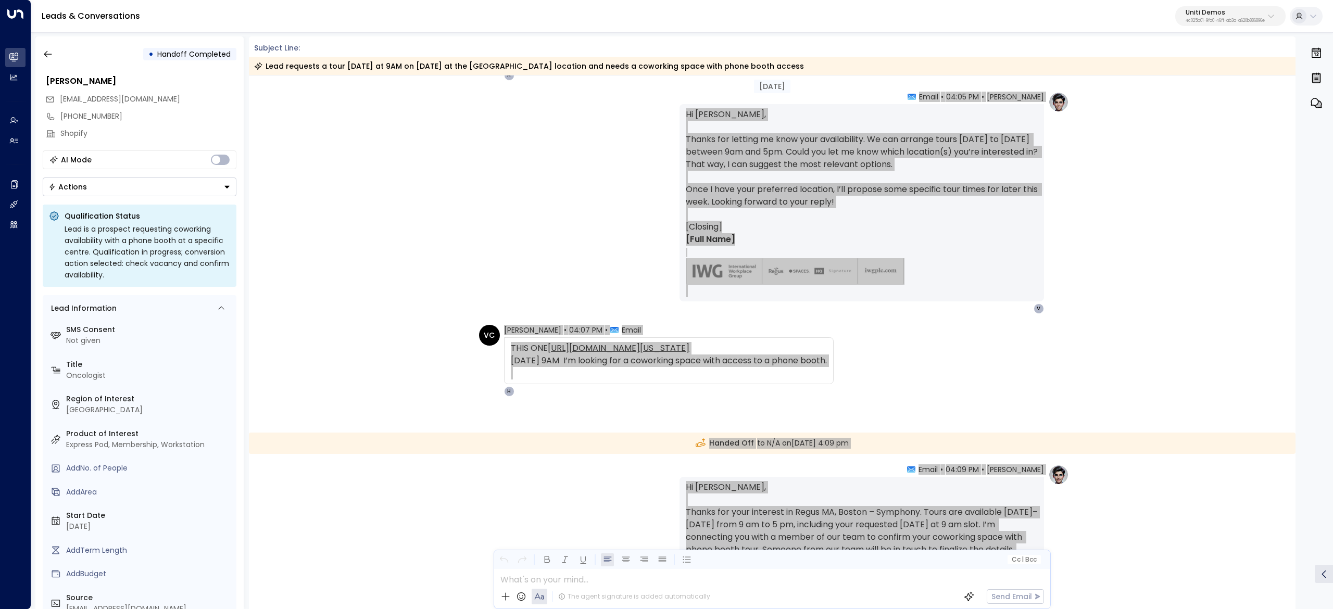
scroll to position [208, 0]
